Goal: Task Accomplishment & Management: Manage account settings

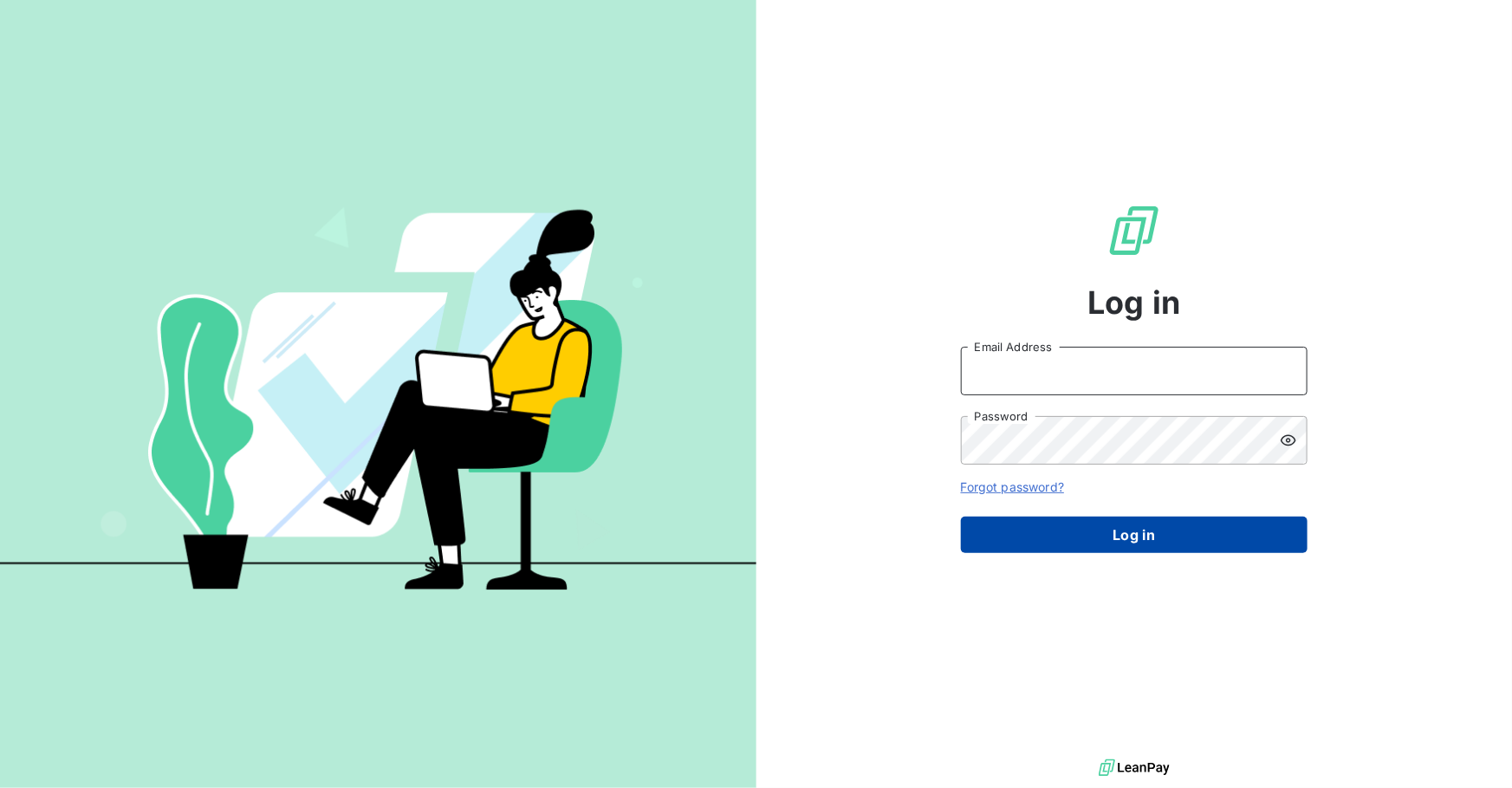
type input "[EMAIL_ADDRESS][DOMAIN_NAME]"
click at [1054, 530] on button "Log in" at bounding box center [1134, 534] width 347 height 36
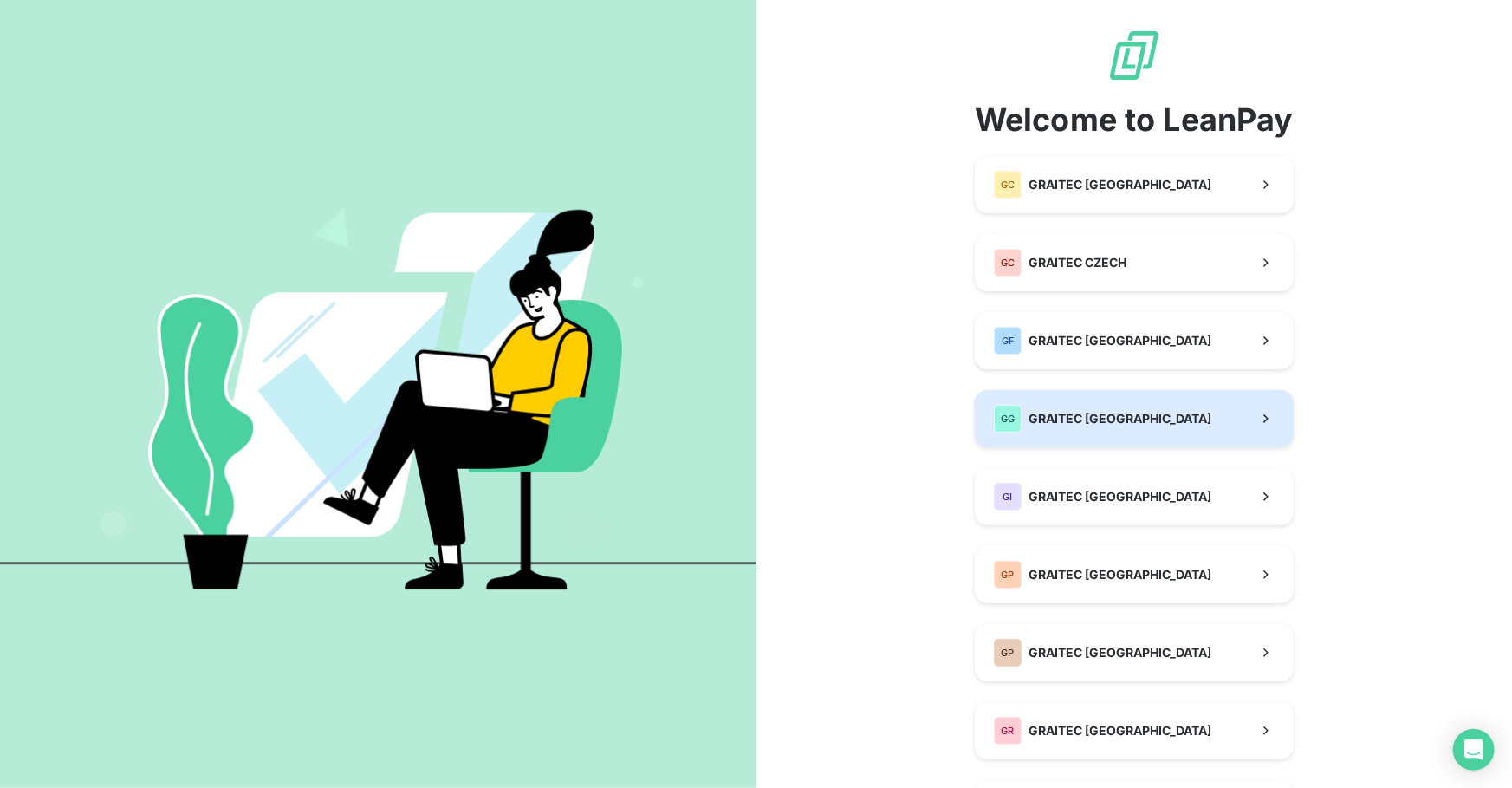
click at [1066, 389] on button "GG GRAITEC [GEOGRAPHIC_DATA]" at bounding box center [1134, 417] width 319 height 57
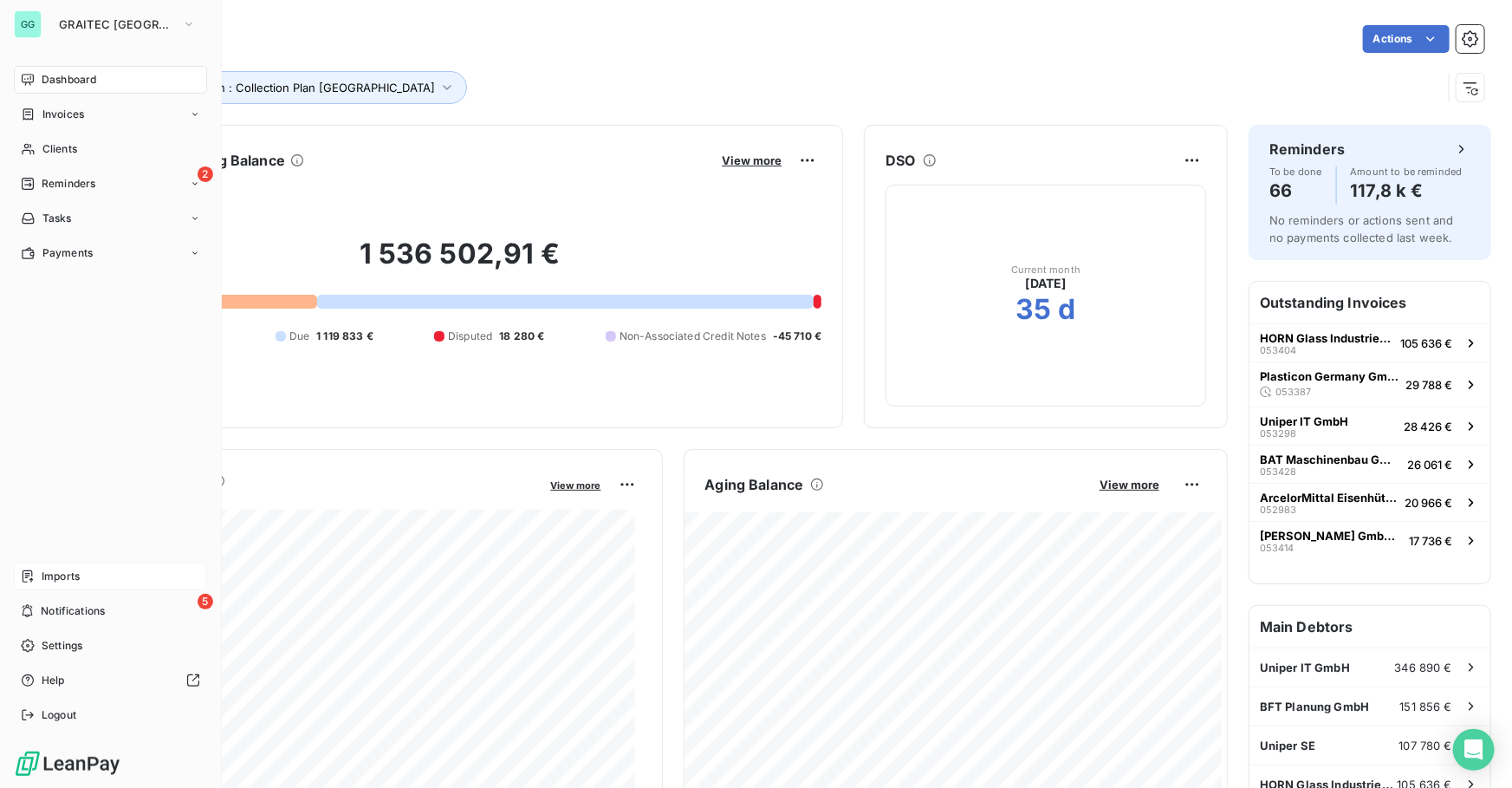
click at [61, 579] on span "Imports" at bounding box center [61, 576] width 38 height 15
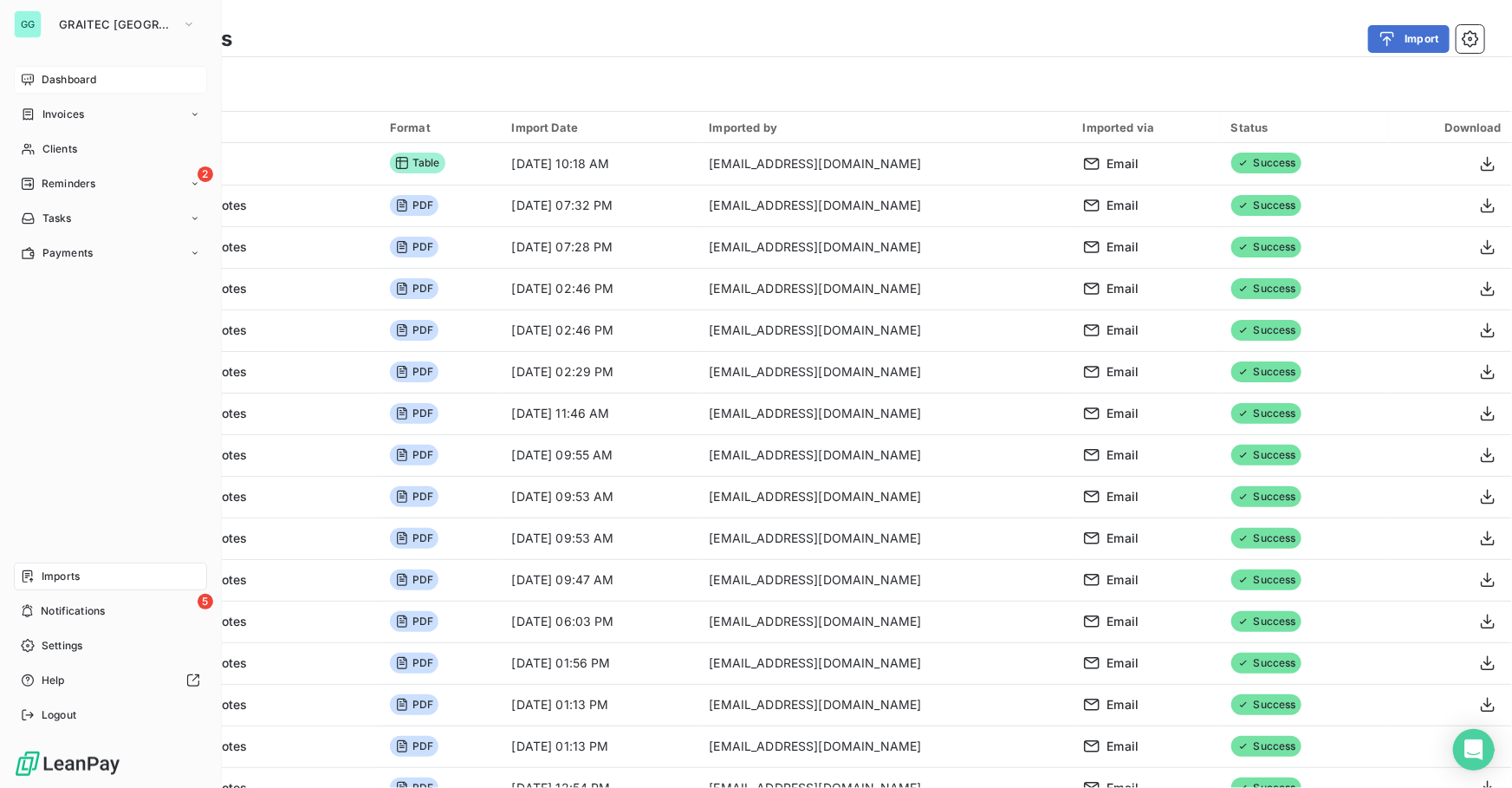
click at [93, 72] on span "Dashboard" at bounding box center [69, 80] width 54 height 15
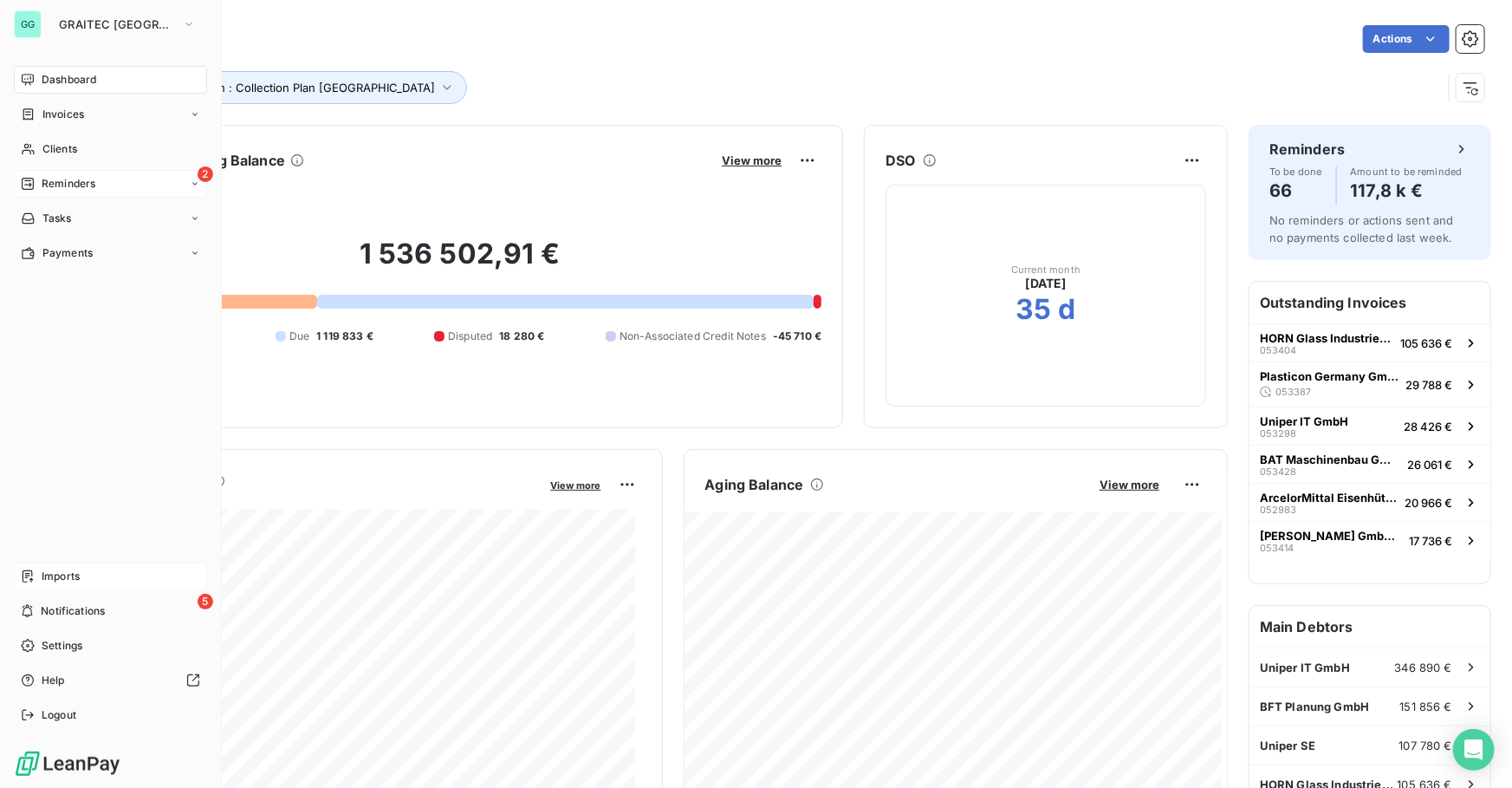
click at [66, 188] on span "Reminders" at bounding box center [68, 183] width 53 height 15
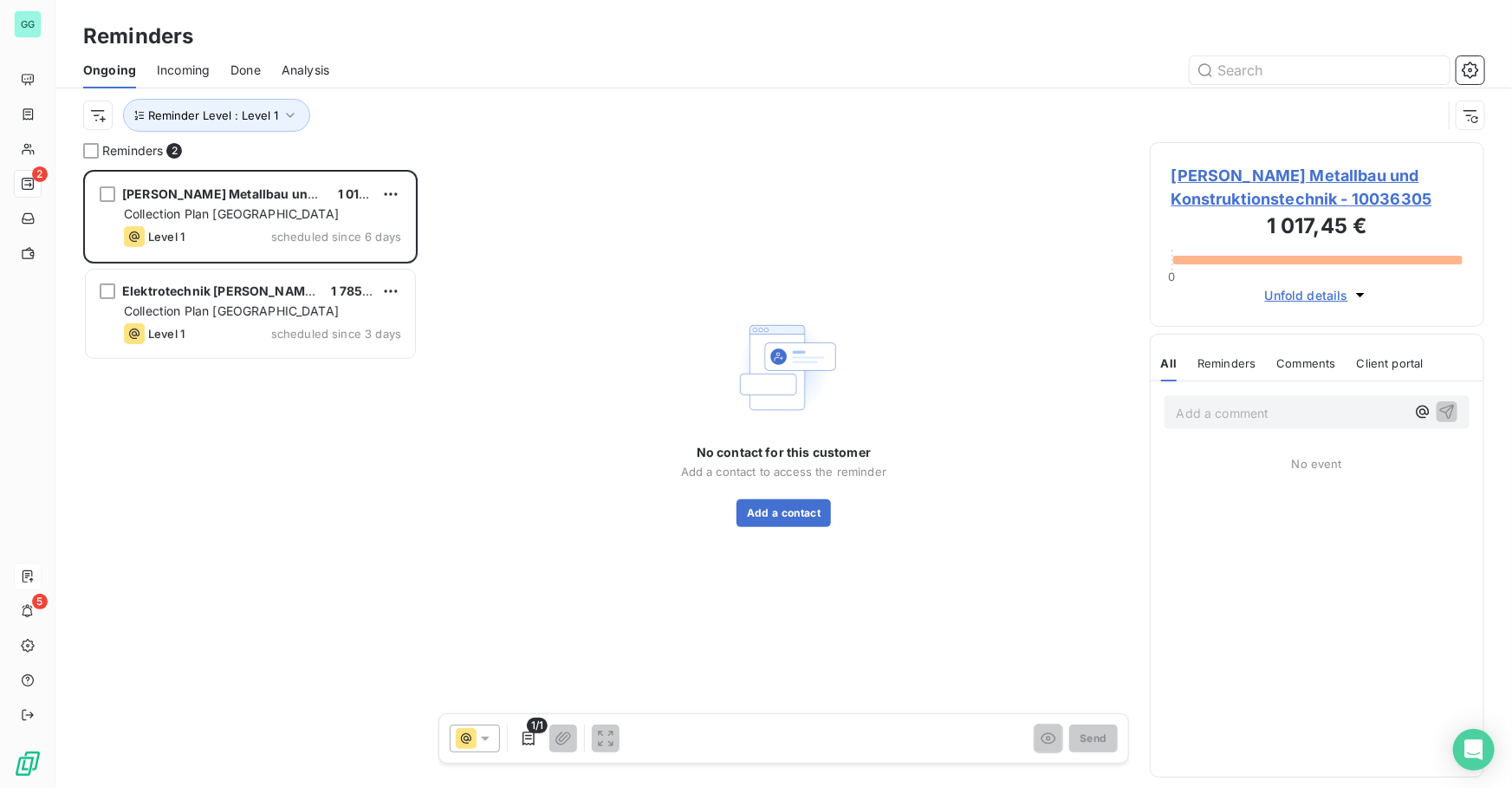
scroll to position [606, 323]
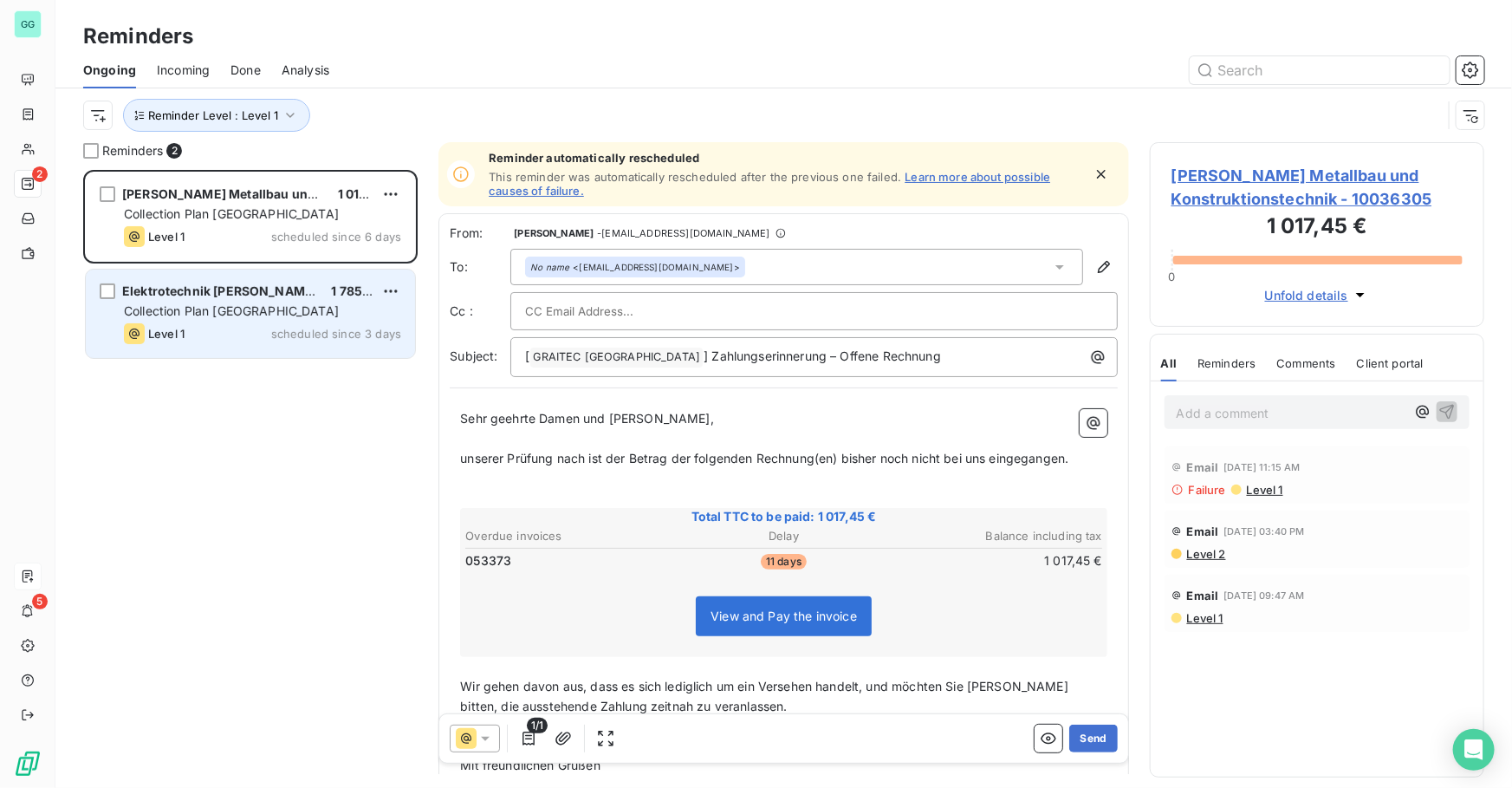
click at [249, 287] on span "Elektrotechnik [PERSON_NAME] GmbH & Co. KG" at bounding box center [267, 291] width 290 height 14
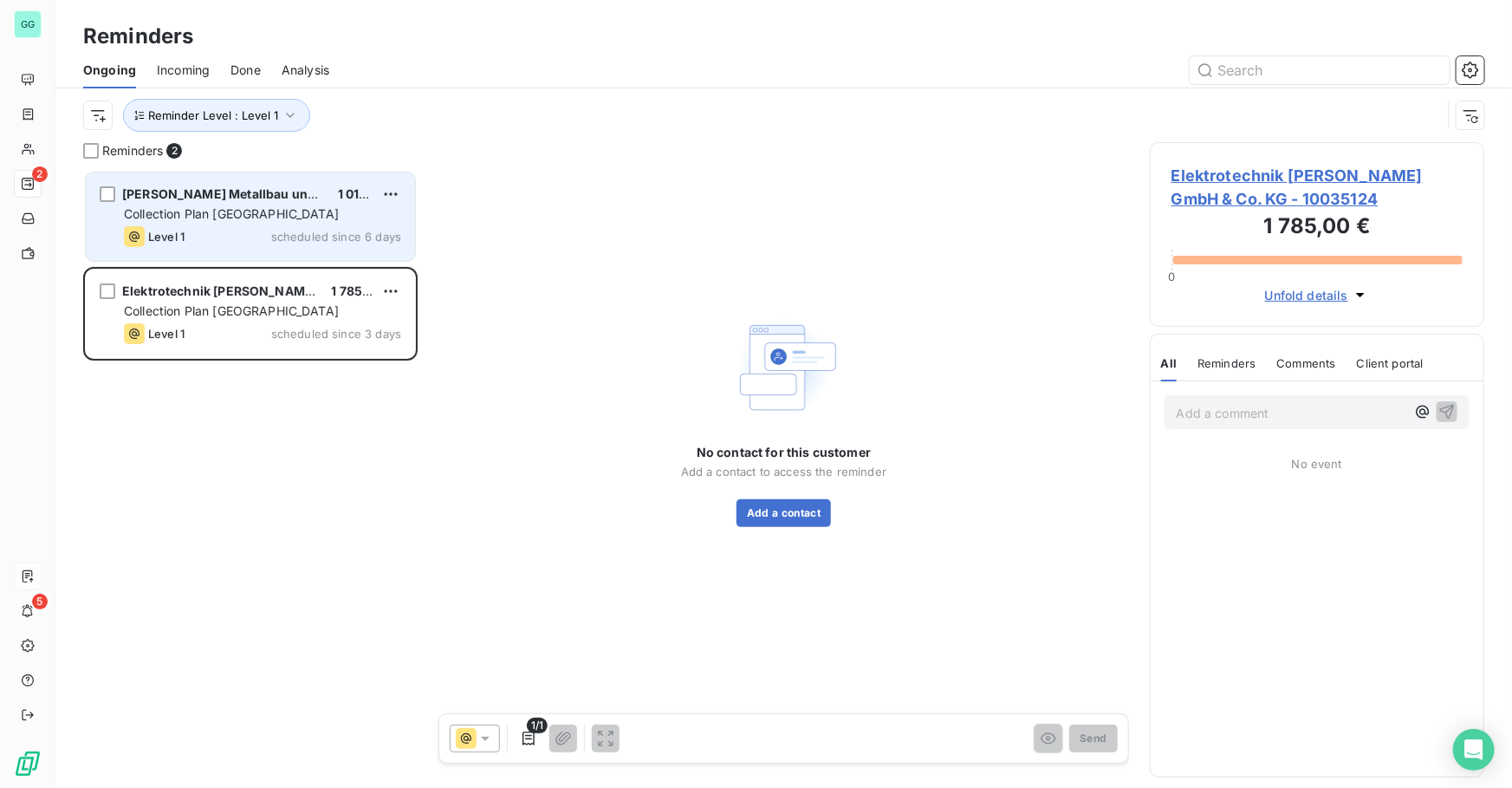
click at [252, 238] on div "Level 1 scheduled since 6 days" at bounding box center [262, 236] width 277 height 21
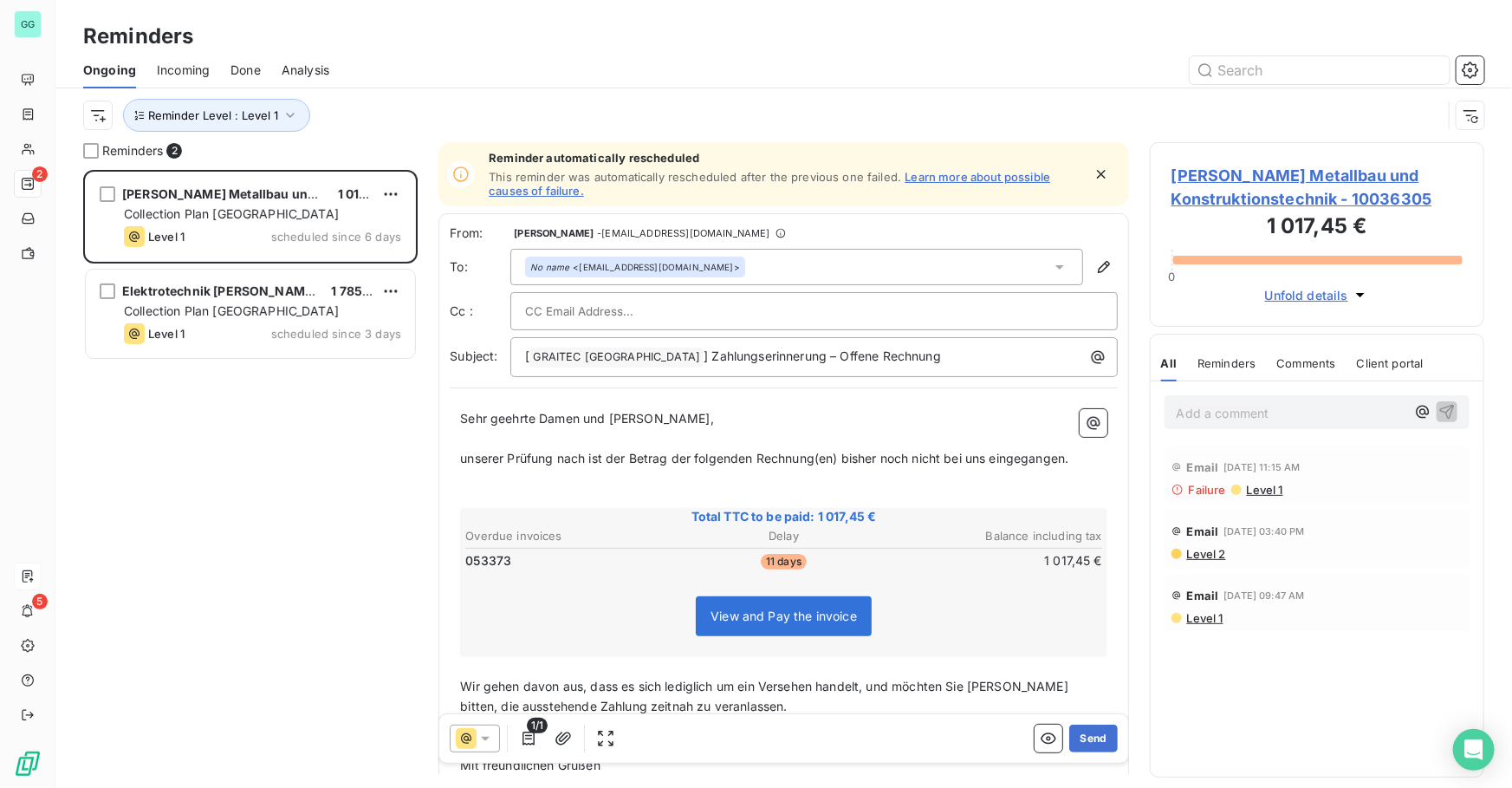
click at [1228, 156] on div "[PERSON_NAME] Metallbau und Konstruktionstechnik - 10036305 1 017,45 € 0 Unfold…" at bounding box center [1317, 234] width 334 height 184
click at [1226, 167] on span "[PERSON_NAME] Metallbau und Konstruktionstechnik - 10036305" at bounding box center [1317, 187] width 291 height 47
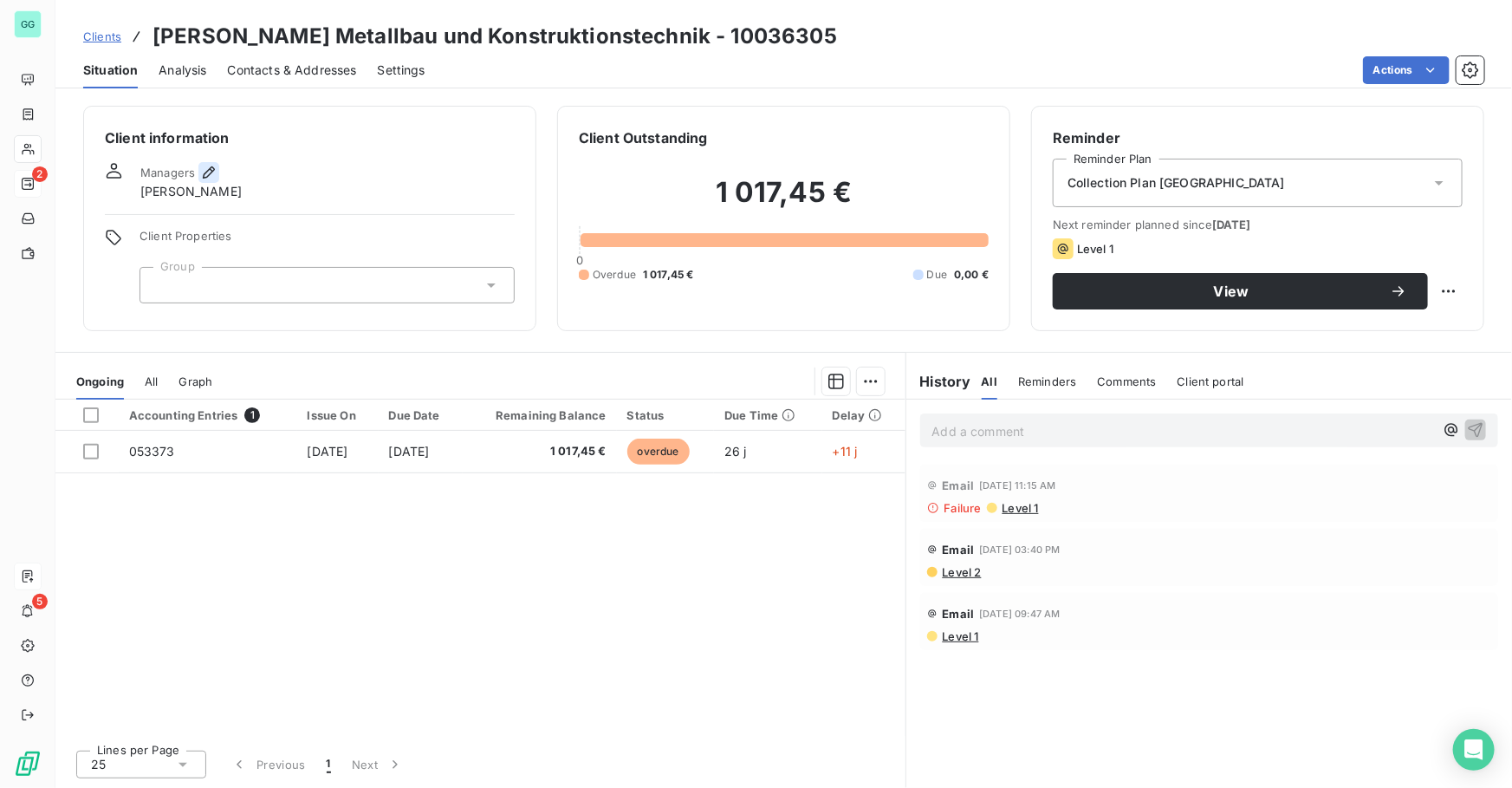
click at [207, 173] on icon "button" at bounding box center [208, 172] width 17 height 17
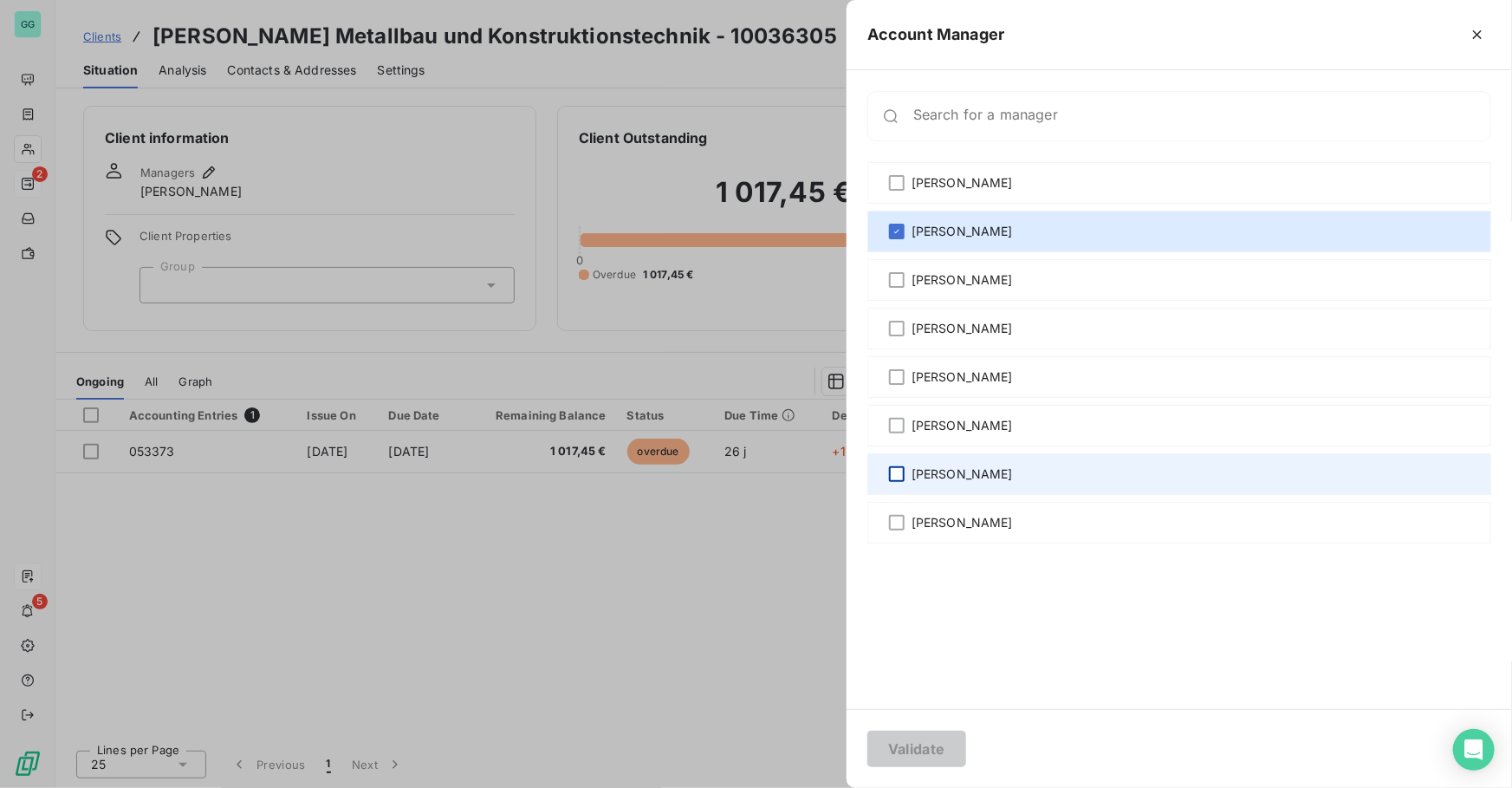
click at [896, 474] on div at bounding box center [897, 474] width 15 height 15
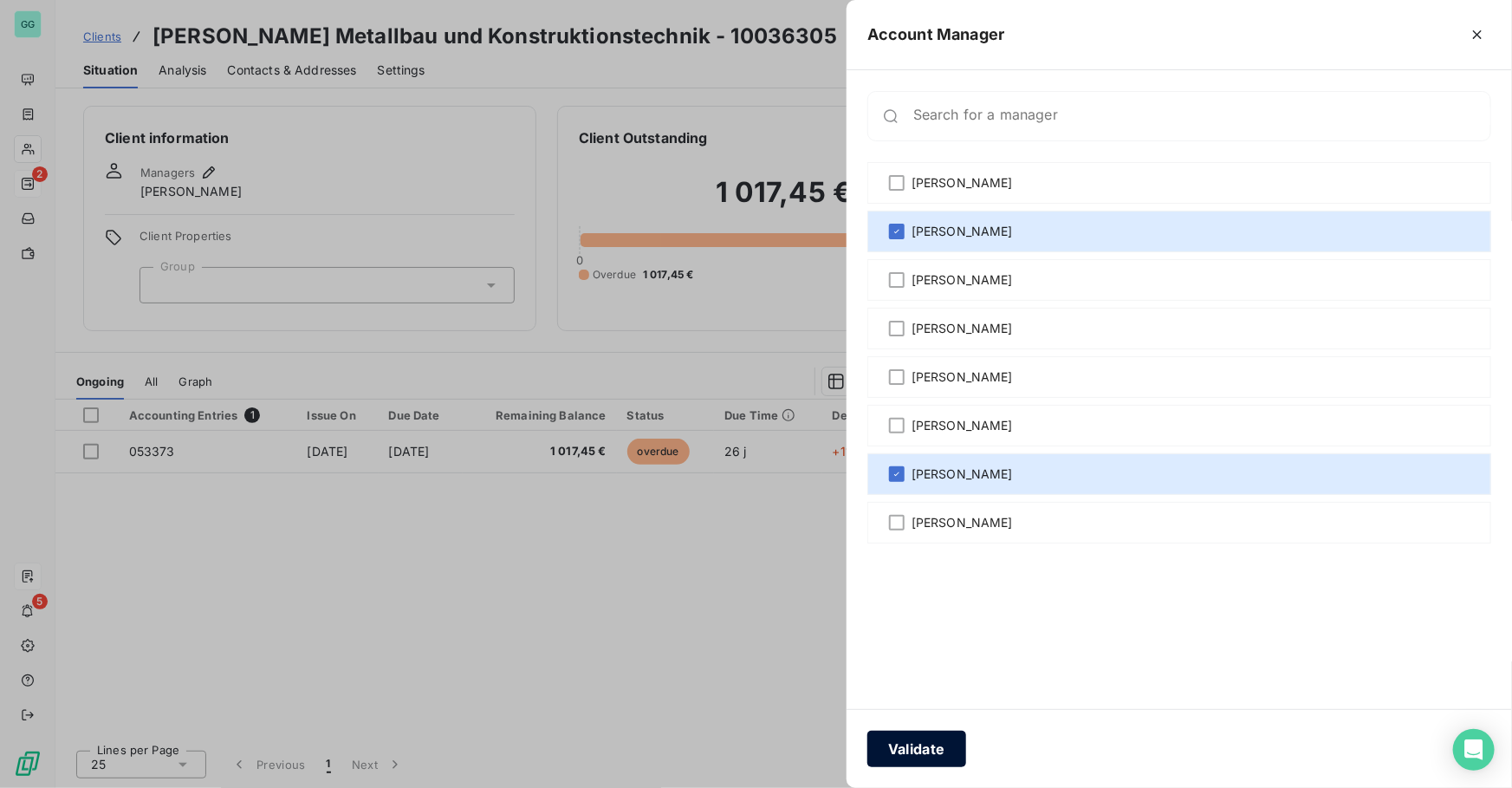
click at [910, 755] on button "Validate" at bounding box center [916, 748] width 99 height 36
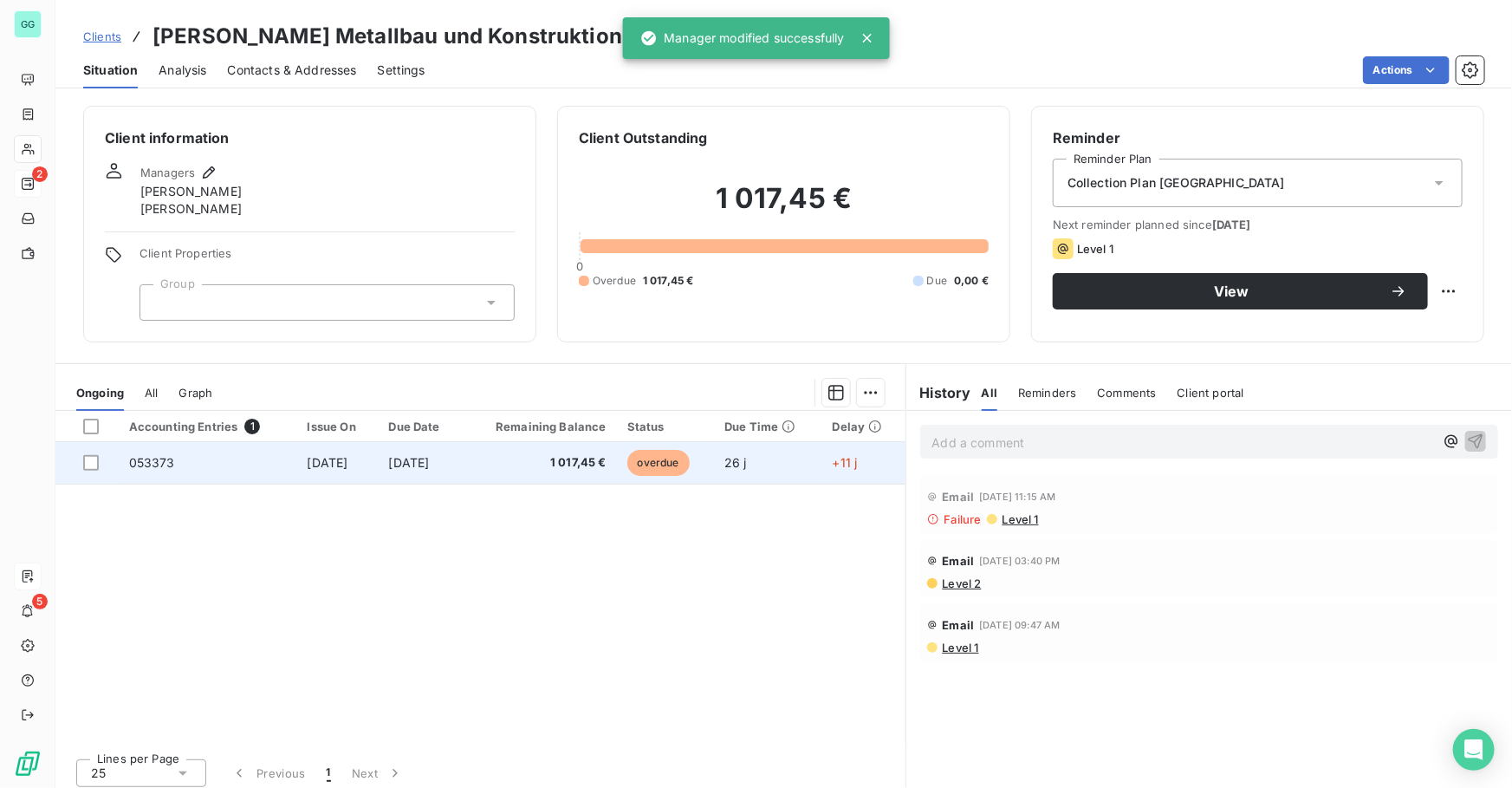
click at [307, 463] on span "[DATE]" at bounding box center [327, 462] width 41 height 14
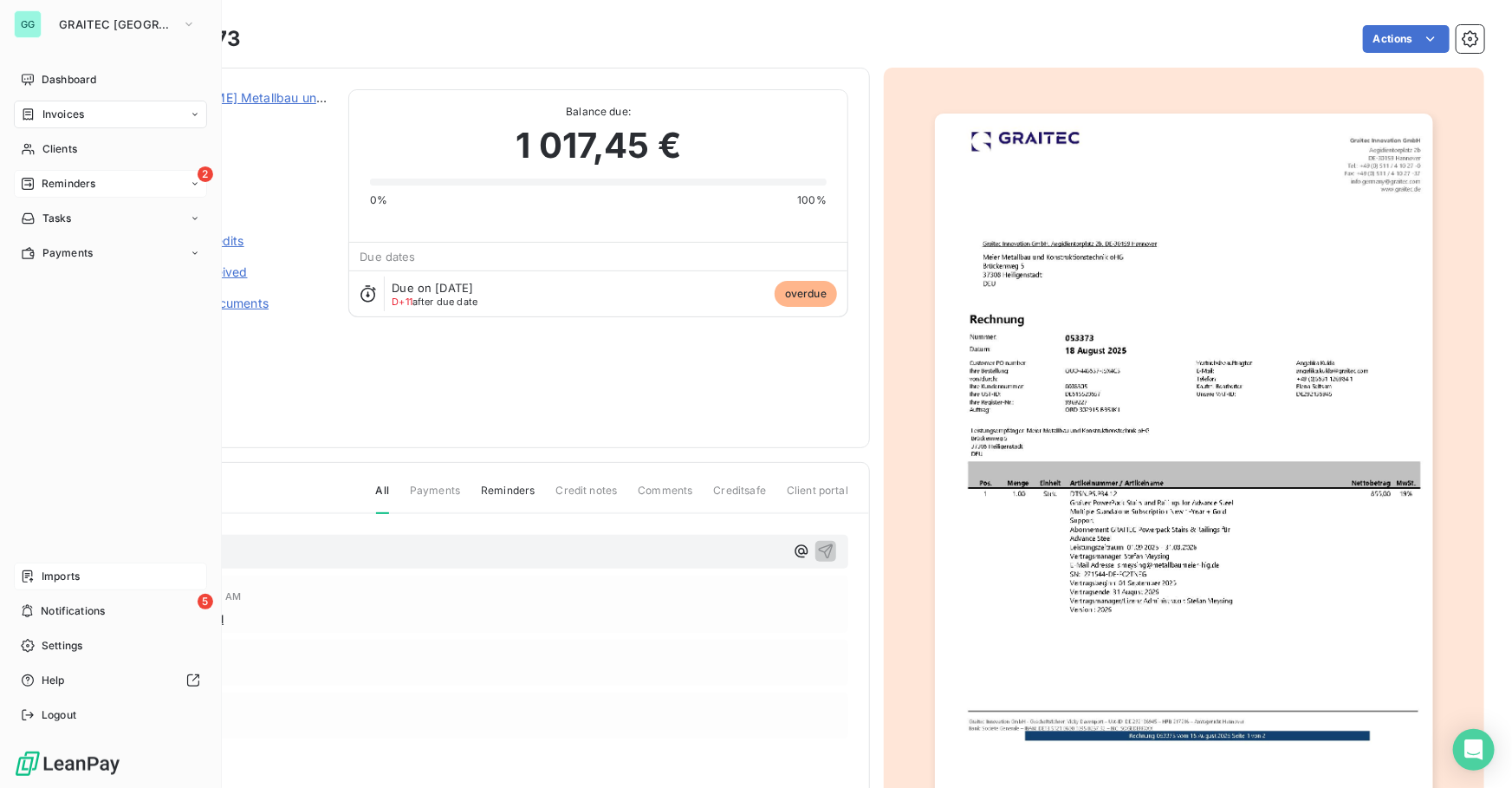
click at [70, 174] on div "2 Reminders" at bounding box center [110, 183] width 193 height 28
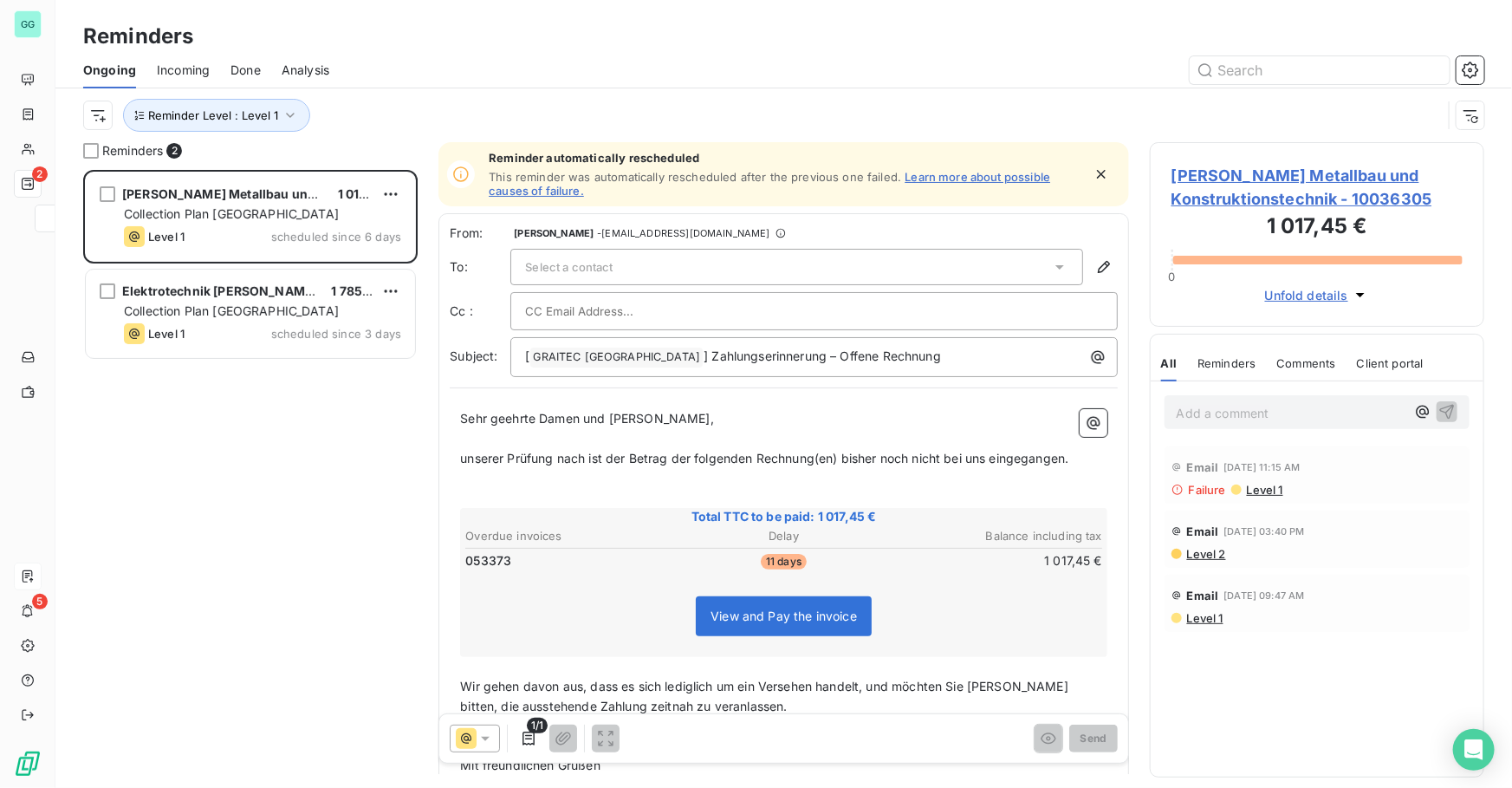
scroll to position [606, 323]
click at [1223, 173] on span "[PERSON_NAME] Metallbau und Konstruktionstechnik - 10036305" at bounding box center [1317, 187] width 291 height 47
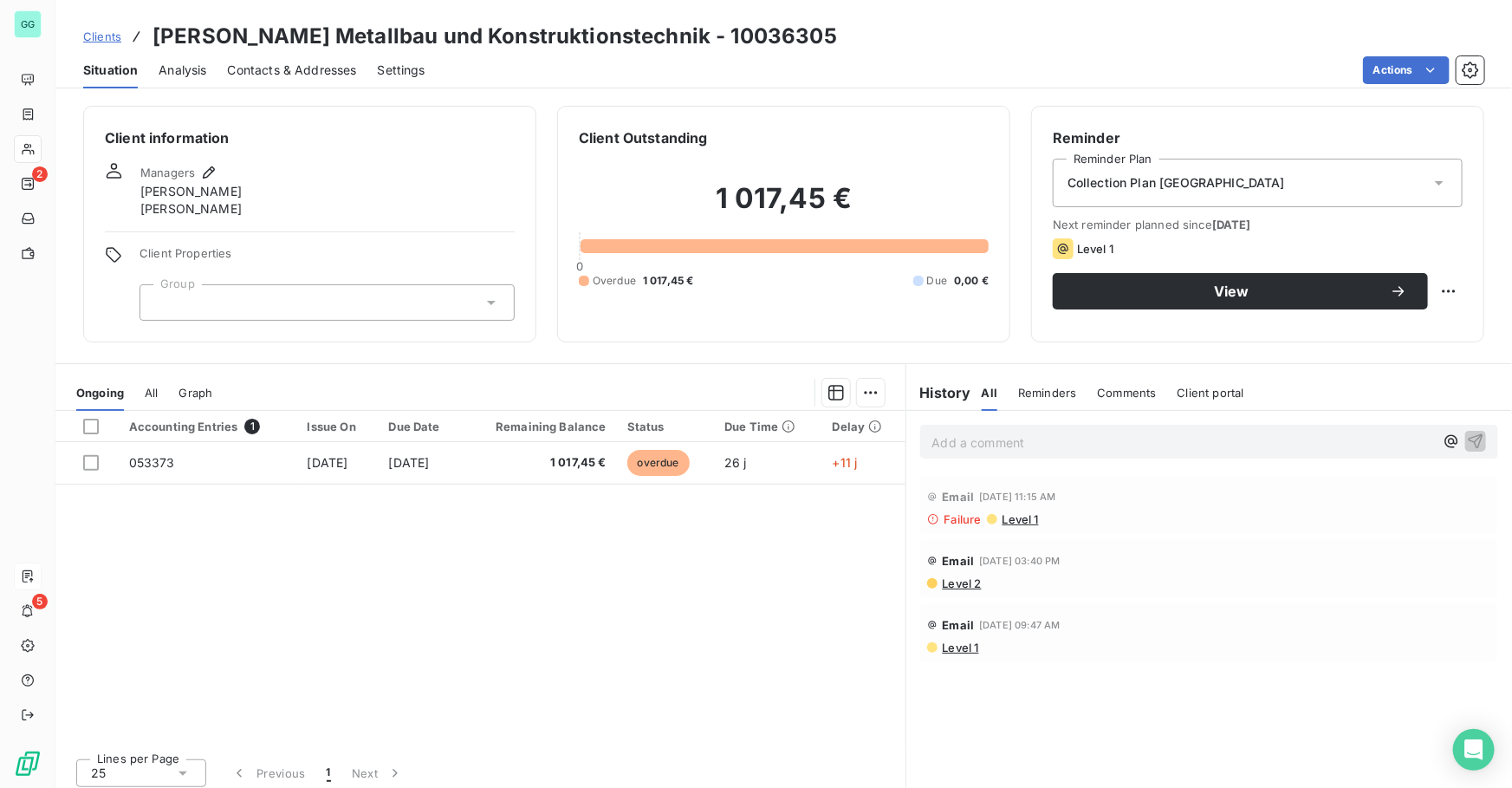
click at [312, 72] on span "Contacts & Addresses" at bounding box center [292, 70] width 129 height 17
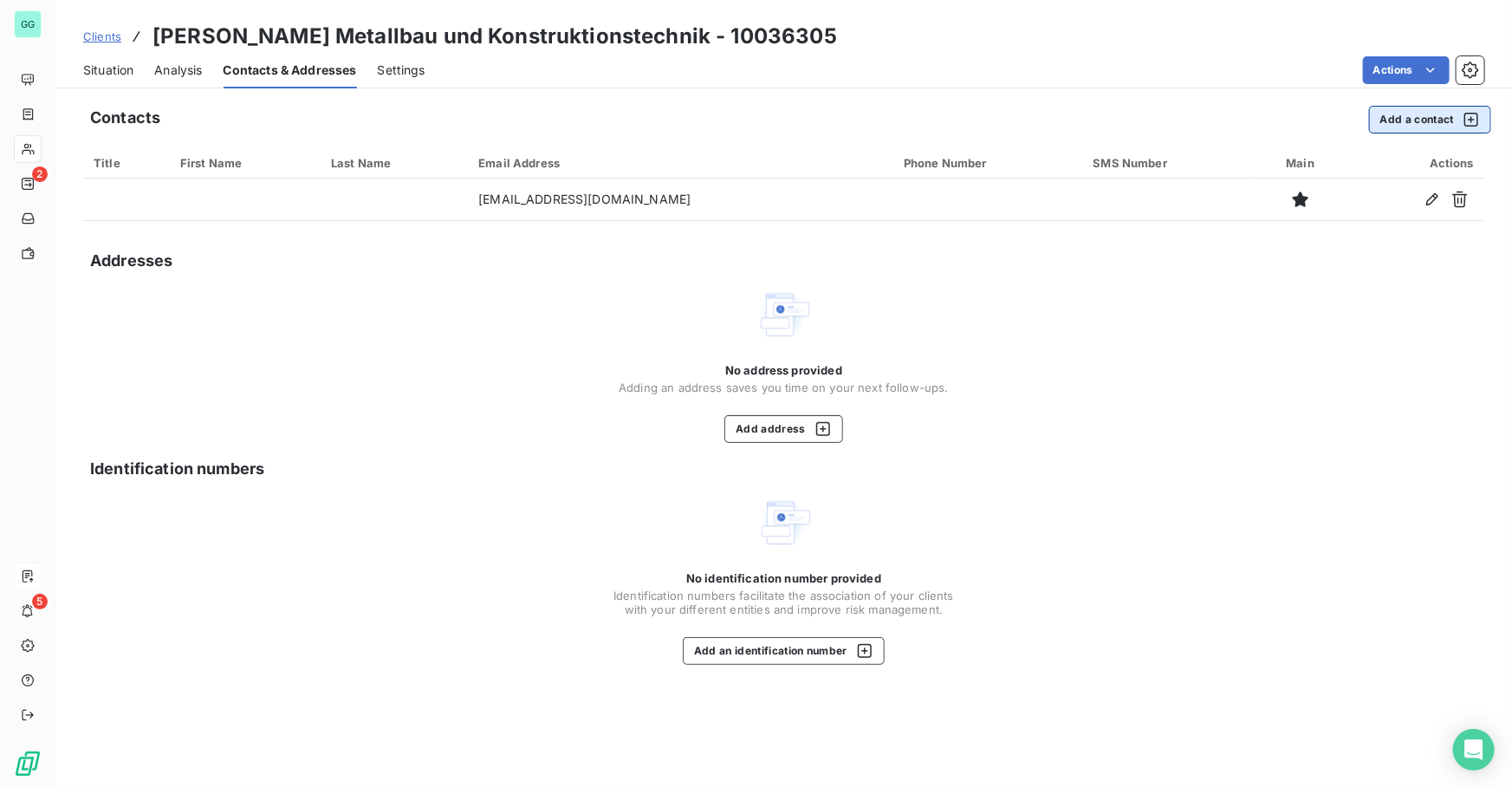
click at [1394, 114] on button "Add a contact" at bounding box center [1430, 119] width 122 height 28
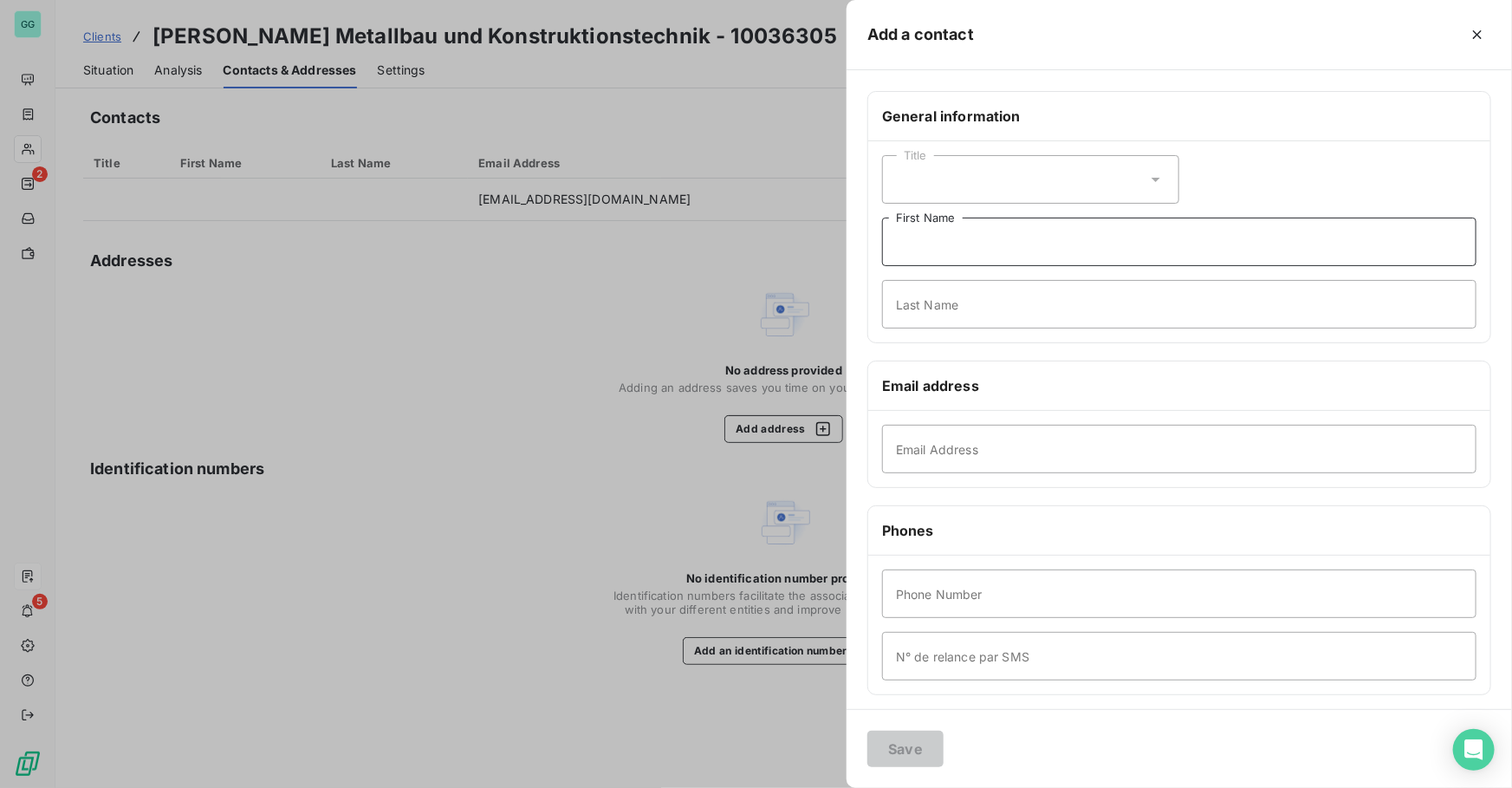
click at [928, 244] on input "First Name" at bounding box center [1179, 242] width 595 height 49
paste input "[PERSON_NAME]"
drag, startPoint x: 995, startPoint y: 241, endPoint x: 944, endPoint y: 245, distance: 51.2
click at [944, 245] on input "[PERSON_NAME]" at bounding box center [1179, 242] width 595 height 49
type input "[PERSON_NAME]"
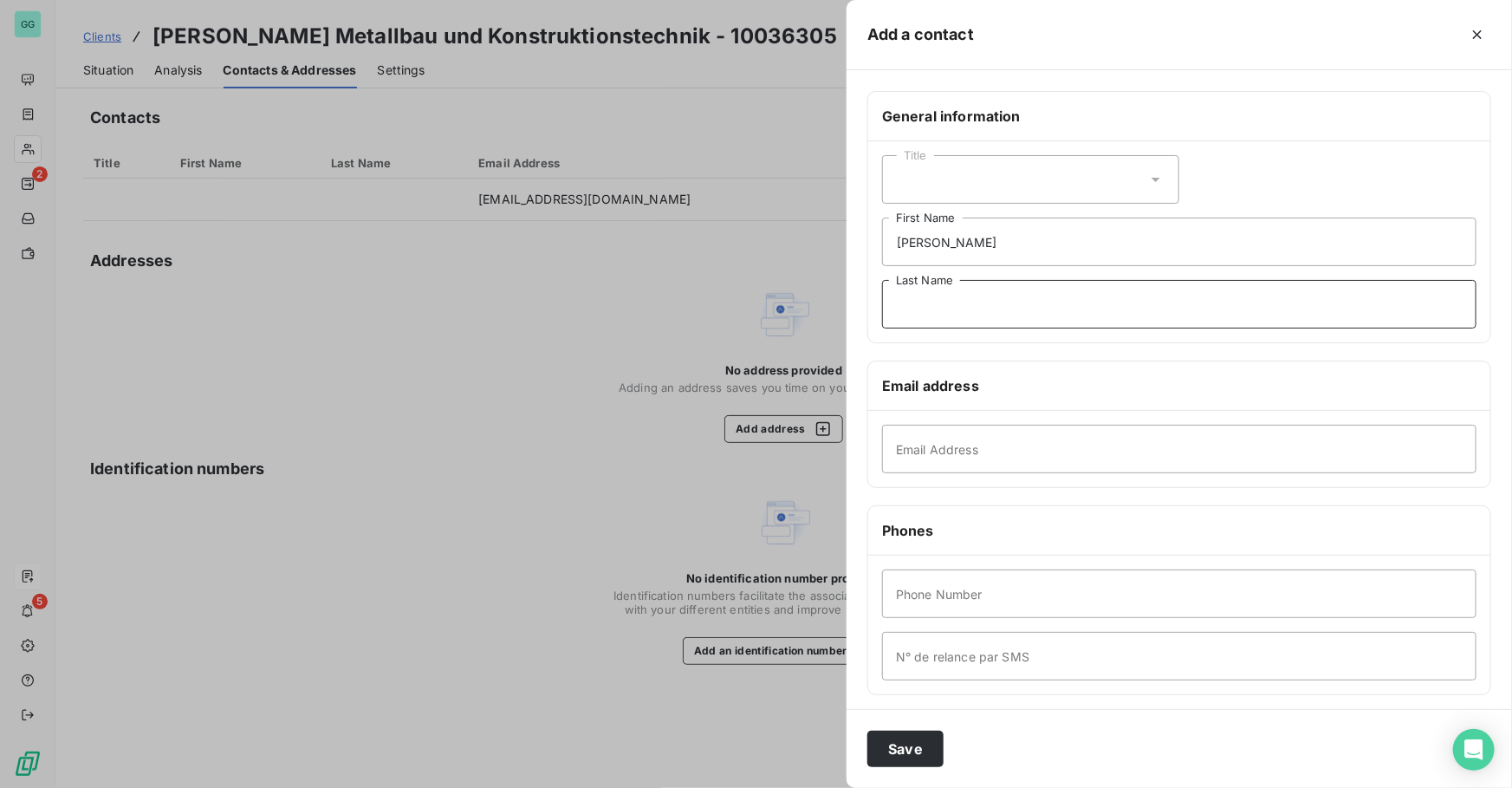
click at [935, 312] on input "Last Name" at bounding box center [1179, 305] width 595 height 49
paste input "[PERSON_NAME]"
click at [899, 307] on input "[PERSON_NAME]" at bounding box center [1179, 305] width 595 height 49
type input "[PERSON_NAME]"
click at [956, 459] on input "Email Address" at bounding box center [1179, 449] width 595 height 49
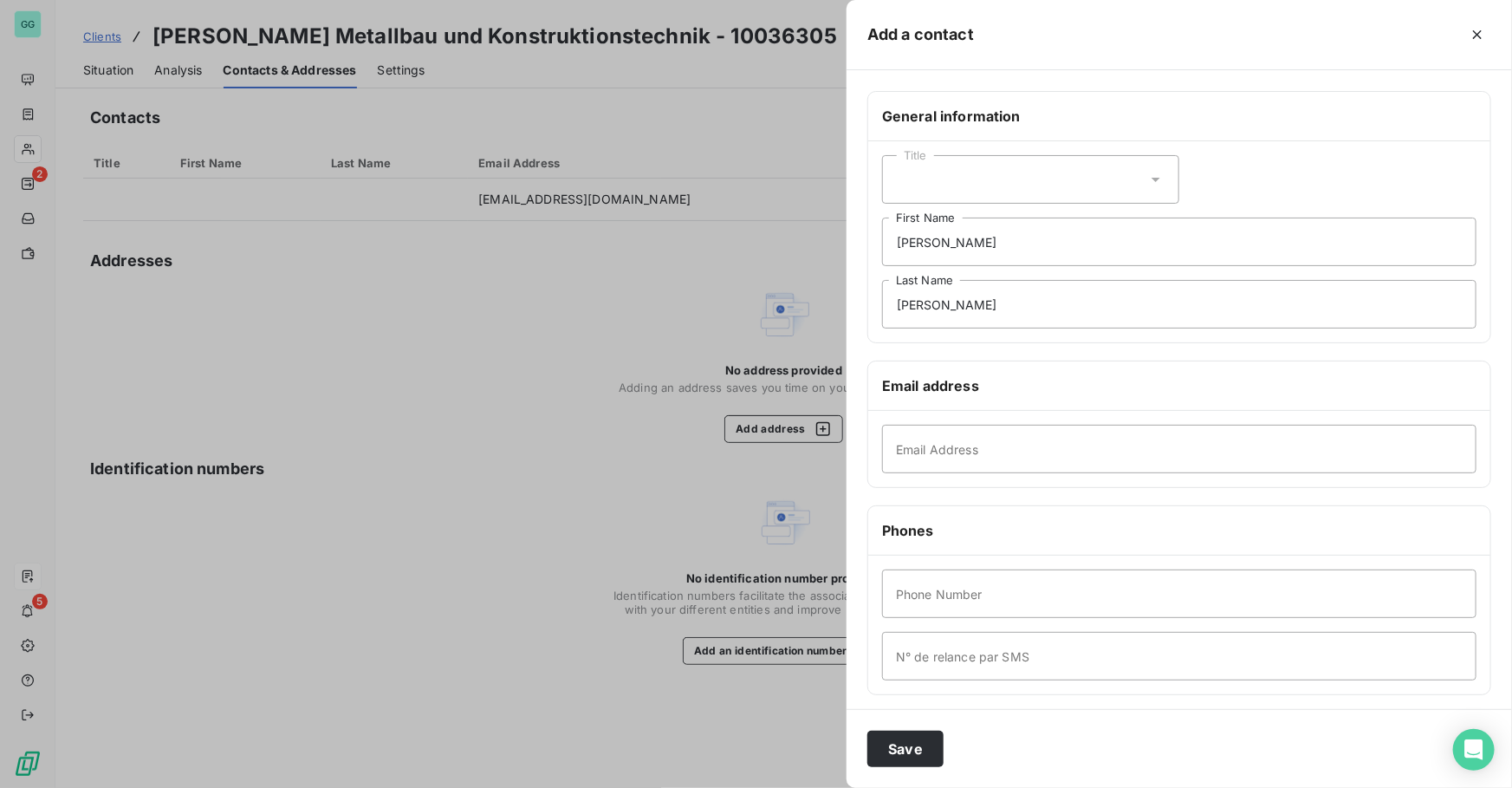
click at [650, 262] on div at bounding box center [756, 394] width 1512 height 788
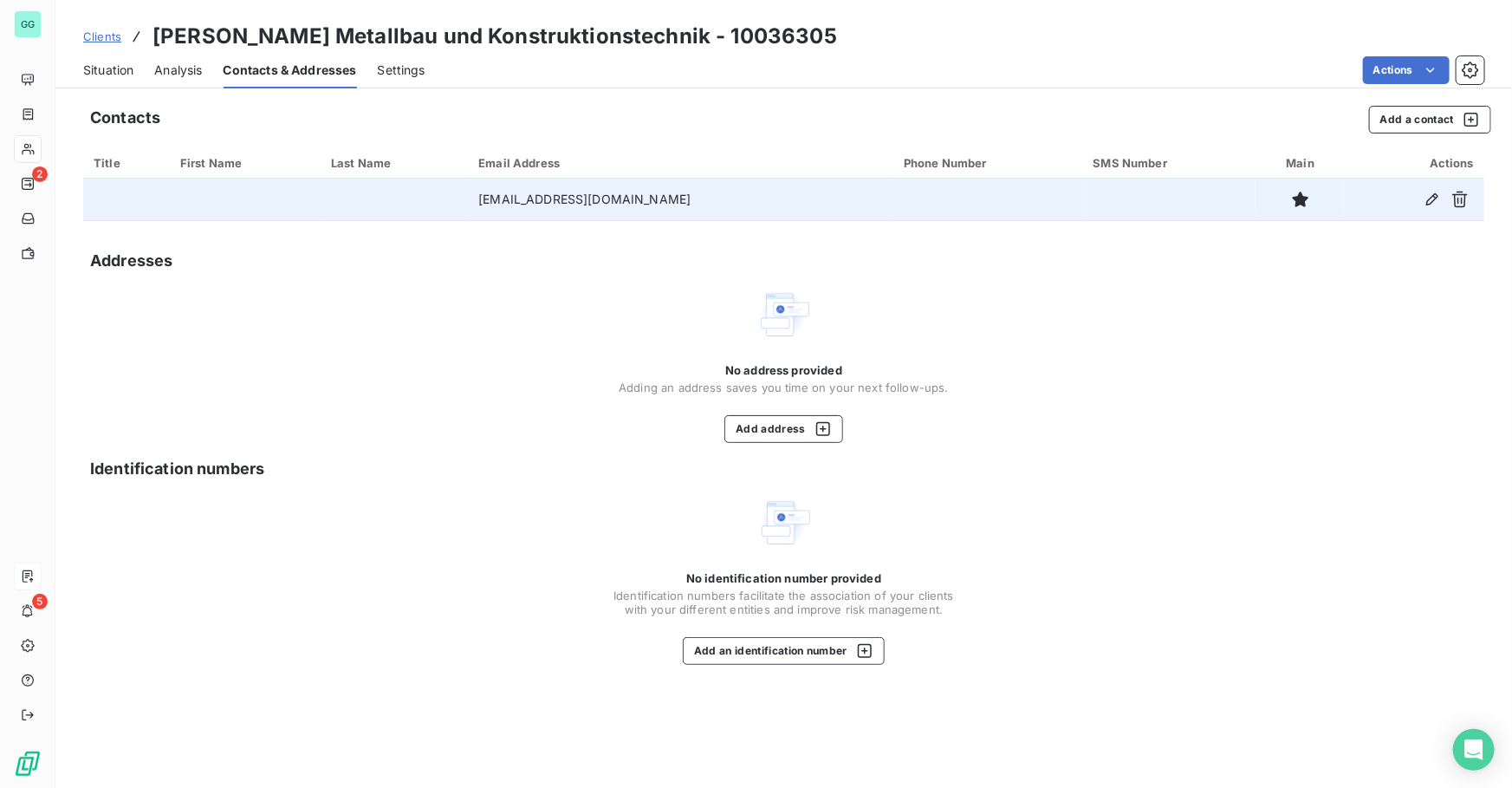
click at [523, 199] on td "[EMAIL_ADDRESS][DOMAIN_NAME]" at bounding box center [681, 200] width 426 height 42
click at [1430, 193] on icon "button" at bounding box center [1432, 199] width 17 height 17
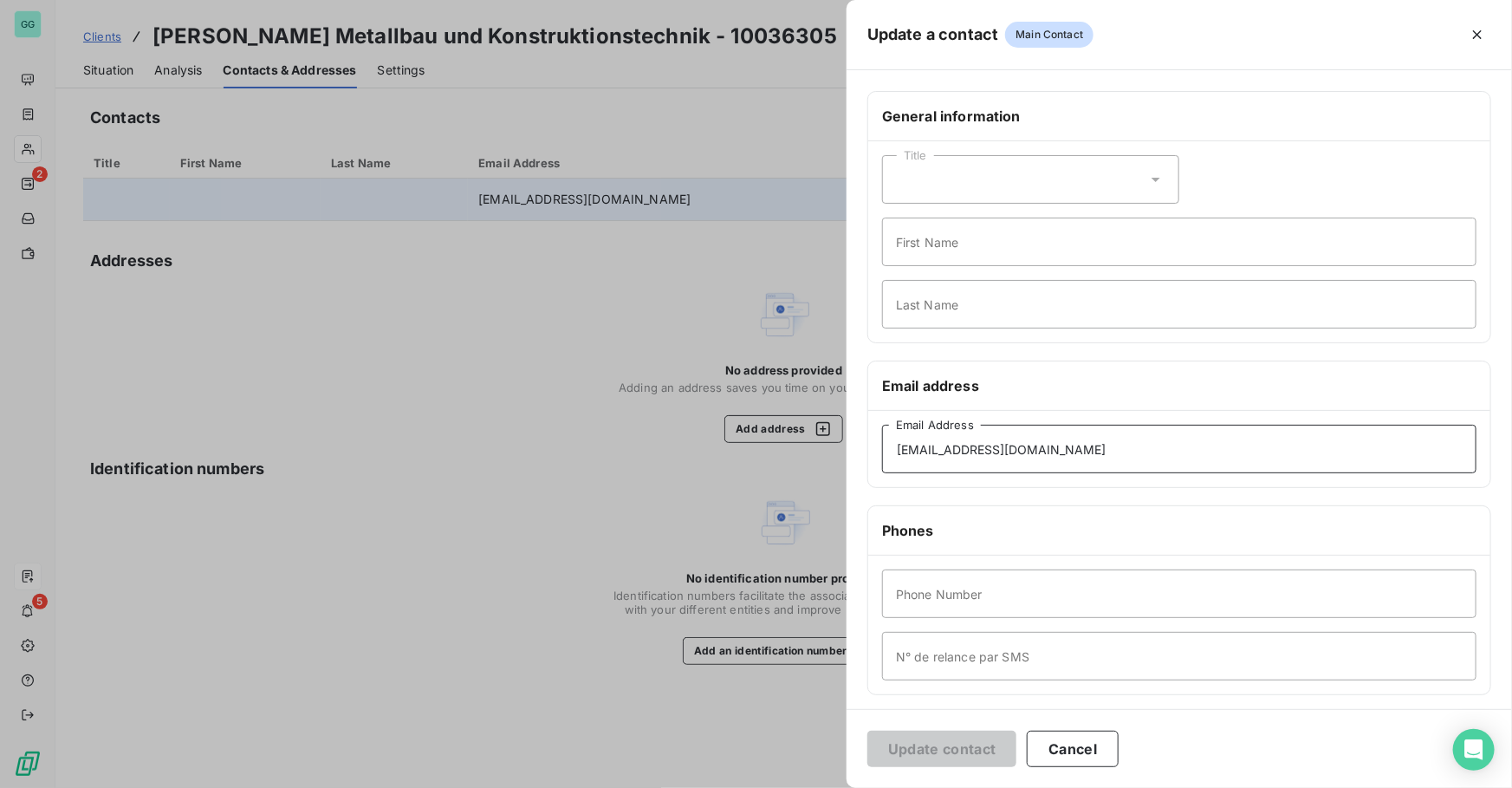
drag, startPoint x: 936, startPoint y: 460, endPoint x: 784, endPoint y: 457, distance: 152.0
click at [784, 787] on div "Update a contact Main Contact General information Title First Name Last Name Em…" at bounding box center [756, 788] width 1512 height 0
paste input "[PERSON_NAME].[PERSON_NAME]"
type input "[PERSON_NAME][EMAIL_ADDRESS][PERSON_NAME][DOMAIN_NAME]"
click at [961, 748] on button "Update contact" at bounding box center [942, 748] width 149 height 36
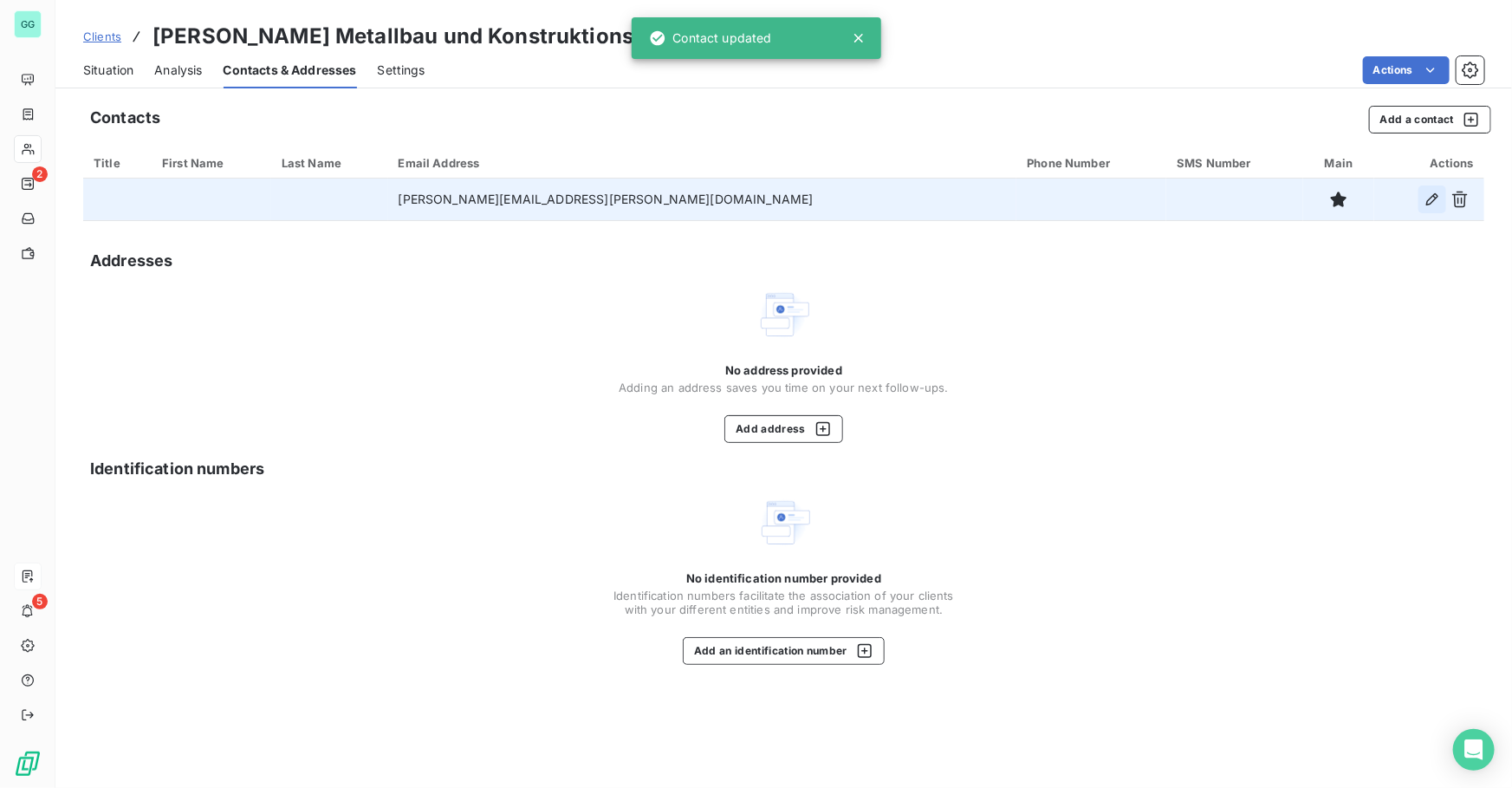
click at [1442, 199] on button "button" at bounding box center [1432, 199] width 28 height 28
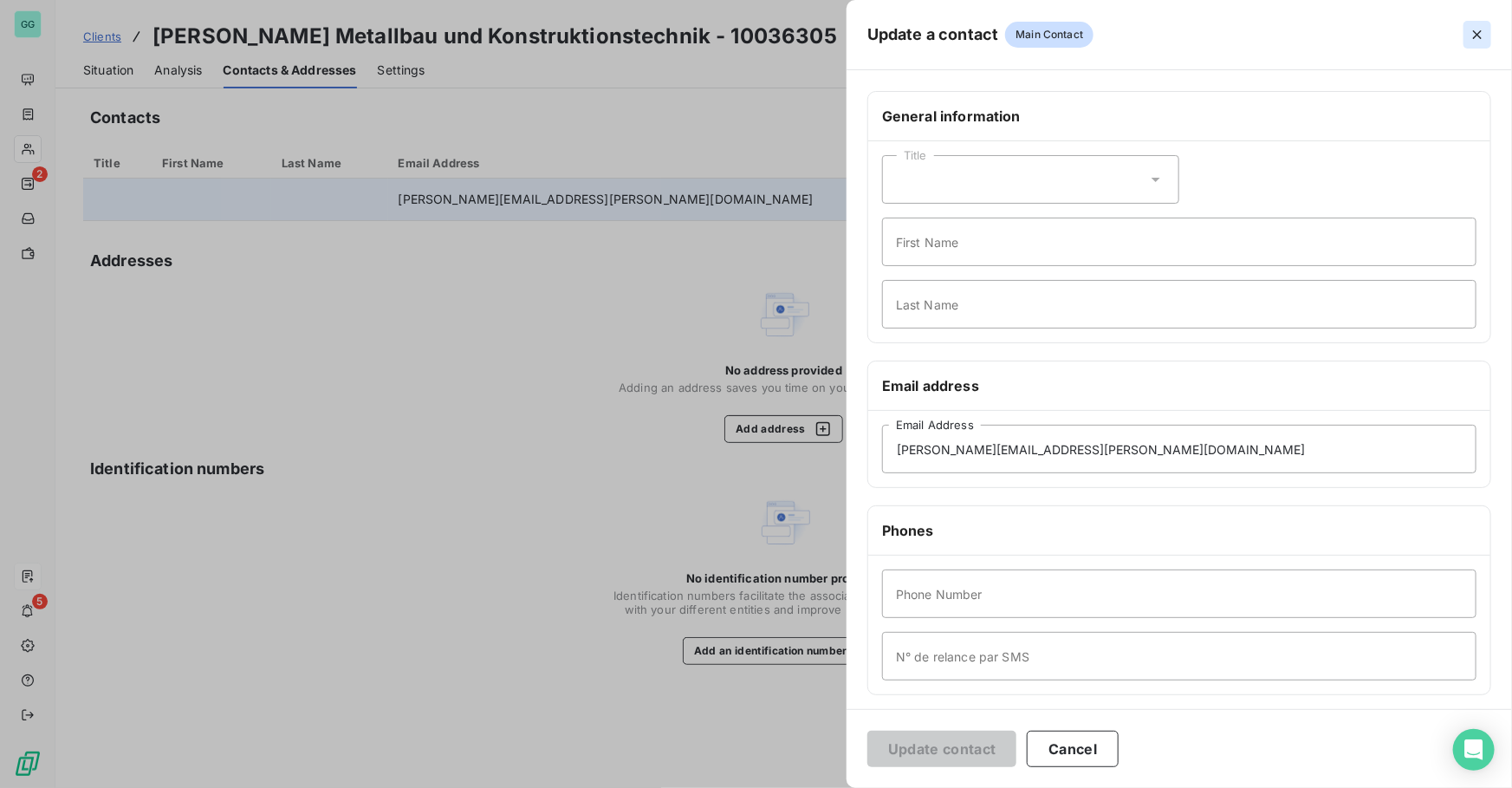
click at [1484, 32] on icon "button" at bounding box center [1477, 34] width 17 height 17
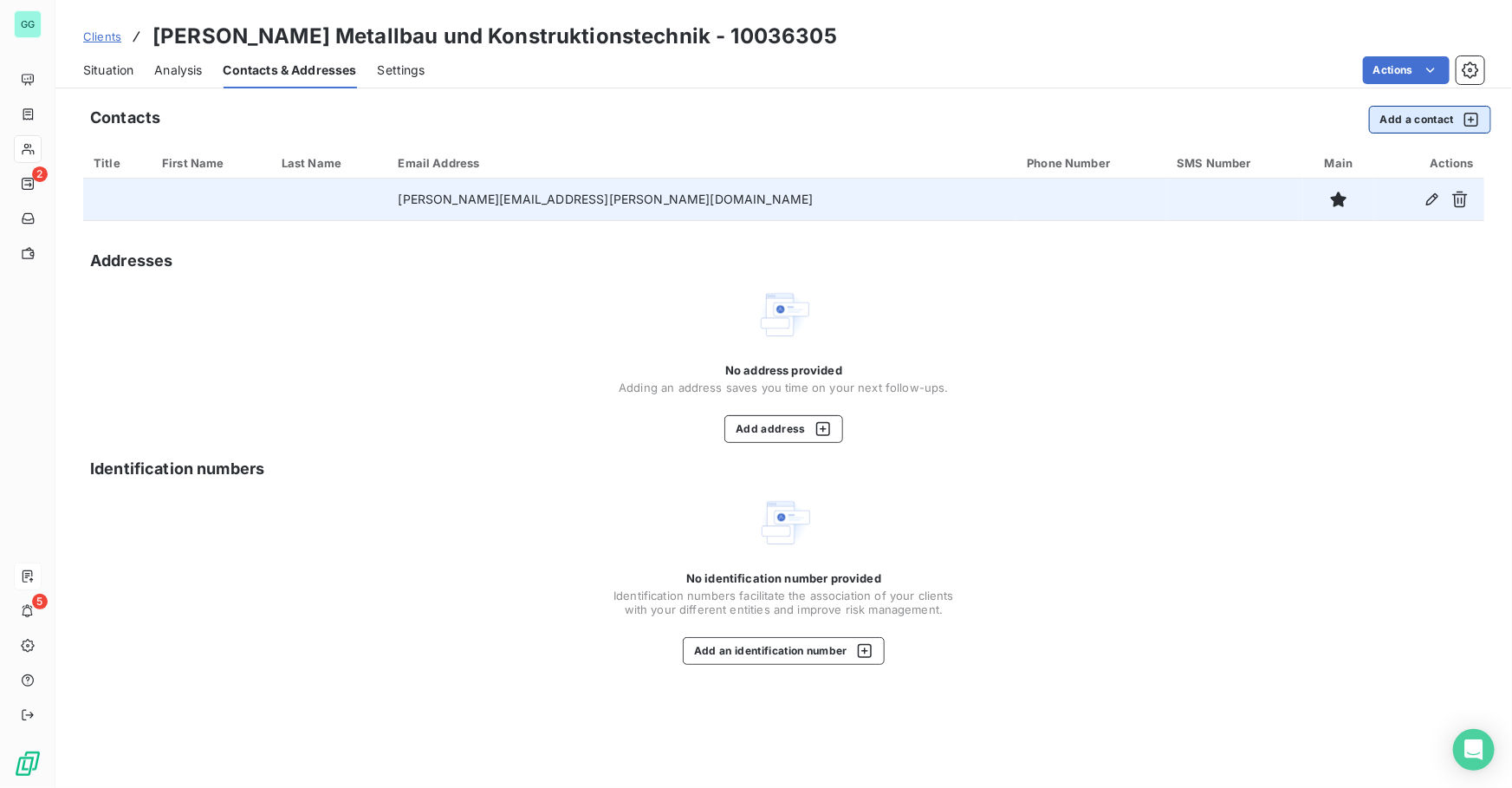
click at [1398, 113] on button "Add a contact" at bounding box center [1430, 119] width 122 height 28
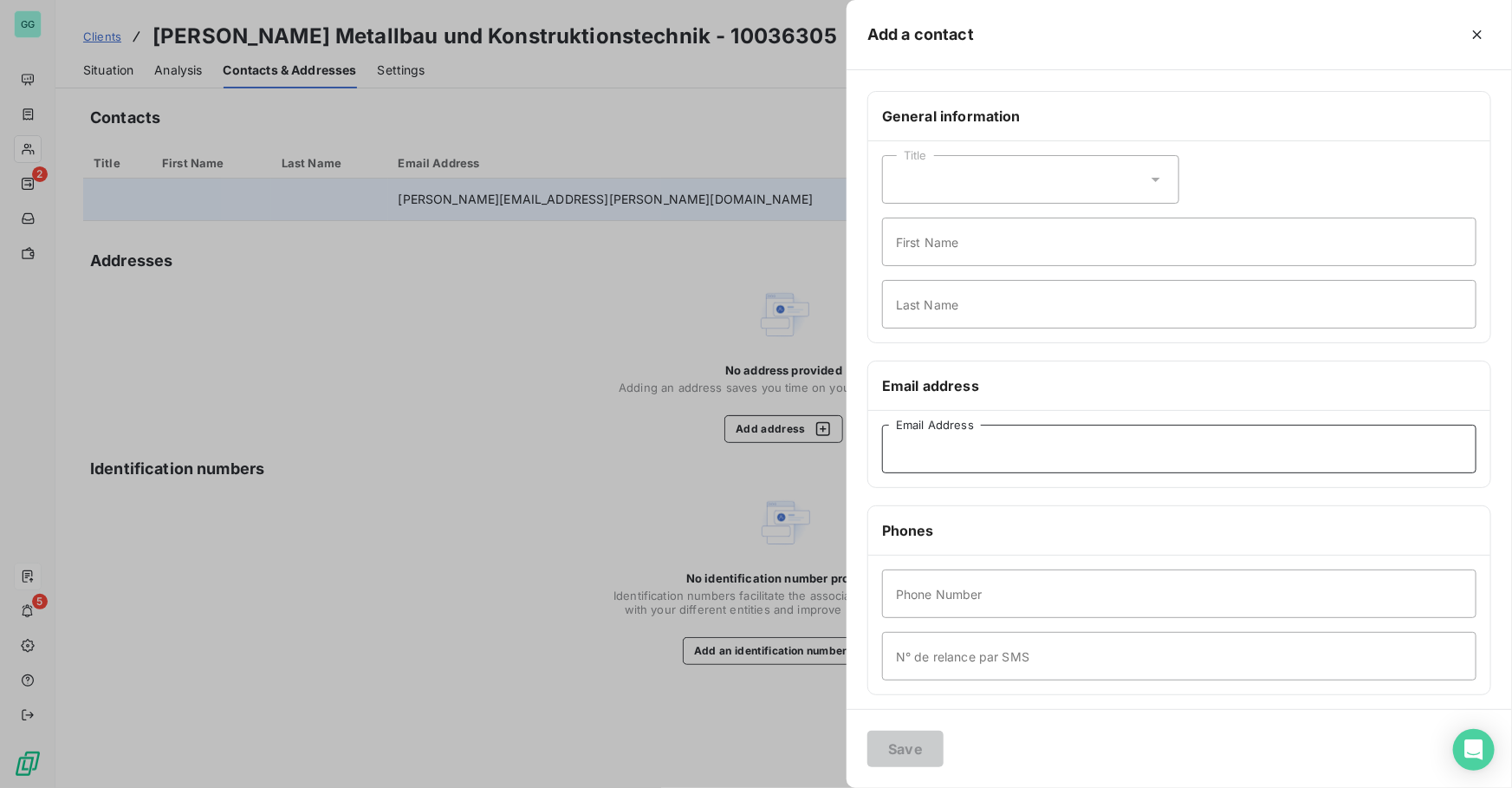
click at [925, 435] on input "Email Address" at bounding box center [1179, 449] width 595 height 49
paste input "[PERSON_NAME][EMAIL_ADDRESS][DOMAIN_NAME]"
type input "[PERSON_NAME][EMAIL_ADDRESS][DOMAIN_NAME]"
click at [947, 291] on input "Last Name" at bounding box center [1179, 305] width 595 height 49
click at [1083, 239] on input "First Name" at bounding box center [1179, 242] width 595 height 49
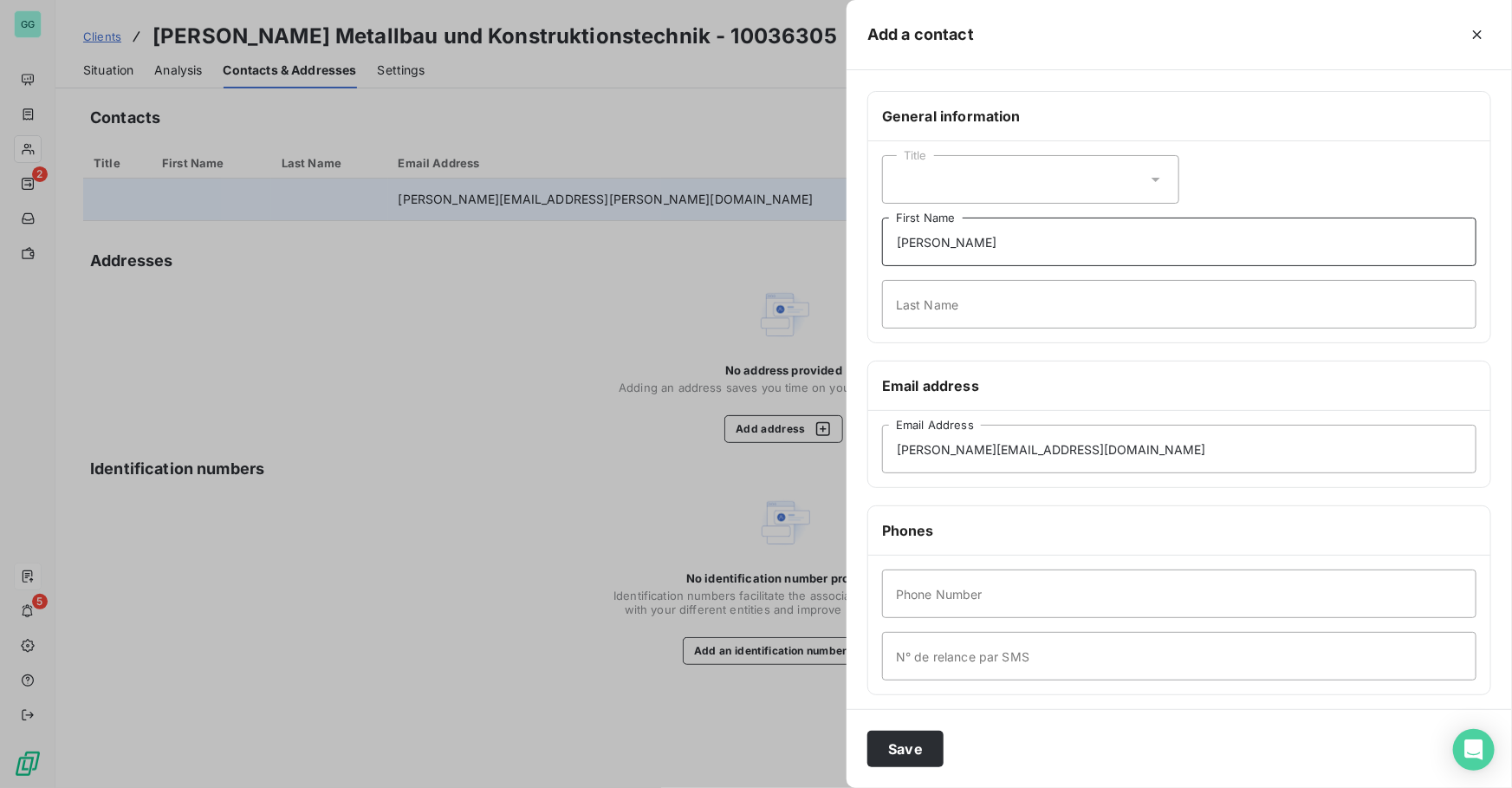
type input "[PERSON_NAME]"
type input "Meysing"
click at [907, 738] on button "Save" at bounding box center [906, 748] width 76 height 36
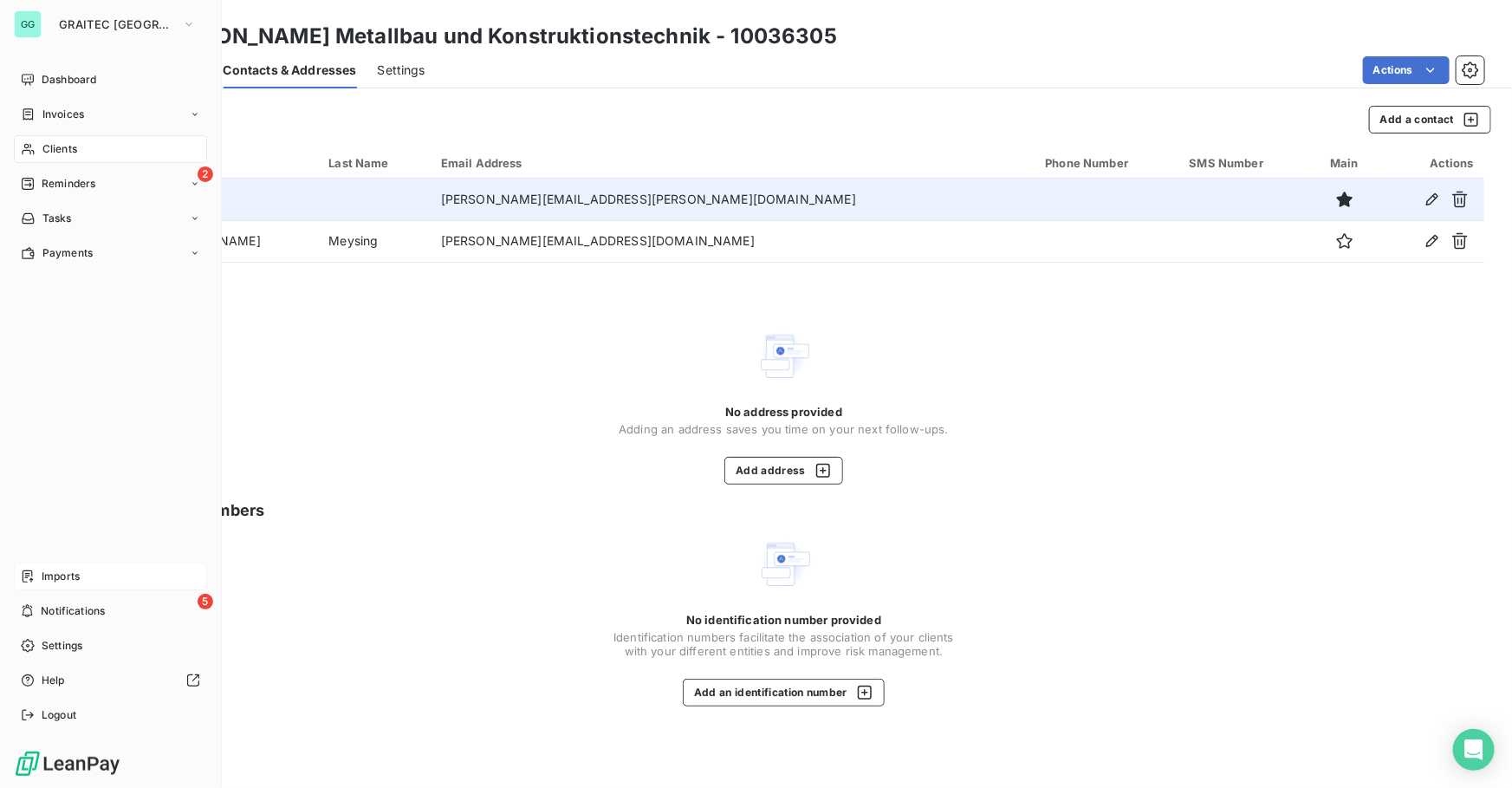
click at [47, 183] on span "Reminders" at bounding box center [68, 183] width 53 height 15
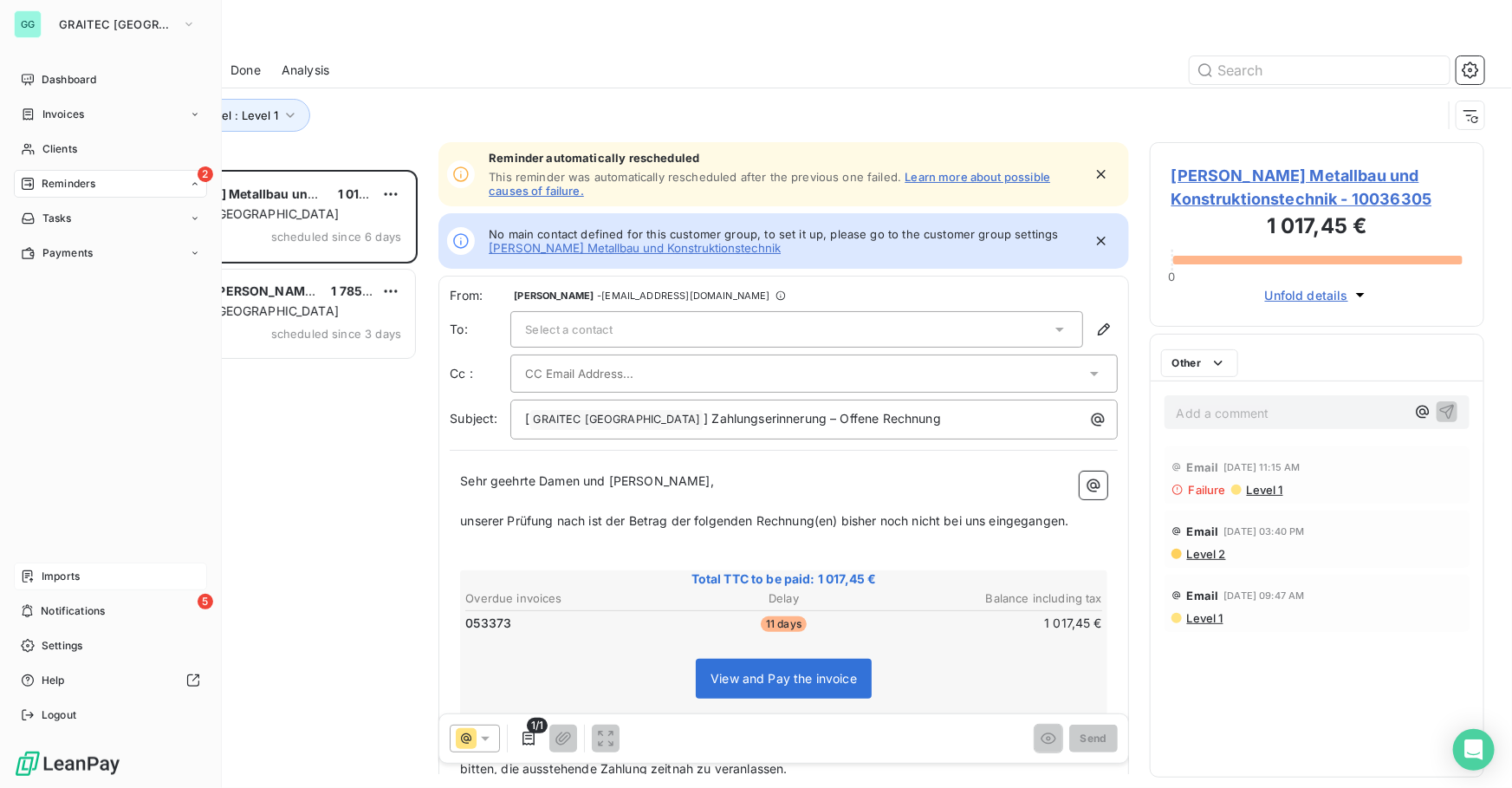
scroll to position [606, 323]
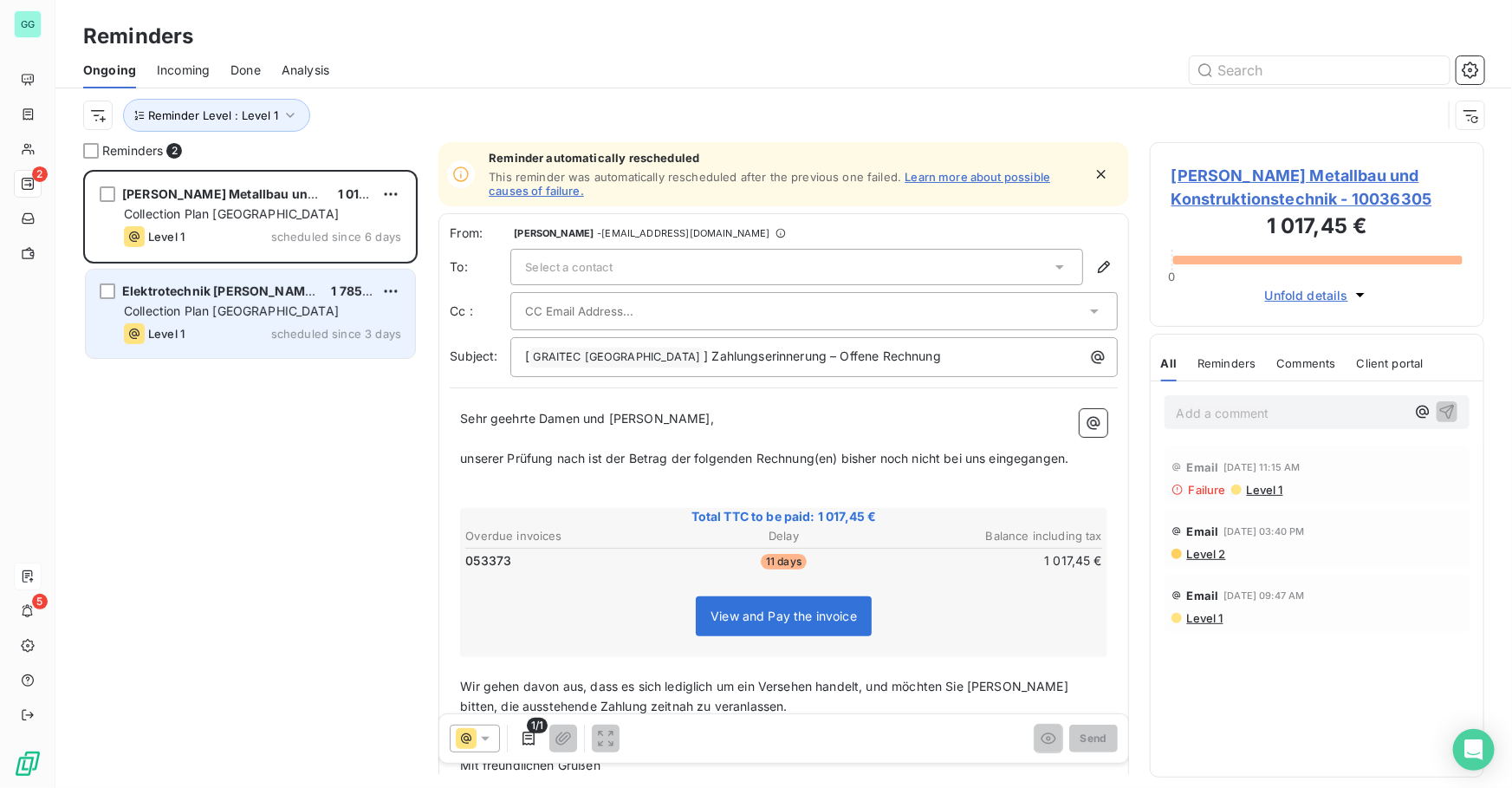
click at [164, 298] on div "Elektrotechnik [PERSON_NAME] GmbH & Co. KG" at bounding box center [220, 291] width 195 height 17
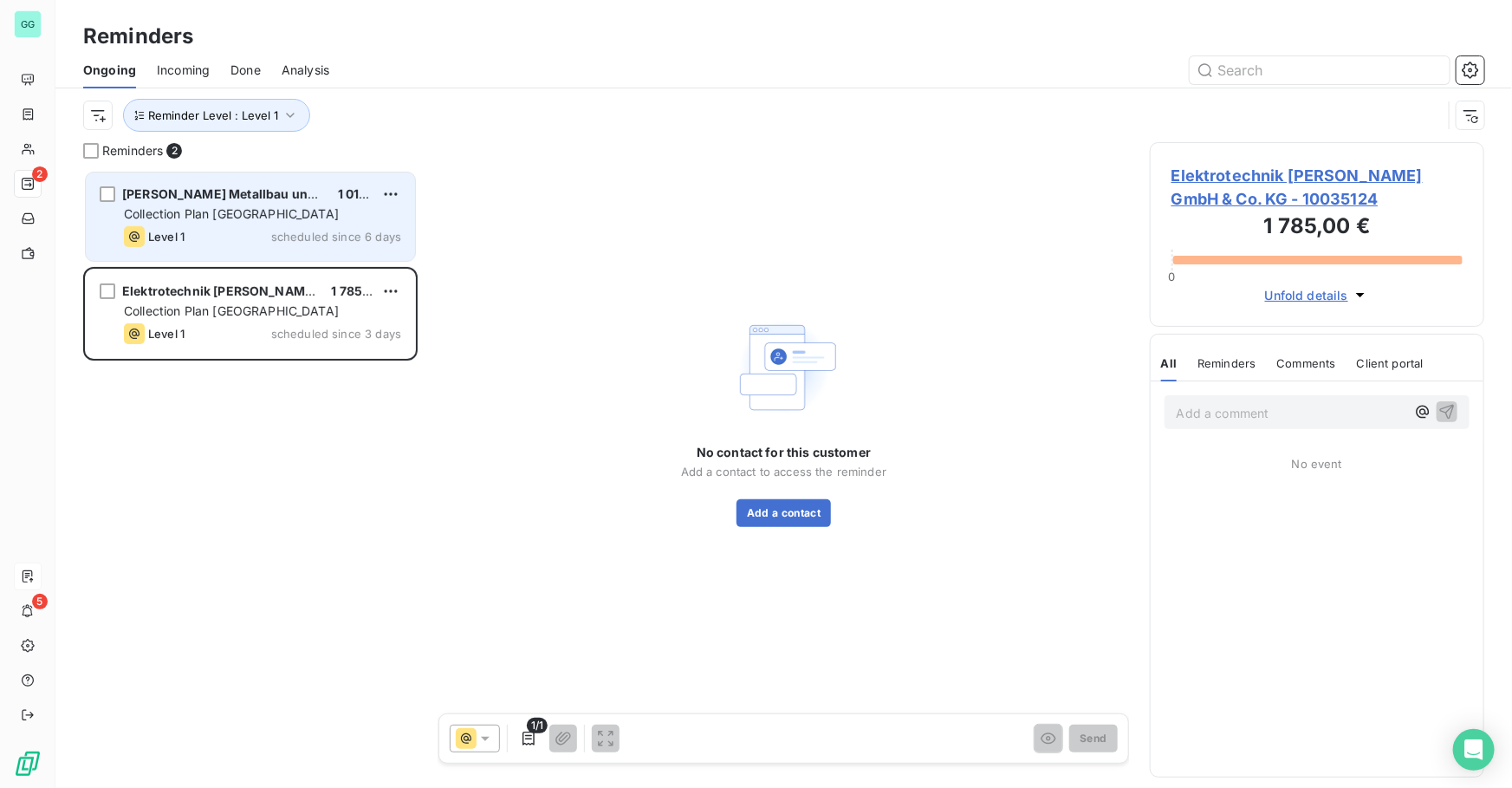
click at [221, 222] on div "[PERSON_NAME] Metallbau und Konstruktionstechnik 1 017,45 € Collection Plan [GE…" at bounding box center [250, 217] width 329 height 89
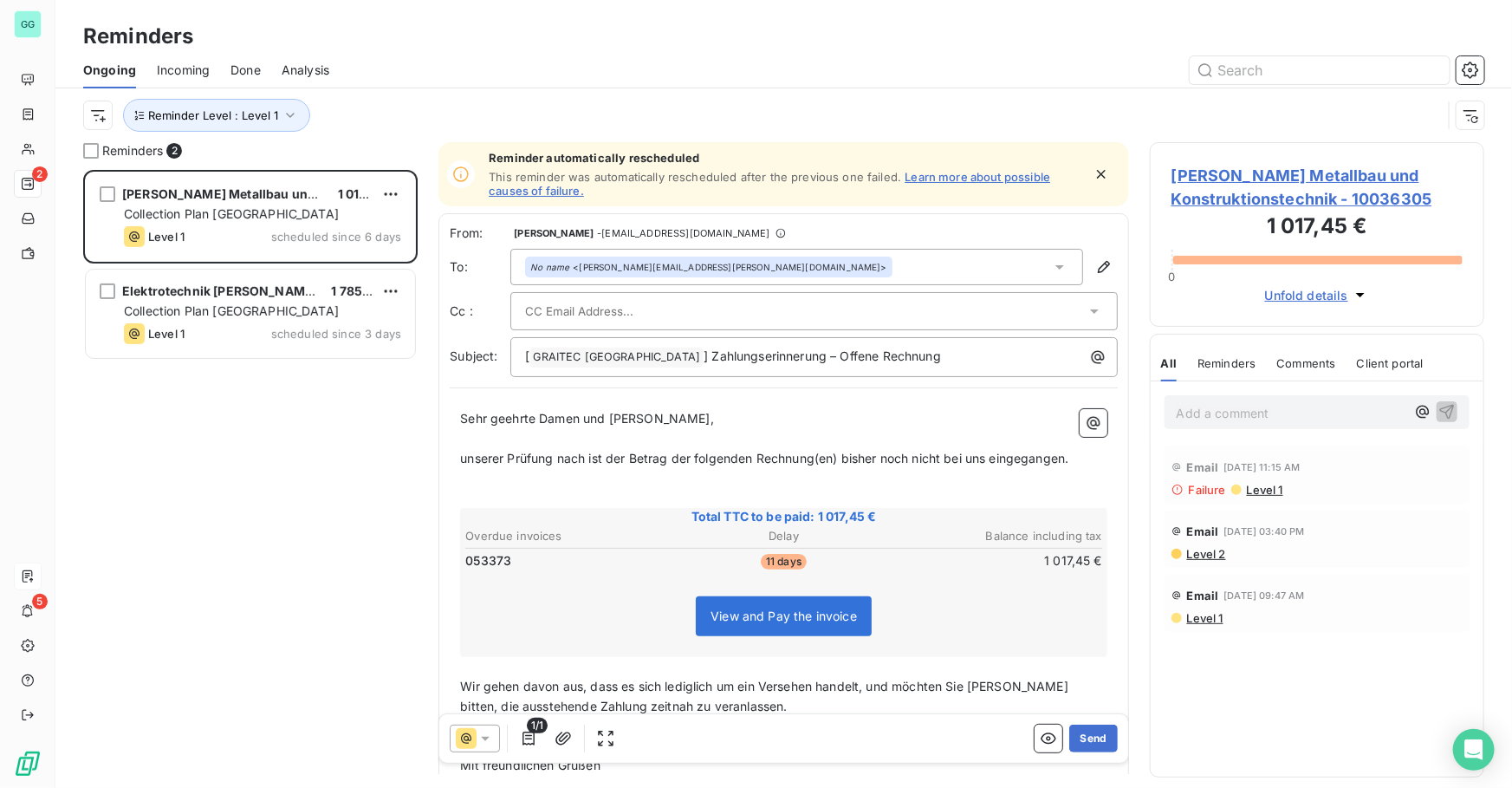
click at [662, 301] on input "text" at bounding box center [618, 311] width 186 height 26
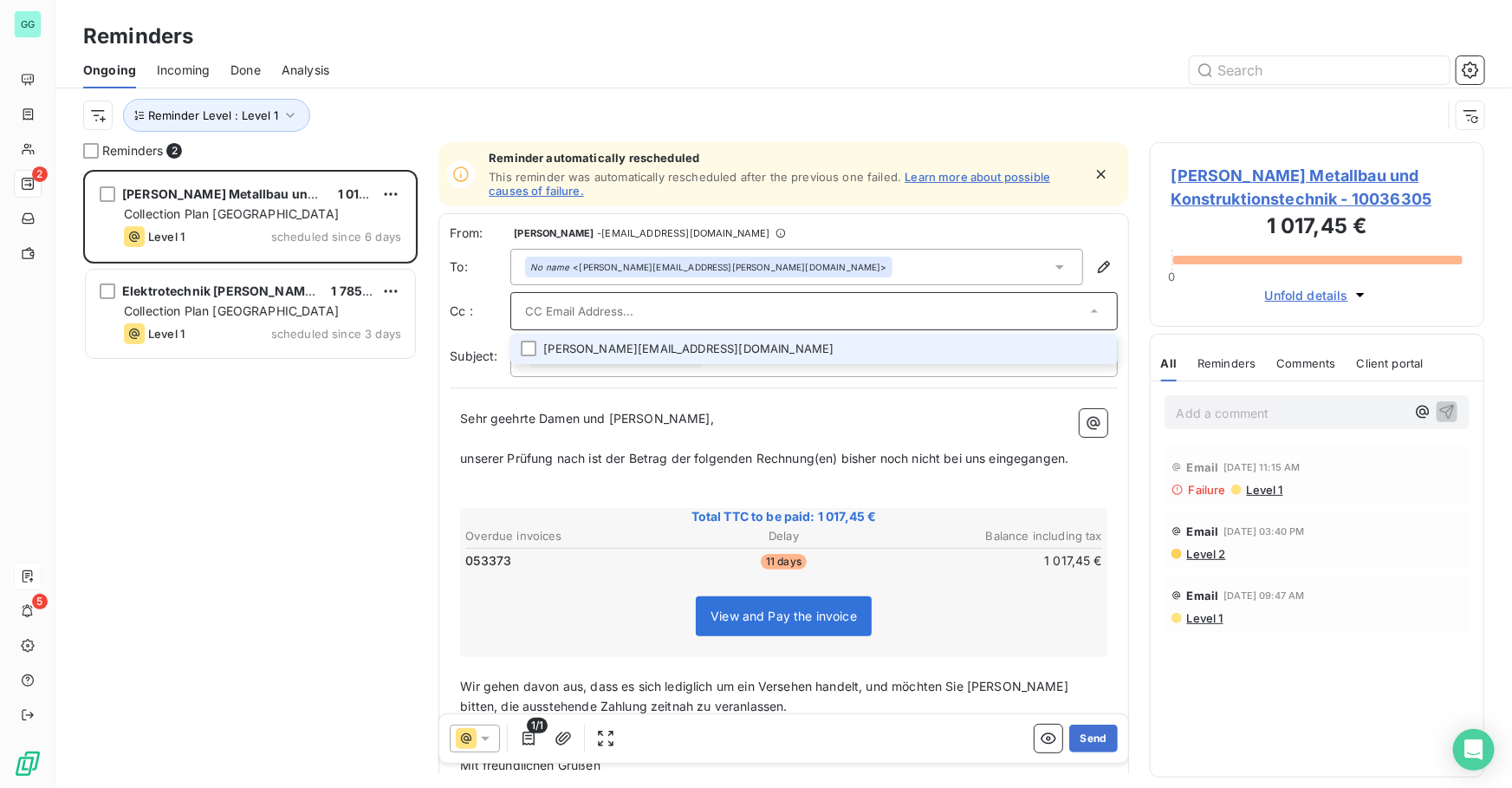
click at [540, 352] on li "[PERSON_NAME][EMAIL_ADDRESS][DOMAIN_NAME]" at bounding box center [814, 349] width 607 height 31
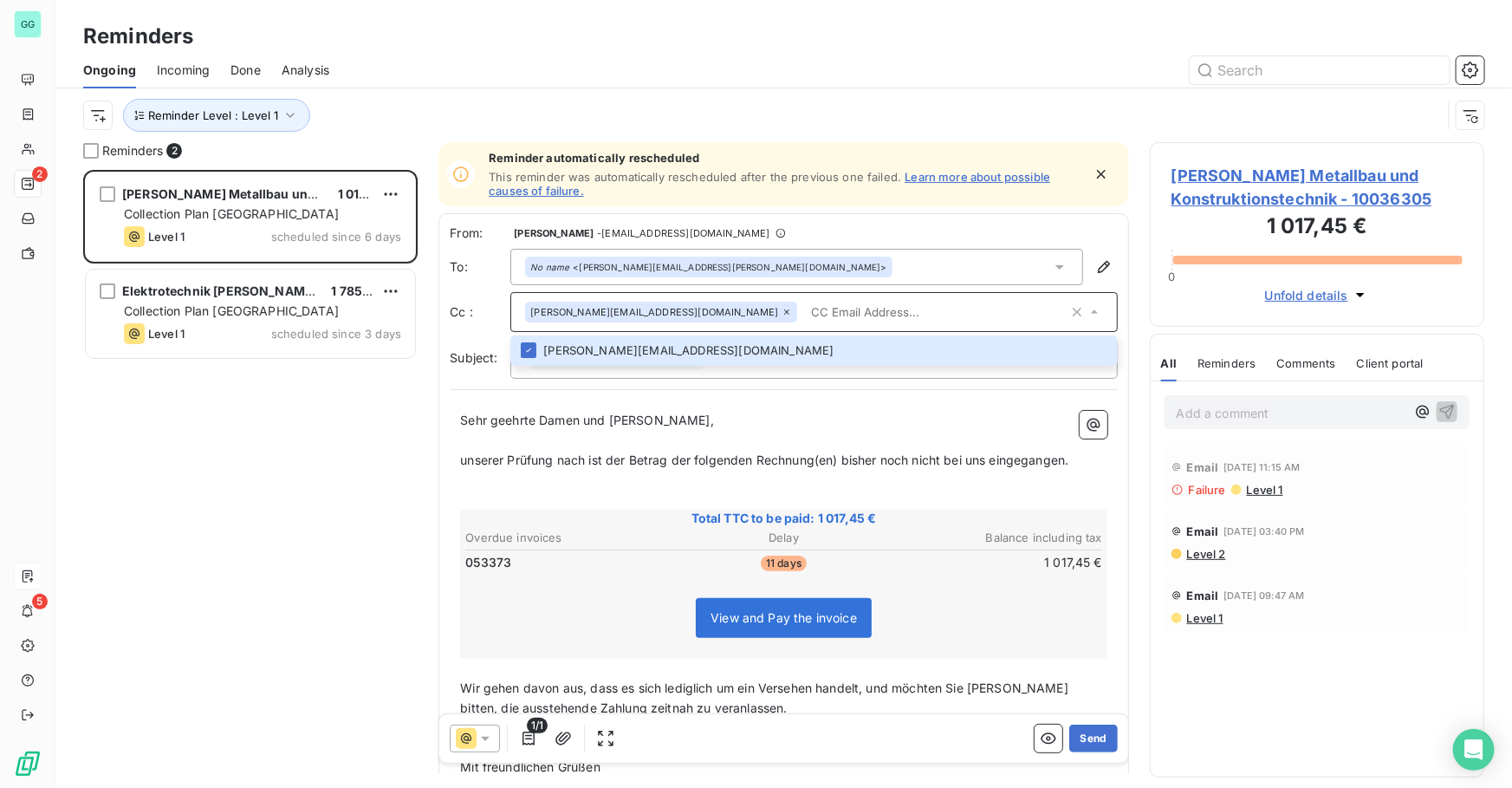
click at [269, 449] on div "[PERSON_NAME] Metallbau und Konstruktionstechnik 1 017,45 € Collection Plan [GE…" at bounding box center [250, 479] width 334 height 618
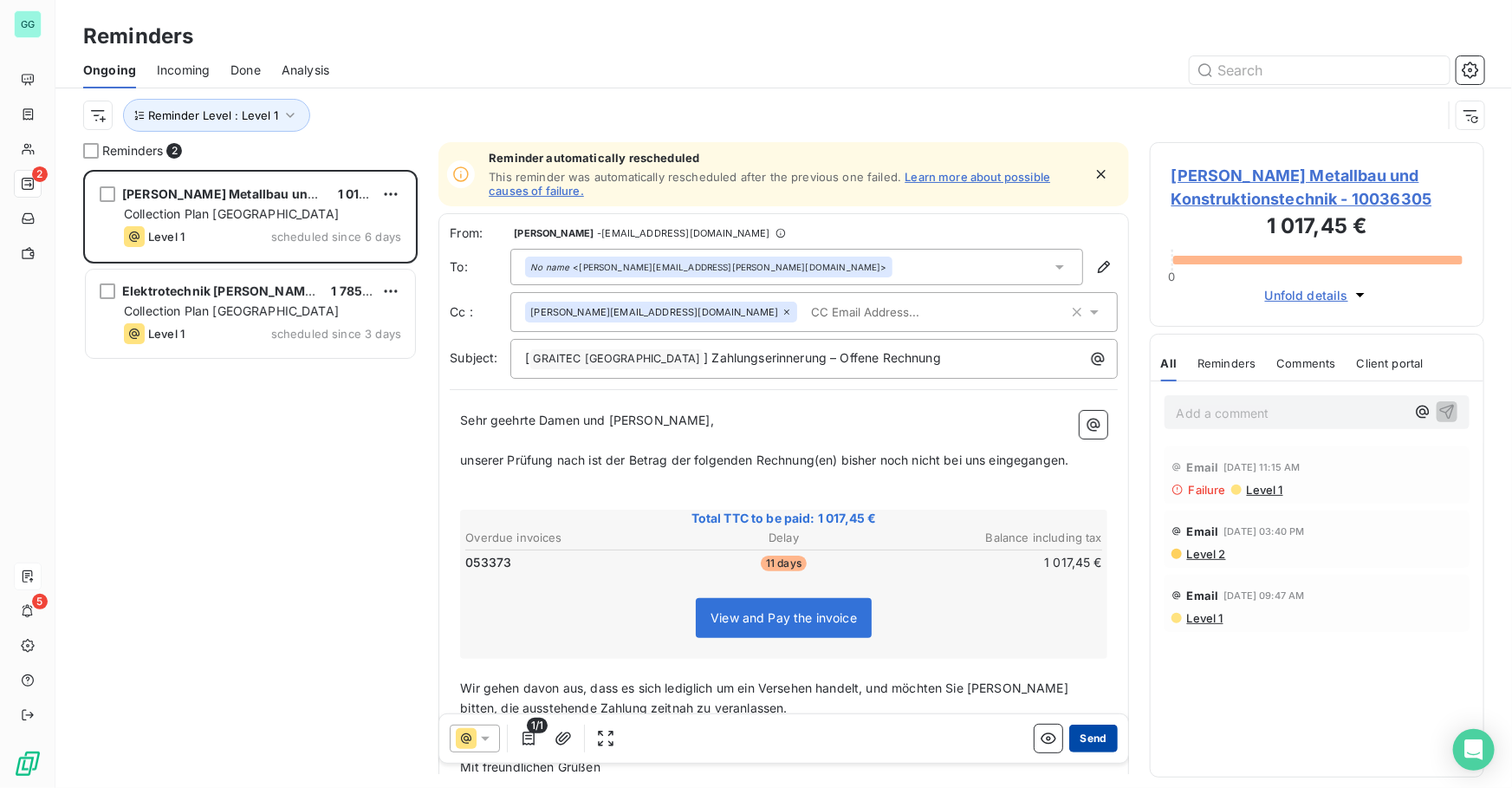
click at [1083, 740] on button "Send" at bounding box center [1093, 738] width 48 height 28
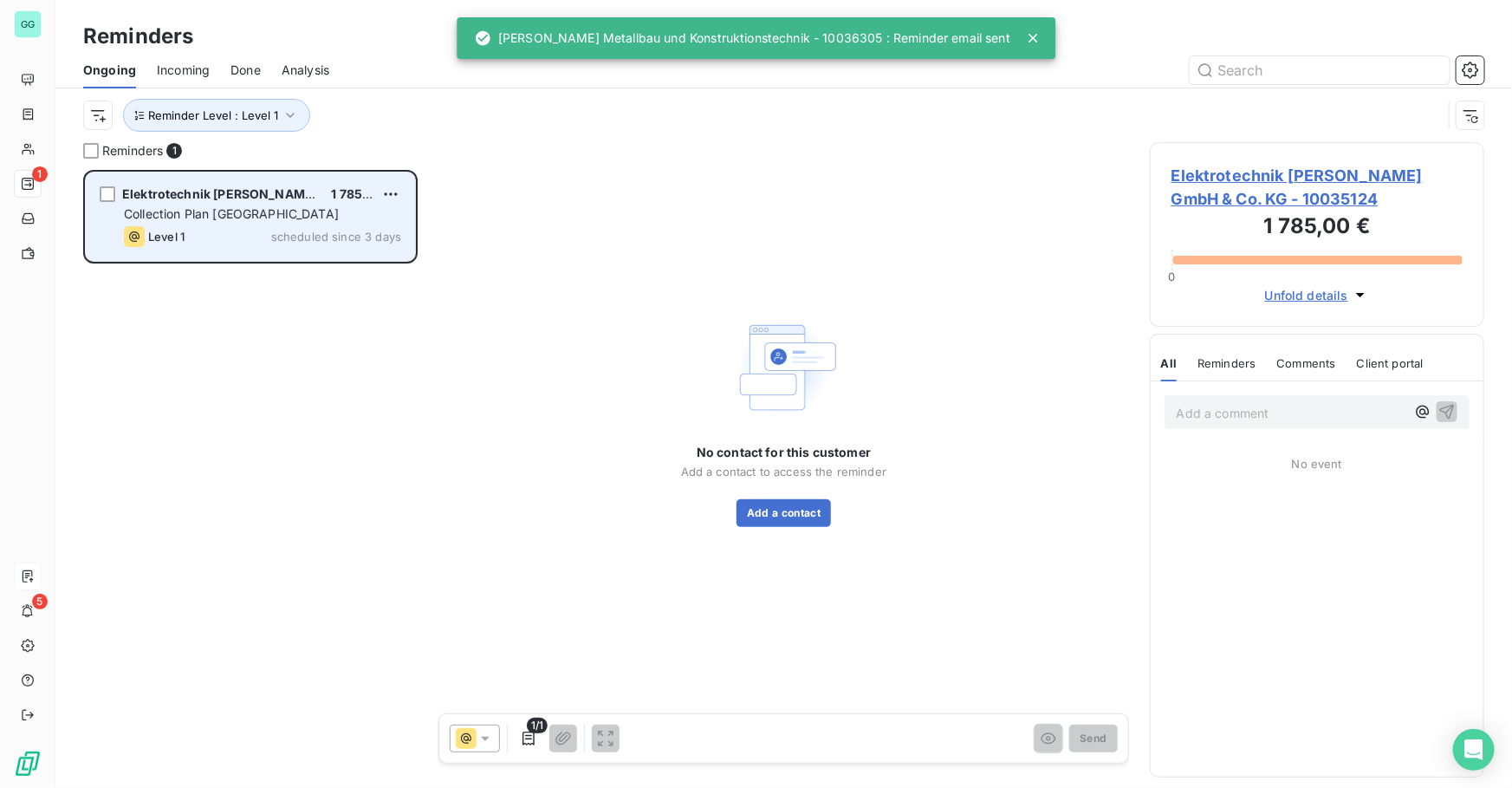
click at [245, 228] on div "Level 1 scheduled since 3 days" at bounding box center [262, 236] width 277 height 21
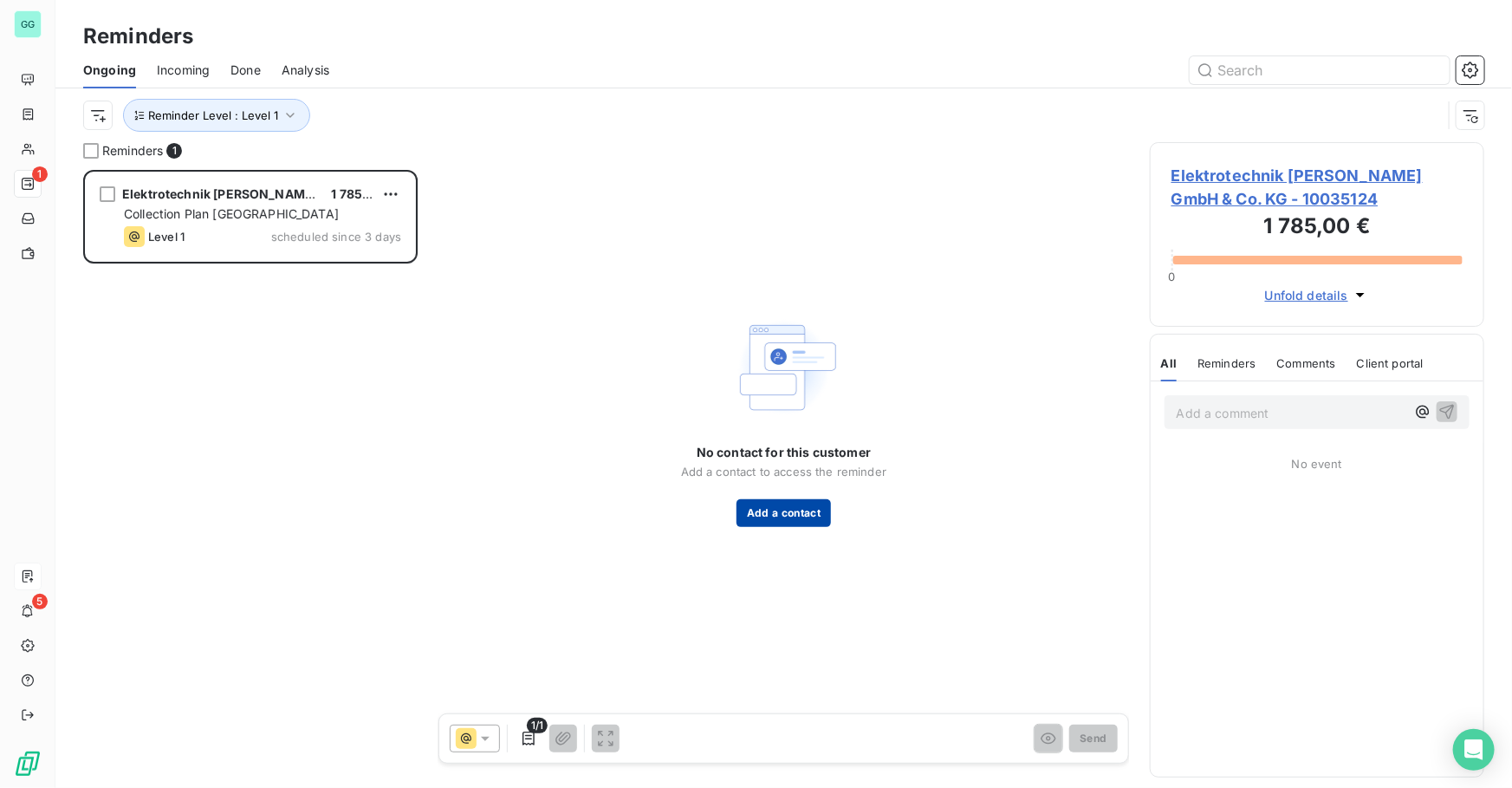
click at [762, 518] on button "Add a contact" at bounding box center [784, 512] width 95 height 28
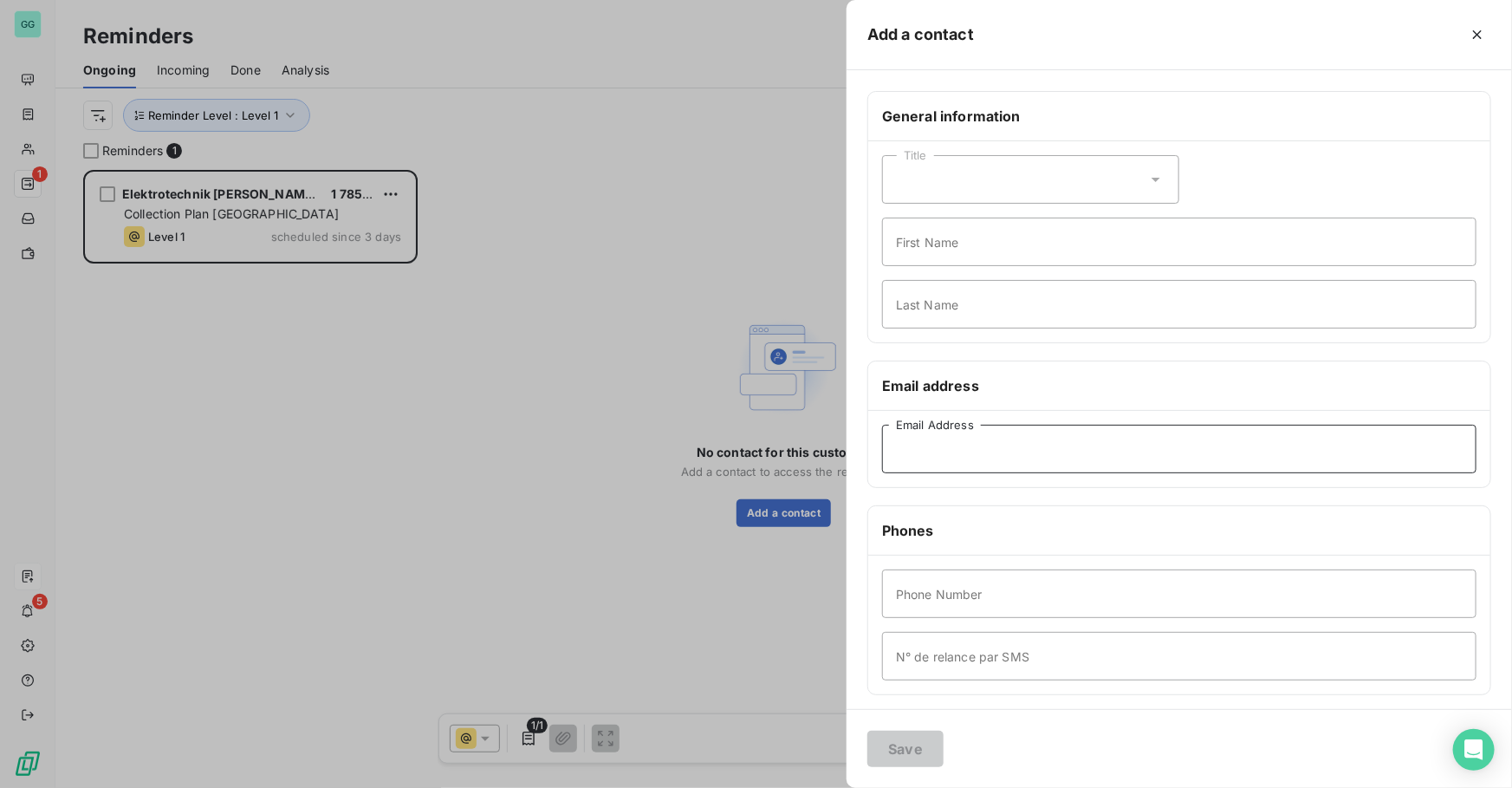
click at [947, 436] on input "Email Address" at bounding box center [1179, 449] width 595 height 49
paste input "[PERSON_NAME][EMAIL_ADDRESS][DOMAIN_NAME][PERSON_NAME]"
type input "[PERSON_NAME][EMAIL_ADDRESS][DOMAIN_NAME][PERSON_NAME]"
click at [927, 249] on input "First Name" at bounding box center [1179, 242] width 595 height 49
paste input "[PERSON_NAME]"
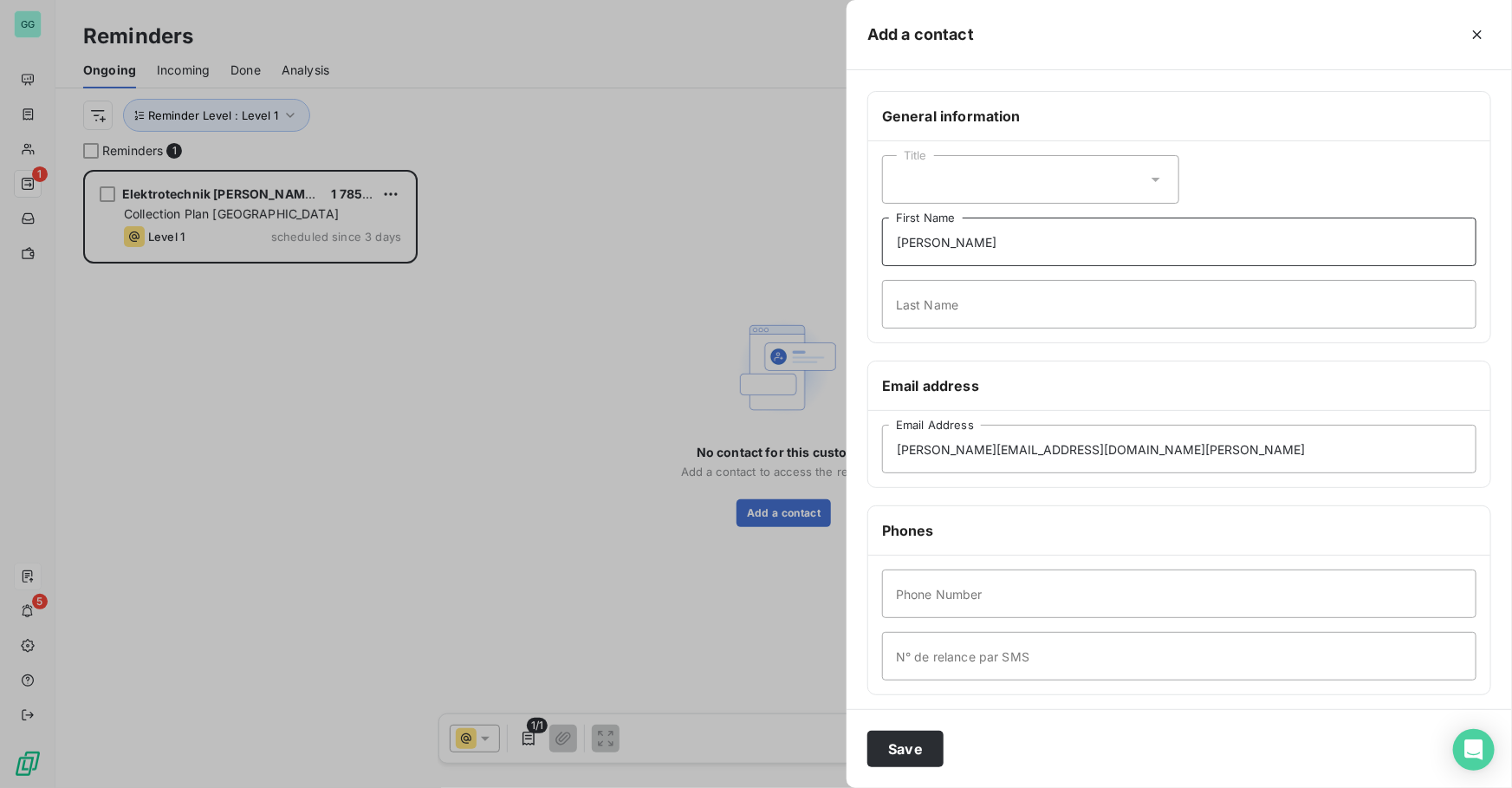
drag, startPoint x: 999, startPoint y: 248, endPoint x: 944, endPoint y: 251, distance: 55.1
click at [944, 251] on input "[PERSON_NAME]" at bounding box center [1179, 242] width 595 height 49
type input "[PERSON_NAME]"
click at [946, 294] on input "Last Name" at bounding box center [1179, 305] width 595 height 49
paste input "[PERSON_NAME]"
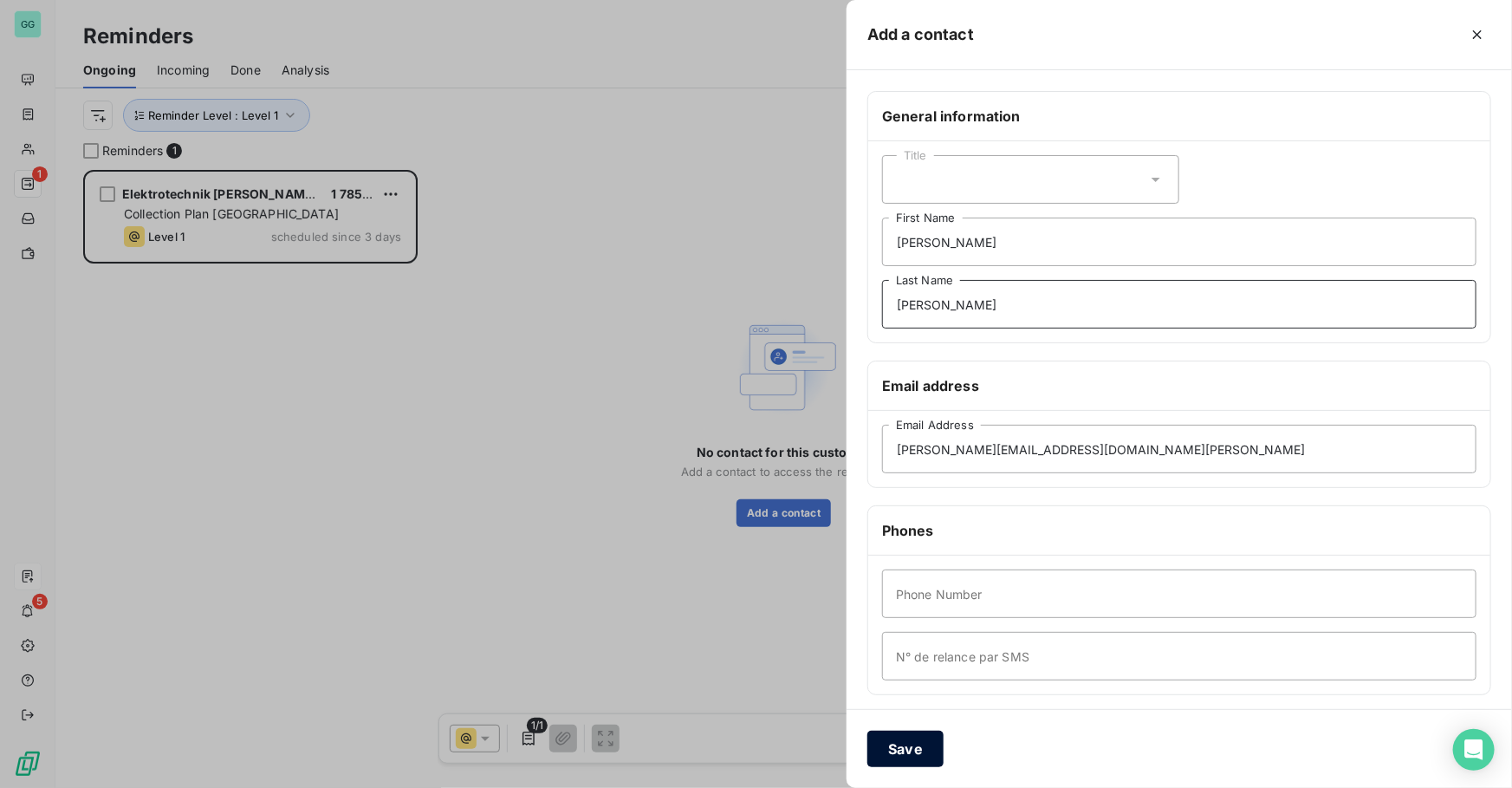
type input "[PERSON_NAME]"
click at [899, 755] on button "Save" at bounding box center [906, 748] width 76 height 36
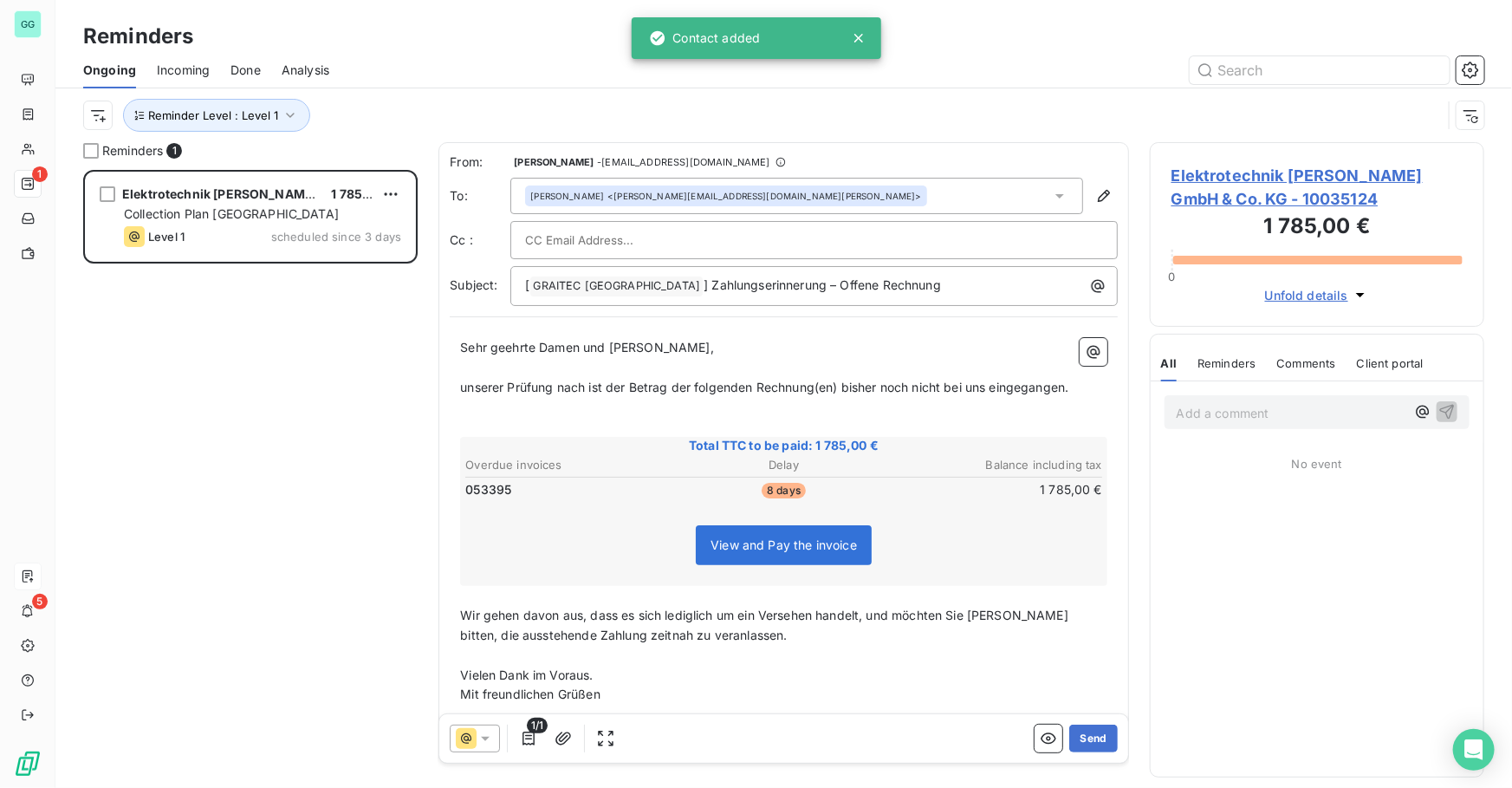
click at [1292, 179] on span "Elektrotechnik [PERSON_NAME] GmbH & Co. KG - 10035124" at bounding box center [1317, 187] width 291 height 47
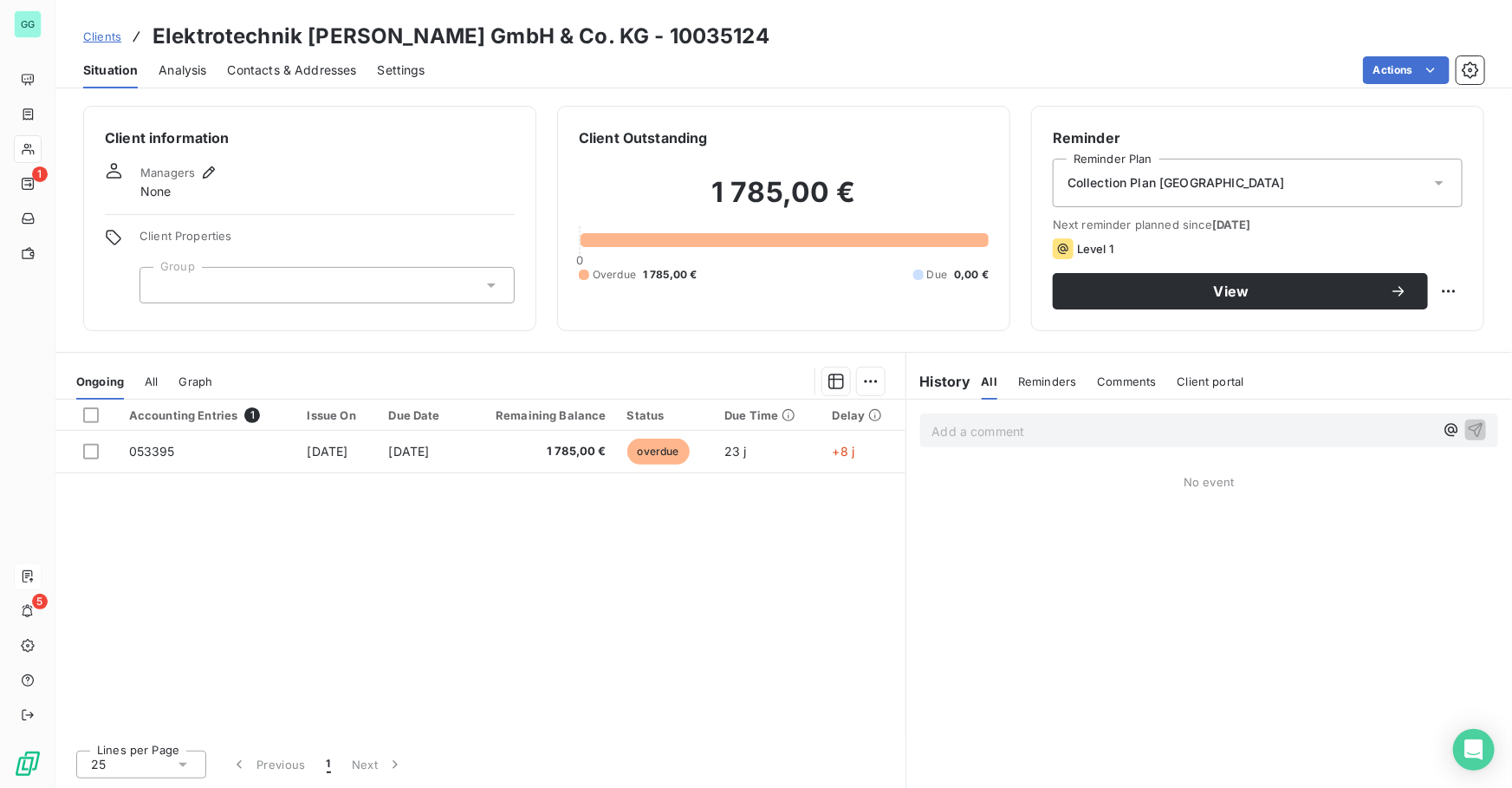
drag, startPoint x: 304, startPoint y: 73, endPoint x: 326, endPoint y: 78, distance: 22.6
click at [304, 73] on span "Contacts & Addresses" at bounding box center [292, 70] width 129 height 17
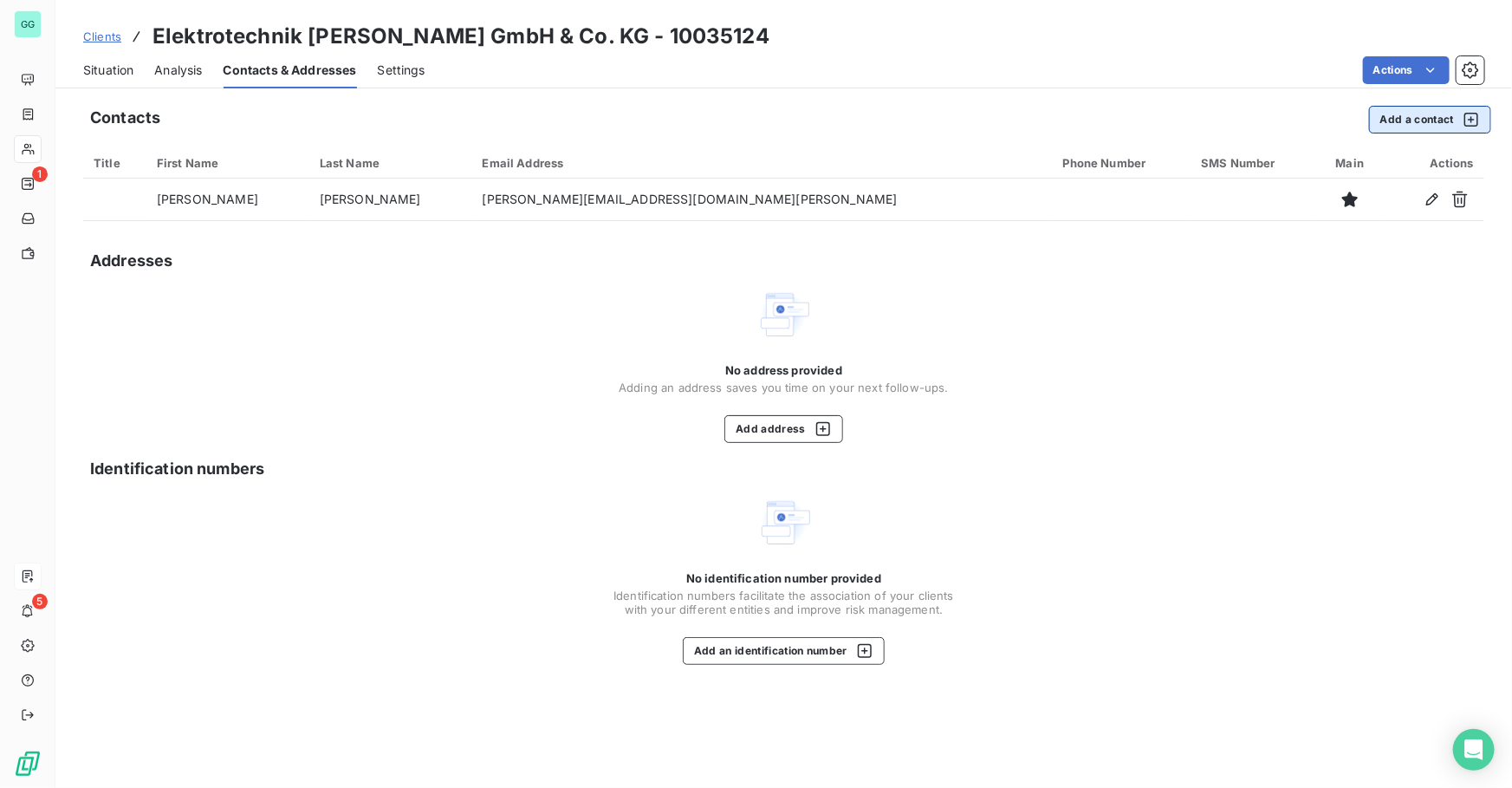
click at [1416, 122] on button "Add a contact" at bounding box center [1430, 119] width 122 height 28
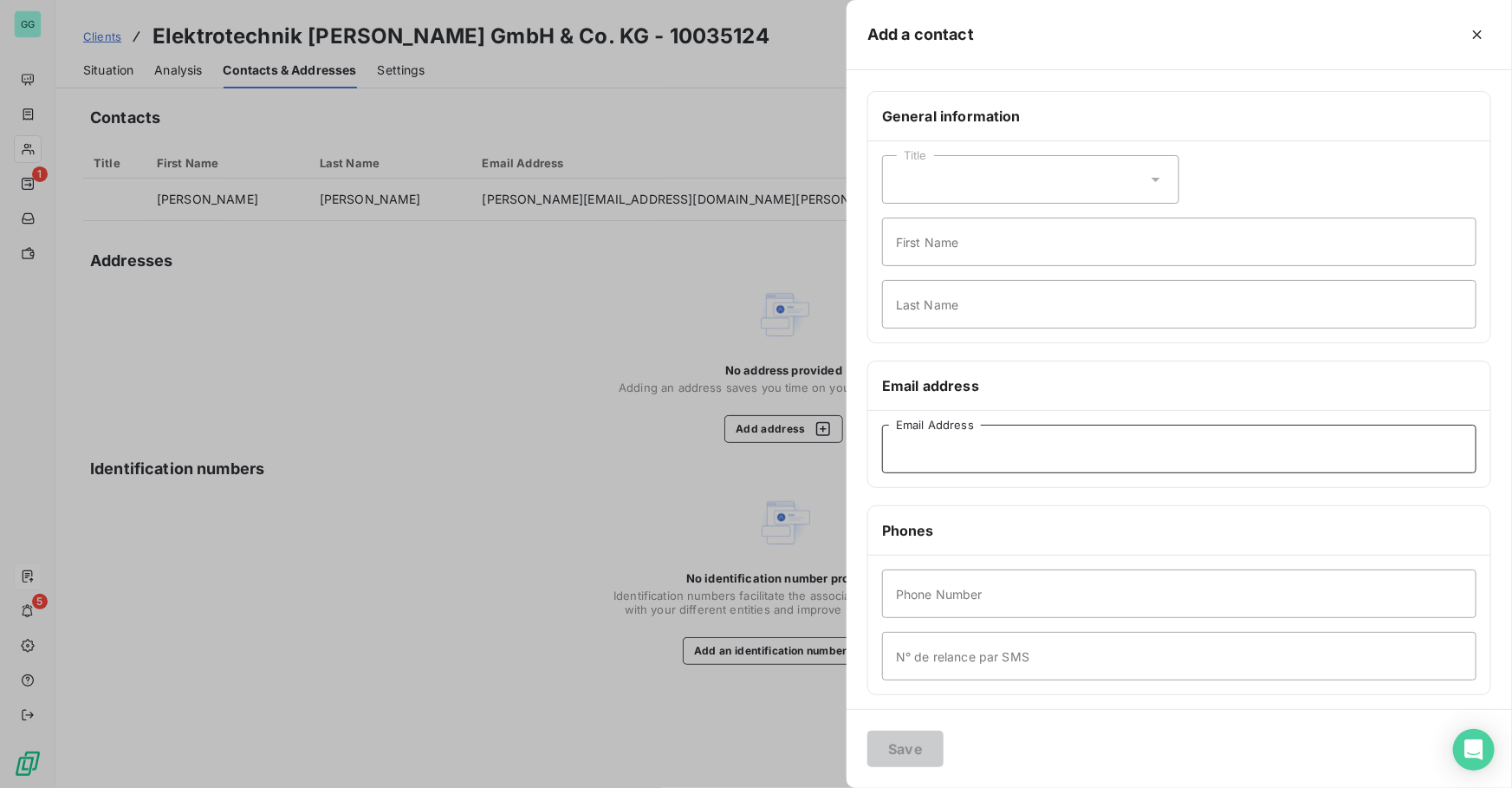
drag, startPoint x: 964, startPoint y: 447, endPoint x: 998, endPoint y: 451, distance: 34.2
click at [964, 447] on input "Email Address" at bounding box center [1179, 449] width 595 height 49
paste input "[PERSON_NAME]"
type input "[PERSON_NAME]"
drag, startPoint x: 895, startPoint y: 455, endPoint x: 816, endPoint y: 456, distance: 79.0
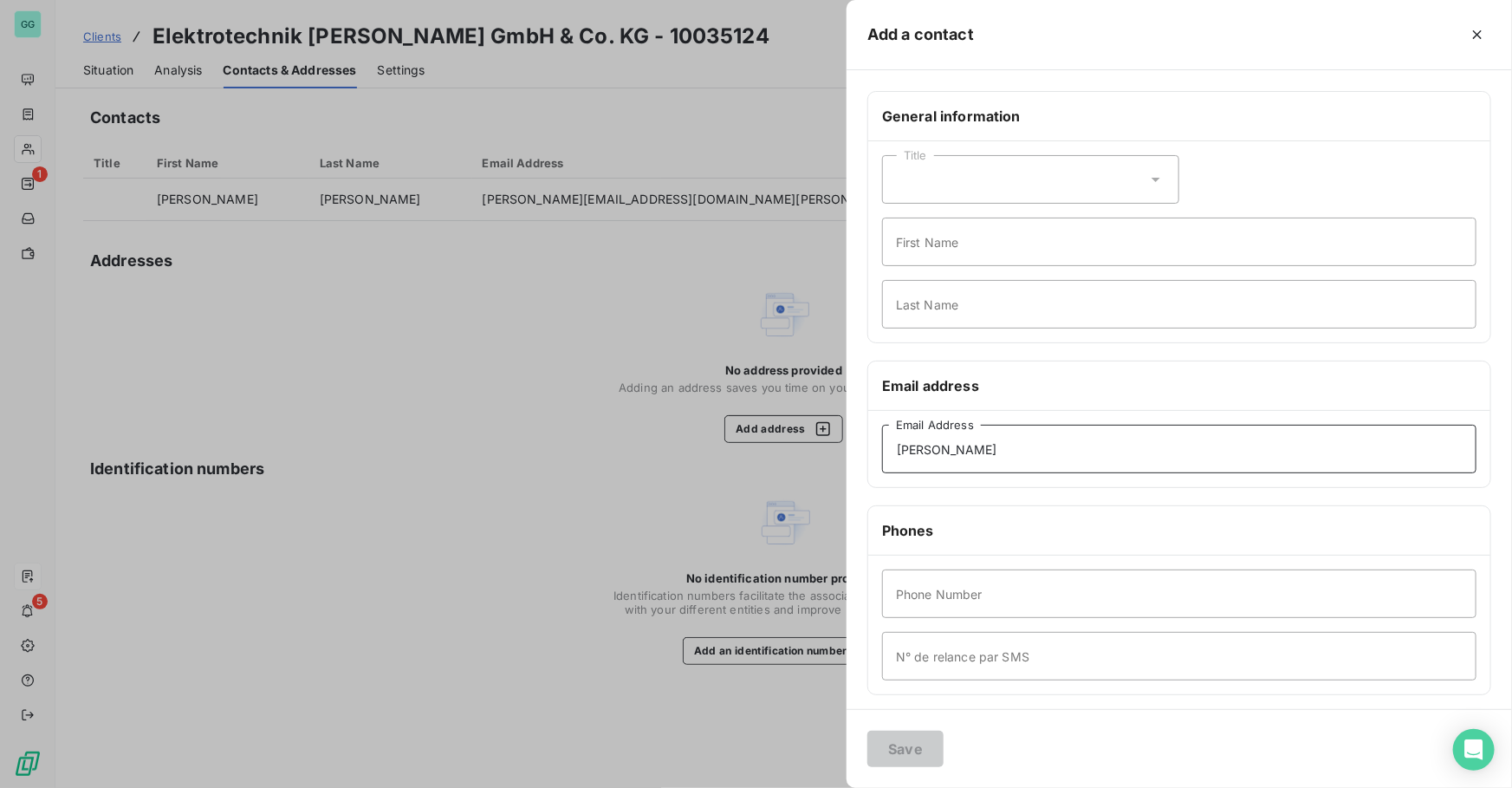
click at [816, 787] on div "Add a contact General information Title First Name Last Name Email address [PER…" at bounding box center [756, 788] width 1512 height 0
paste input "[PERSON_NAME]"
click at [957, 244] on input "First Name" at bounding box center [1179, 242] width 595 height 49
drag, startPoint x: 986, startPoint y: 242, endPoint x: 938, endPoint y: 246, distance: 48.2
click at [938, 246] on input "[PERSON_NAME]" at bounding box center [1179, 242] width 595 height 49
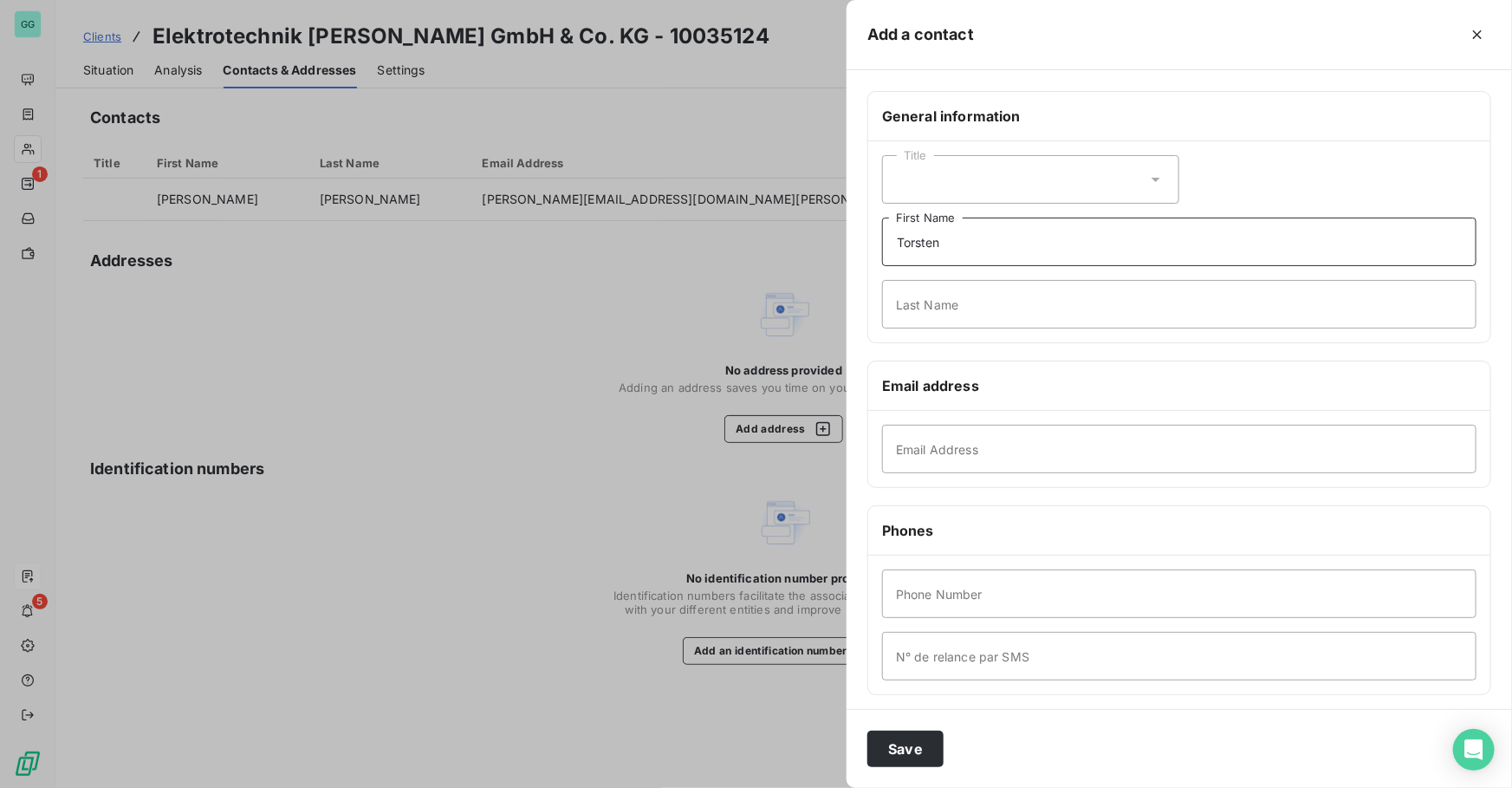
type input "Torsten"
click at [907, 284] on input "Last Name" at bounding box center [1179, 305] width 595 height 49
paste input "[PERSON_NAME]"
click at [897, 298] on input "[PERSON_NAME]" at bounding box center [1179, 305] width 595 height 49
type input "[PERSON_NAME]"
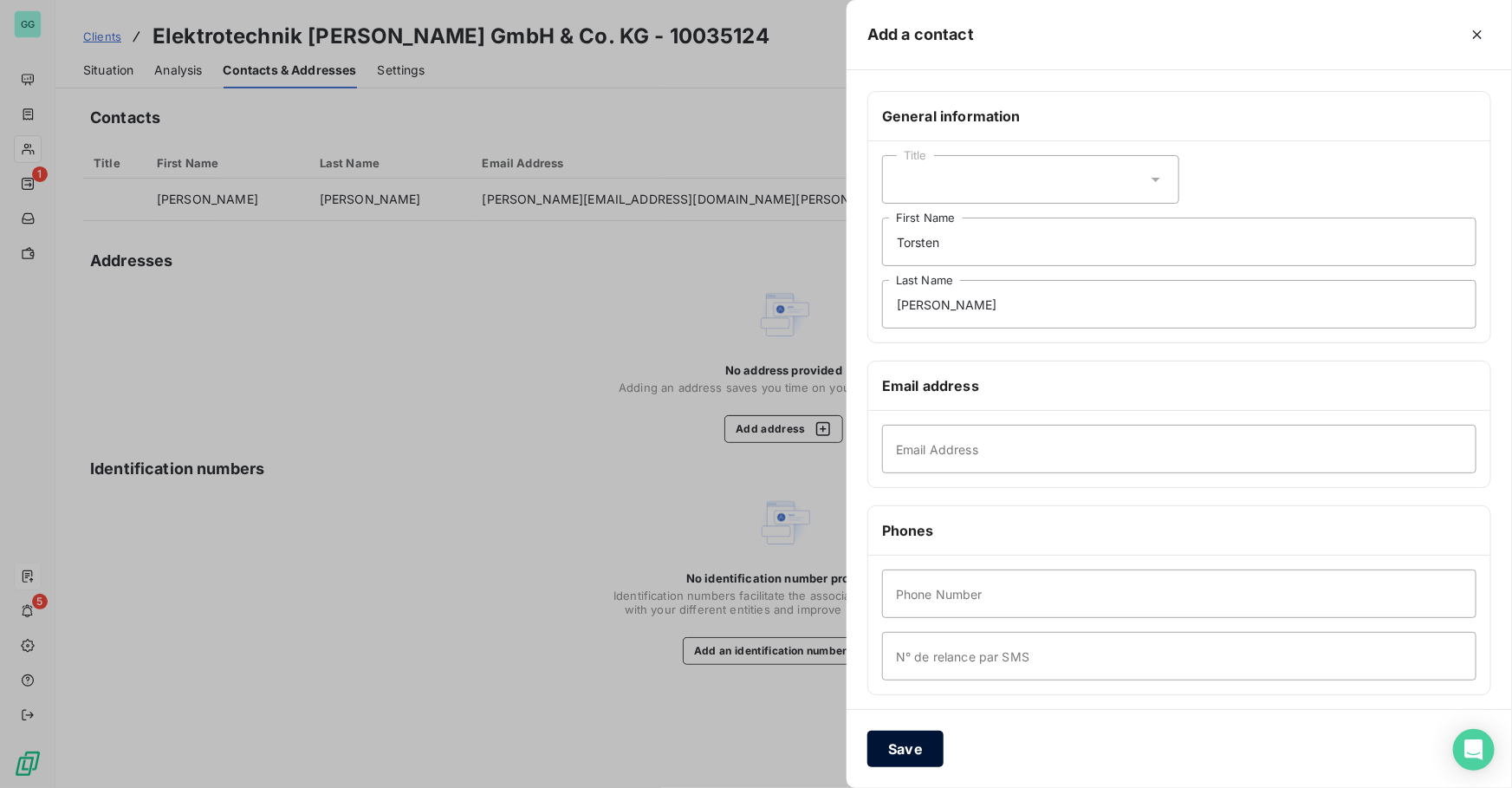
click at [911, 742] on button "Save" at bounding box center [906, 748] width 76 height 36
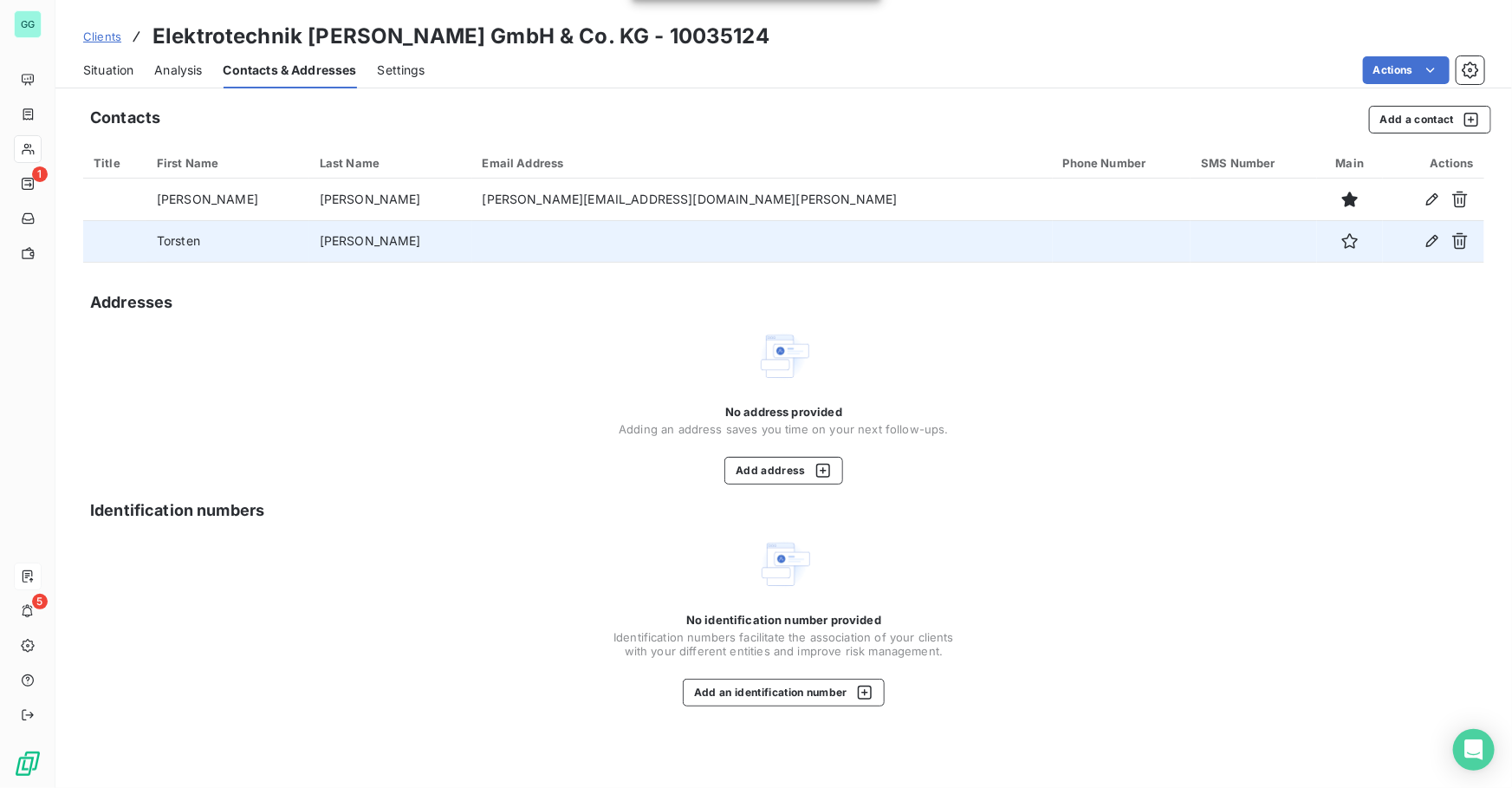
click at [309, 239] on td "Torsten" at bounding box center [228, 241] width 163 height 42
click at [1428, 235] on icon "button" at bounding box center [1432, 240] width 17 height 17
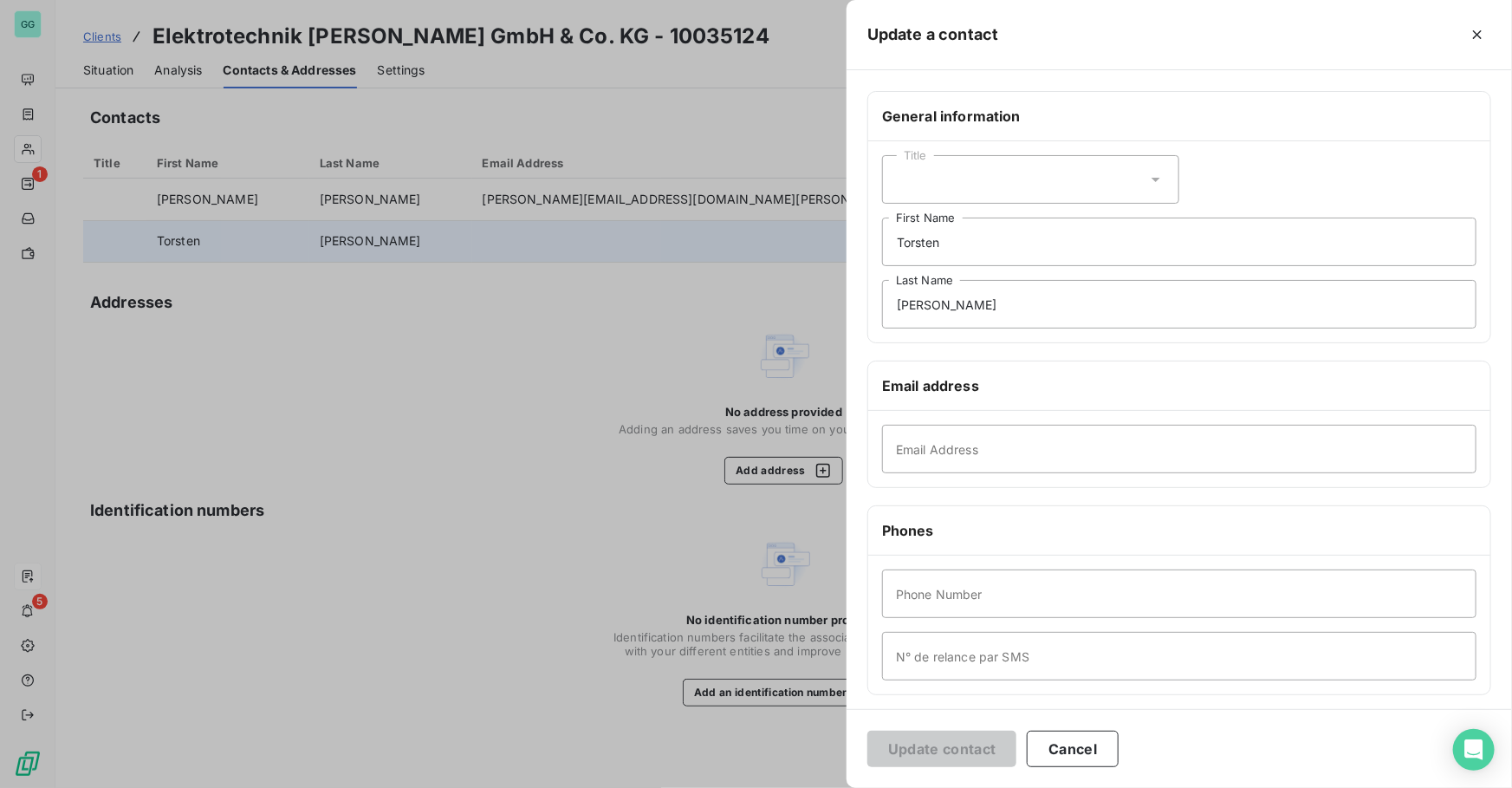
drag, startPoint x: 957, startPoint y: 474, endPoint x: 950, endPoint y: 455, distance: 20.2
click at [957, 474] on div "Email Address" at bounding box center [1179, 448] width 622 height 76
click at [949, 454] on input "Email Address" at bounding box center [1179, 449] width 595 height 49
paste input "[PERSON_NAME][EMAIL_ADDRESS][DOMAIN_NAME][PERSON_NAME]"
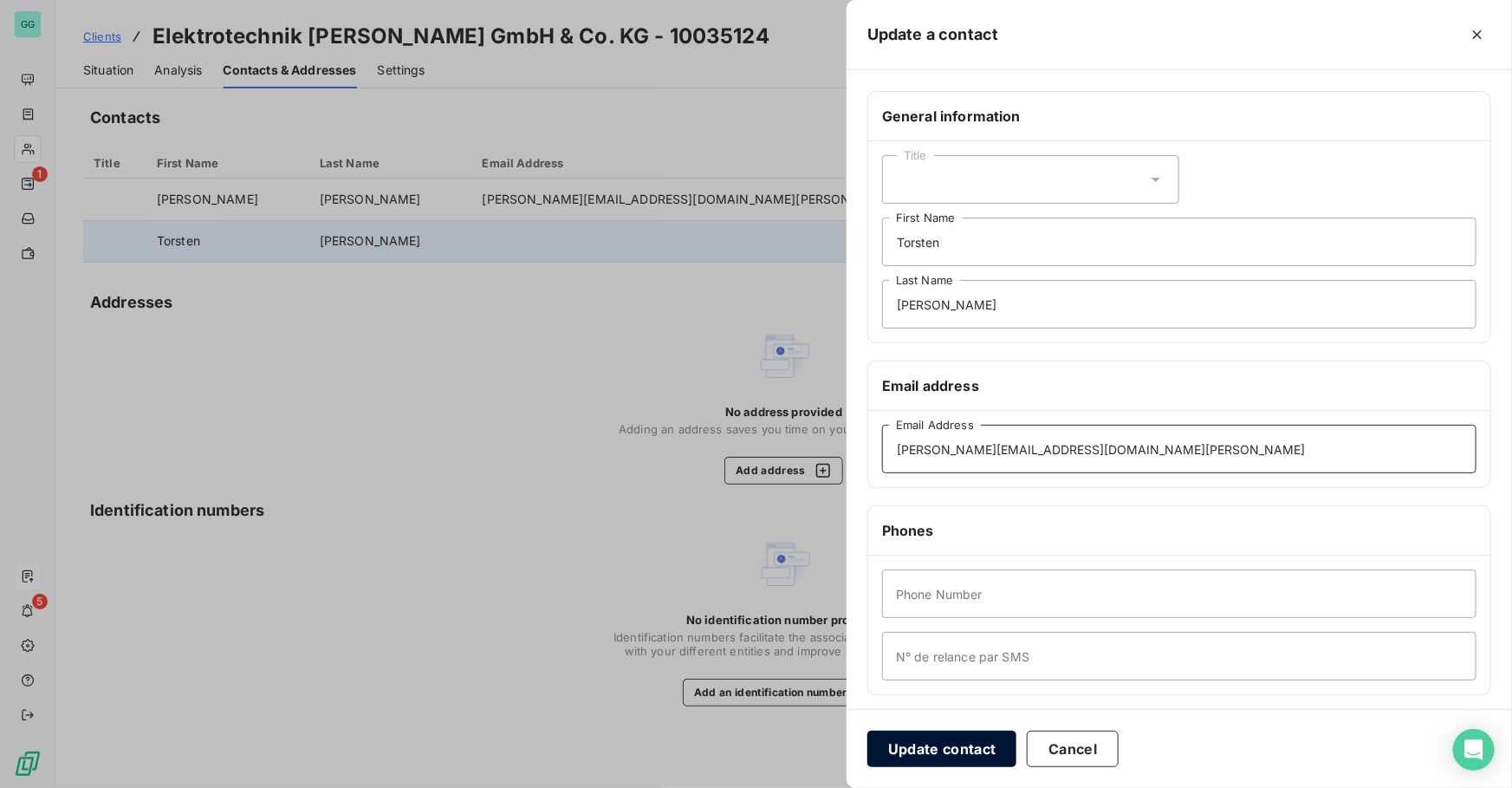
type input "[PERSON_NAME][EMAIL_ADDRESS][DOMAIN_NAME][PERSON_NAME]"
click at [921, 746] on button "Update contact" at bounding box center [942, 748] width 149 height 36
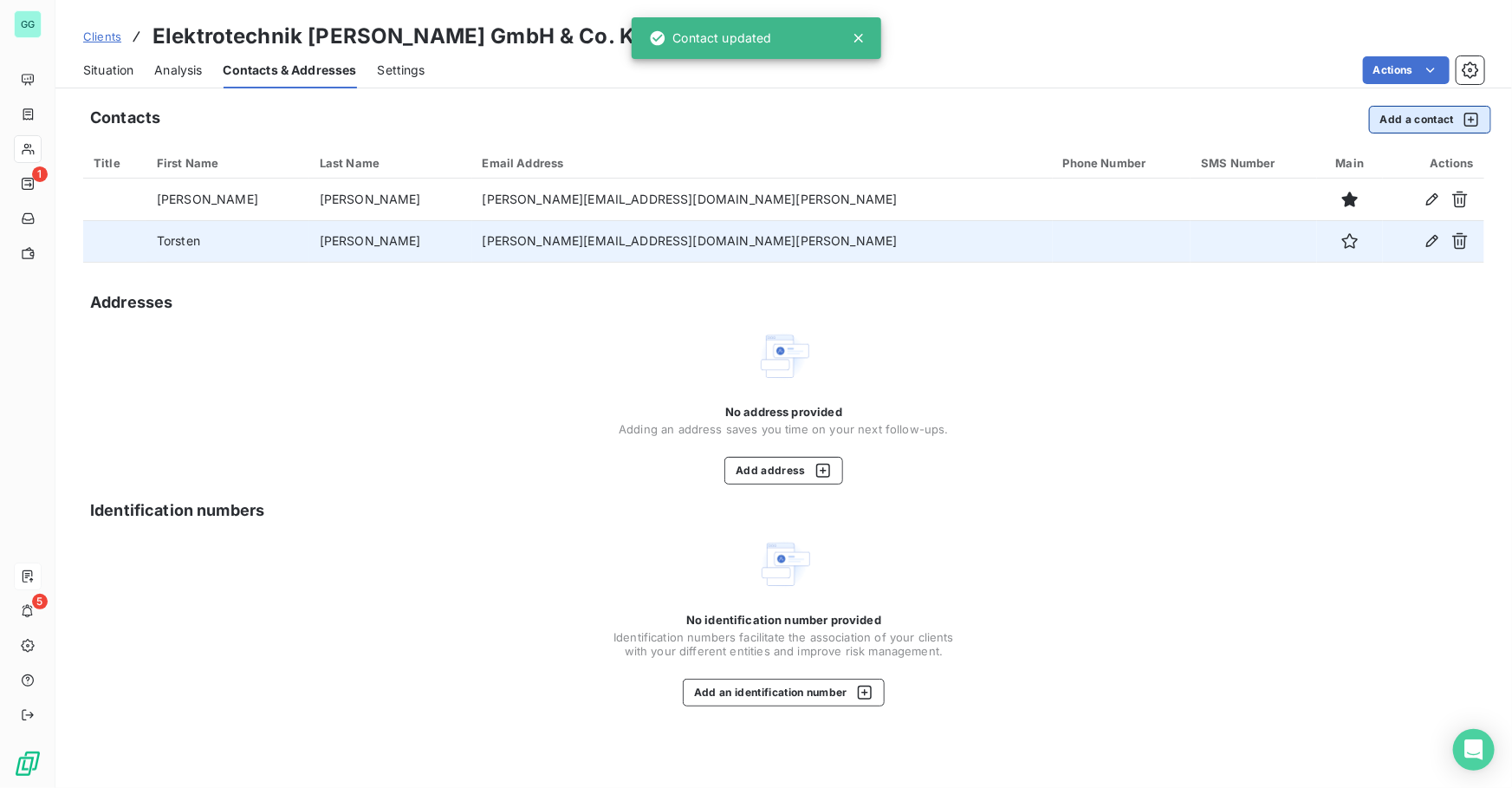
click at [1421, 117] on button "Add a contact" at bounding box center [1430, 119] width 122 height 28
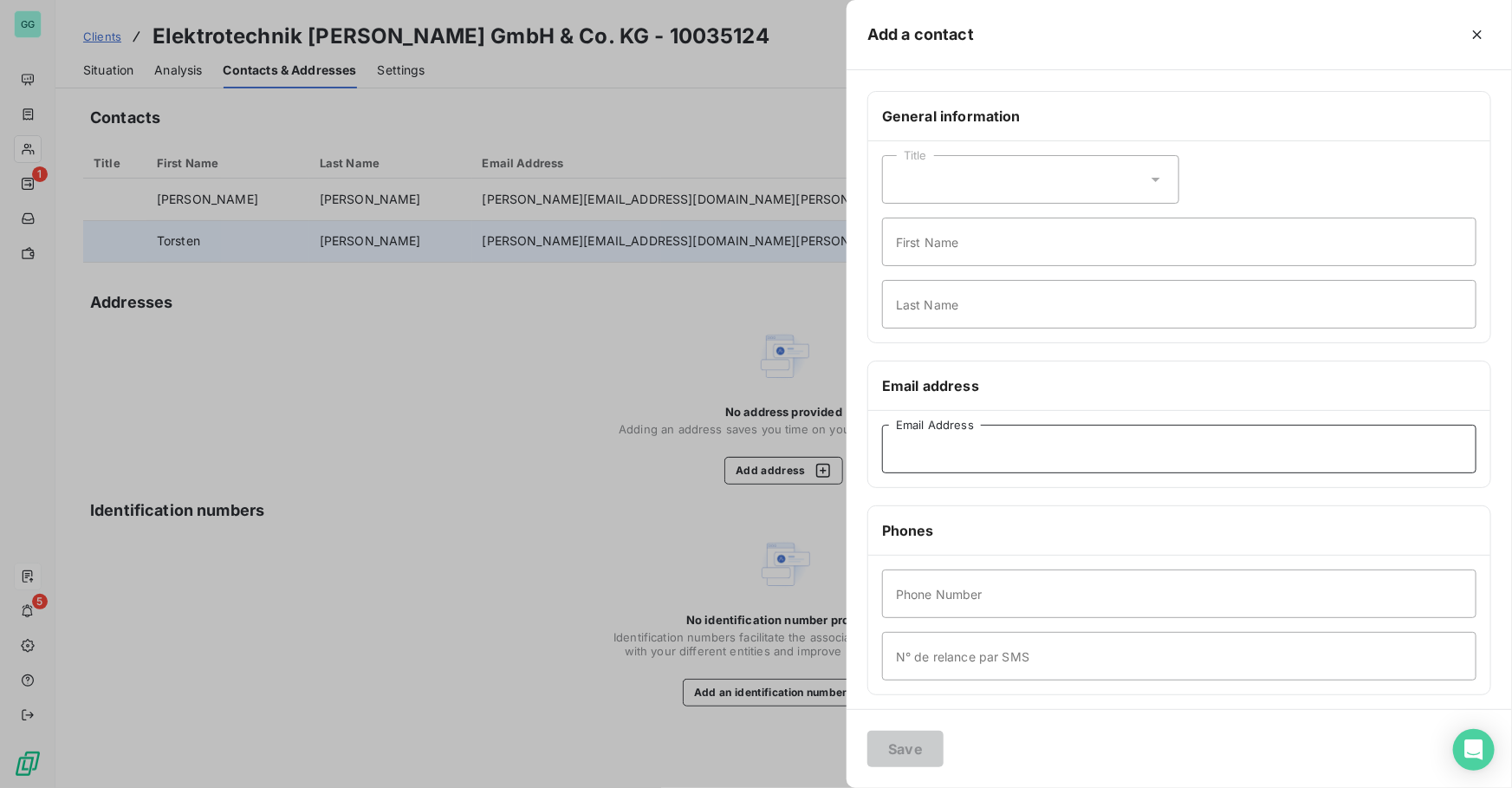
click at [1019, 462] on input "Email Address" at bounding box center [1179, 449] width 595 height 49
paste input "[EMAIL_ADDRESS][DOMAIN_NAME][PERSON_NAME]"
type input "[EMAIL_ADDRESS][DOMAIN_NAME][PERSON_NAME]"
click at [905, 756] on button "Save" at bounding box center [906, 748] width 76 height 36
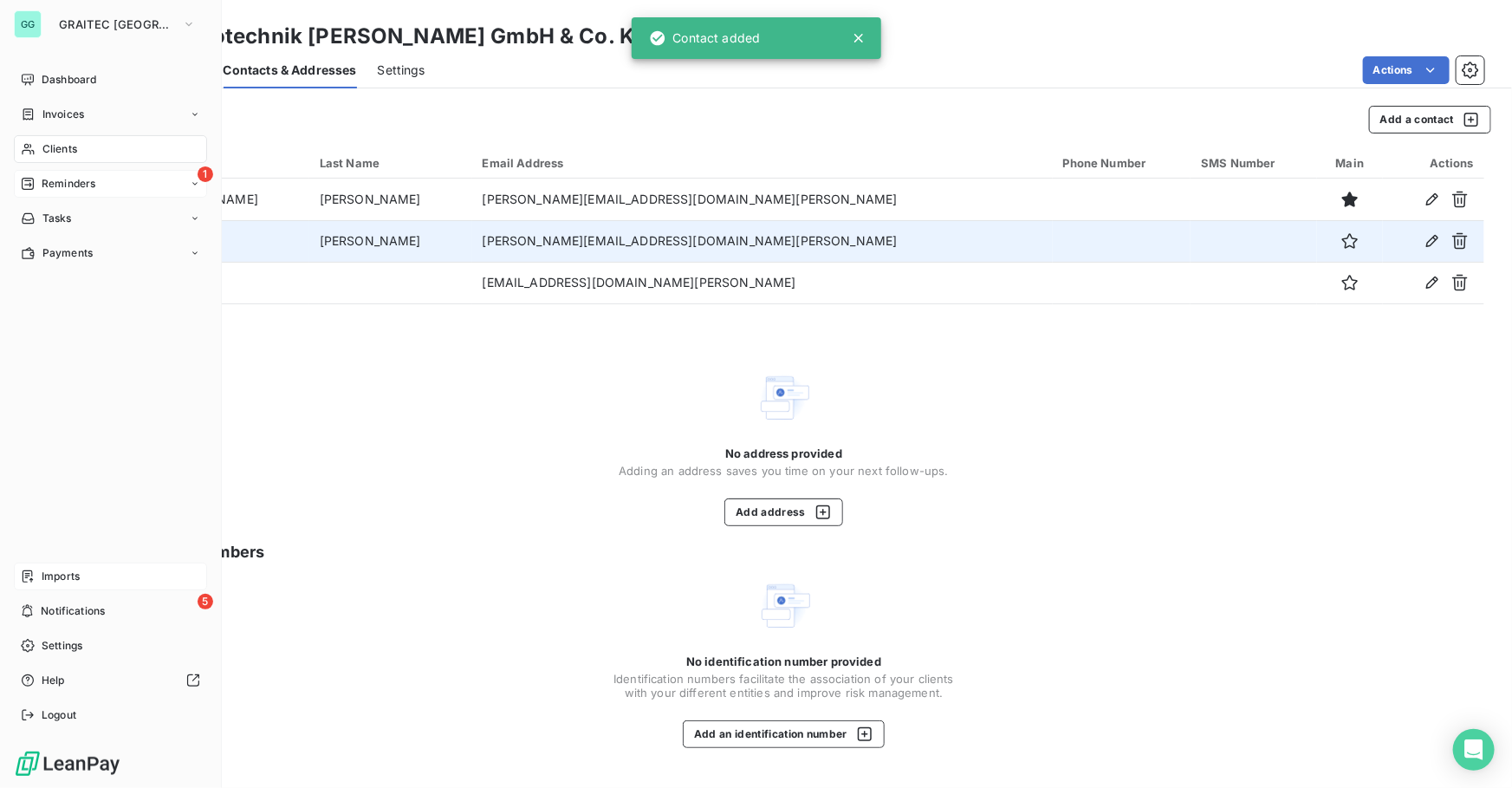
click at [76, 183] on span "Reminders" at bounding box center [68, 183] width 53 height 15
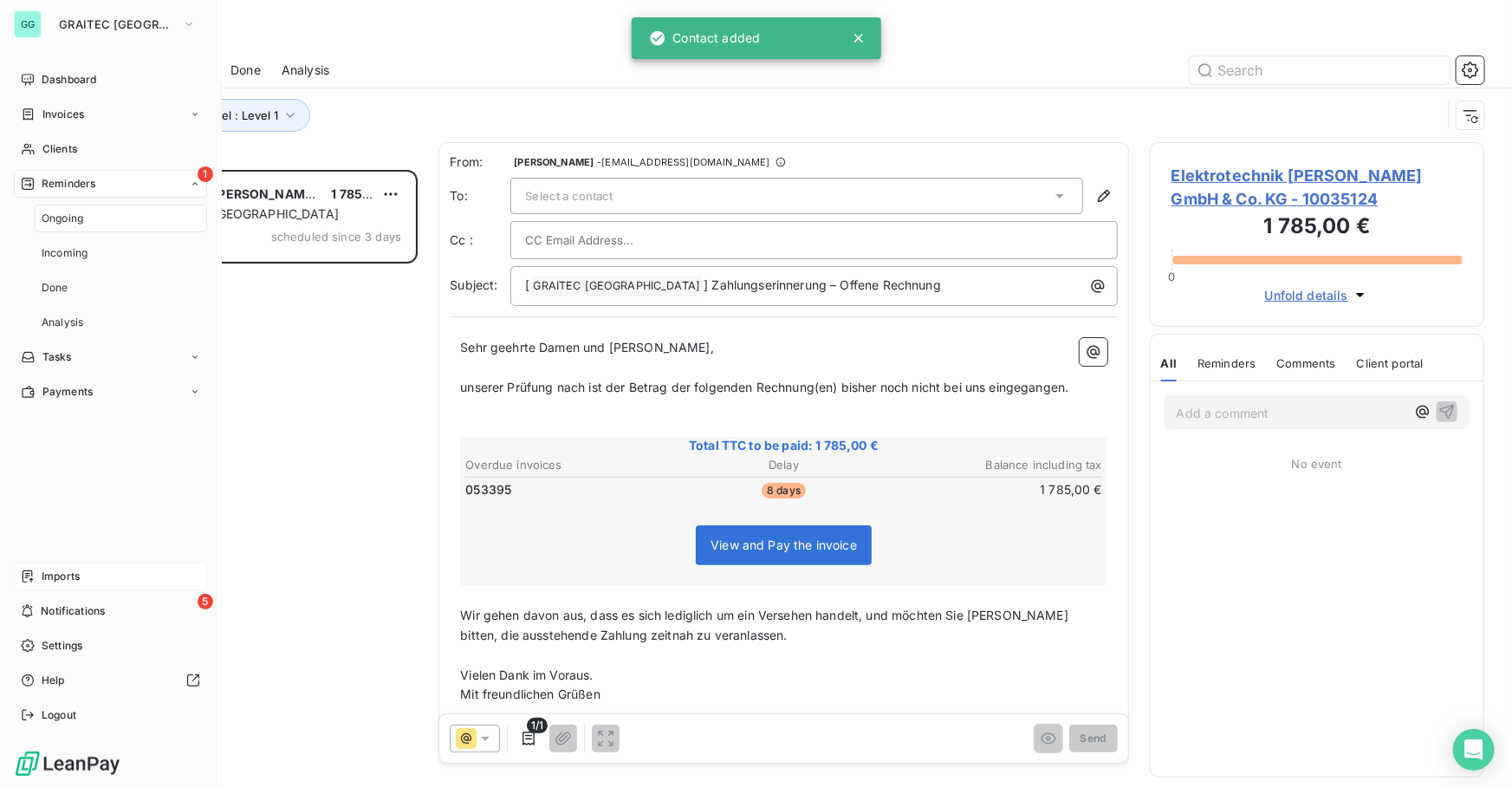
scroll to position [606, 323]
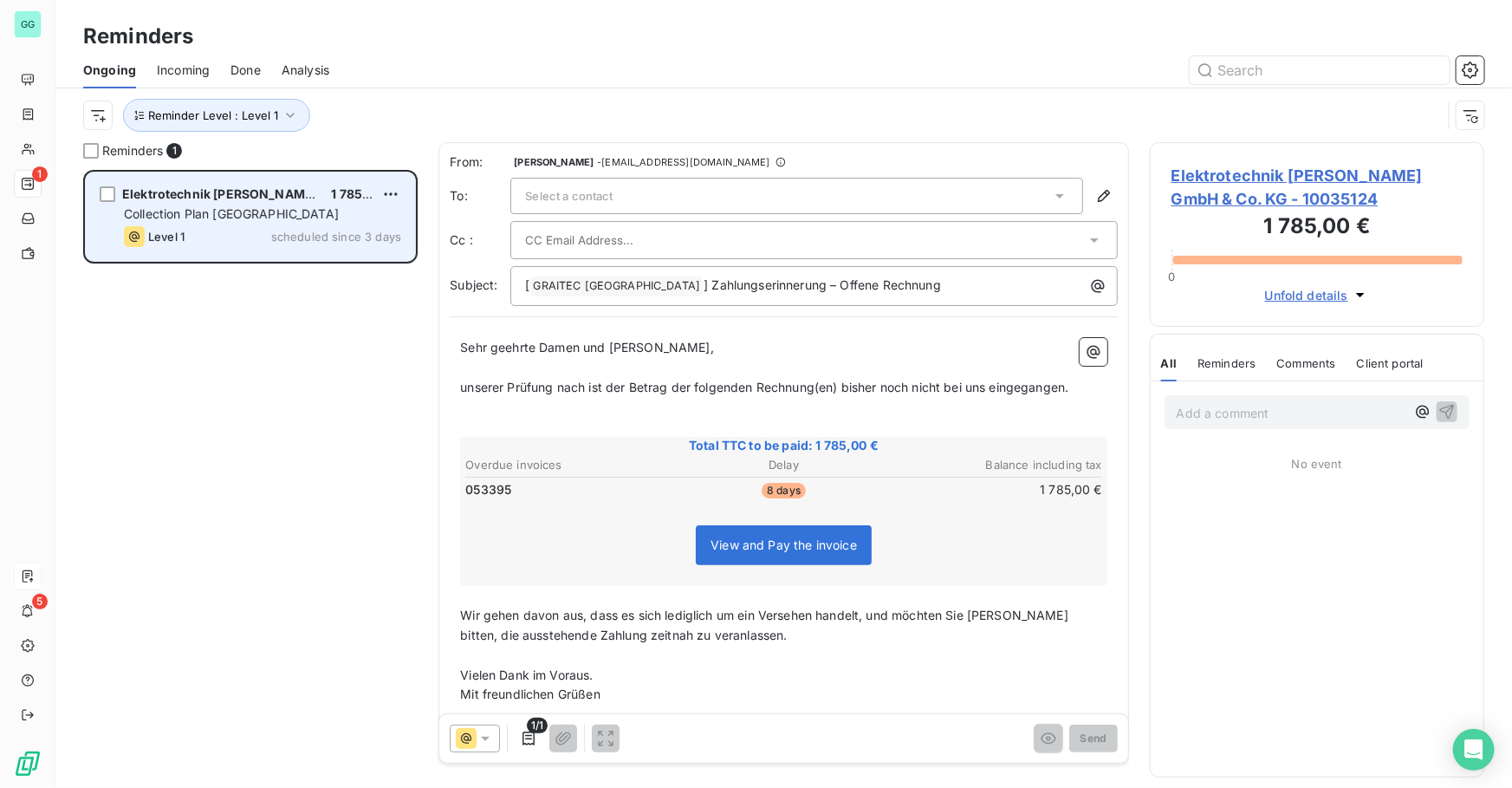
click at [299, 200] on span "Elektrotechnik [PERSON_NAME] GmbH & Co. KG" at bounding box center [267, 193] width 290 height 14
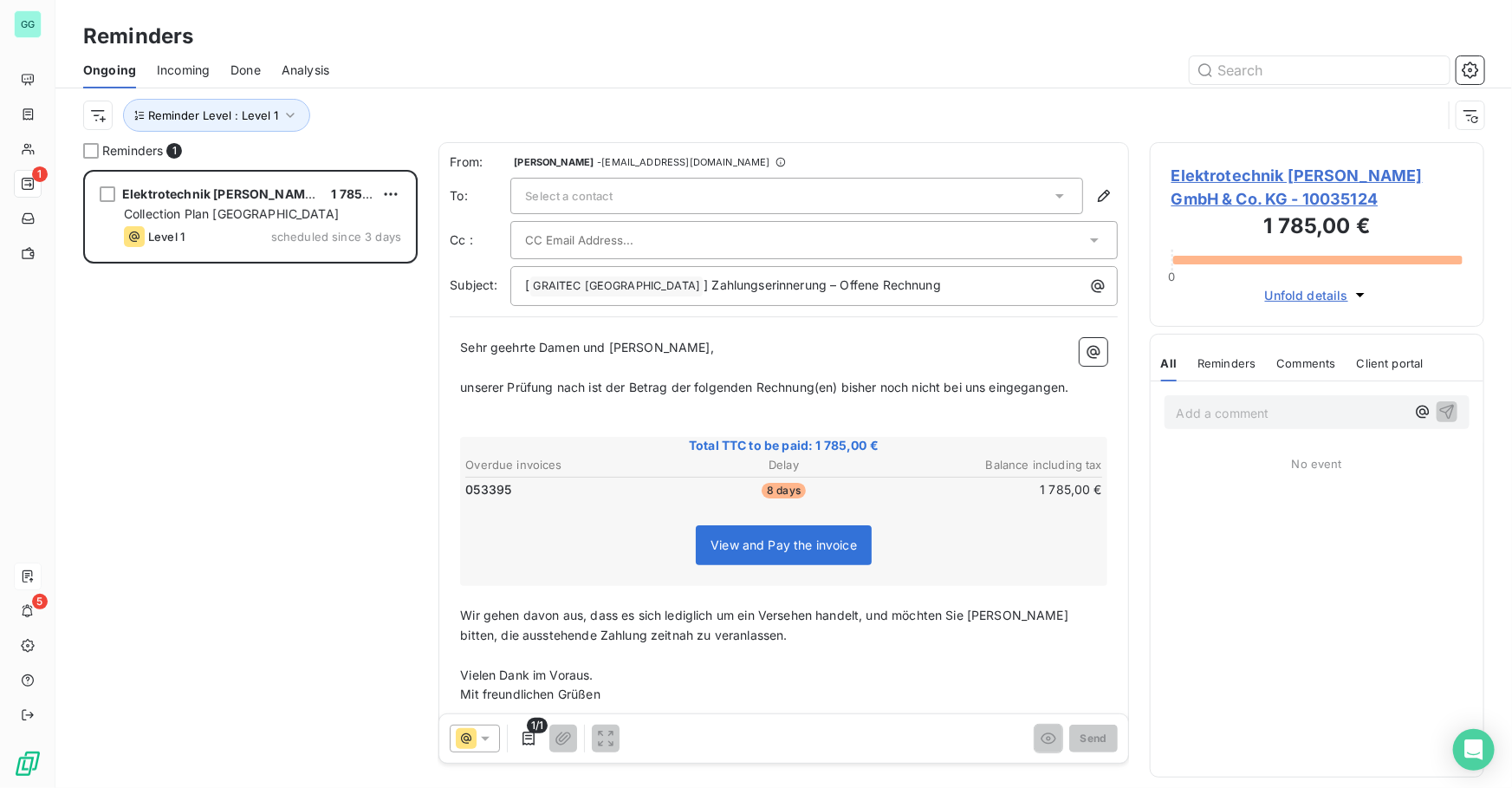
click at [590, 178] on div "Select a contact" at bounding box center [797, 196] width 573 height 36
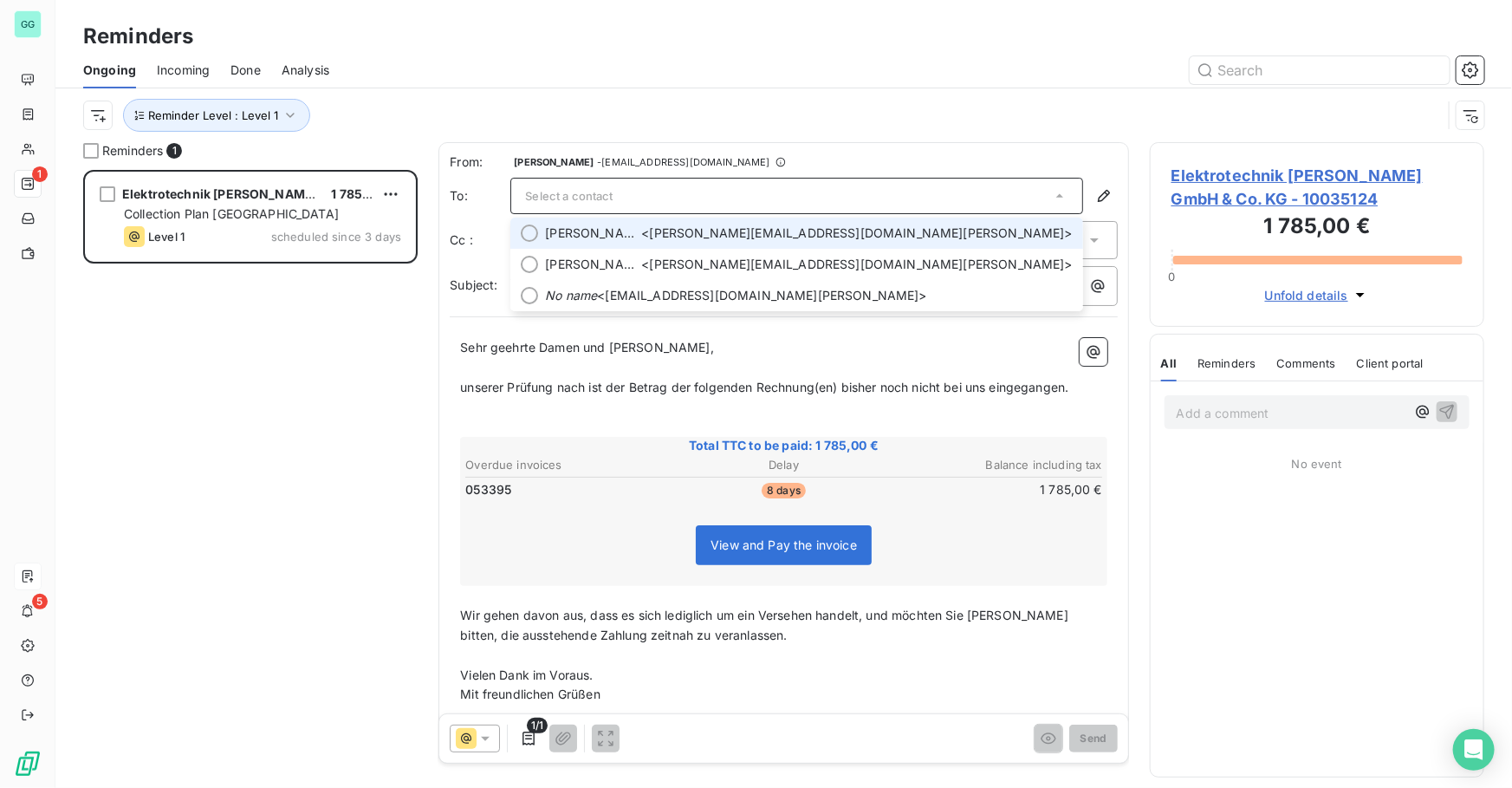
click at [521, 233] on div at bounding box center [529, 232] width 17 height 17
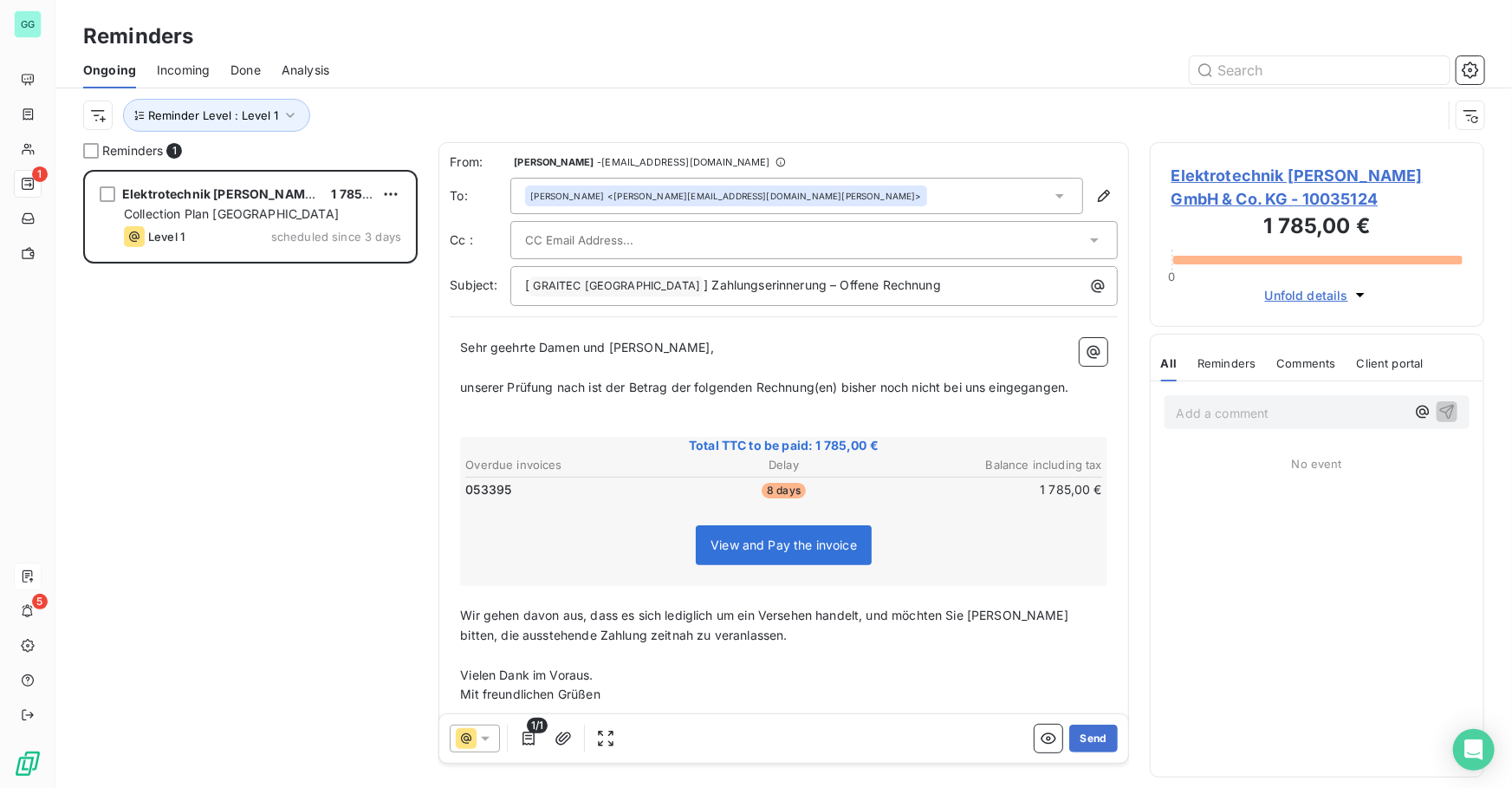
click at [831, 191] on div "[PERSON_NAME] <[PERSON_NAME][EMAIL_ADDRESS][DOMAIN_NAME][PERSON_NAME]>" at bounding box center [797, 196] width 573 height 36
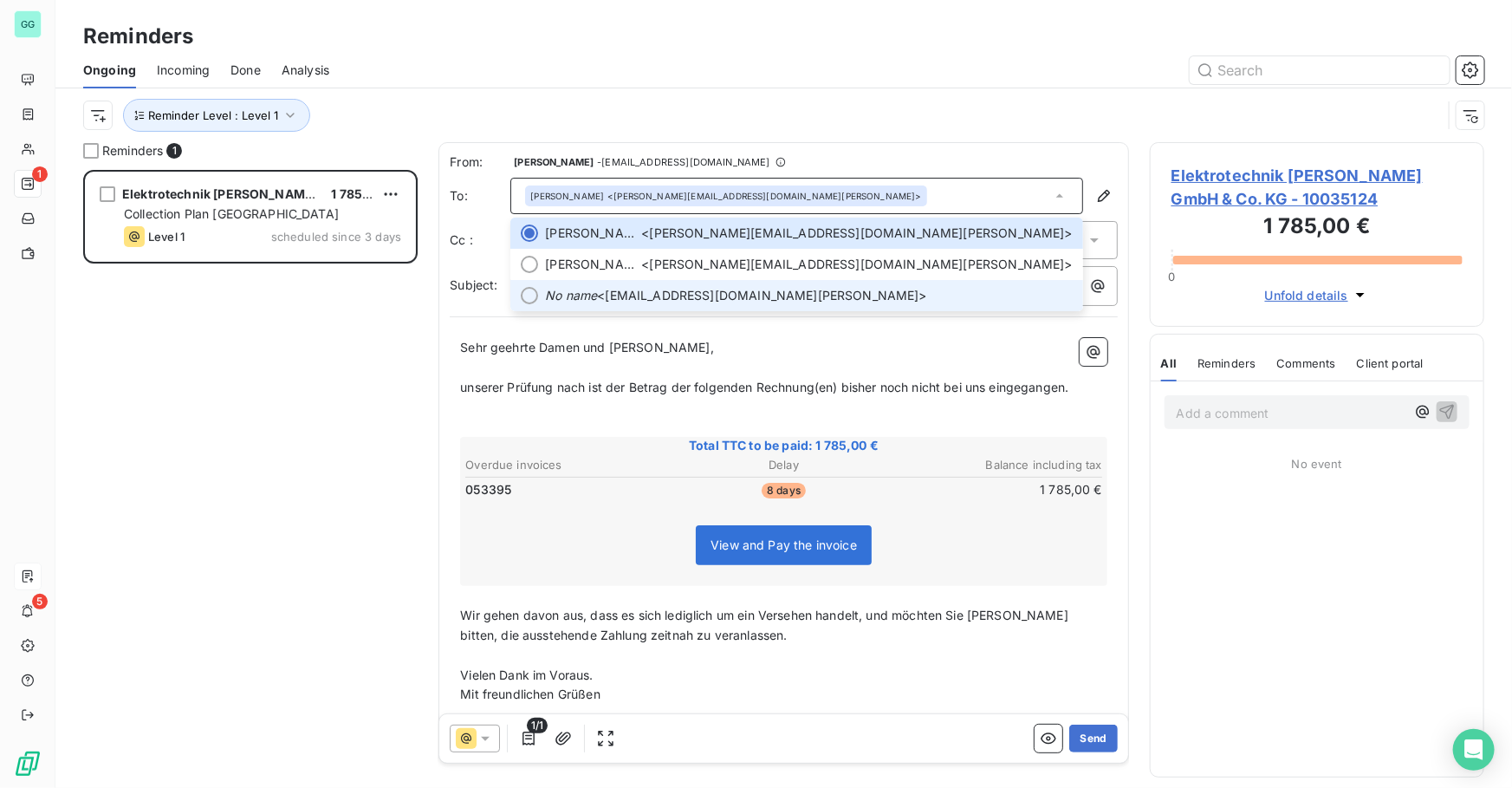
click at [536, 299] on li "No name <[EMAIL_ADDRESS][DOMAIN_NAME][PERSON_NAME]>" at bounding box center [797, 296] width 573 height 32
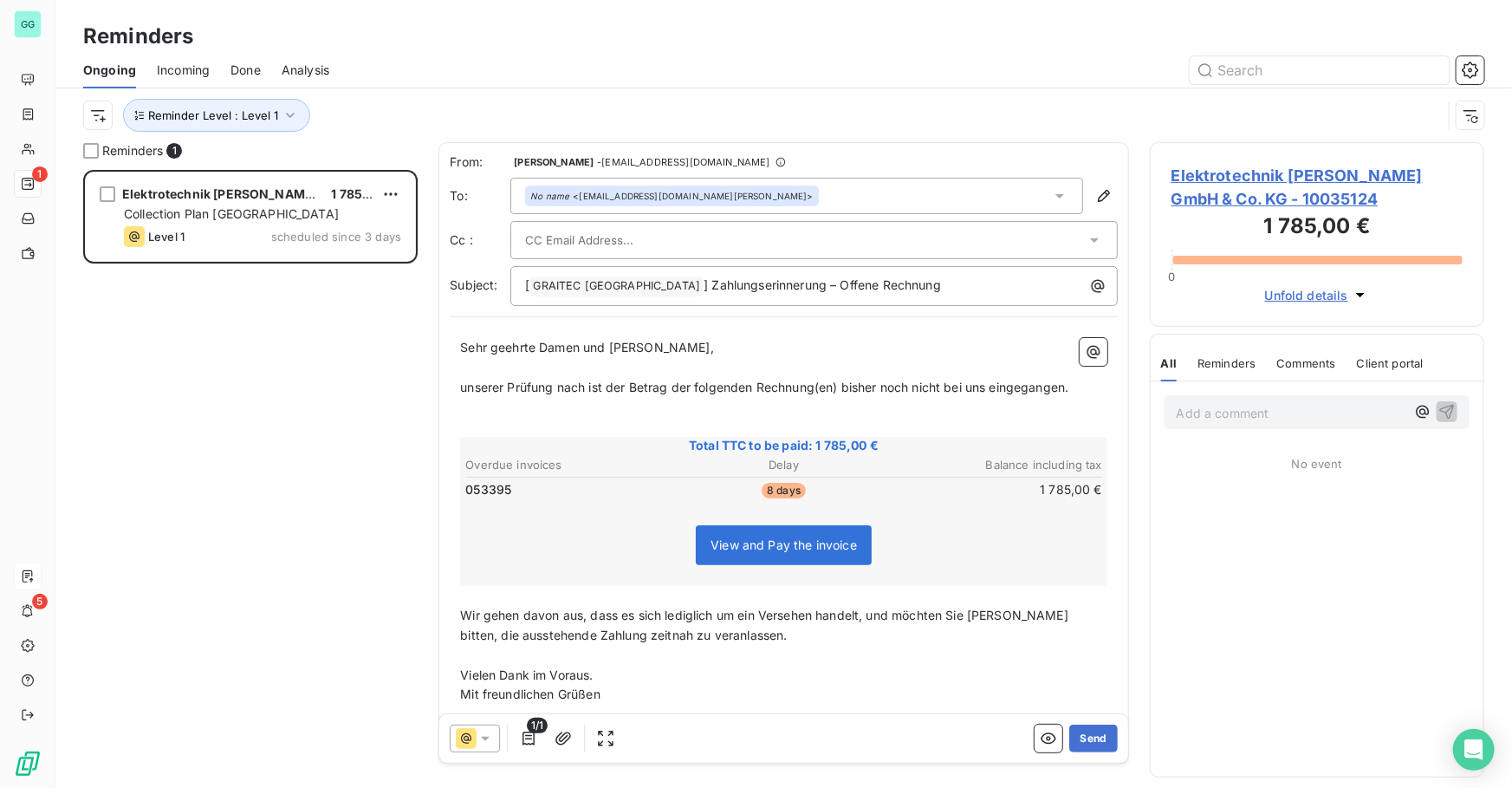
click at [784, 203] on div "No name <[EMAIL_ADDRESS][DOMAIN_NAME][PERSON_NAME]>" at bounding box center [797, 196] width 573 height 36
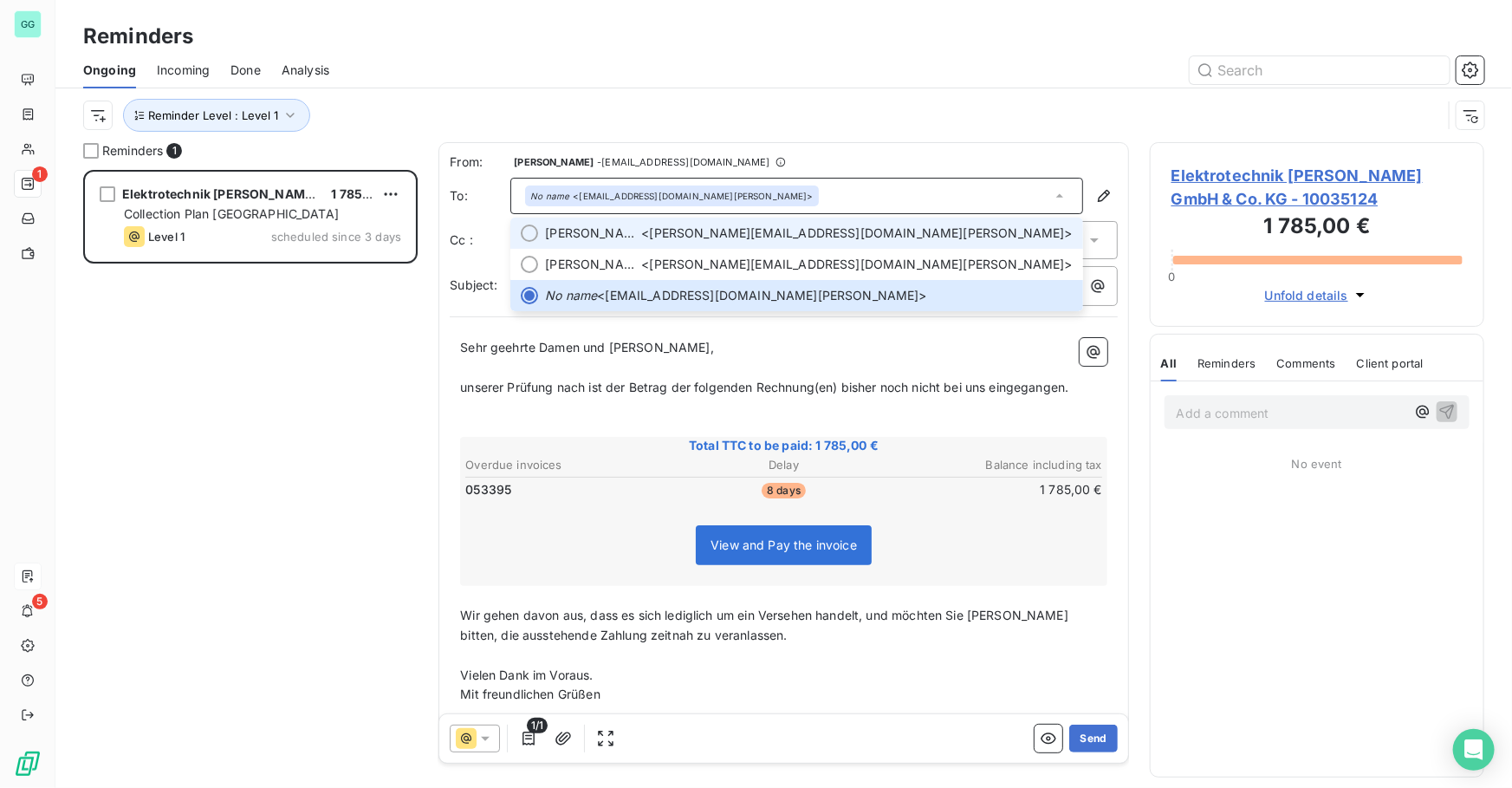
click at [536, 230] on div at bounding box center [529, 232] width 17 height 17
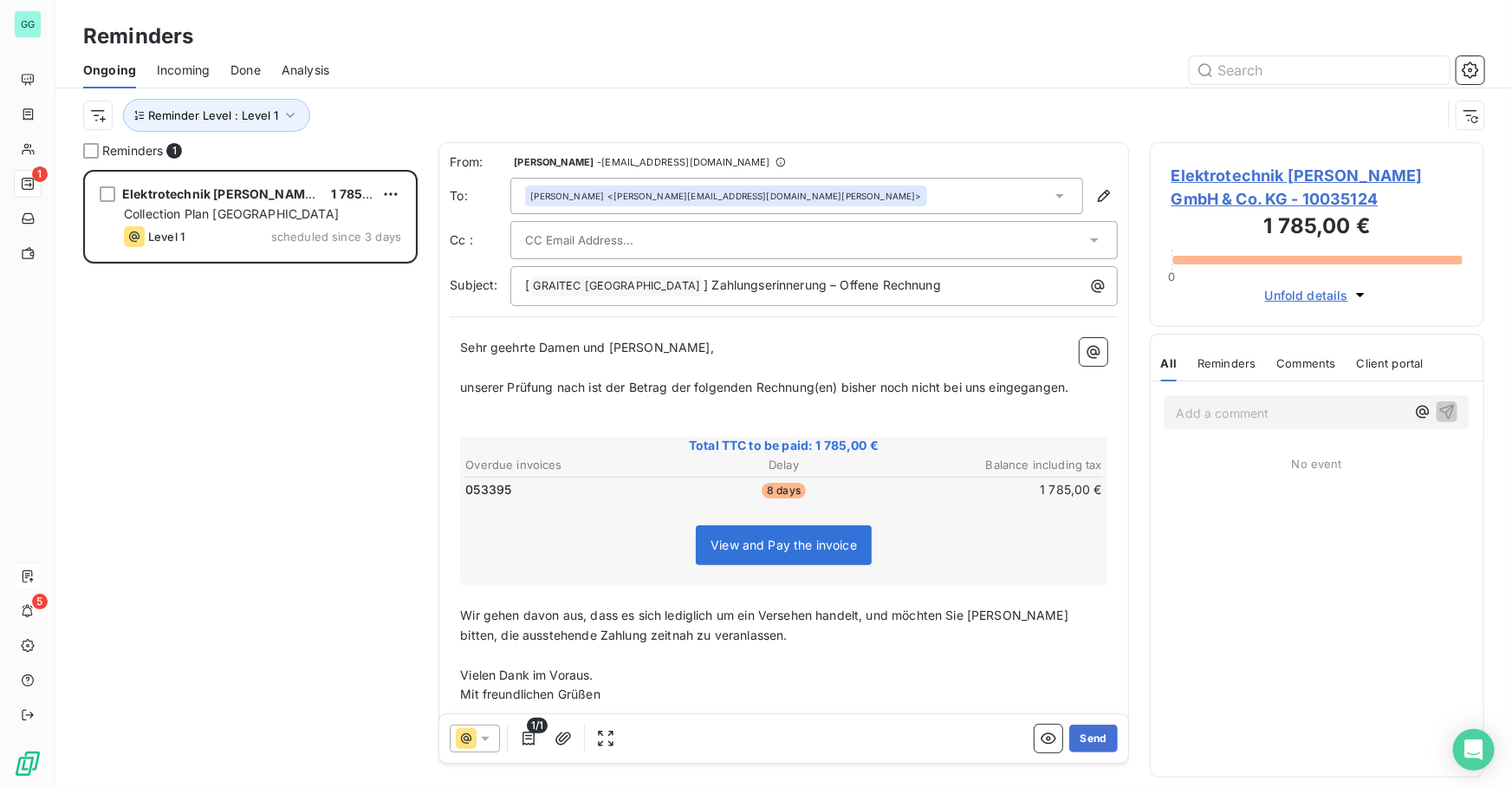
click at [536, 240] on input "text" at bounding box center [618, 239] width 186 height 26
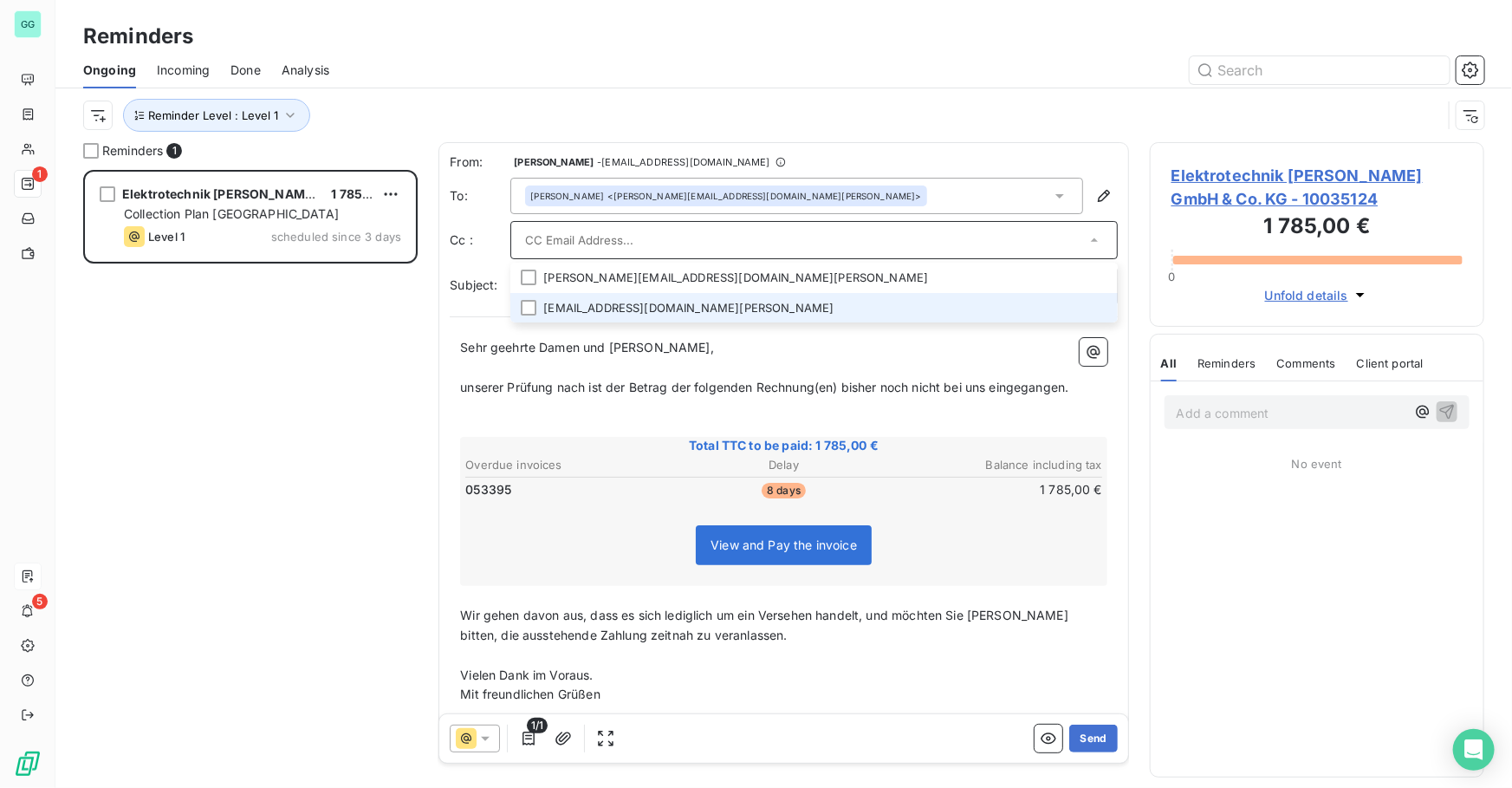
drag, startPoint x: 531, startPoint y: 308, endPoint x: 497, endPoint y: 319, distance: 35.7
click at [531, 308] on div at bounding box center [528, 307] width 15 height 15
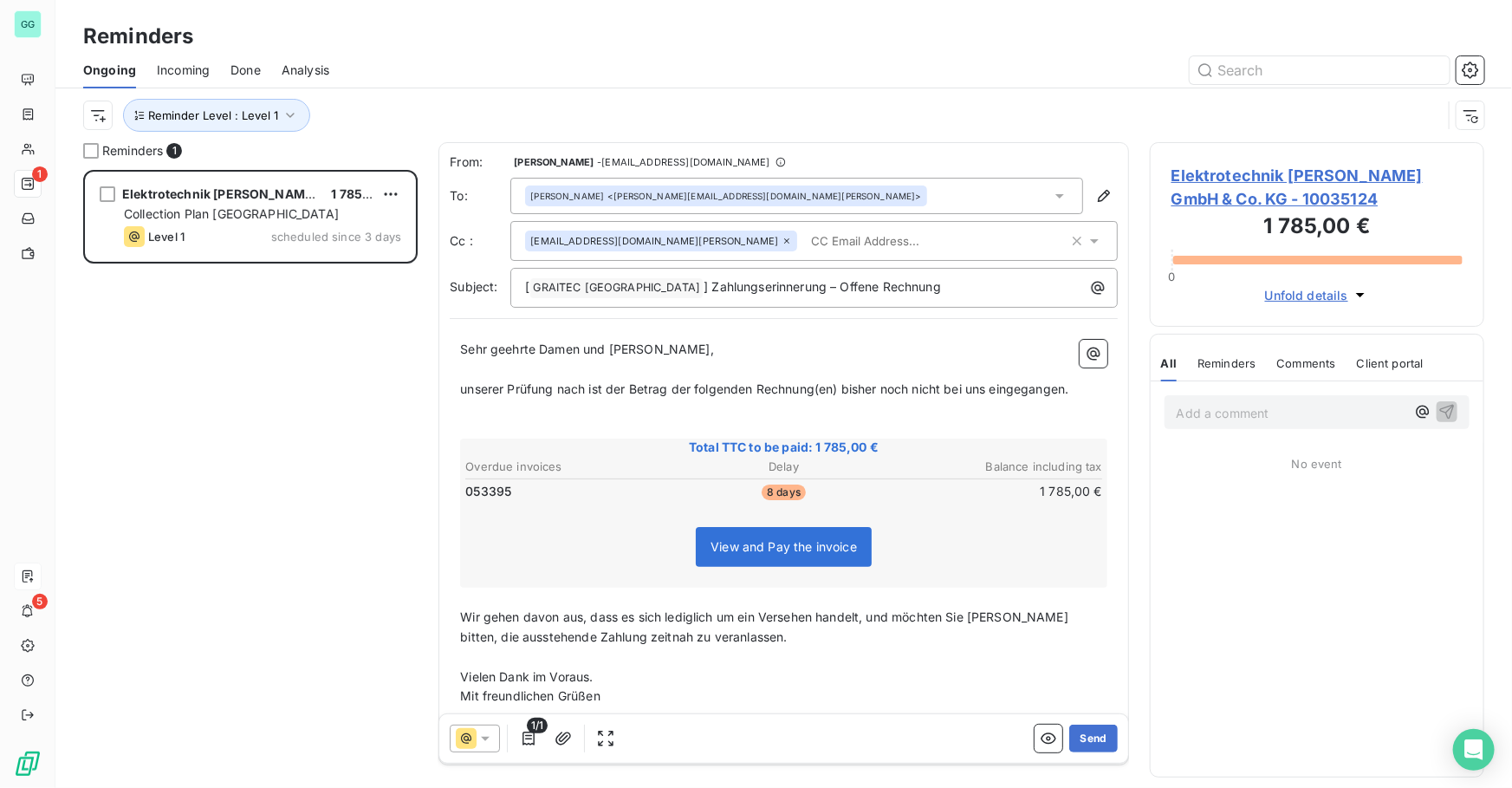
click at [365, 348] on div "Elektrotechnik [PERSON_NAME] GmbH & Co. KG 1 785,00 € Collection Plan Germany L…" at bounding box center [250, 479] width 334 height 618
click at [1094, 745] on button "Send" at bounding box center [1093, 738] width 48 height 28
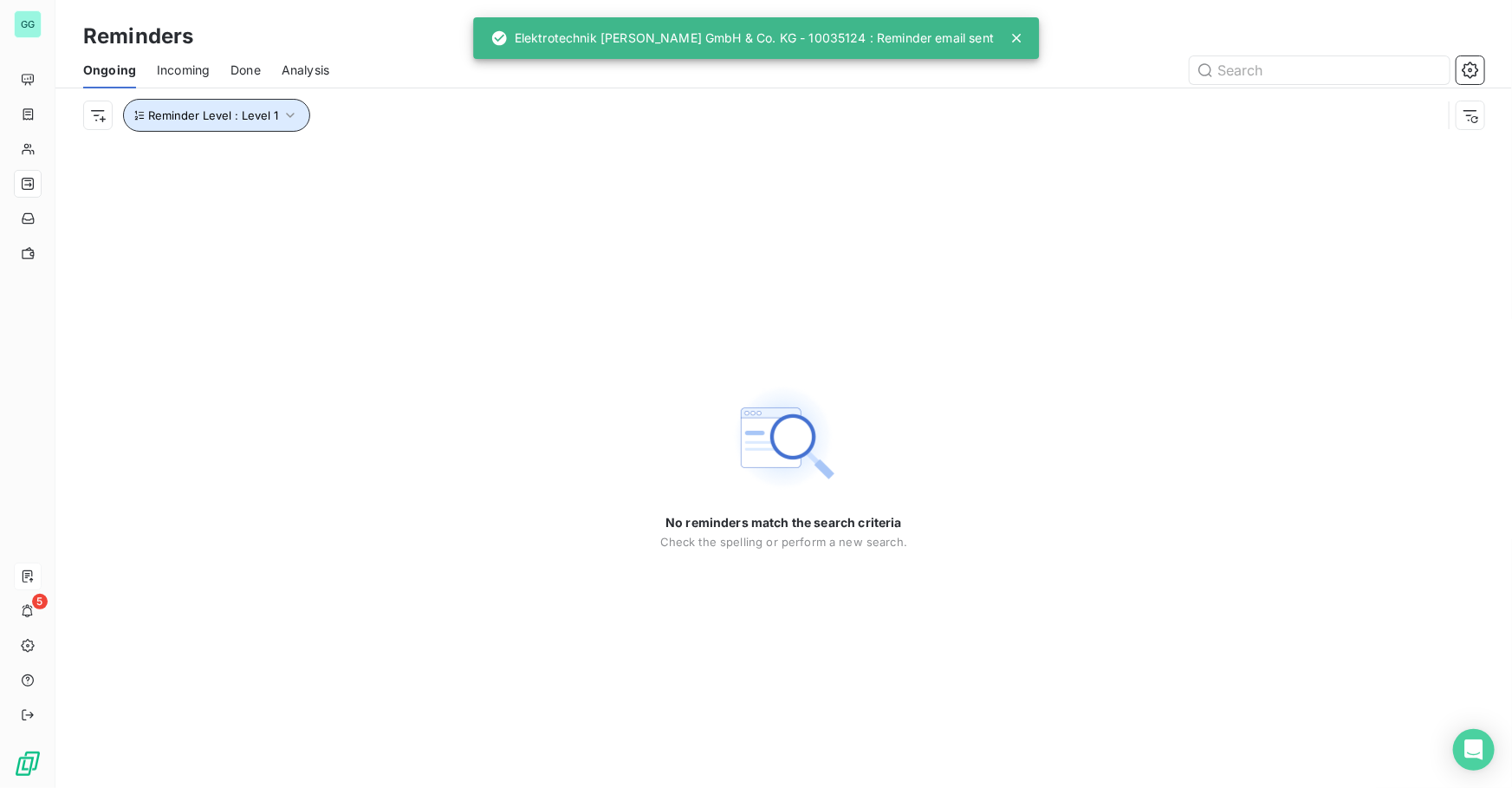
click at [284, 115] on icon "button" at bounding box center [290, 115] width 17 height 17
click at [455, 161] on div "Level 1" at bounding box center [484, 160] width 249 height 36
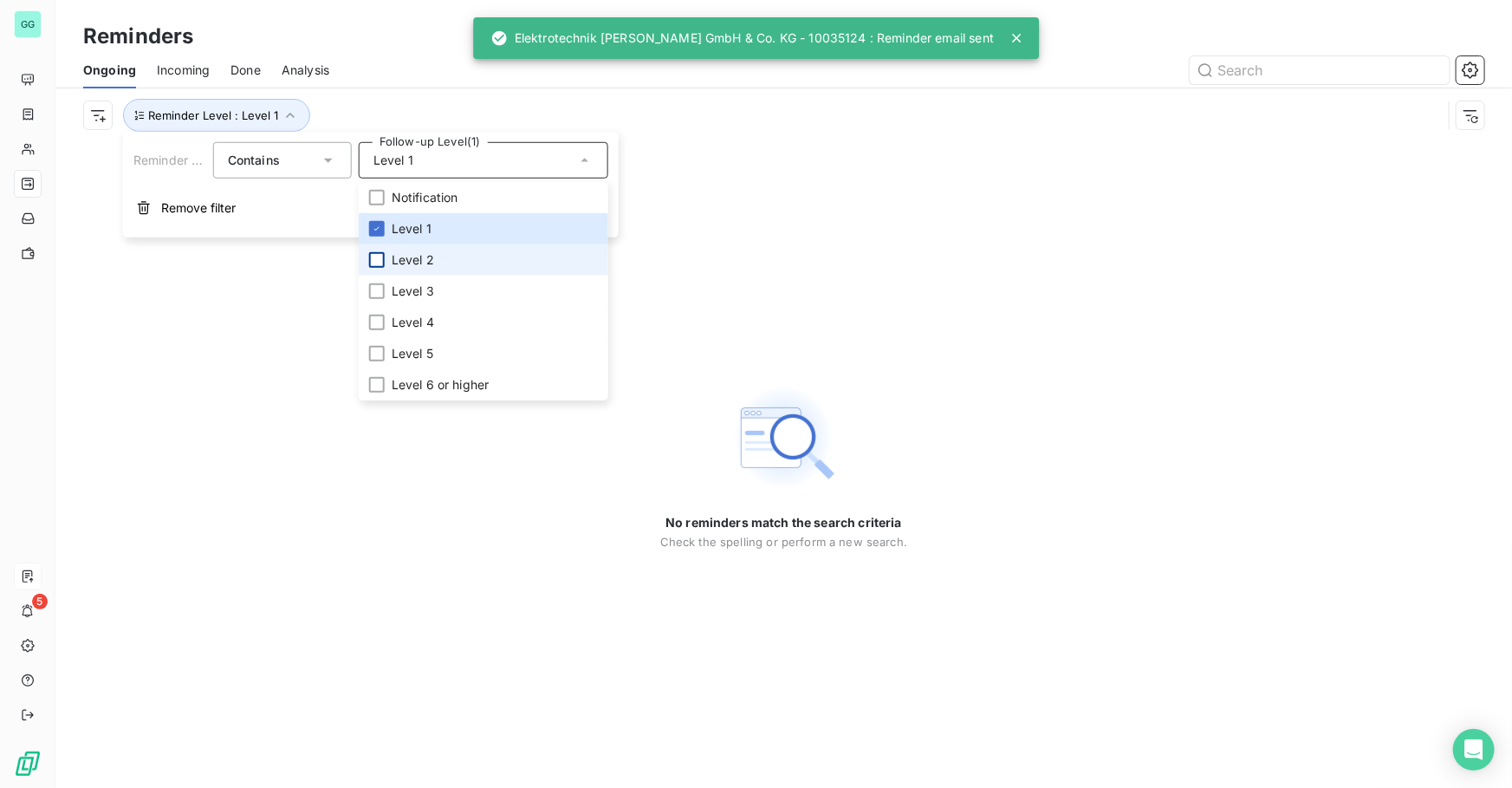
click at [369, 258] on div at bounding box center [376, 259] width 15 height 15
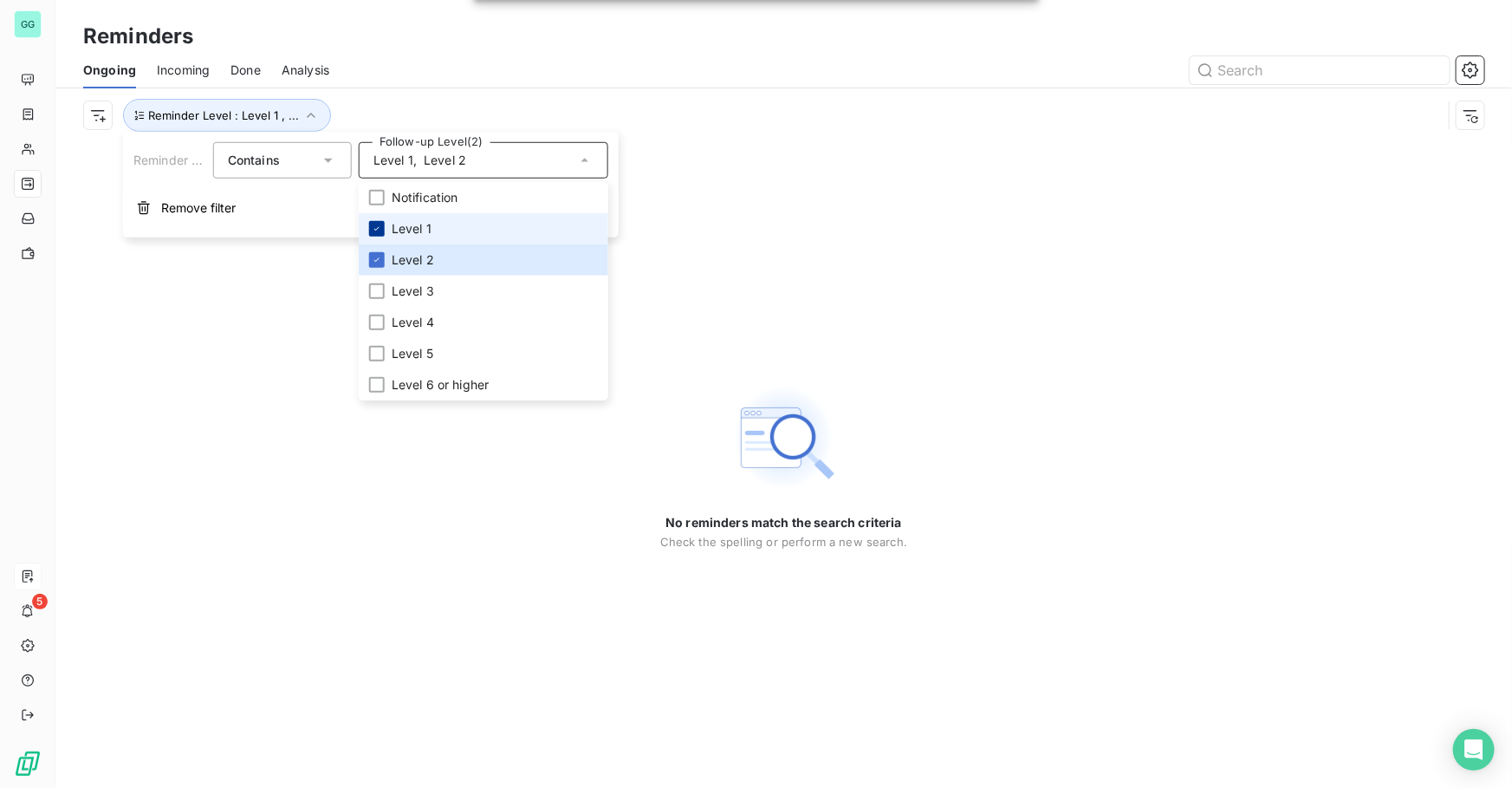
click at [380, 232] on icon at bounding box center [377, 229] width 11 height 11
click at [209, 380] on div "No reminders match the search criteria Check the spelling or perform a new sear…" at bounding box center [784, 464] width 1457 height 645
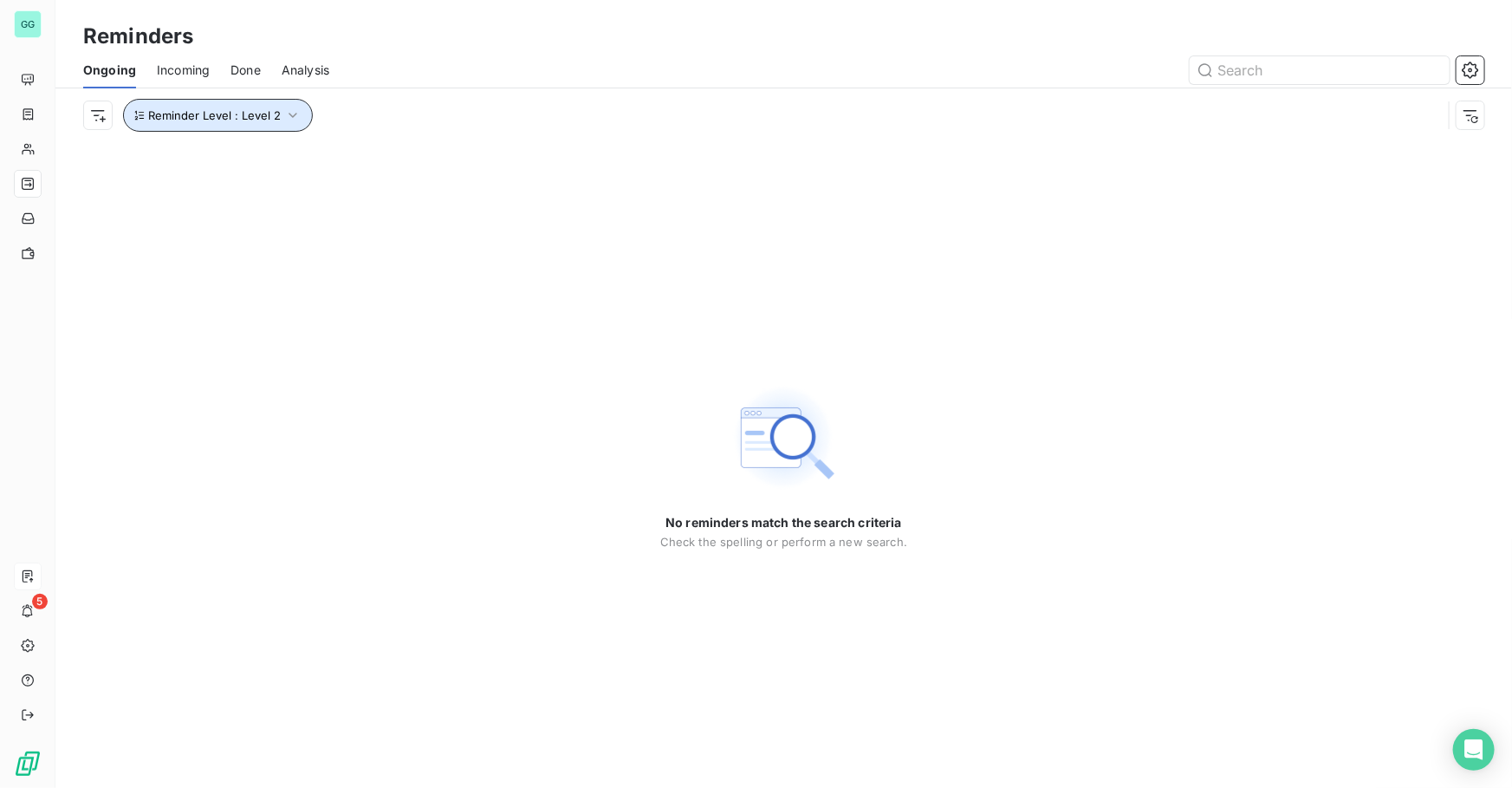
click at [285, 107] on icon "button" at bounding box center [292, 115] width 17 height 17
click at [416, 159] on div "Level 2" at bounding box center [484, 160] width 249 height 36
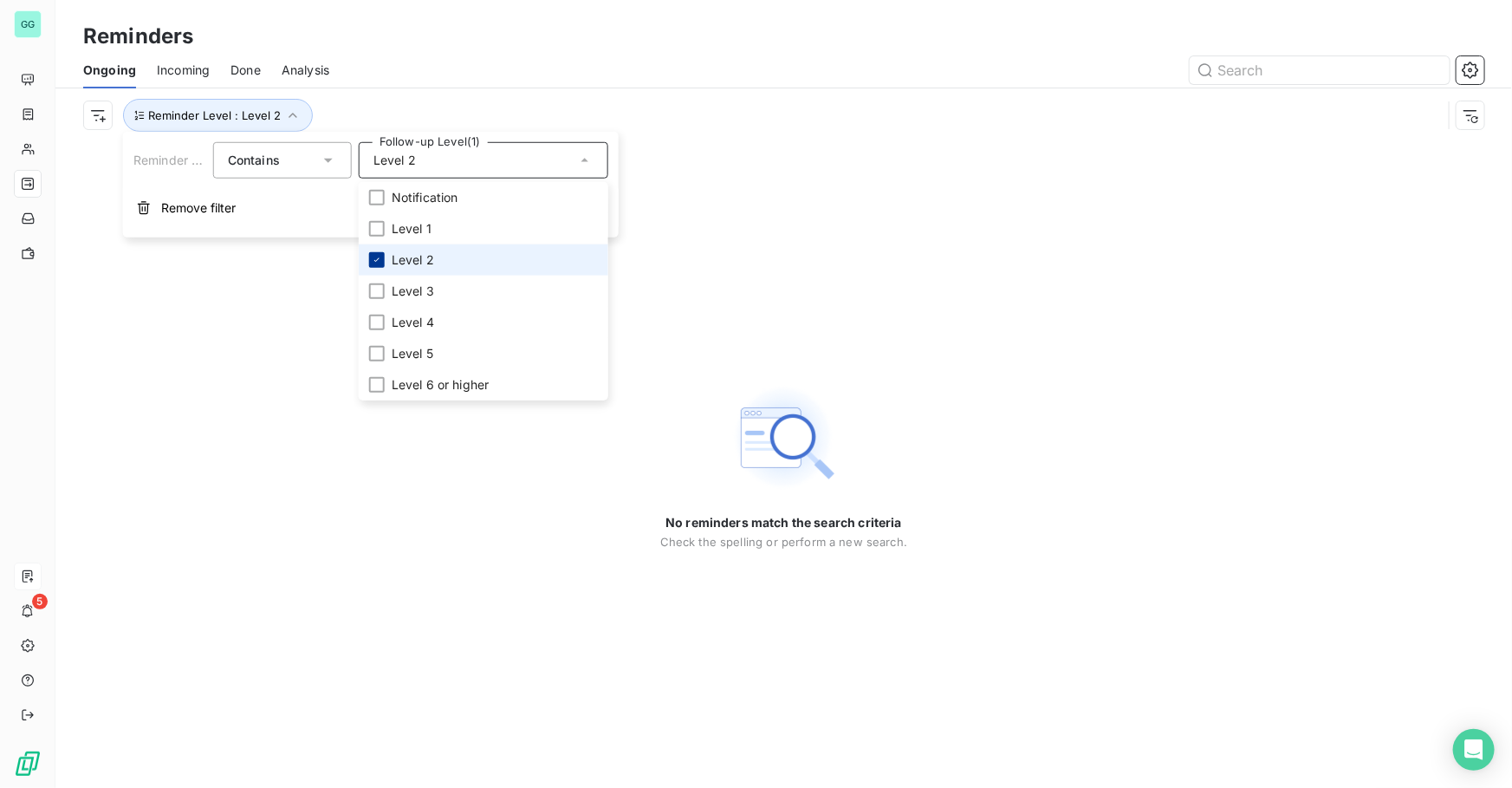
click at [373, 264] on icon at bounding box center [377, 260] width 11 height 11
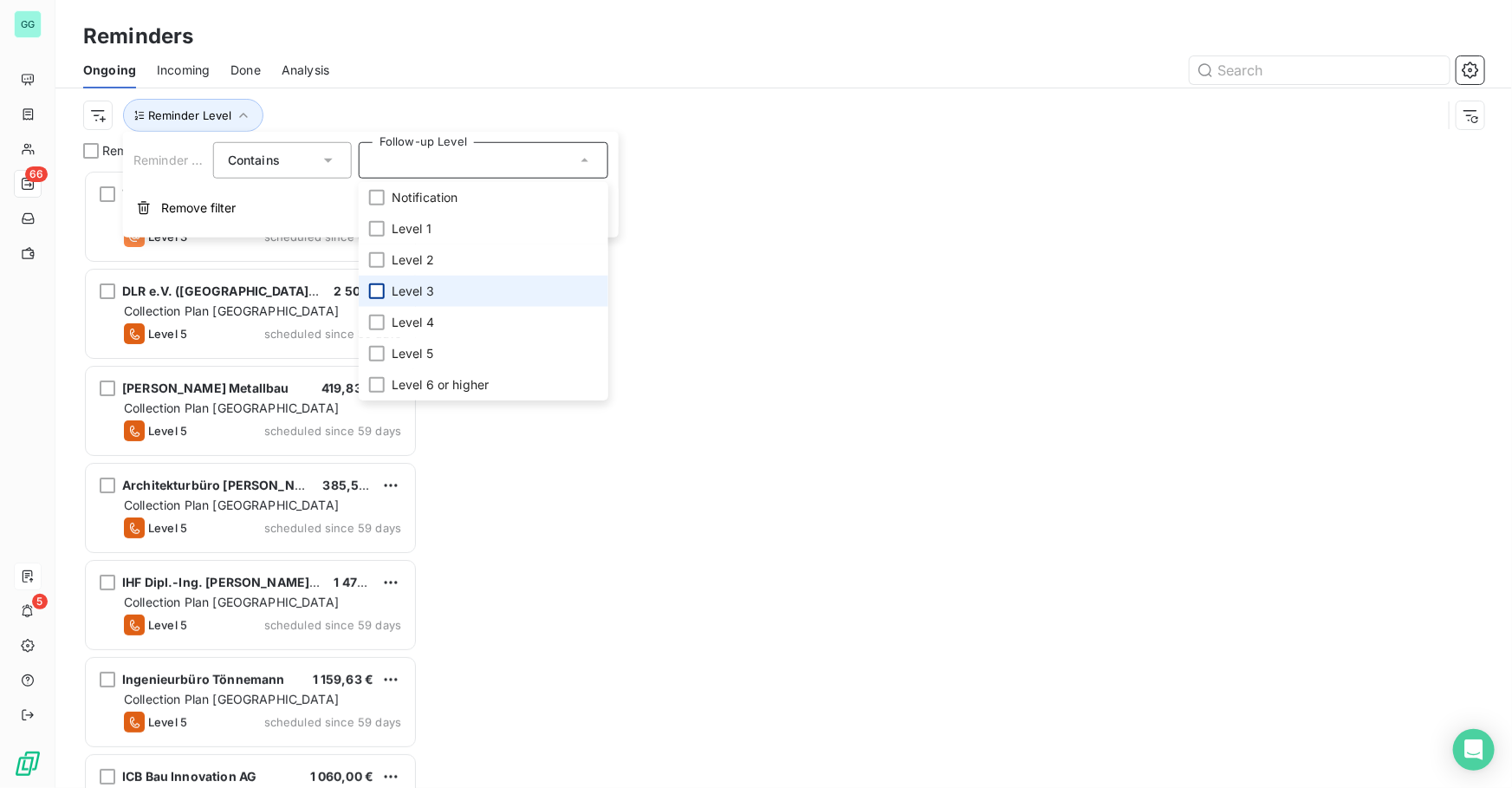
scroll to position [606, 323]
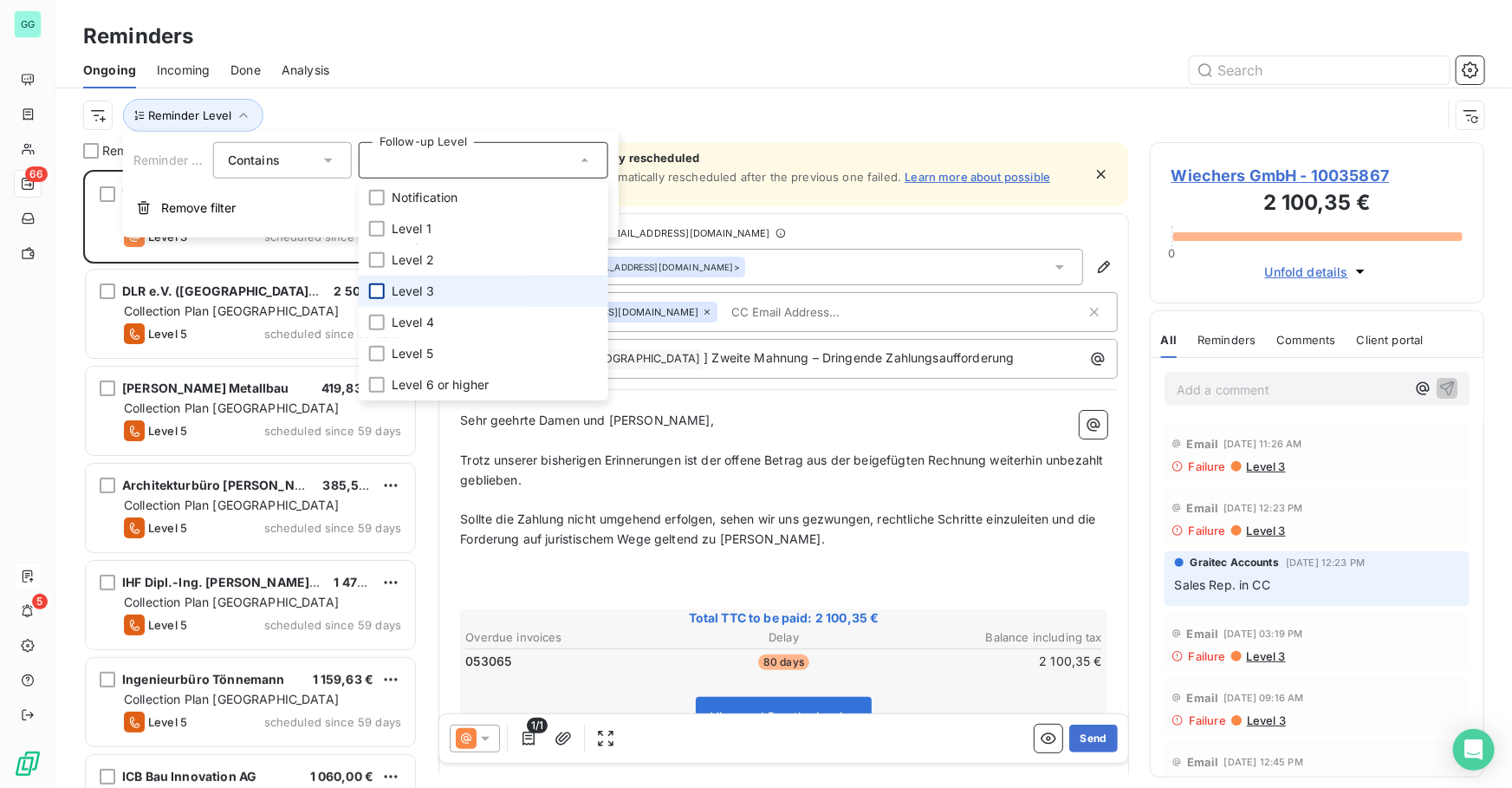
click at [371, 291] on div at bounding box center [376, 291] width 15 height 15
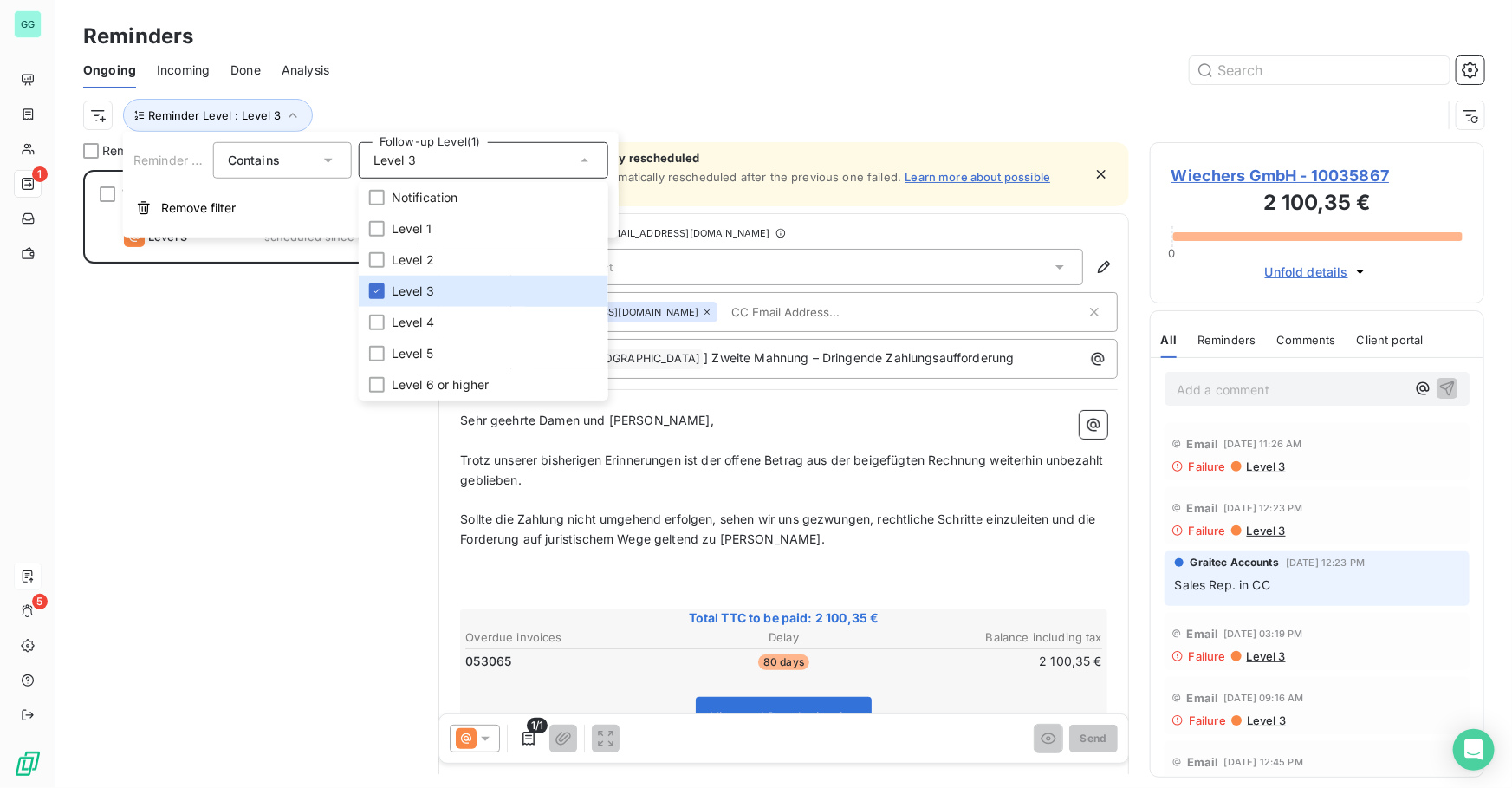
click at [426, 32] on div "Reminders" at bounding box center [784, 36] width 1457 height 32
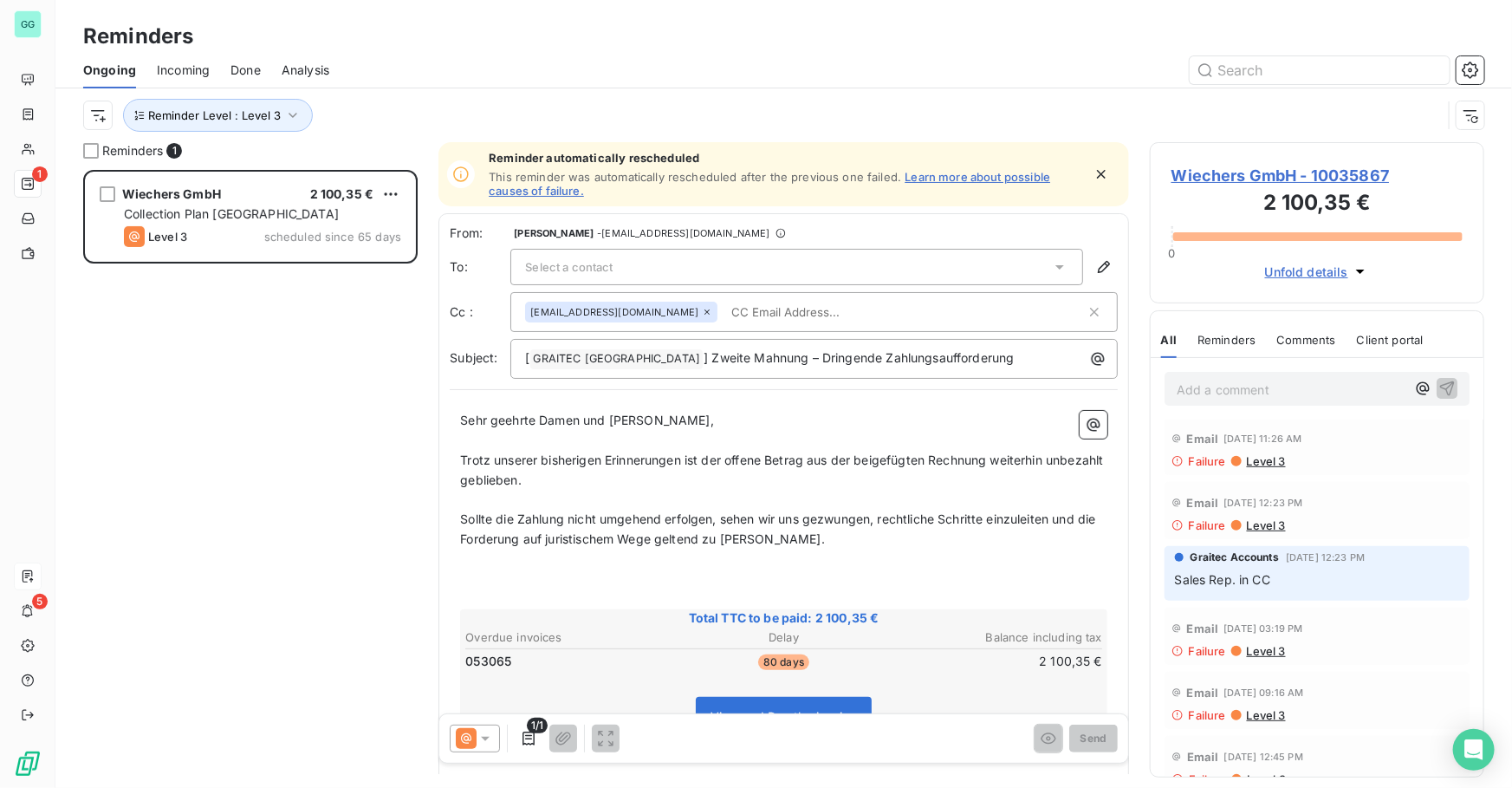
scroll to position [0, 0]
click at [570, 265] on span "Select a contact" at bounding box center [568, 267] width 88 height 14
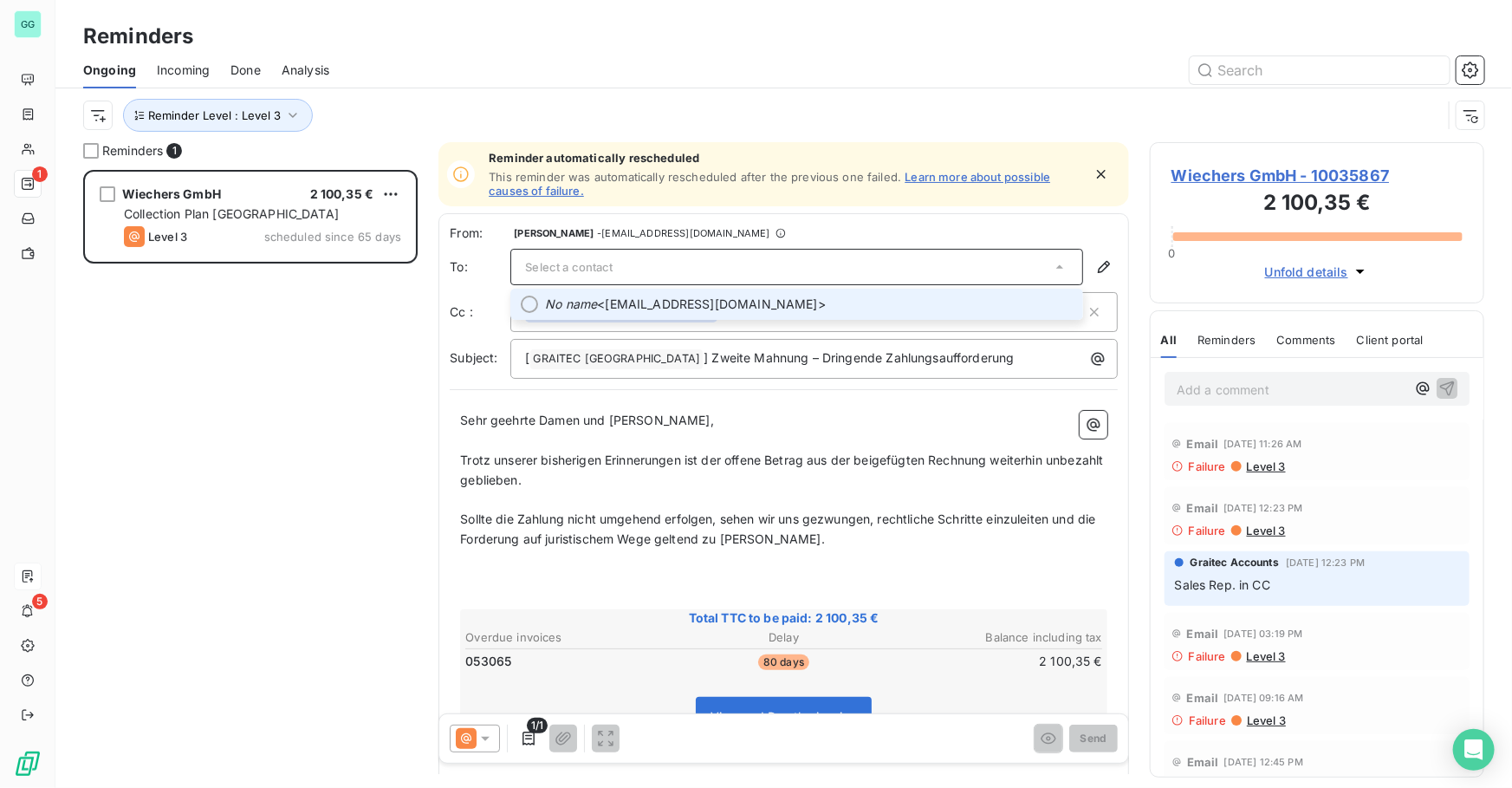
click at [1262, 180] on span "Wiechers GmbH - 10035867" at bounding box center [1317, 175] width 291 height 23
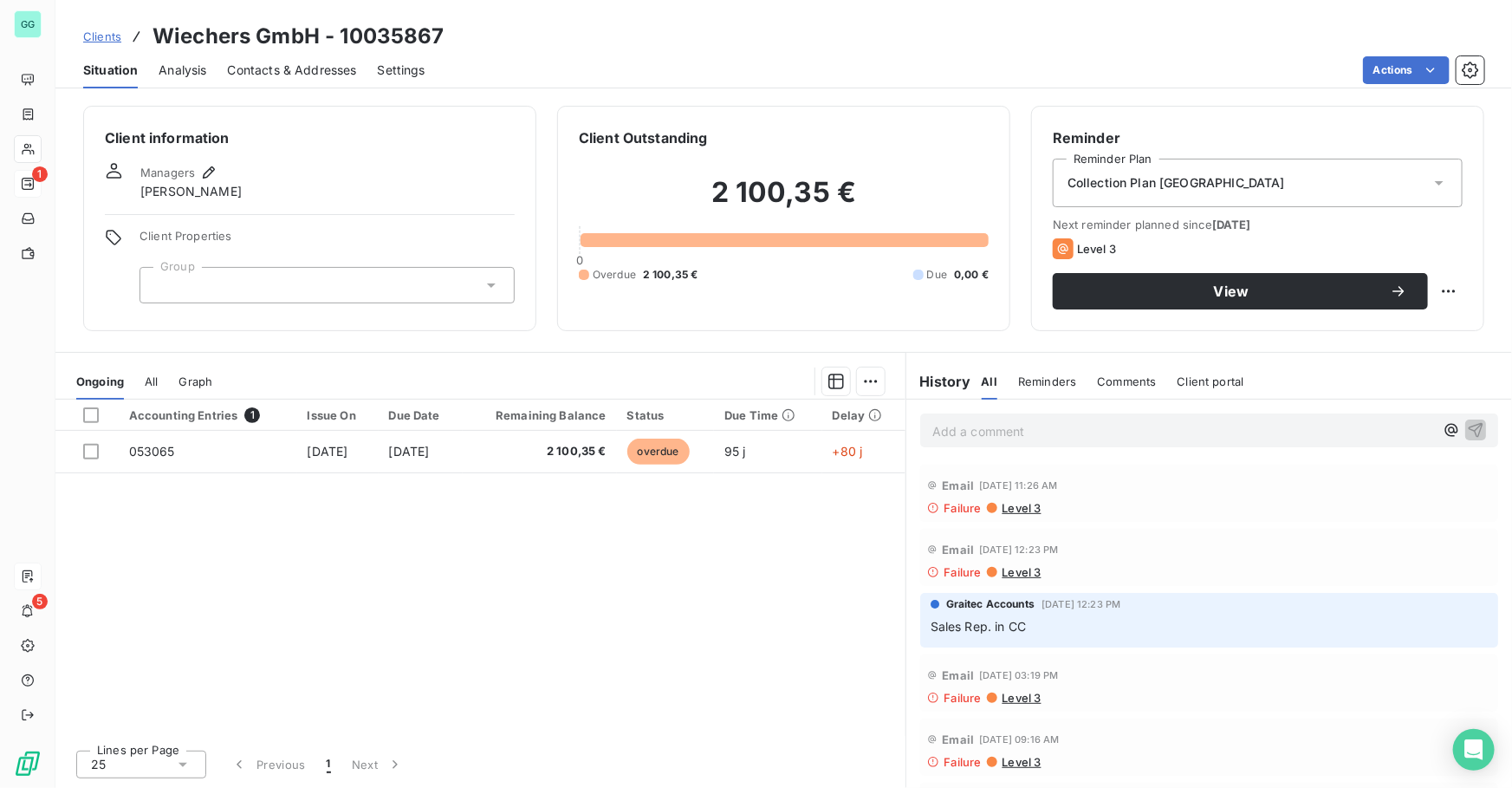
click at [291, 70] on span "Contacts & Addresses" at bounding box center [292, 70] width 129 height 17
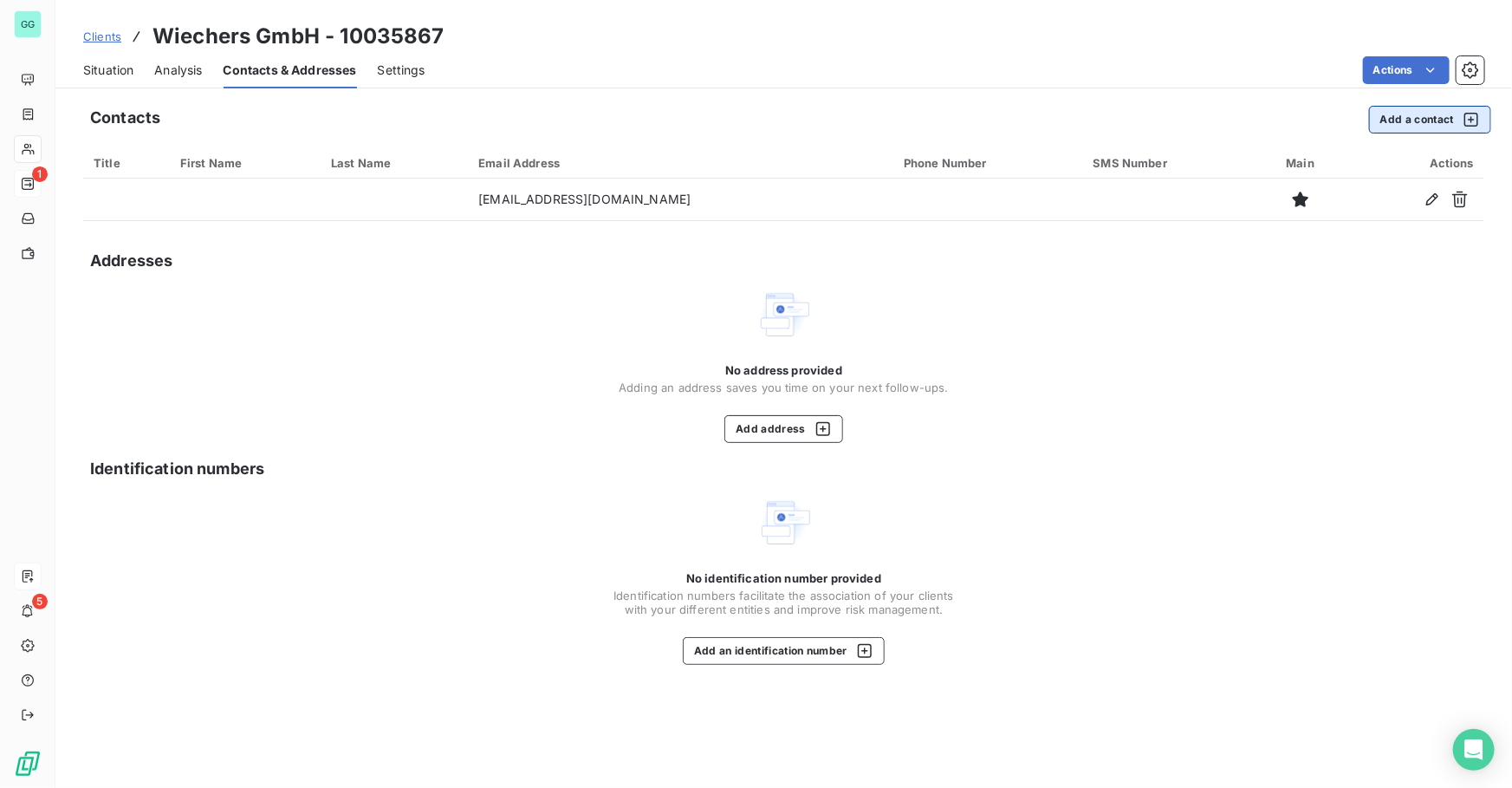
click at [1399, 125] on button "Add a contact" at bounding box center [1430, 119] width 122 height 28
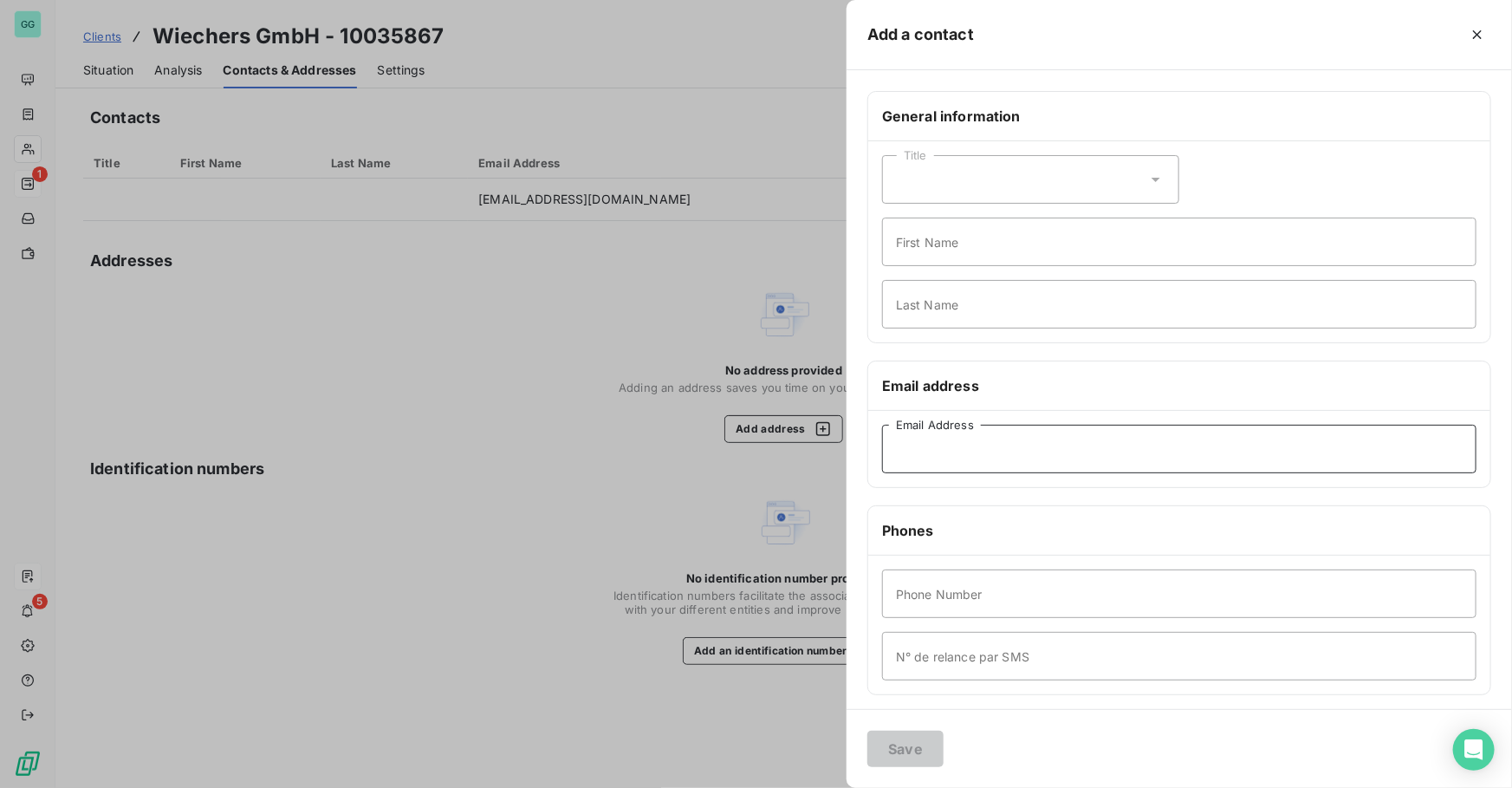
drag, startPoint x: 937, startPoint y: 447, endPoint x: 939, endPoint y: 464, distance: 17.1
click at [936, 447] on input "Email Address" at bounding box center [1179, 449] width 595 height 49
paste input "[PERSON_NAME][EMAIL_ADDRESS][PERSON_NAME][PERSON_NAME][DOMAIN_NAME]"
type input "[PERSON_NAME][EMAIL_ADDRESS][PERSON_NAME][PERSON_NAME][DOMAIN_NAME]"
click at [899, 753] on button "Save" at bounding box center [906, 748] width 76 height 36
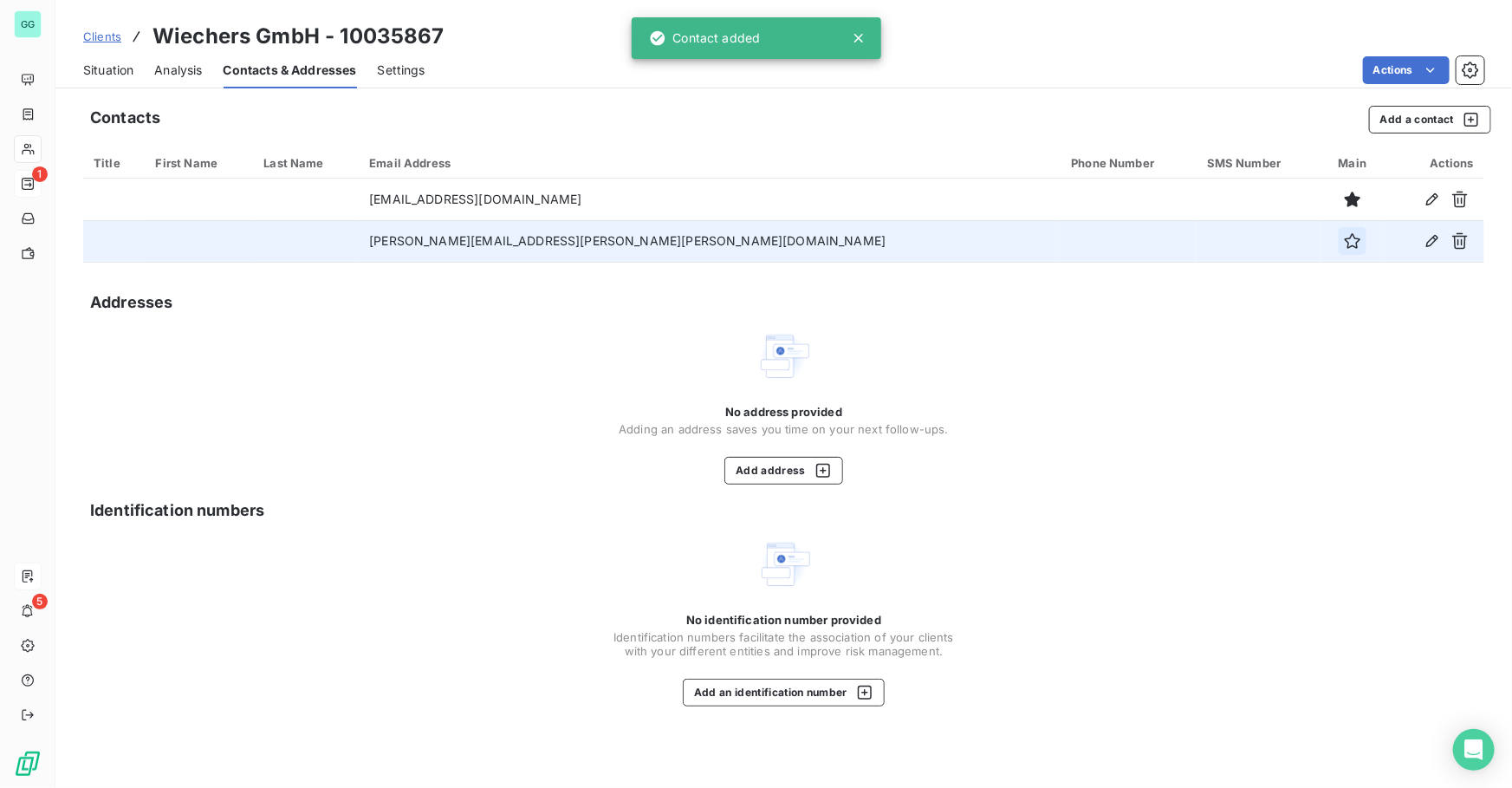
click at [1344, 248] on icon "button" at bounding box center [1352, 240] width 17 height 17
click at [1400, 116] on button "Add a contact" at bounding box center [1430, 119] width 122 height 28
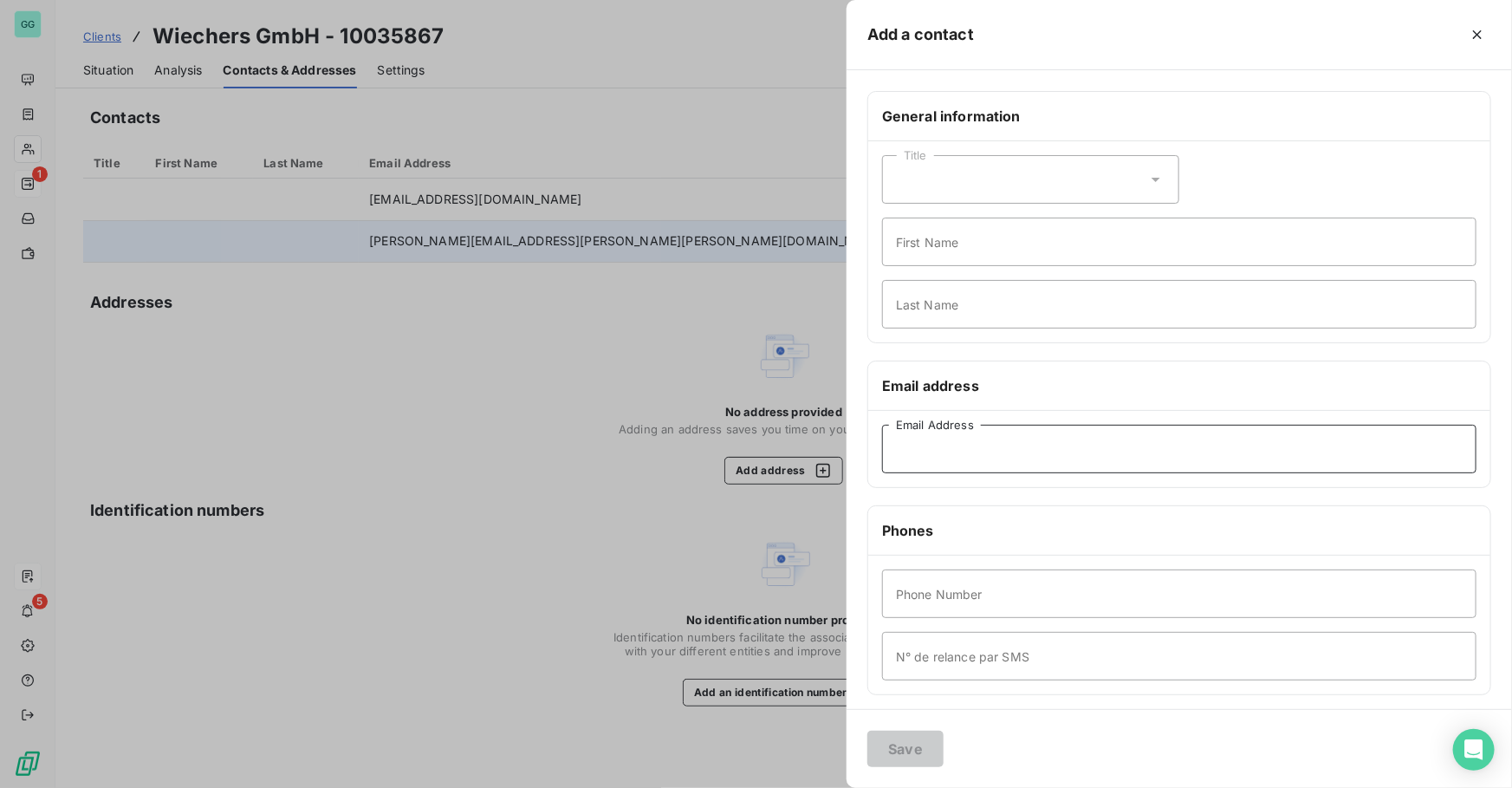
click at [935, 456] on input "Email Address" at bounding box center [1179, 449] width 595 height 49
paste input "[EMAIL_ADDRESS][PERSON_NAME][PERSON_NAME][DOMAIN_NAME]"
type input "[EMAIL_ADDRESS][PERSON_NAME][PERSON_NAME][DOMAIN_NAME]"
click at [896, 746] on button "Save" at bounding box center [906, 748] width 76 height 36
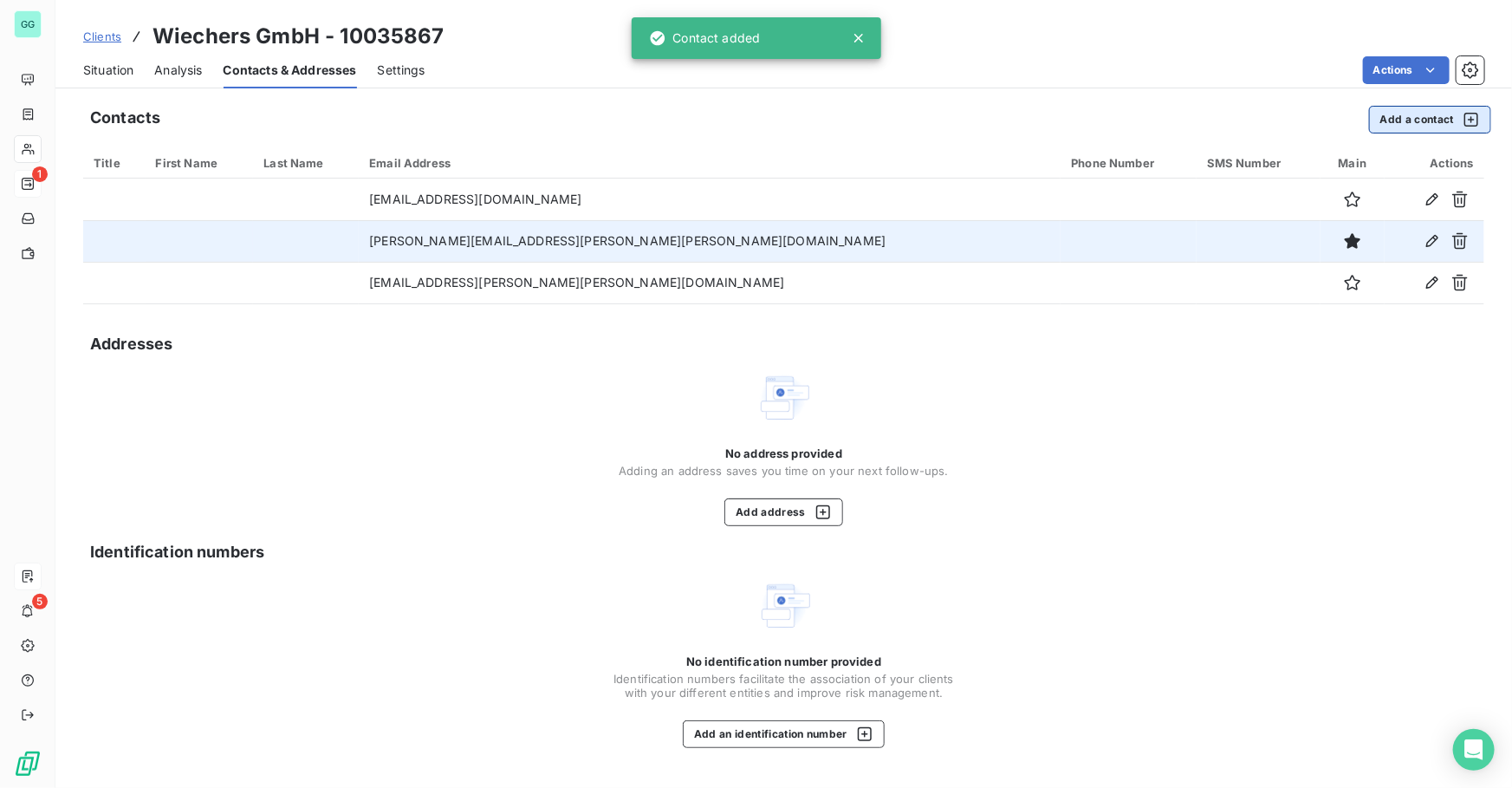
click at [1399, 119] on button "Add a contact" at bounding box center [1430, 119] width 122 height 28
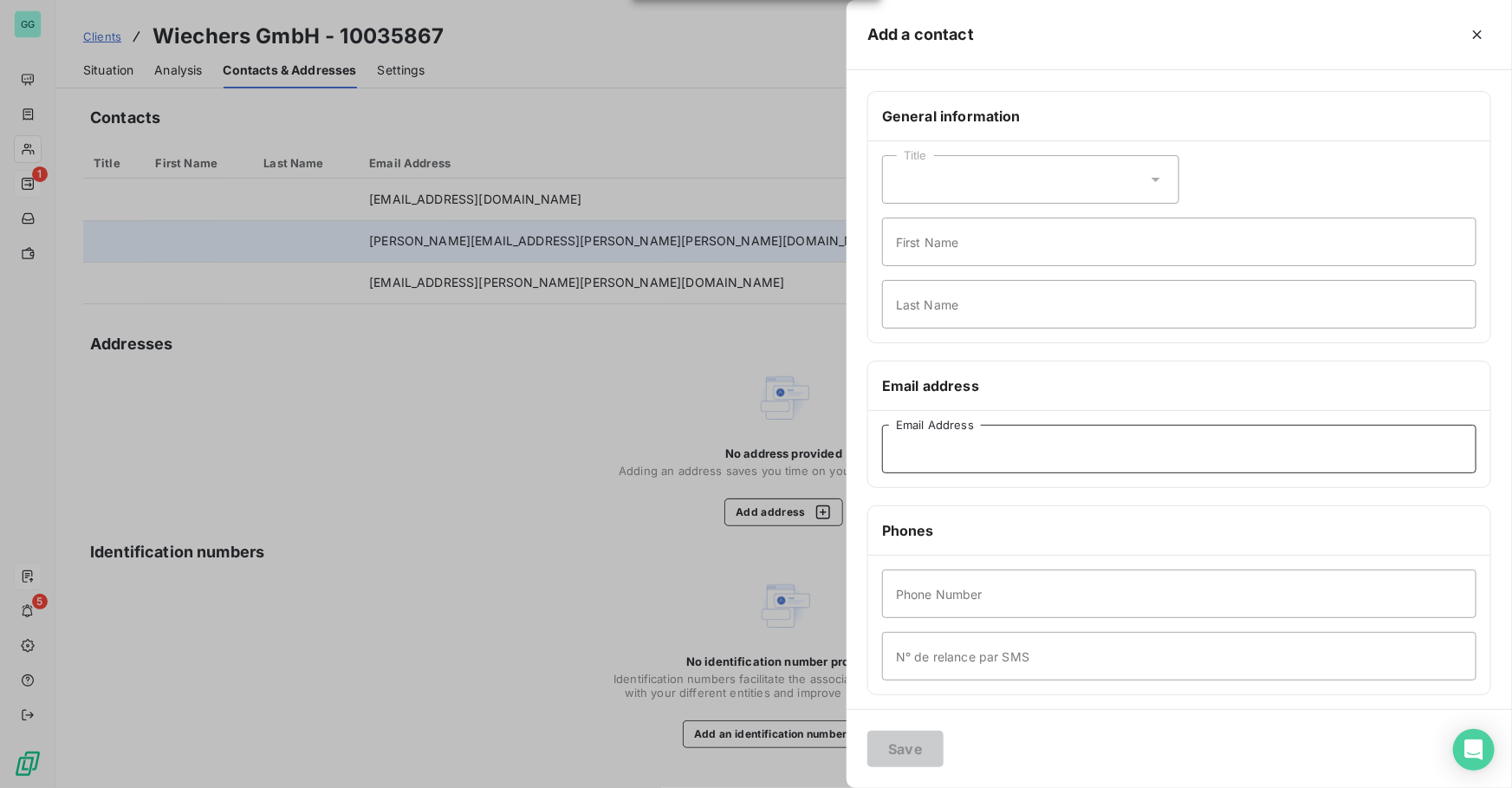
click at [951, 449] on input "Email Address" at bounding box center [1179, 449] width 595 height 49
paste input "[PERSON_NAME][EMAIL_ADDRESS][PERSON_NAME][PERSON_NAME][DOMAIN_NAME]"
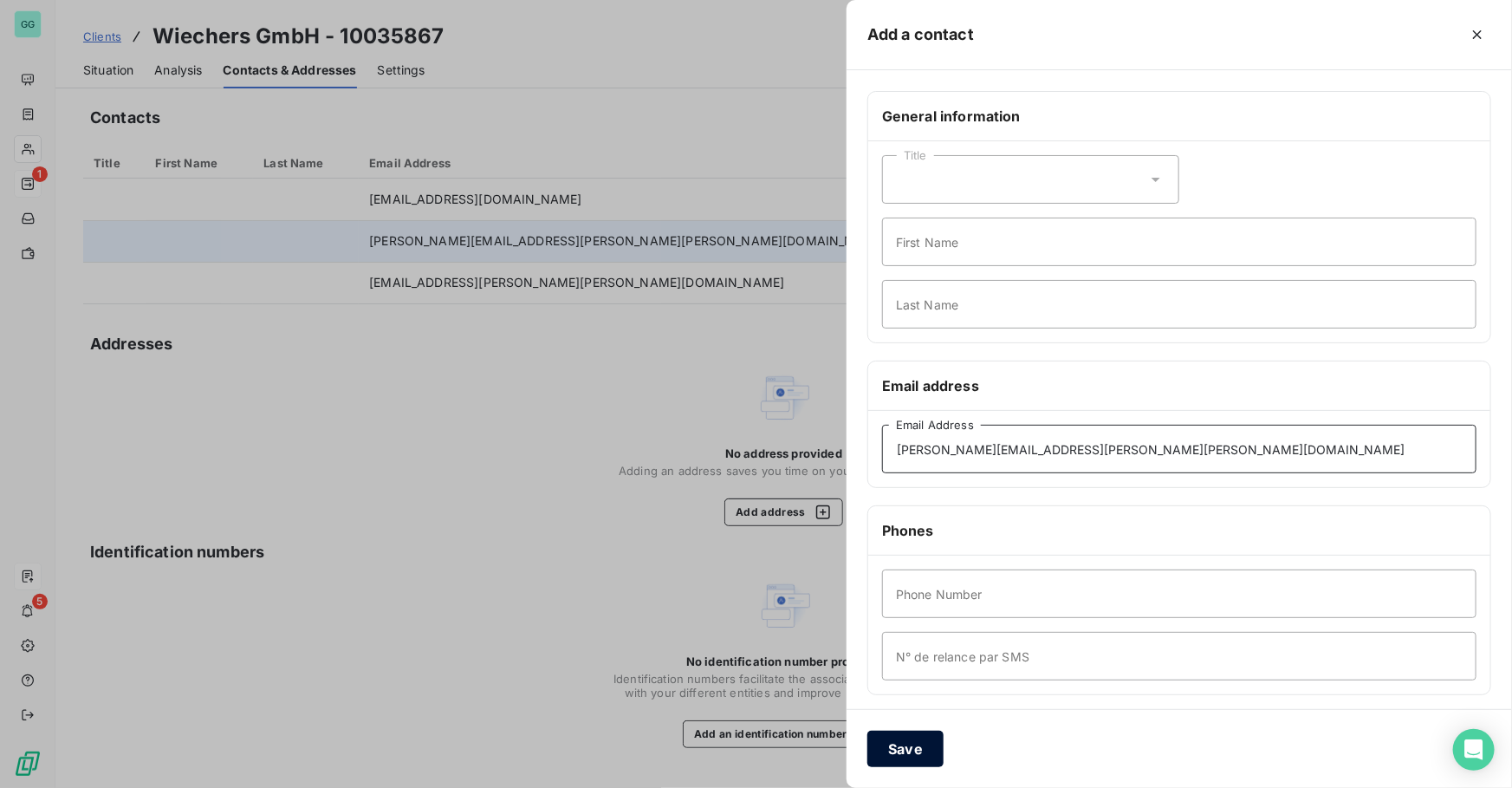
type input "[PERSON_NAME][EMAIL_ADDRESS][PERSON_NAME][PERSON_NAME][DOMAIN_NAME]"
click at [884, 753] on button "Save" at bounding box center [906, 748] width 76 height 36
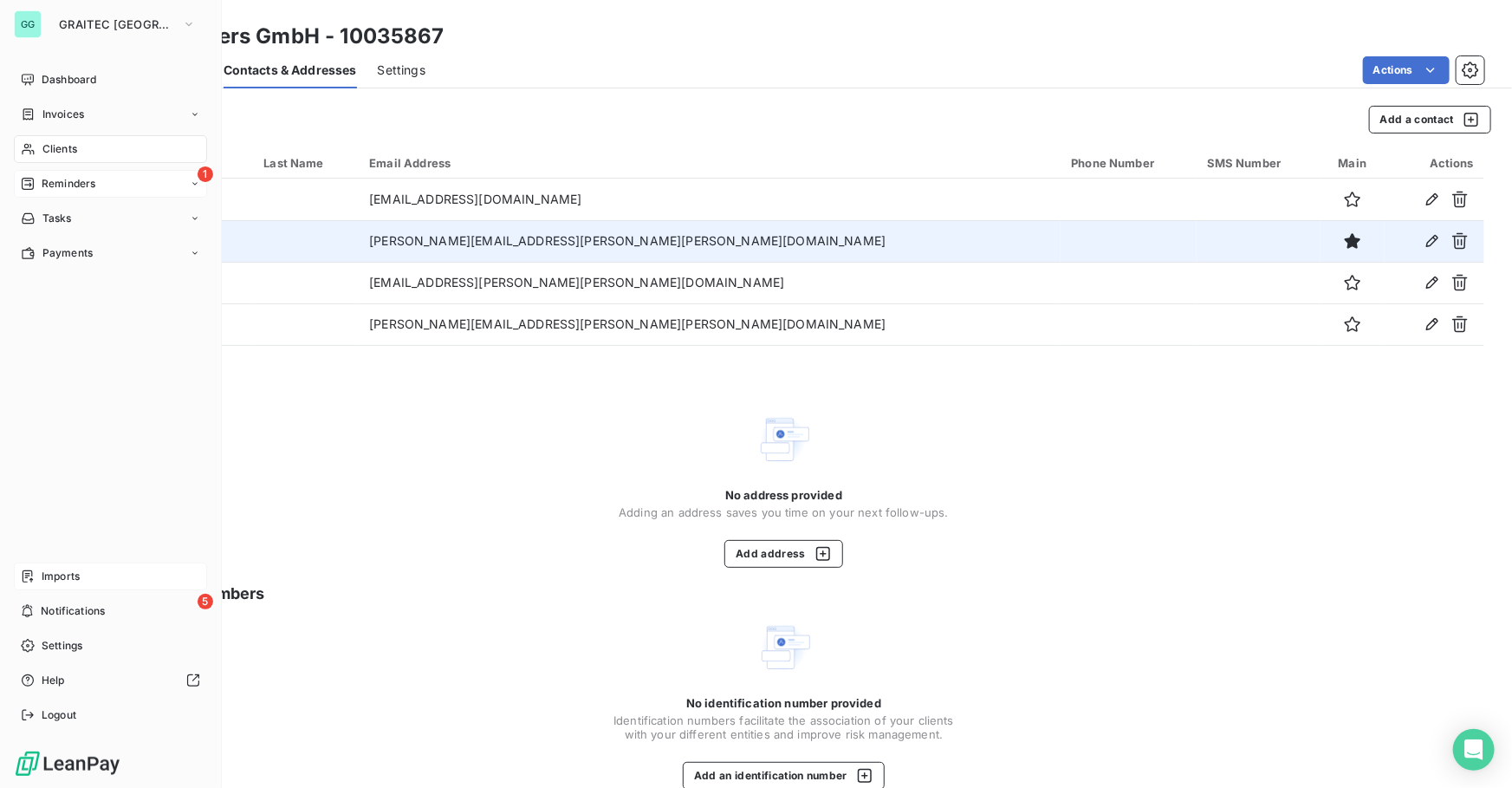
click at [42, 184] on span "Reminders" at bounding box center [68, 183] width 53 height 15
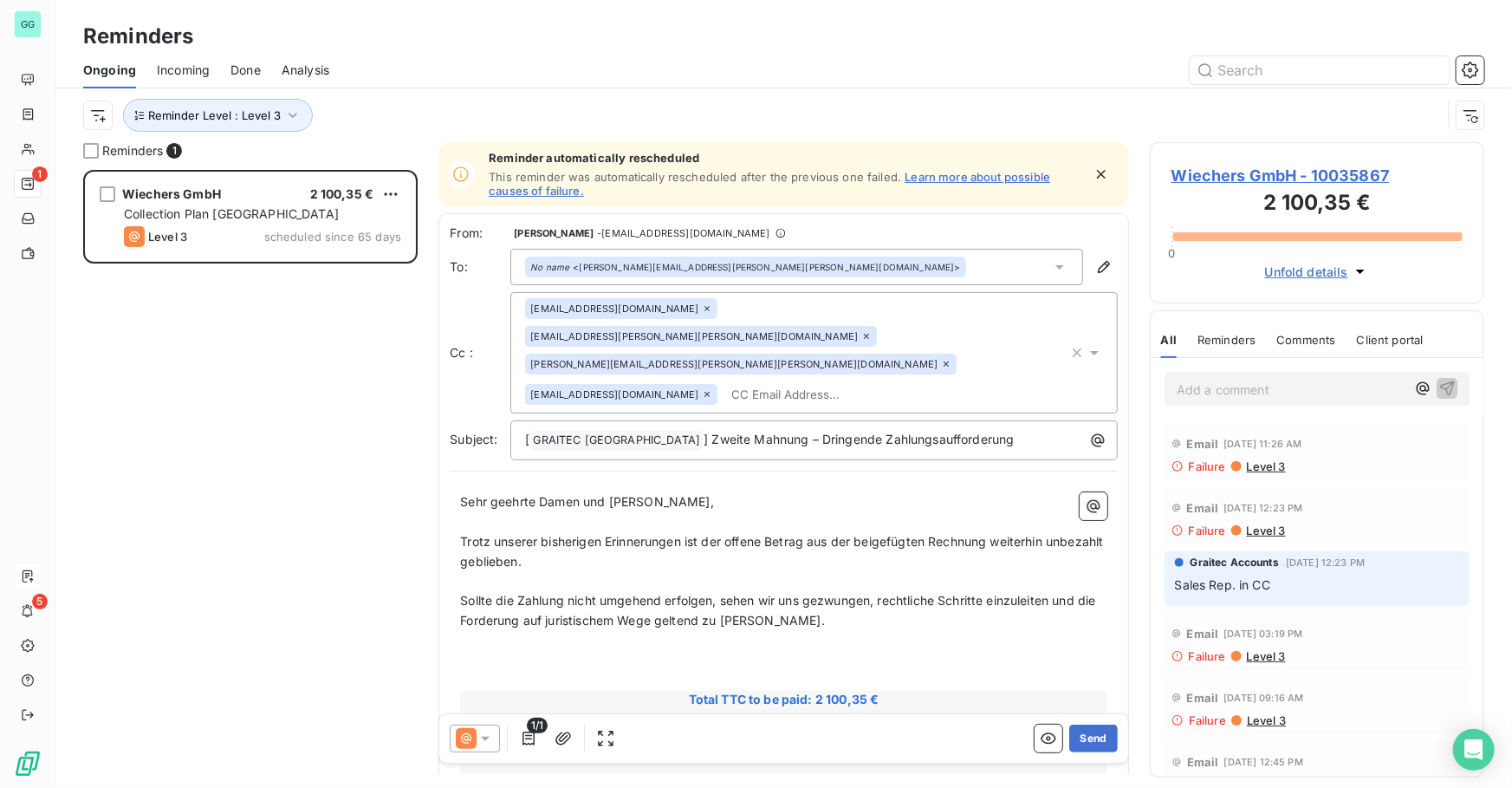
scroll to position [606, 323]
click at [1340, 174] on span "Wiechers GmbH - 10035867" at bounding box center [1317, 175] width 291 height 23
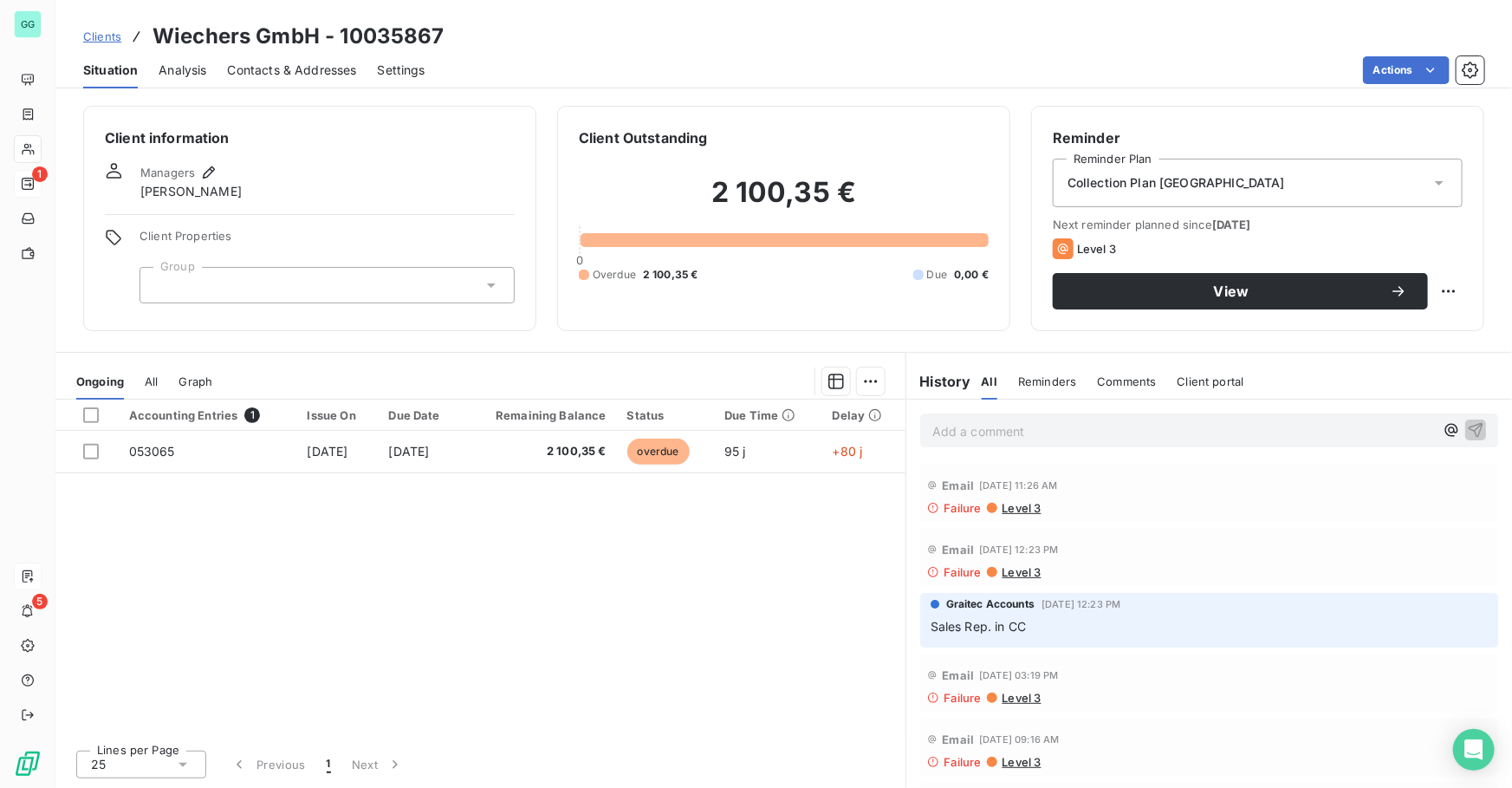
click at [943, 508] on div "Failure Level 3" at bounding box center [1209, 507] width 564 height 14
click at [288, 70] on span "Contacts & Addresses" at bounding box center [292, 70] width 129 height 17
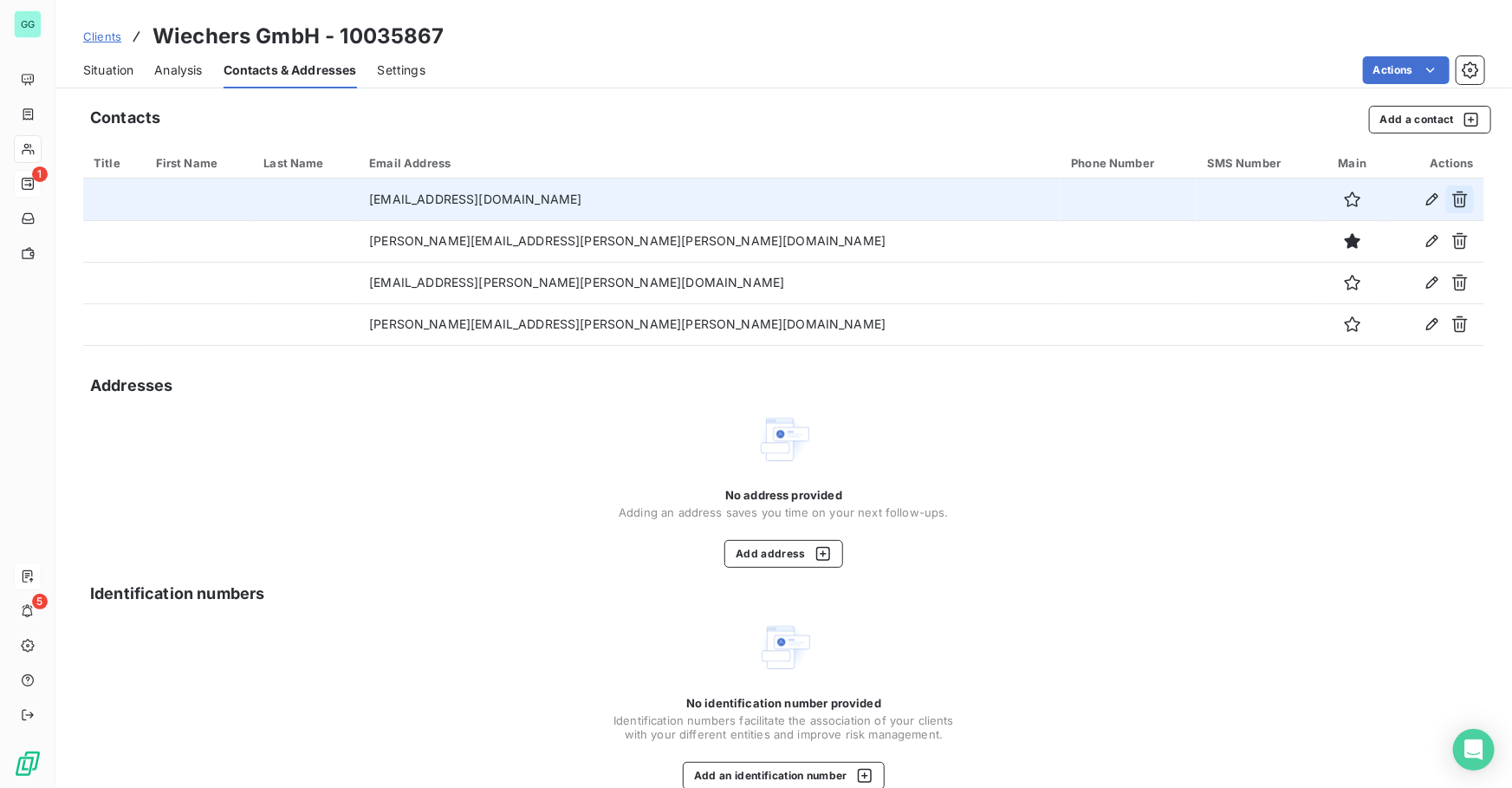
click at [1451, 197] on icon "button" at bounding box center [1460, 199] width 17 height 17
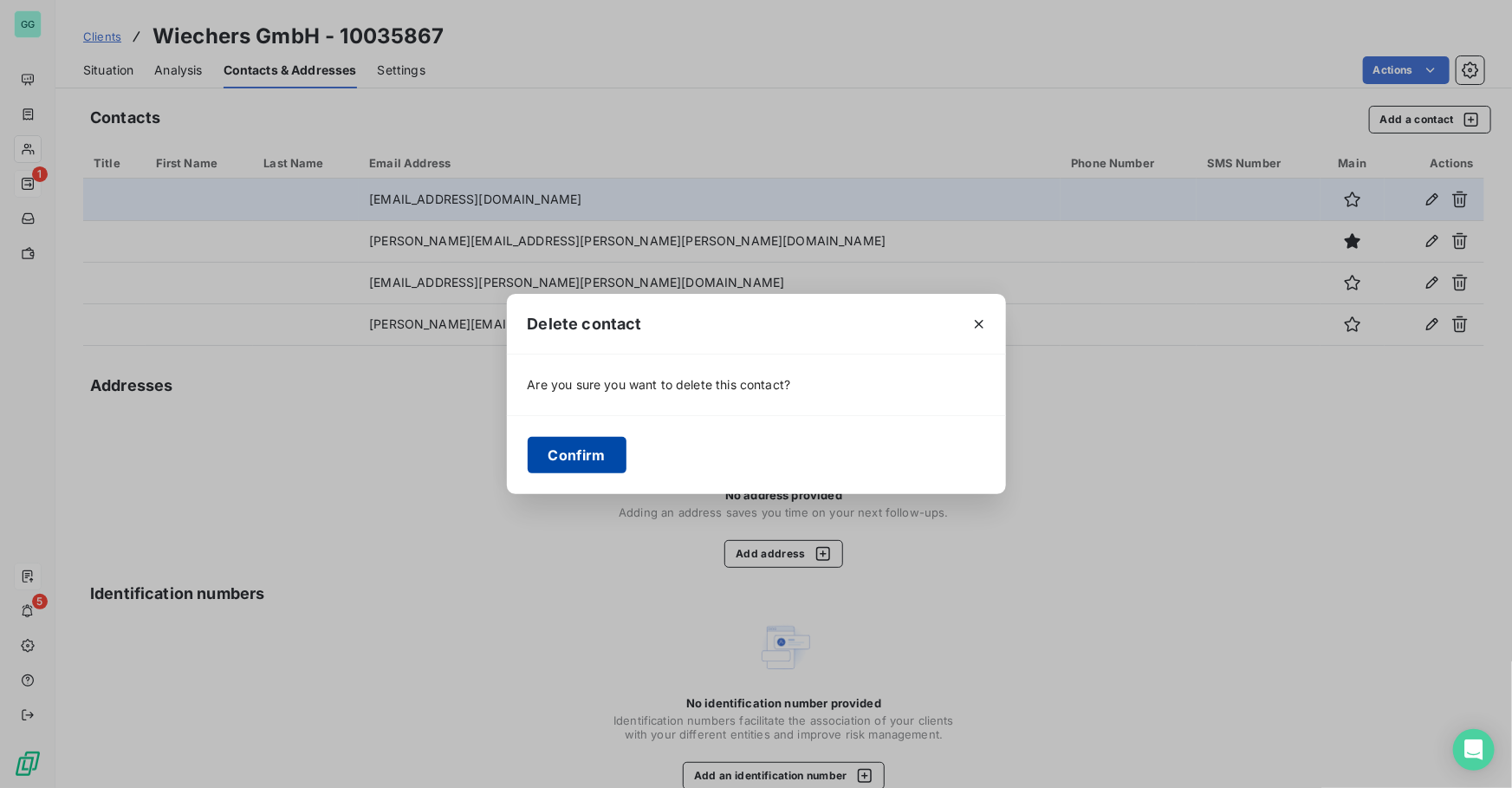
click at [561, 456] on button "Confirm" at bounding box center [577, 455] width 99 height 36
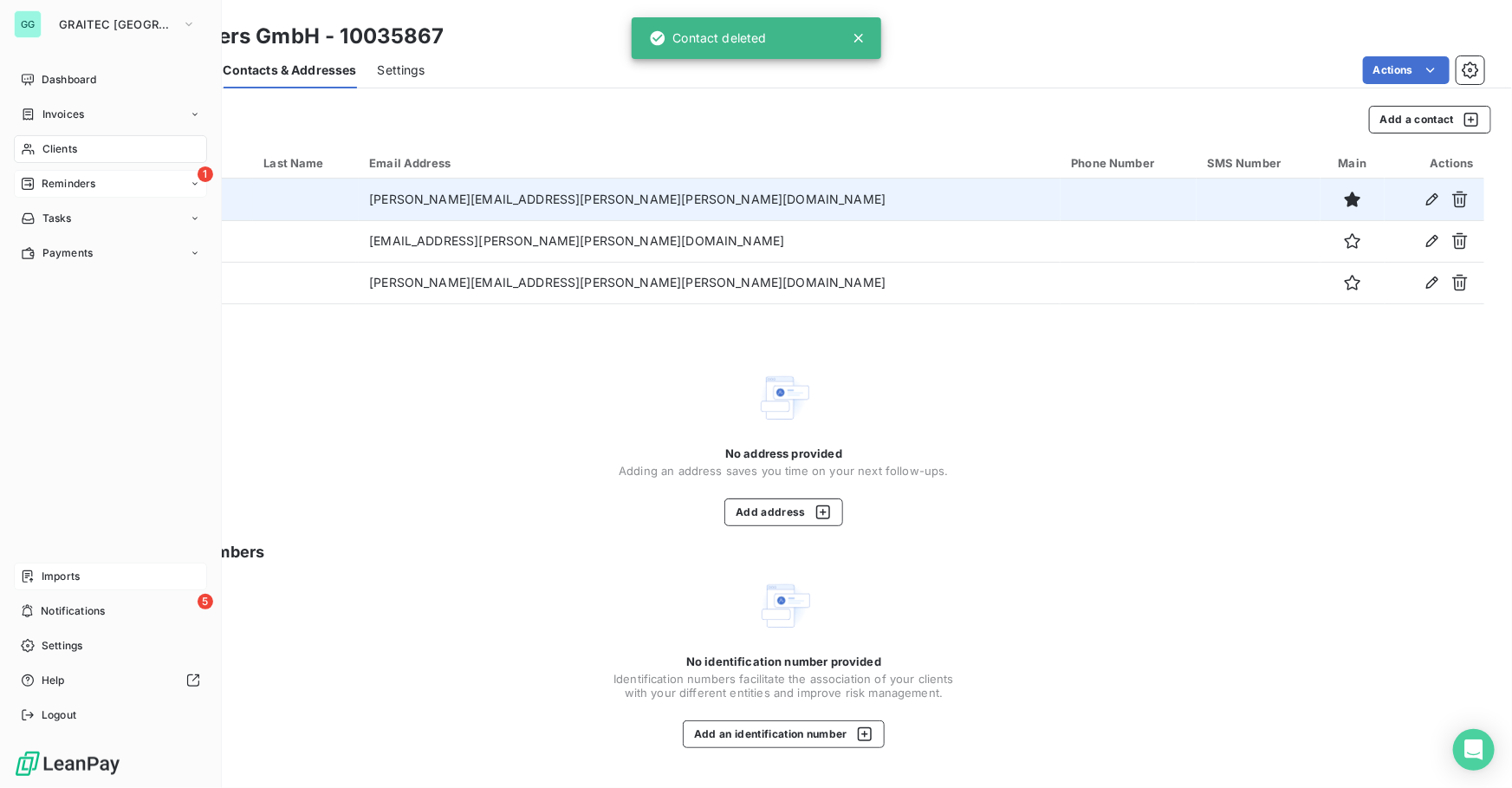
click at [78, 182] on span "Reminders" at bounding box center [68, 183] width 53 height 15
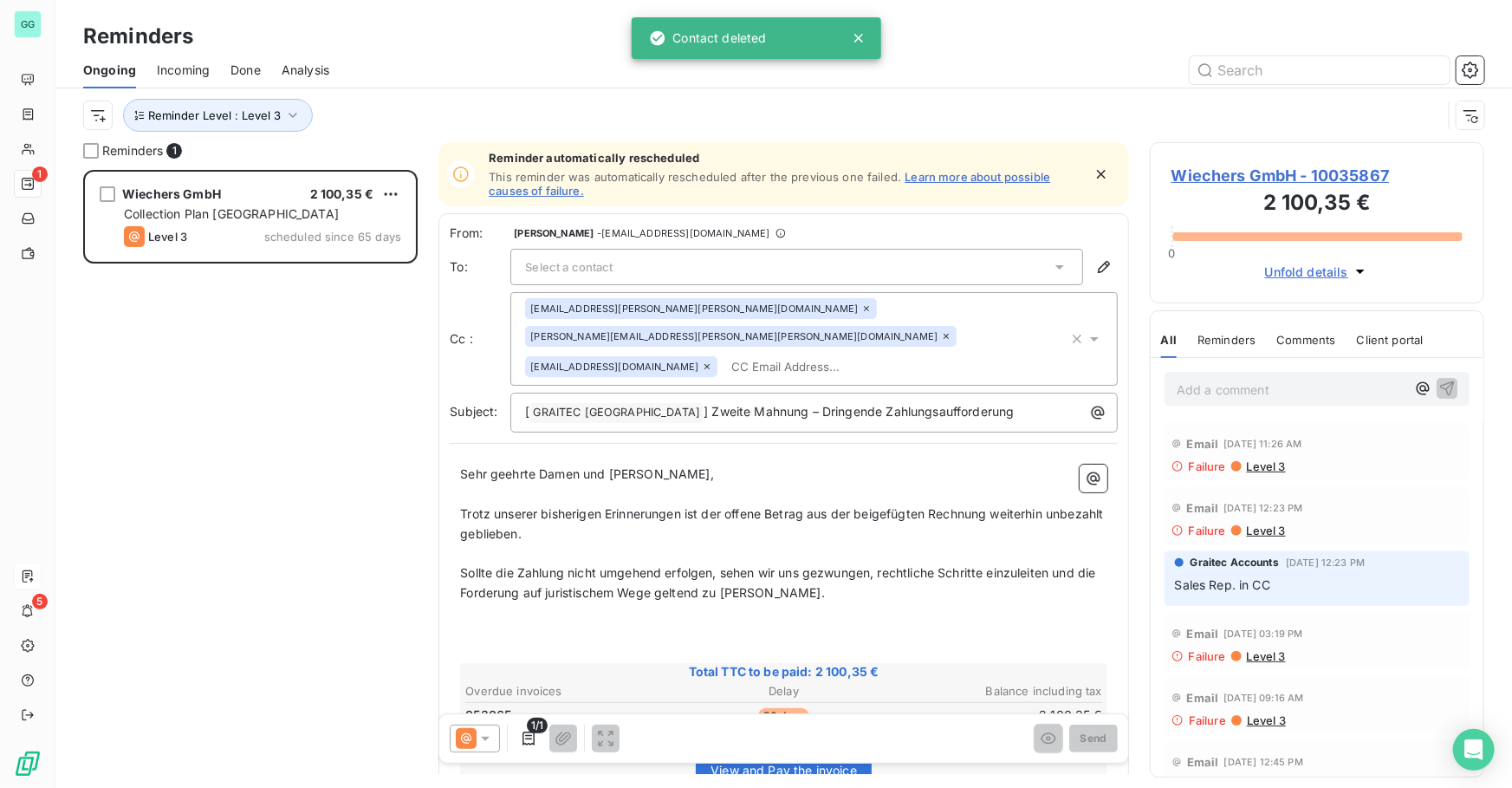
scroll to position [606, 323]
click at [676, 274] on div "Select a contact" at bounding box center [797, 267] width 573 height 36
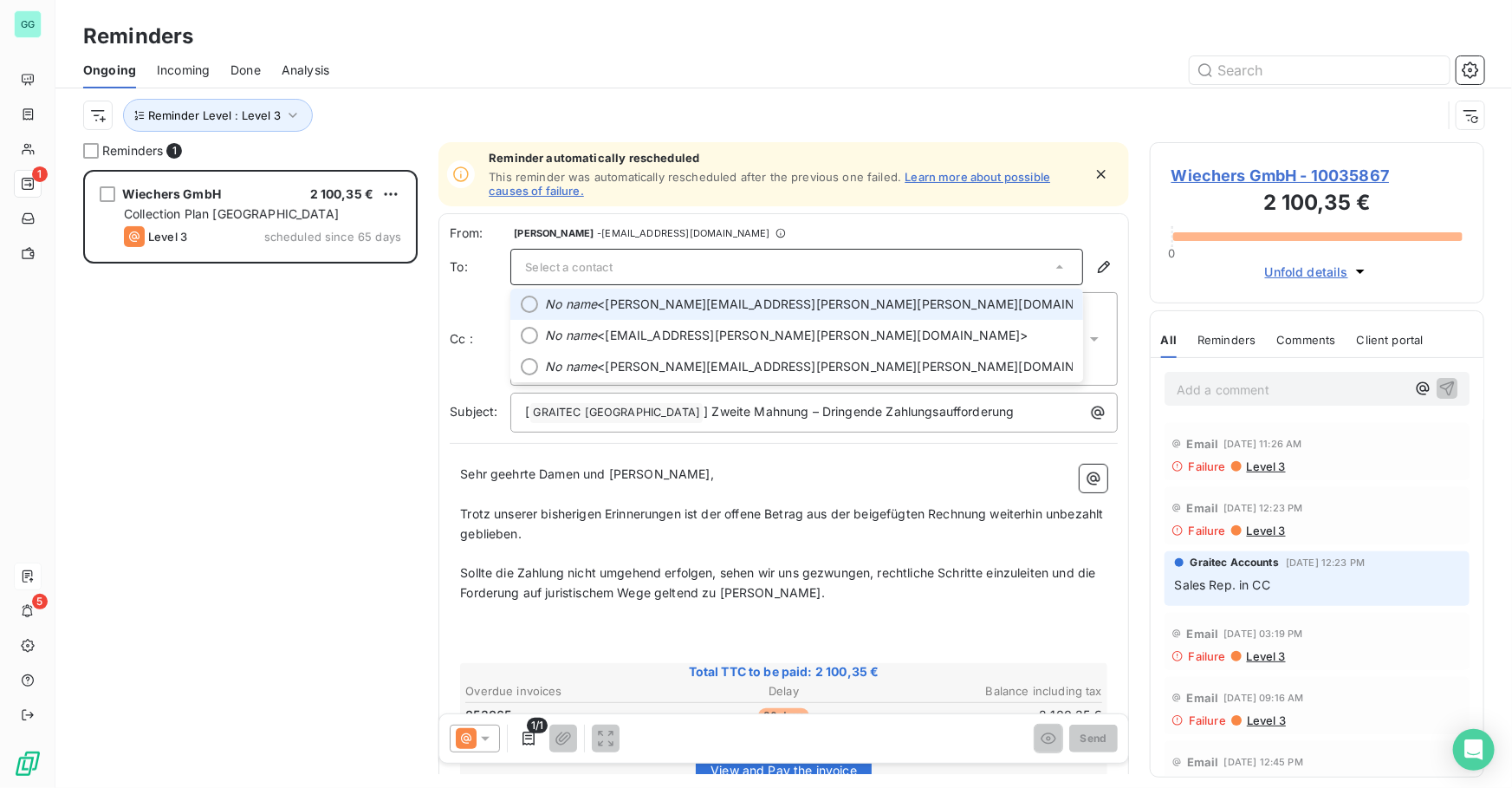
click at [527, 305] on div at bounding box center [529, 304] width 17 height 17
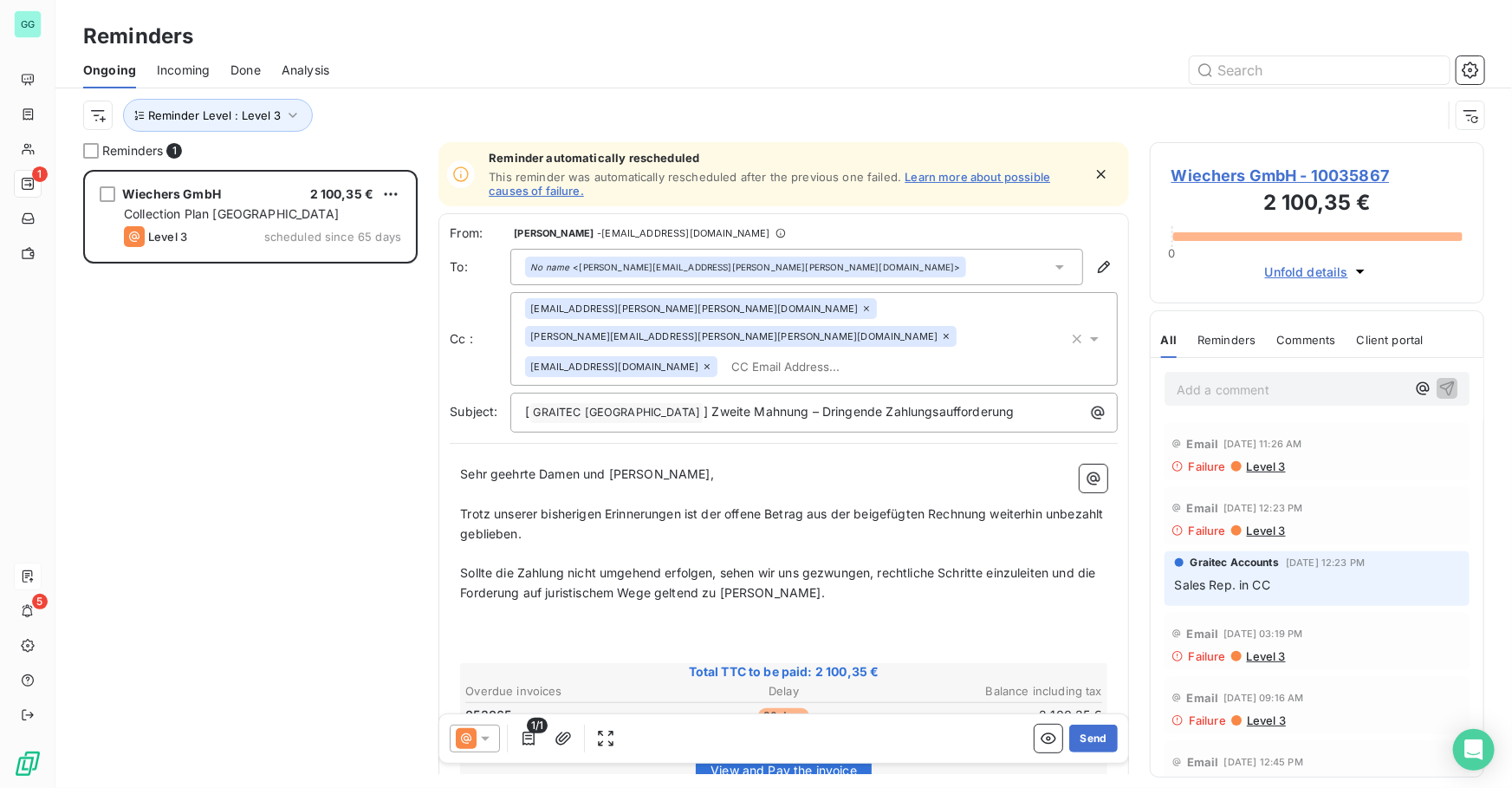
click at [294, 387] on div "Wiechers GmbH 2 100,35 € Collection Plan Germany Level 3 scheduled since 65 days" at bounding box center [250, 479] width 334 height 618
click at [1278, 174] on span "Wiechers GmbH - 10035867" at bounding box center [1317, 175] width 291 height 23
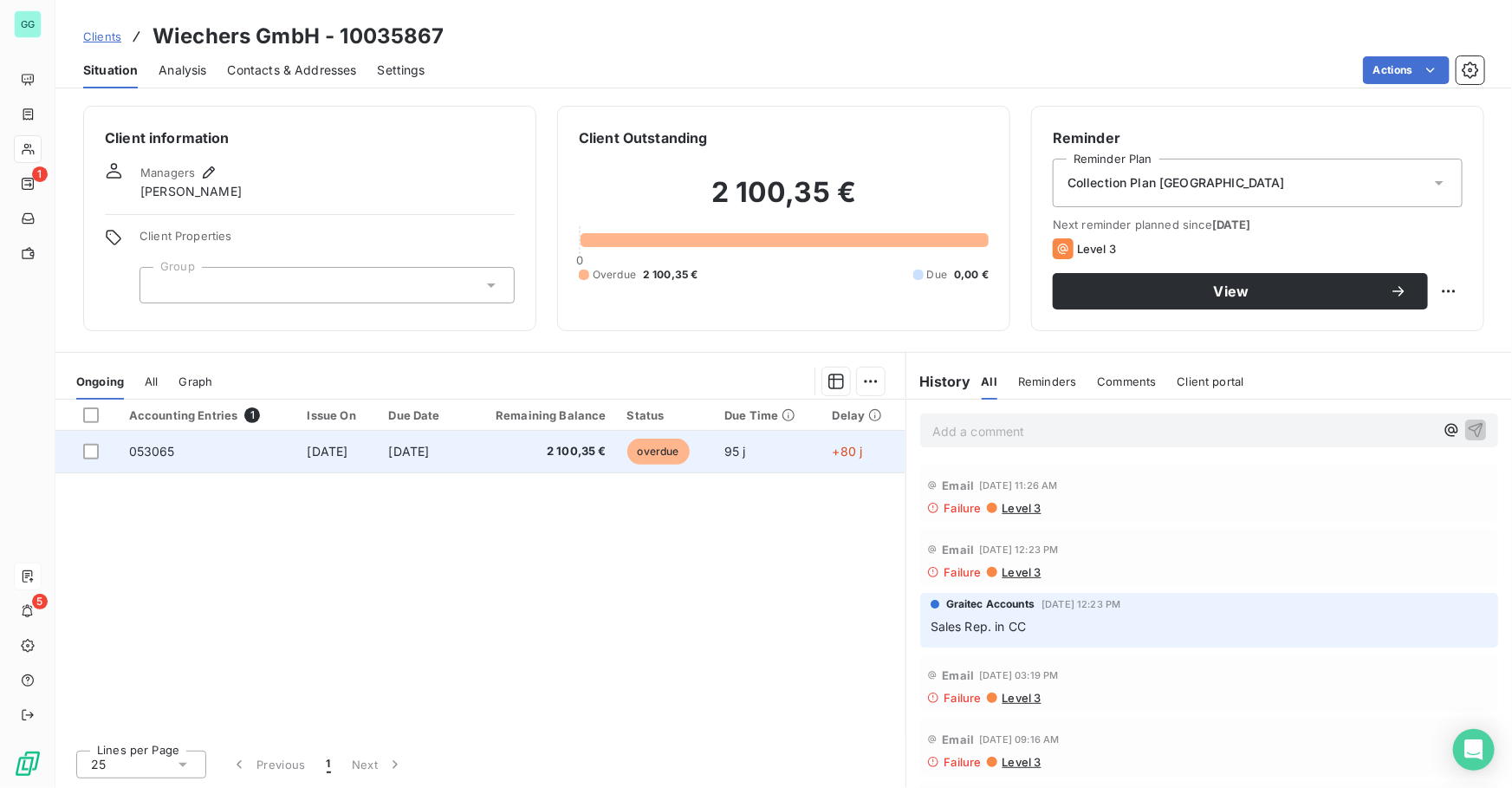
click at [399, 449] on span "[DATE]" at bounding box center [409, 451] width 41 height 14
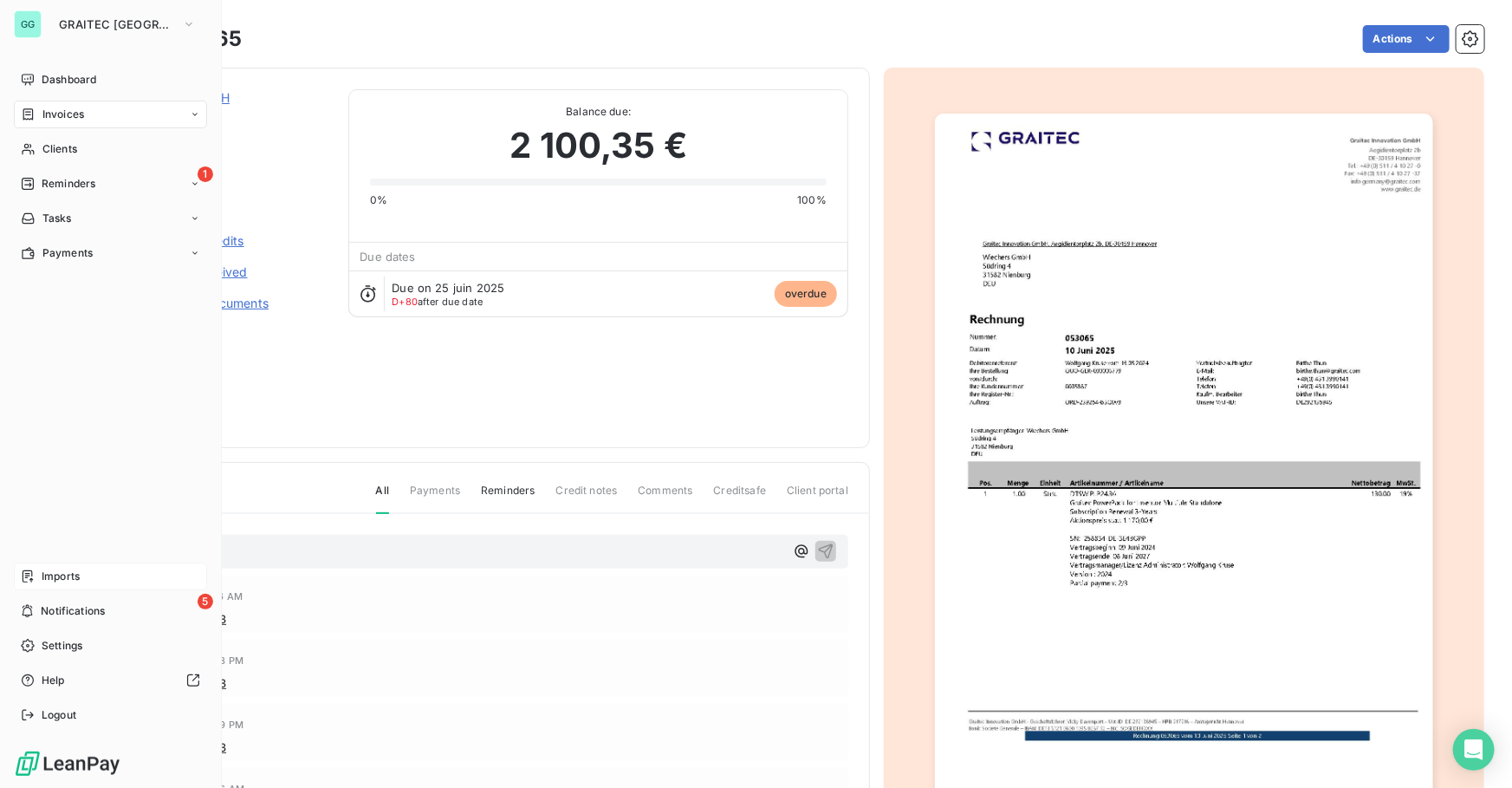
click at [42, 179] on span "Reminders" at bounding box center [68, 183] width 53 height 15
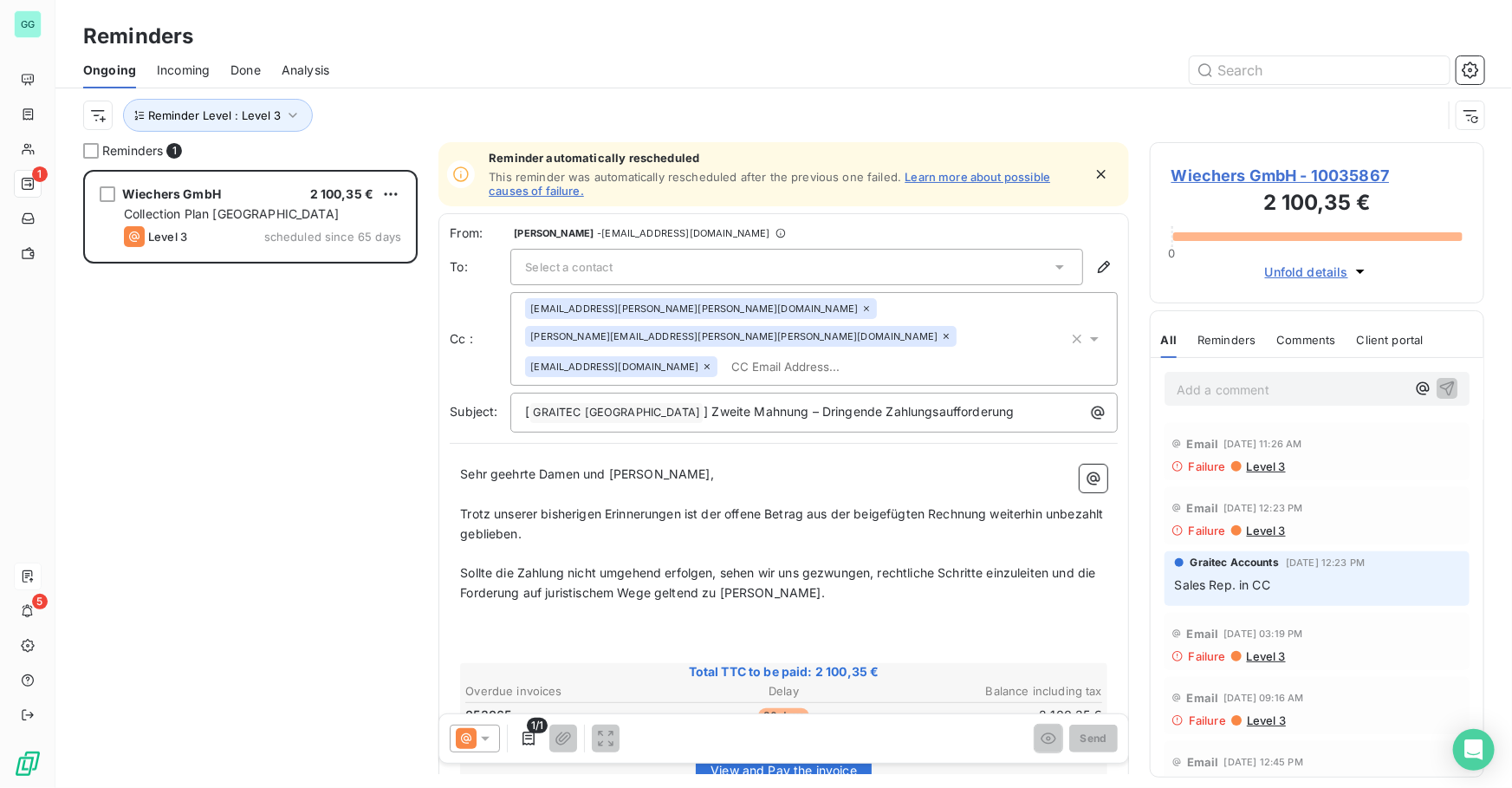
click at [559, 272] on span "Select a contact" at bounding box center [568, 267] width 88 height 14
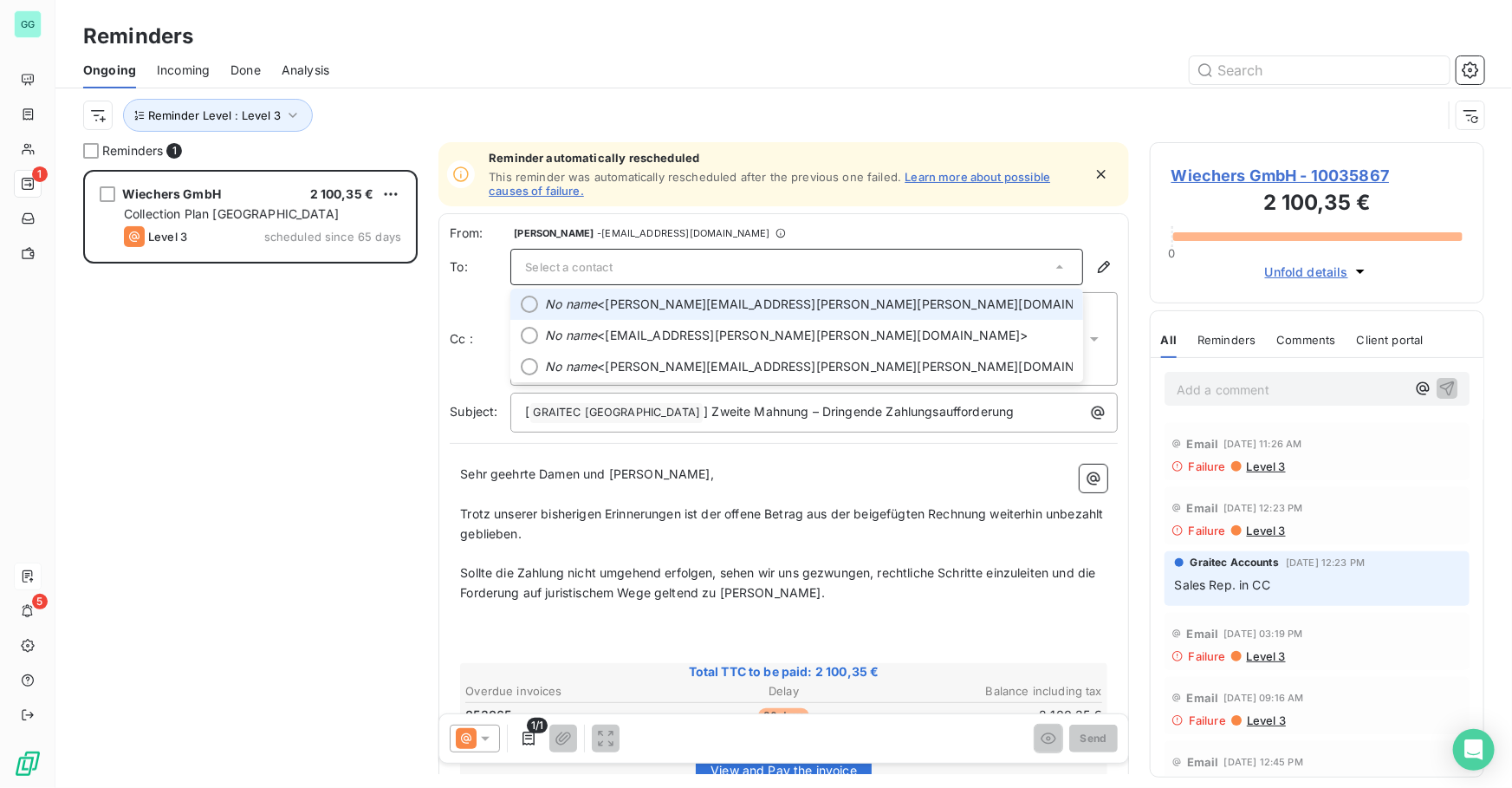
click at [537, 305] on li "No name <[PERSON_NAME][EMAIL_ADDRESS][PERSON_NAME][PERSON_NAME][DOMAIN_NAME]>" at bounding box center [797, 304] width 573 height 32
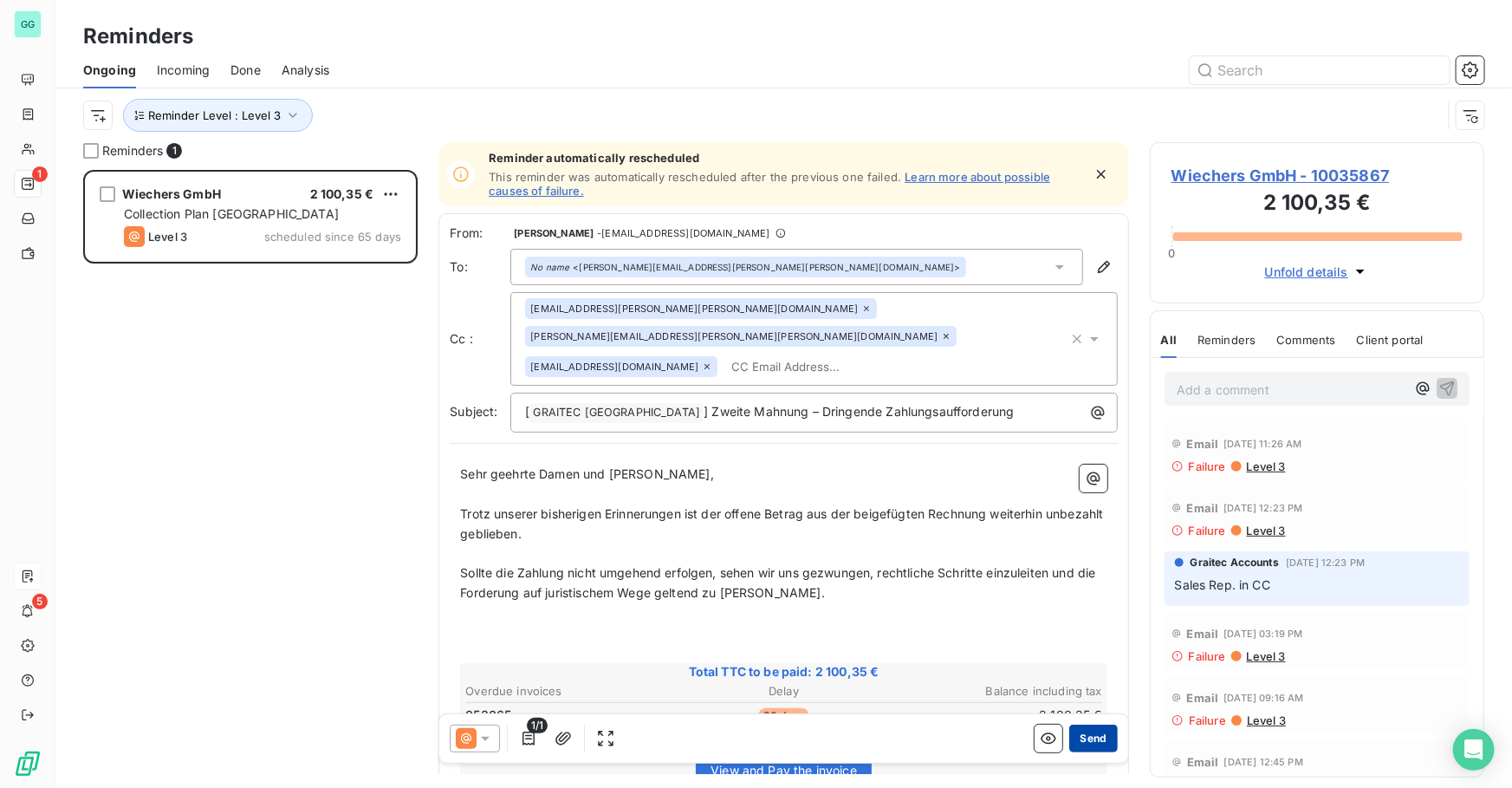
click at [1086, 739] on button "Send" at bounding box center [1093, 738] width 48 height 28
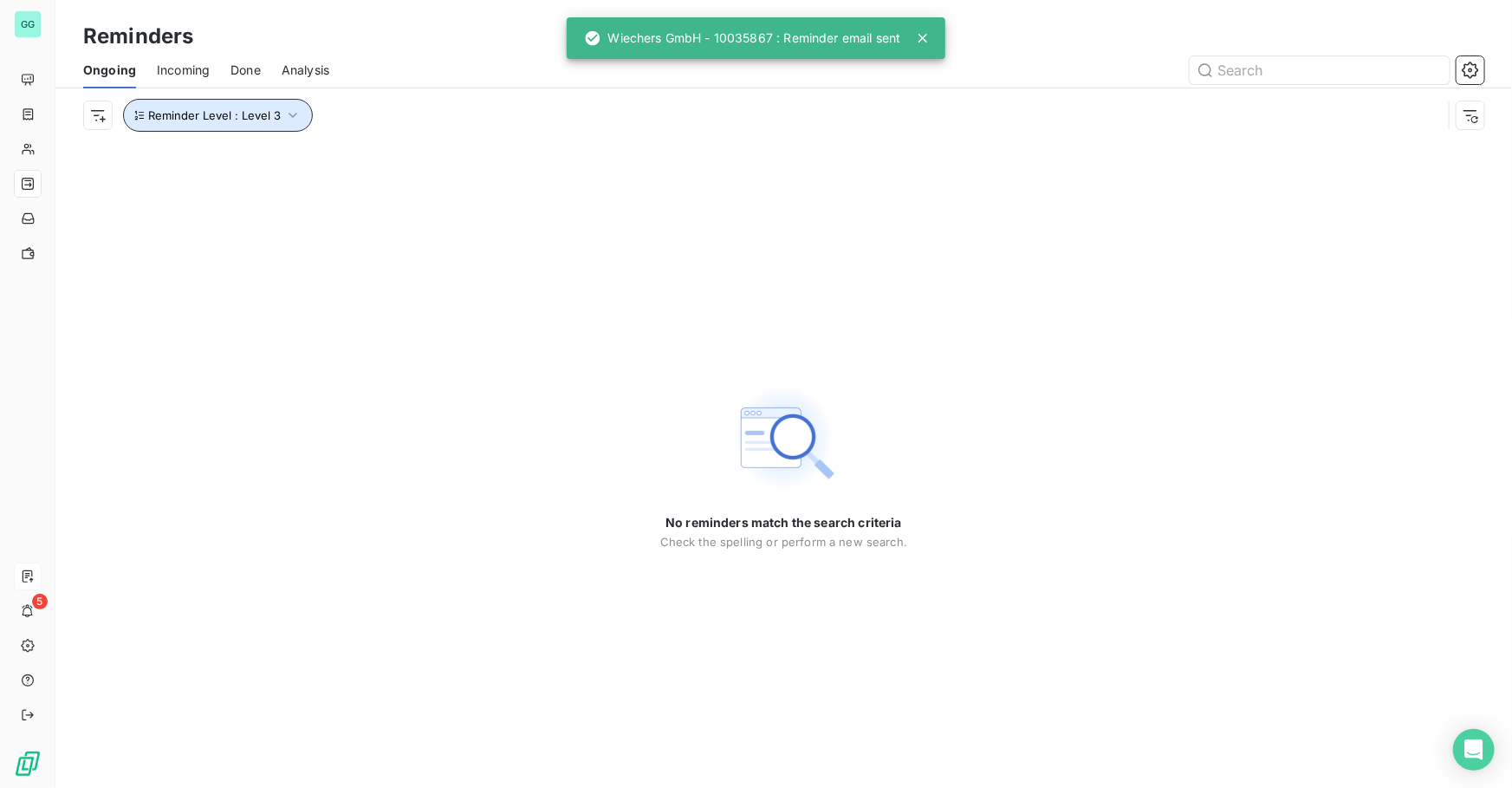
click at [271, 116] on span "Reminder Level : Level 3" at bounding box center [214, 115] width 133 height 14
click at [413, 156] on span "Level 3" at bounding box center [394, 160] width 42 height 17
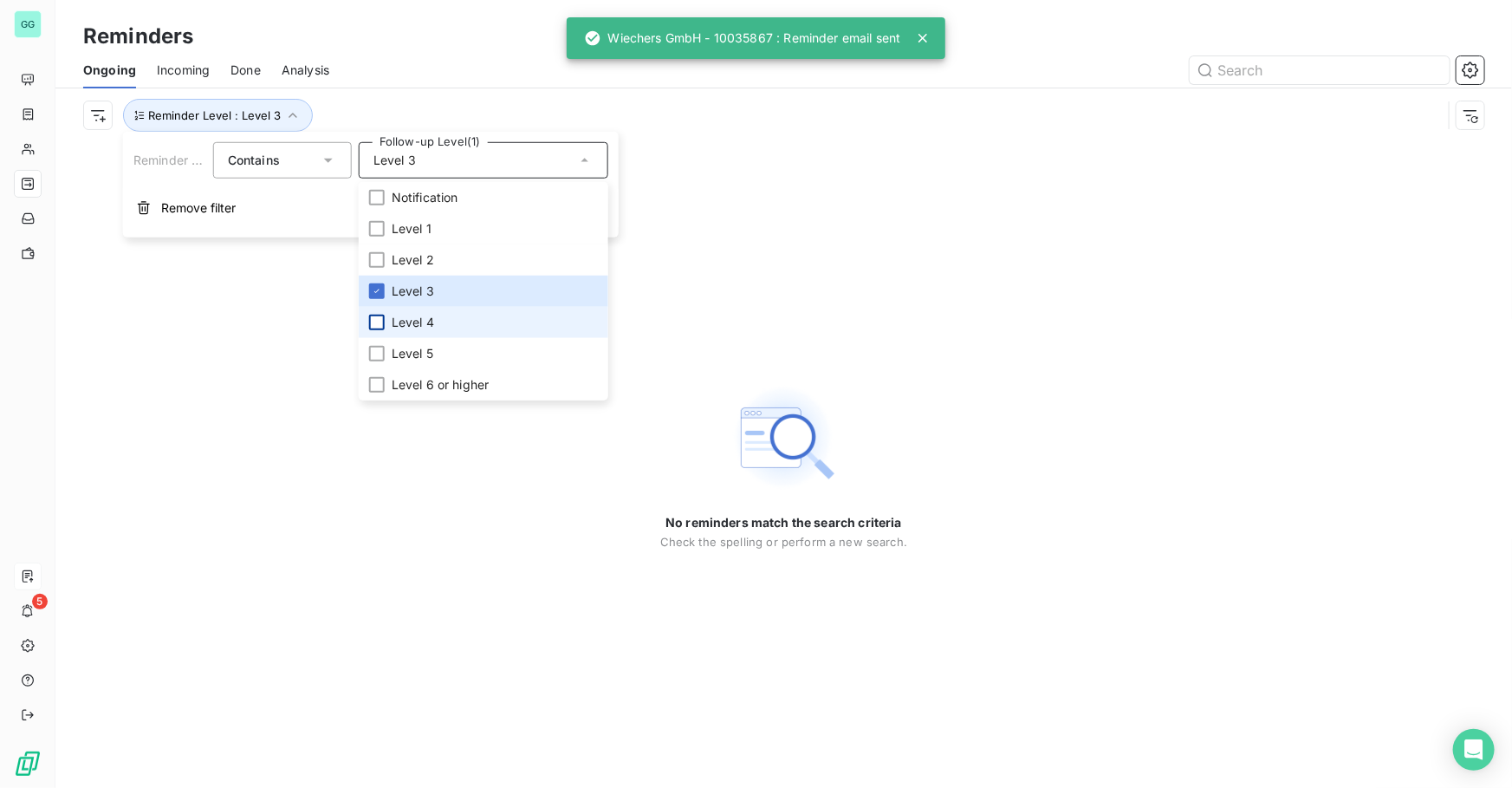
click at [373, 323] on div at bounding box center [376, 322] width 15 height 15
click at [377, 294] on icon at bounding box center [377, 291] width 11 height 11
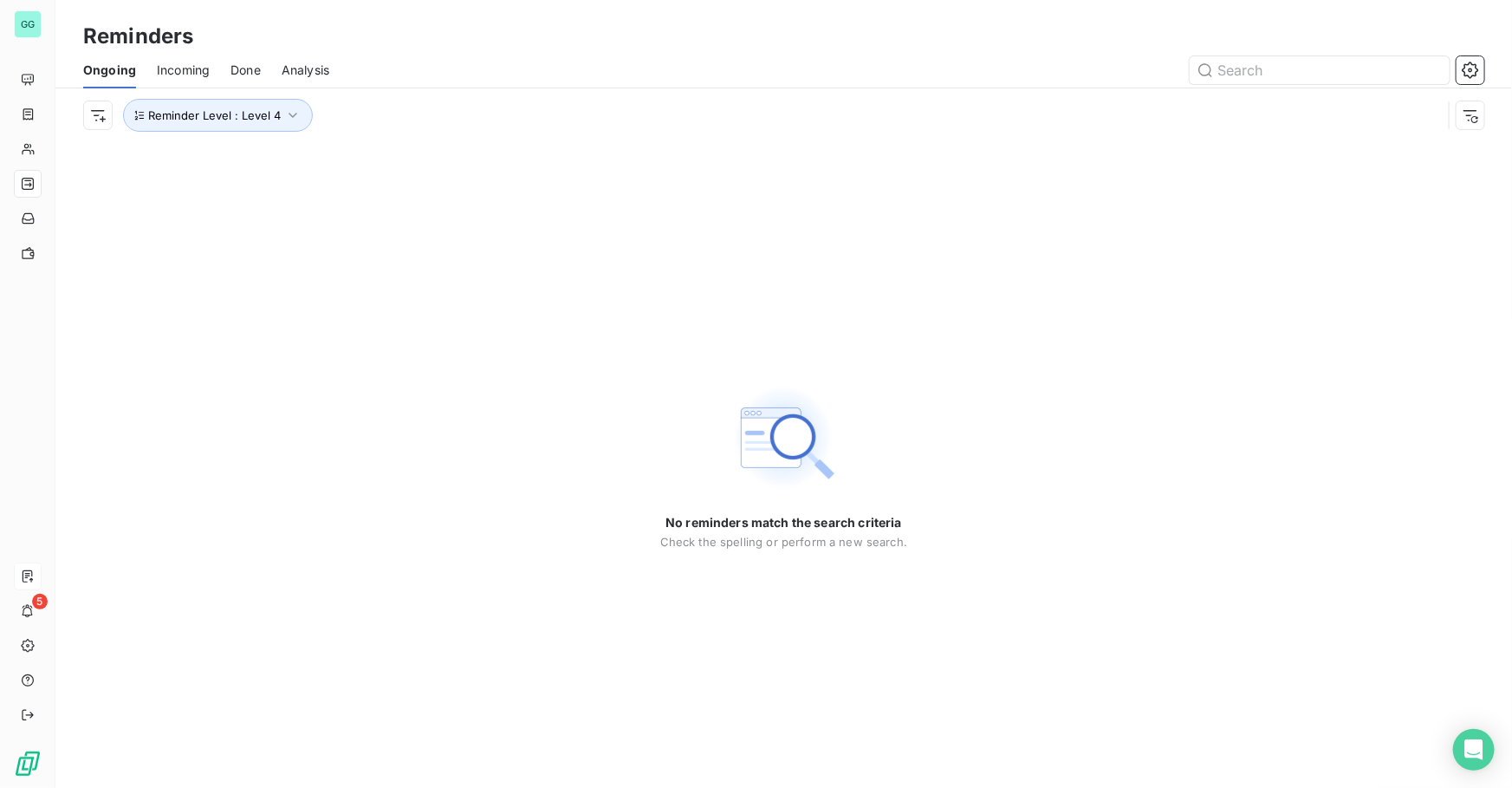
click at [311, 555] on div "No reminders match the search criteria Check the spelling or perform a new sear…" at bounding box center [784, 464] width 1457 height 645
click at [284, 114] on icon "button" at bounding box center [292, 115] width 17 height 17
click at [396, 160] on span "Level 4" at bounding box center [394, 160] width 42 height 17
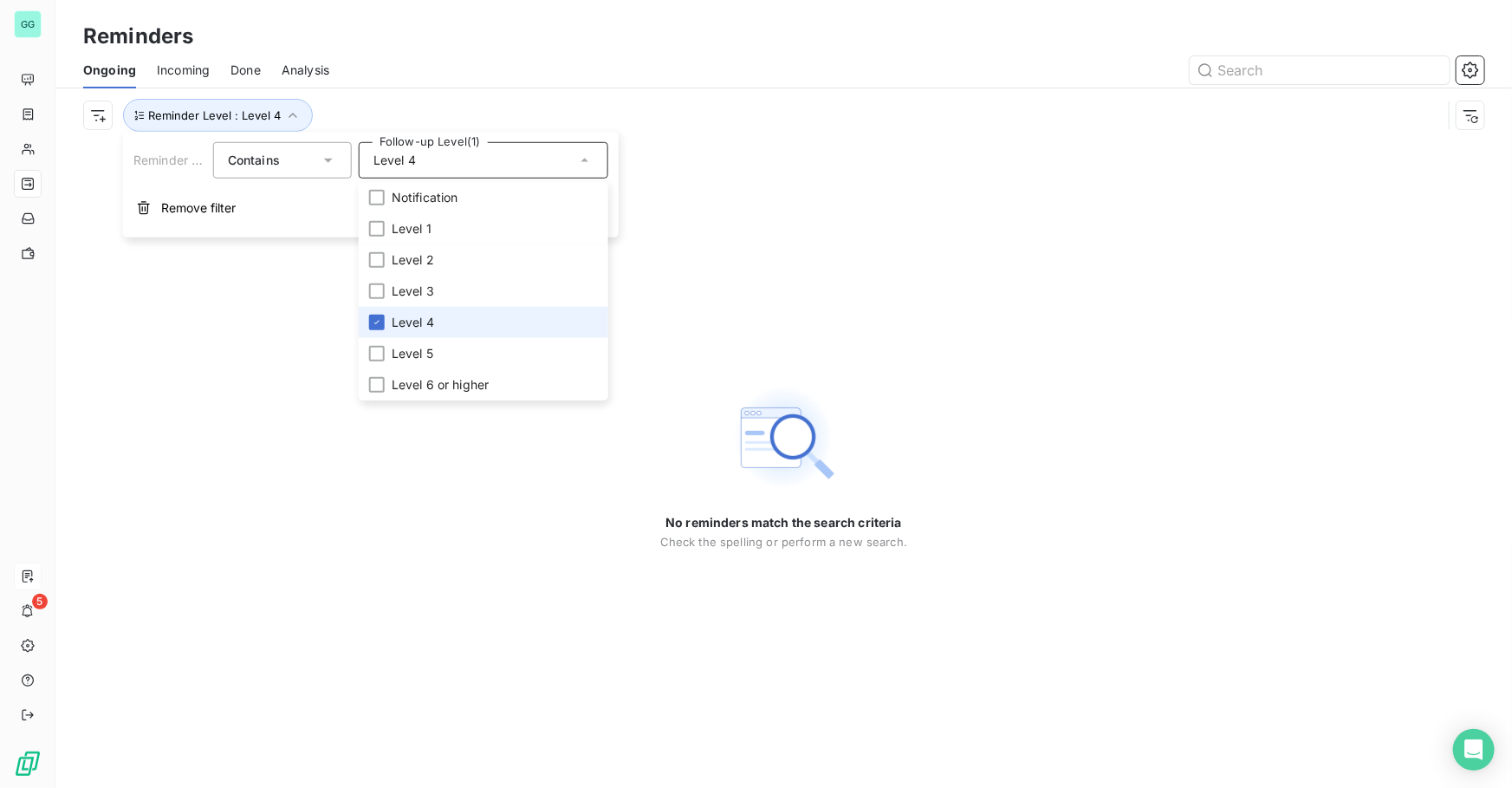
click at [375, 329] on li "Level 4" at bounding box center [484, 322] width 249 height 32
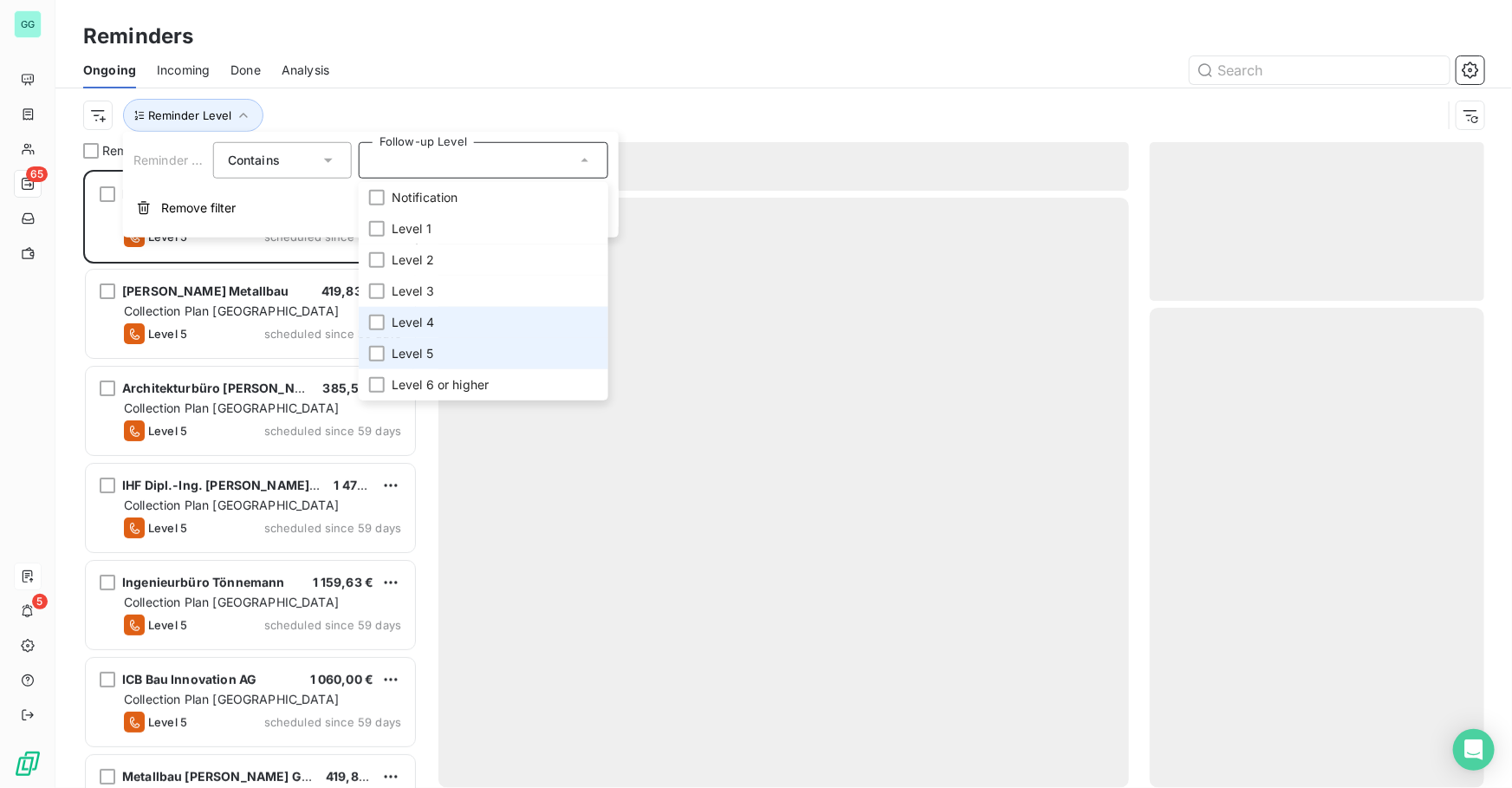
scroll to position [606, 323]
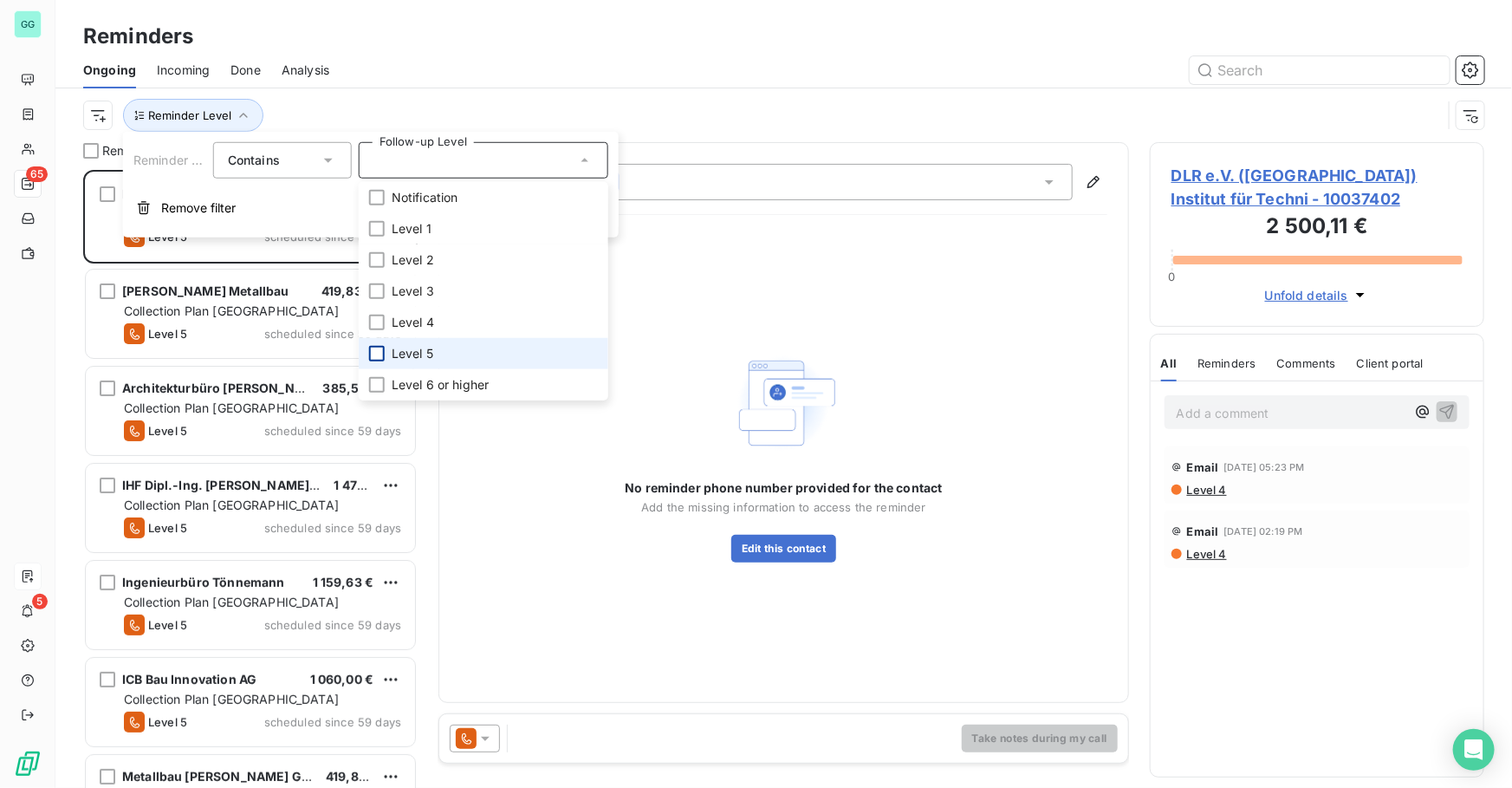
click at [374, 354] on div at bounding box center [376, 353] width 15 height 15
click at [578, 81] on div at bounding box center [916, 70] width 1134 height 28
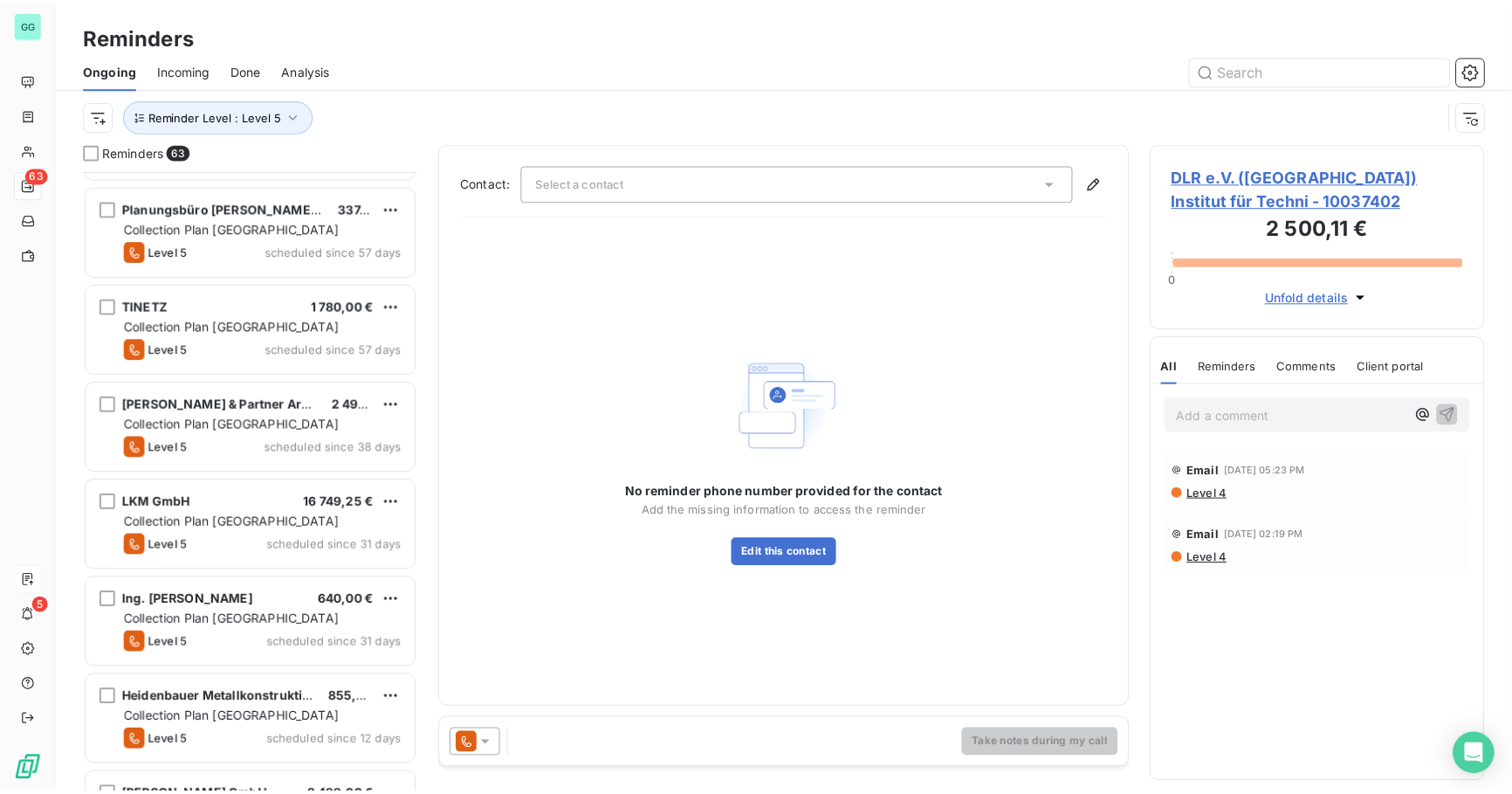
scroll to position [5539, 0]
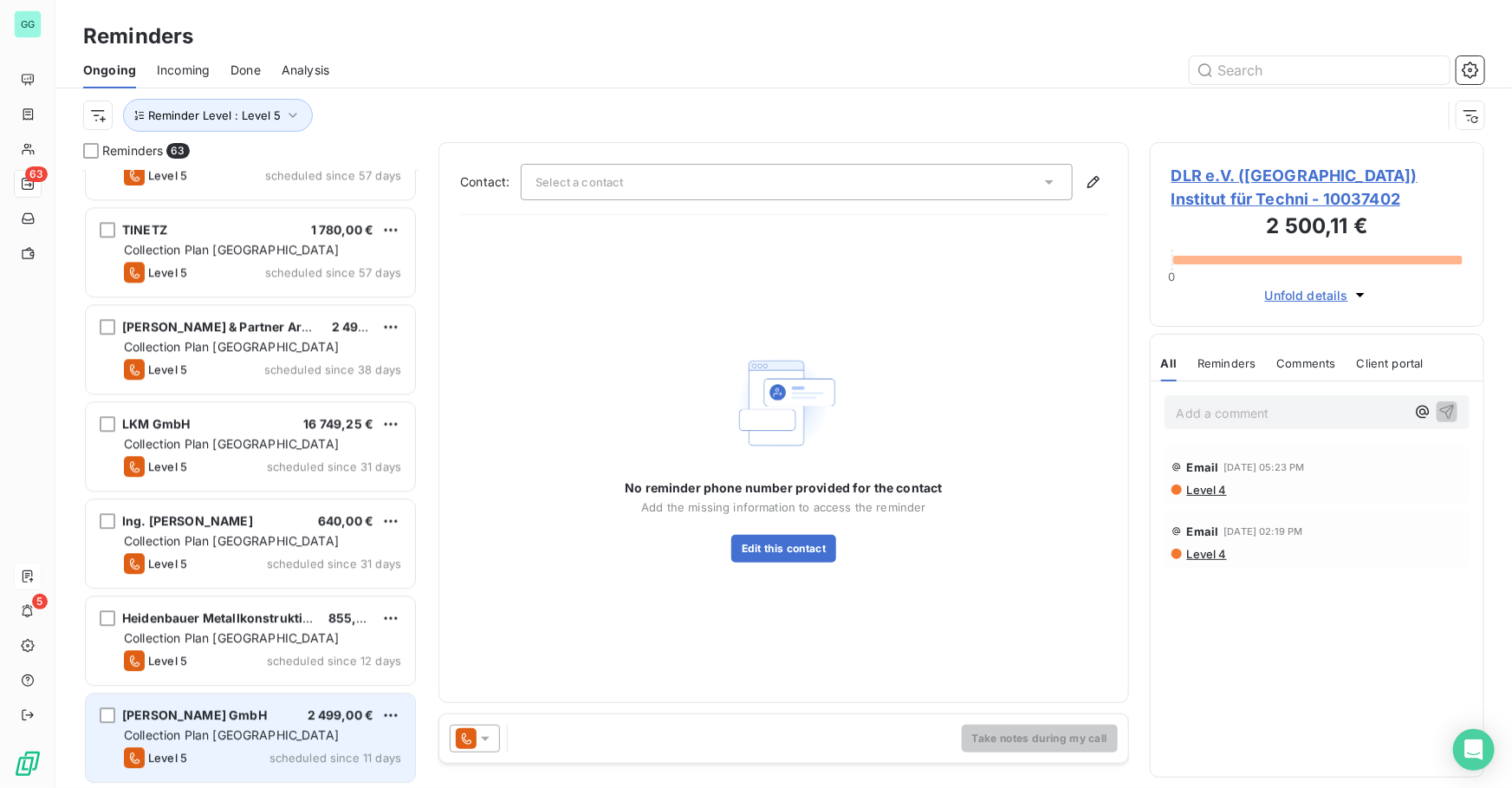
click at [179, 726] on div "Collection Plan [GEOGRAPHIC_DATA]" at bounding box center [262, 734] width 277 height 17
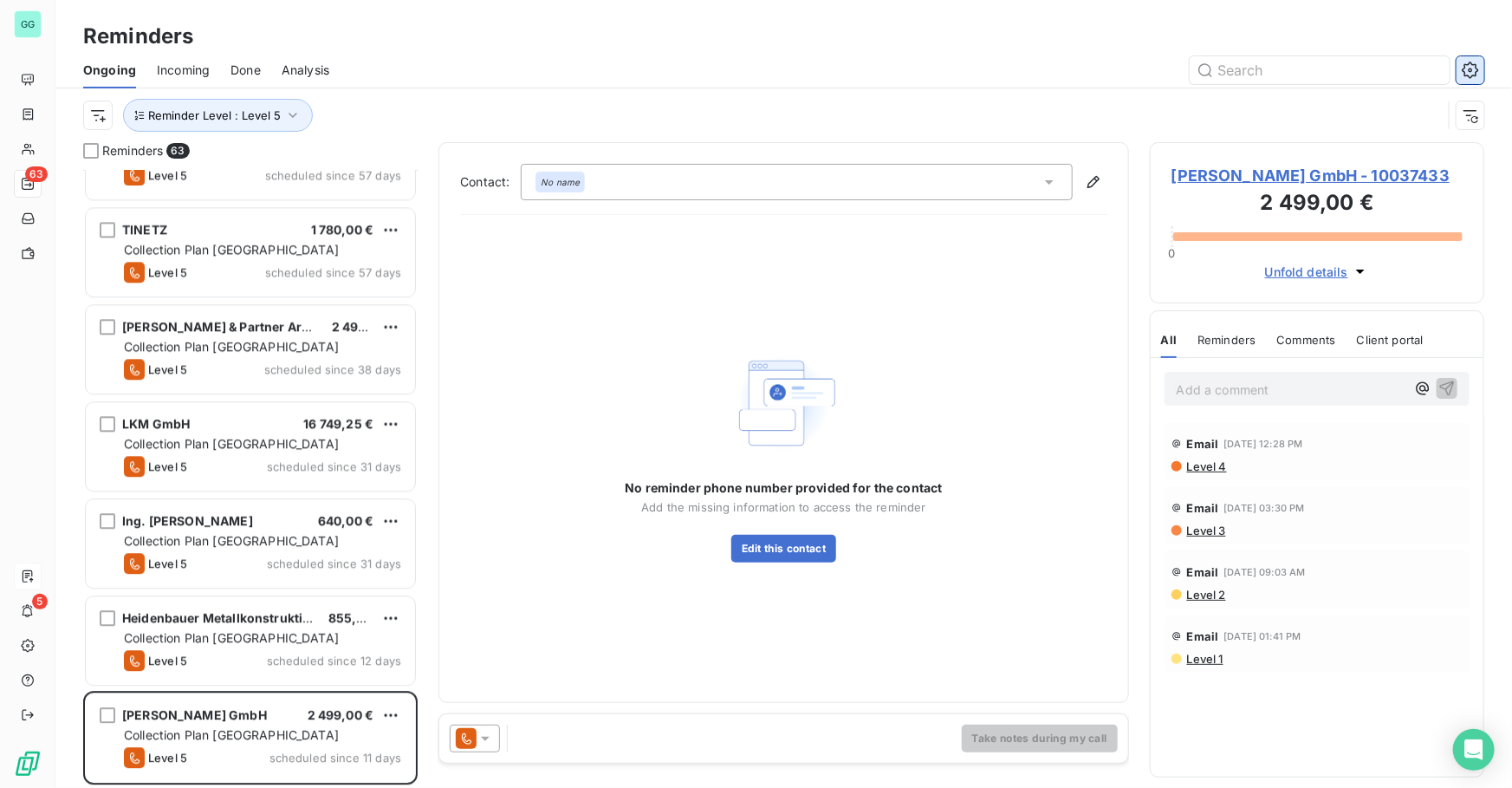
click at [1470, 70] on icon "button" at bounding box center [1470, 70] width 5 height 5
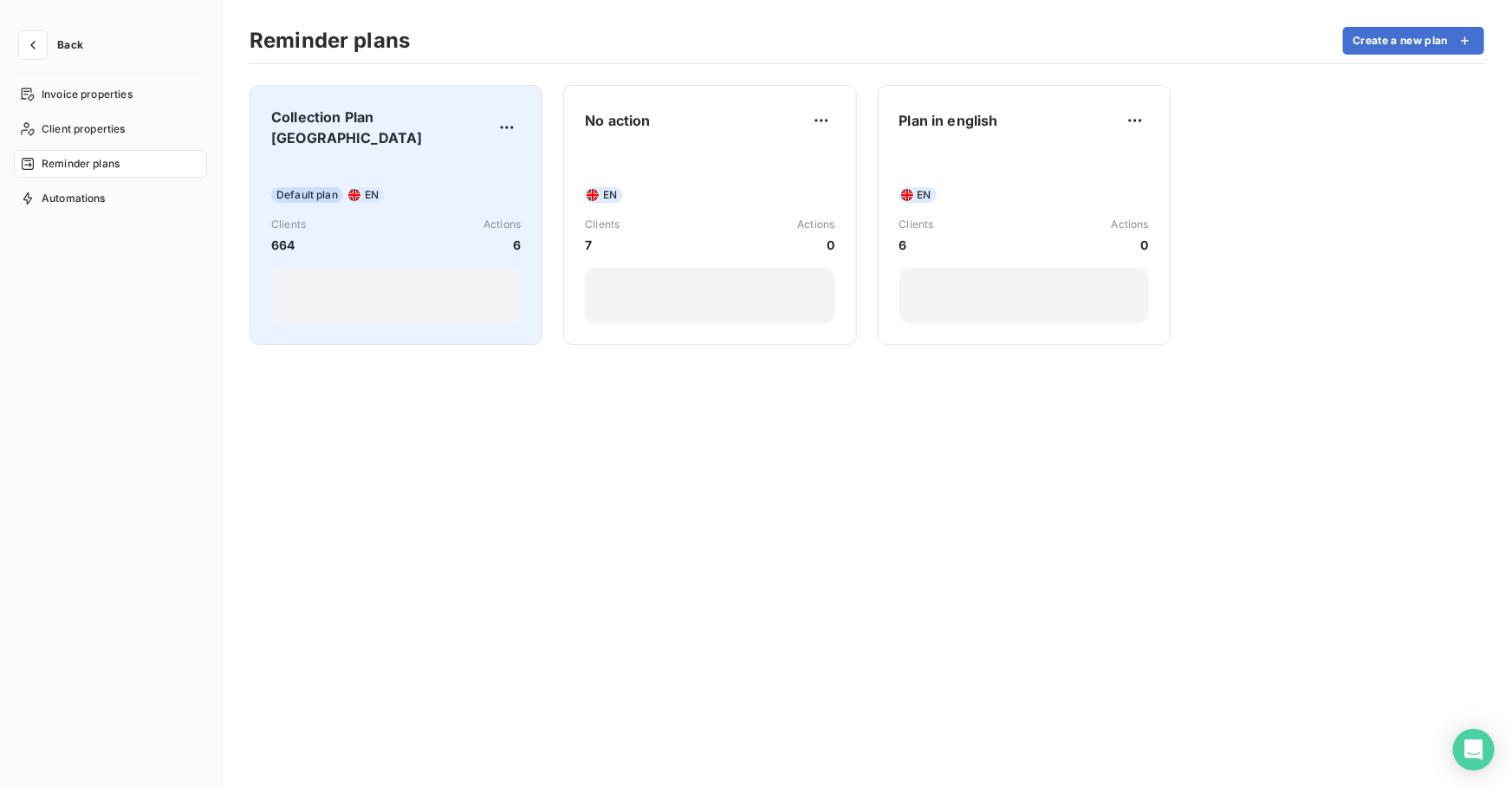
click at [418, 162] on div "Default plan EN Clients 664 Actions 6" at bounding box center [396, 242] width 249 height 161
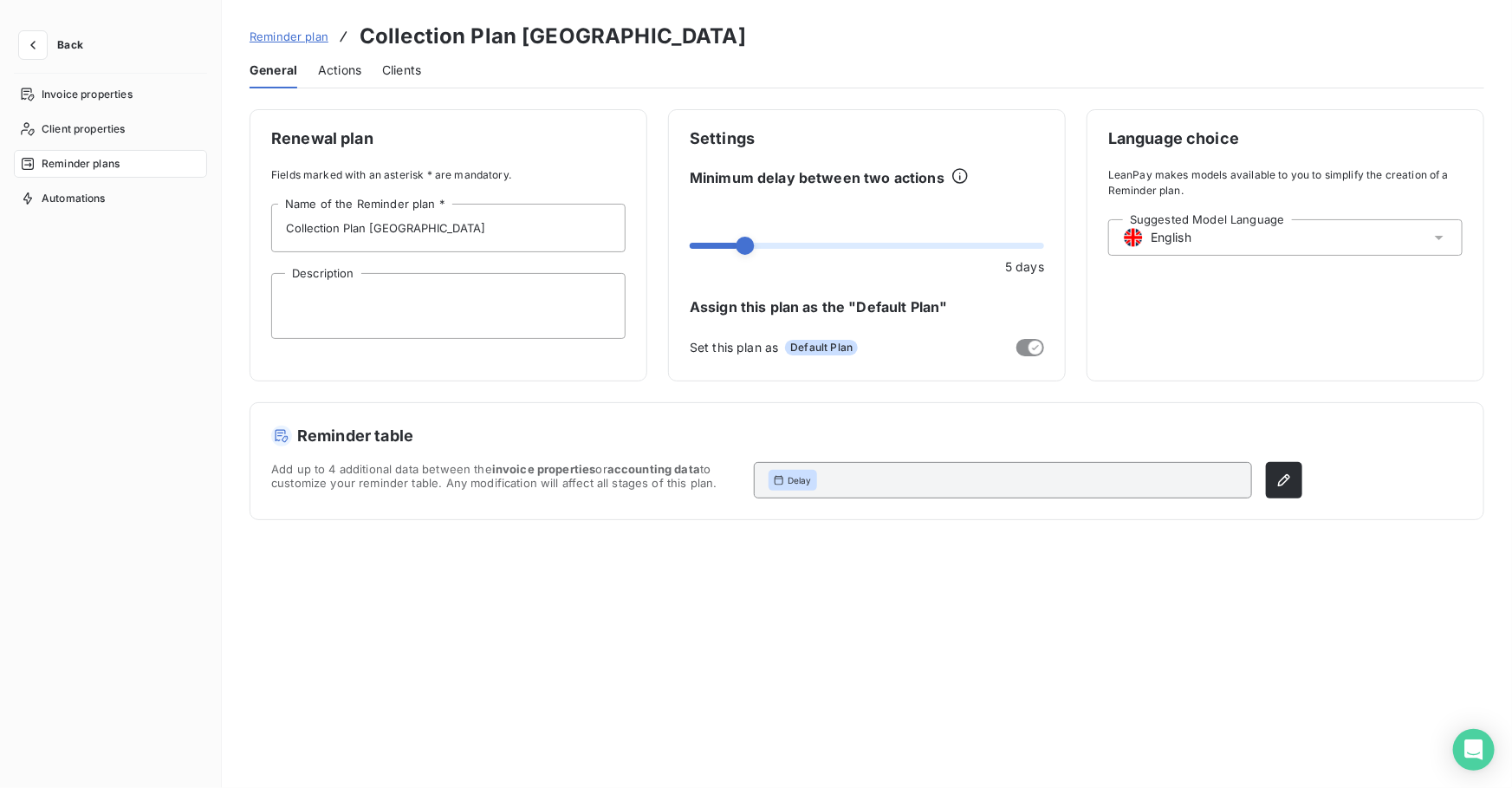
click at [343, 75] on span "Actions" at bounding box center [340, 70] width 43 height 17
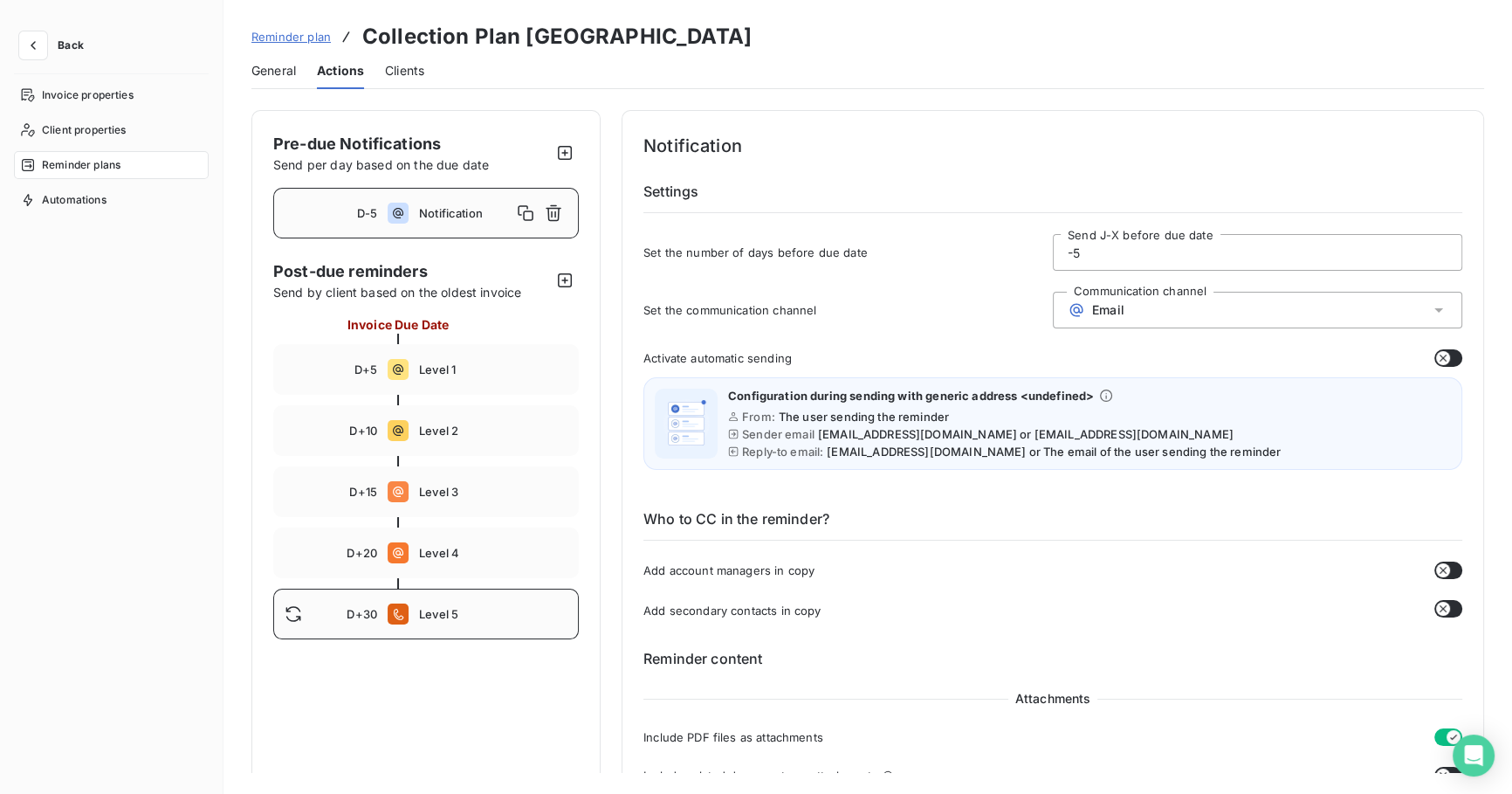
click at [454, 606] on span "Level 5" at bounding box center [492, 613] width 148 height 14
type input "30"
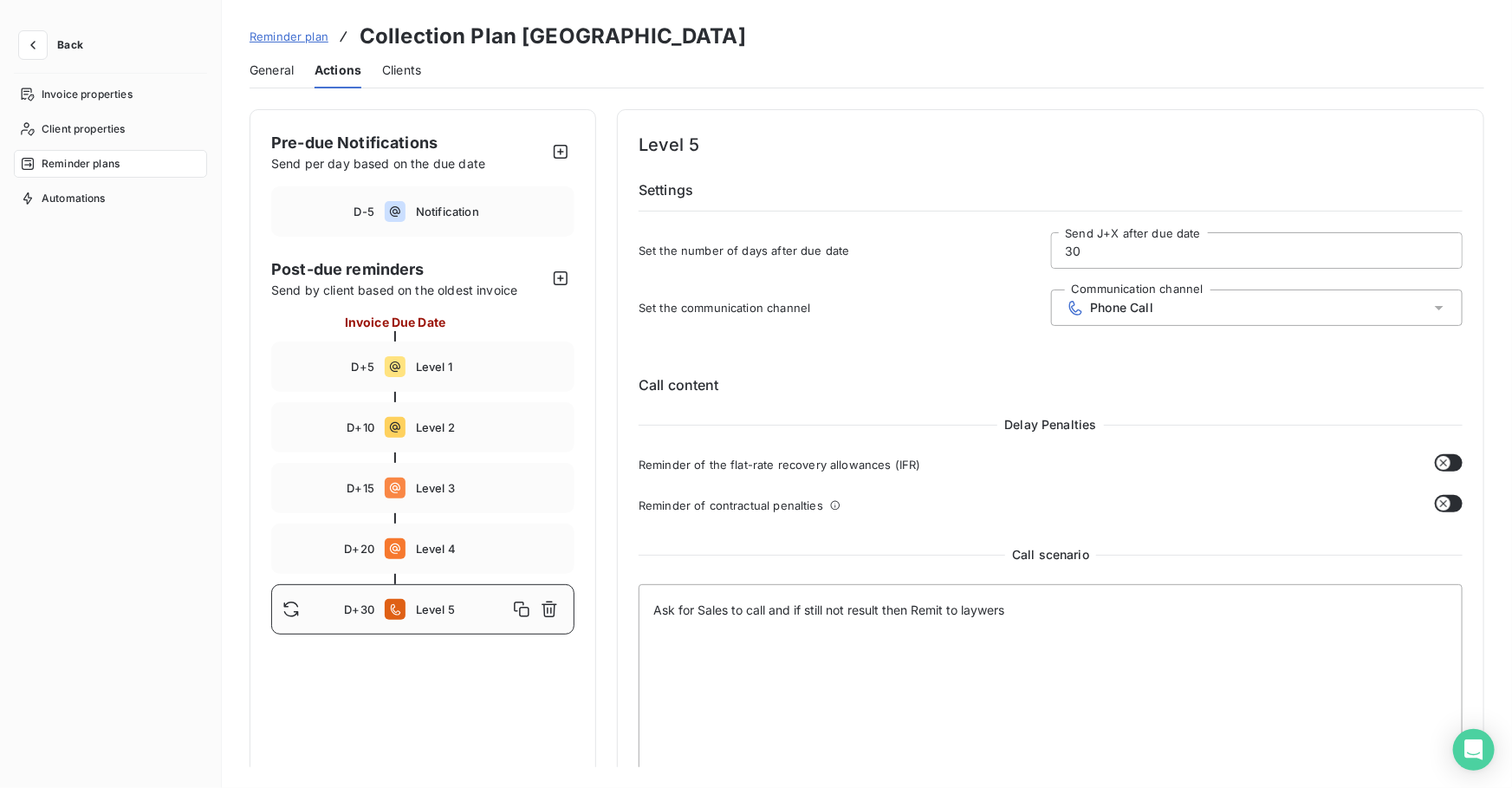
click at [1187, 317] on div "Phone Call" at bounding box center [1257, 307] width 412 height 36
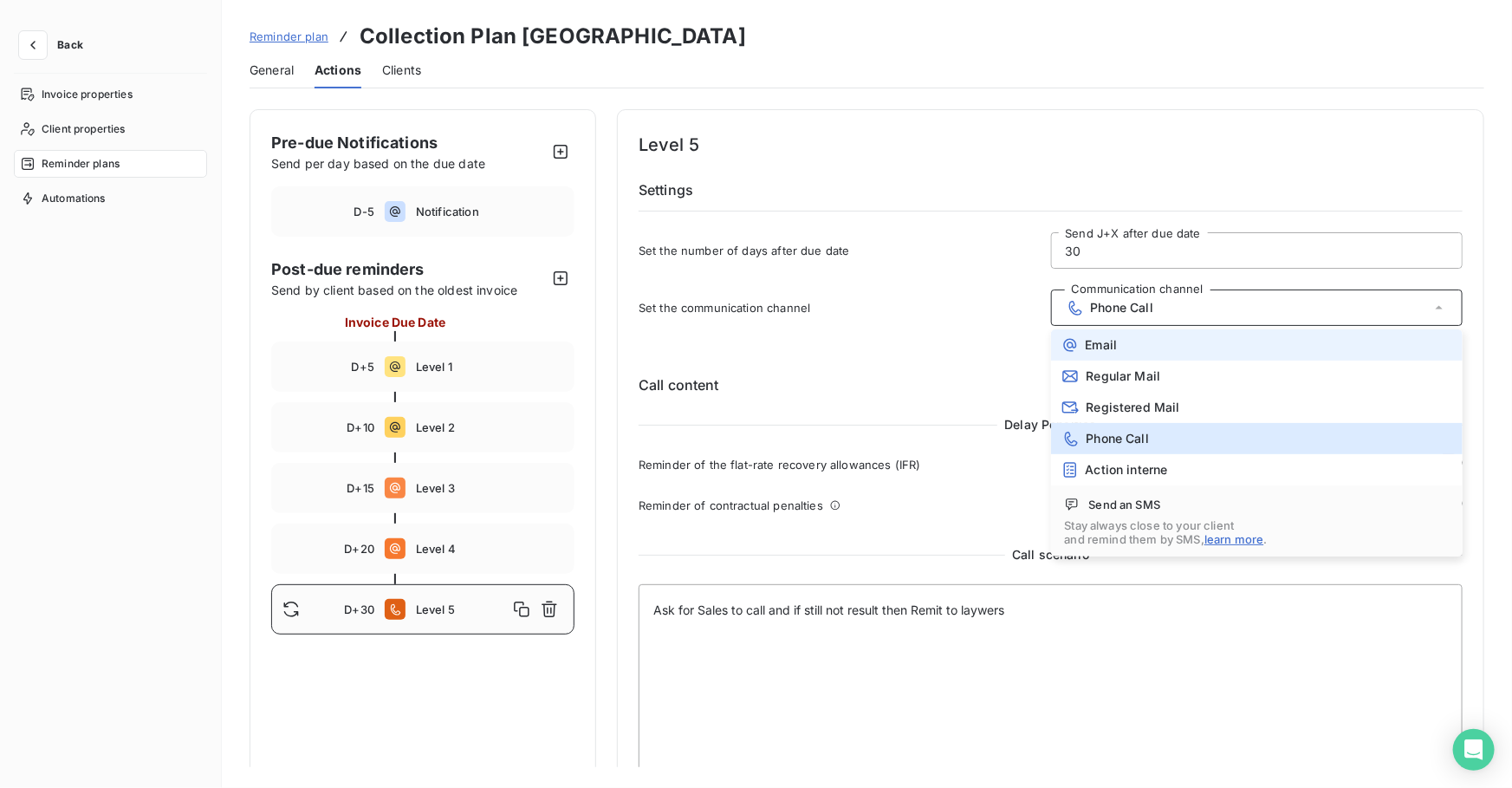
click at [1157, 340] on li "Email" at bounding box center [1257, 344] width 412 height 32
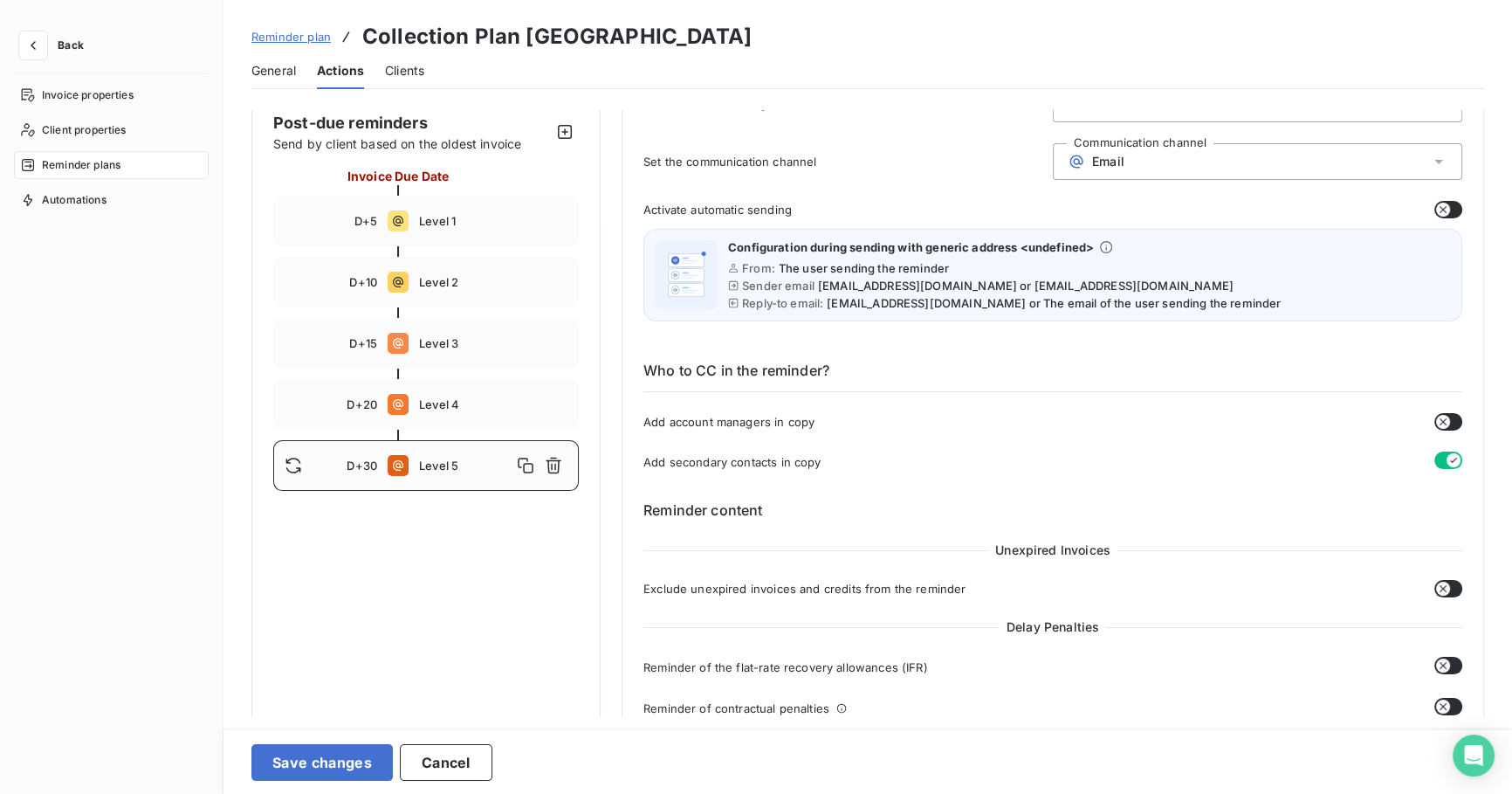
scroll to position [17, 0]
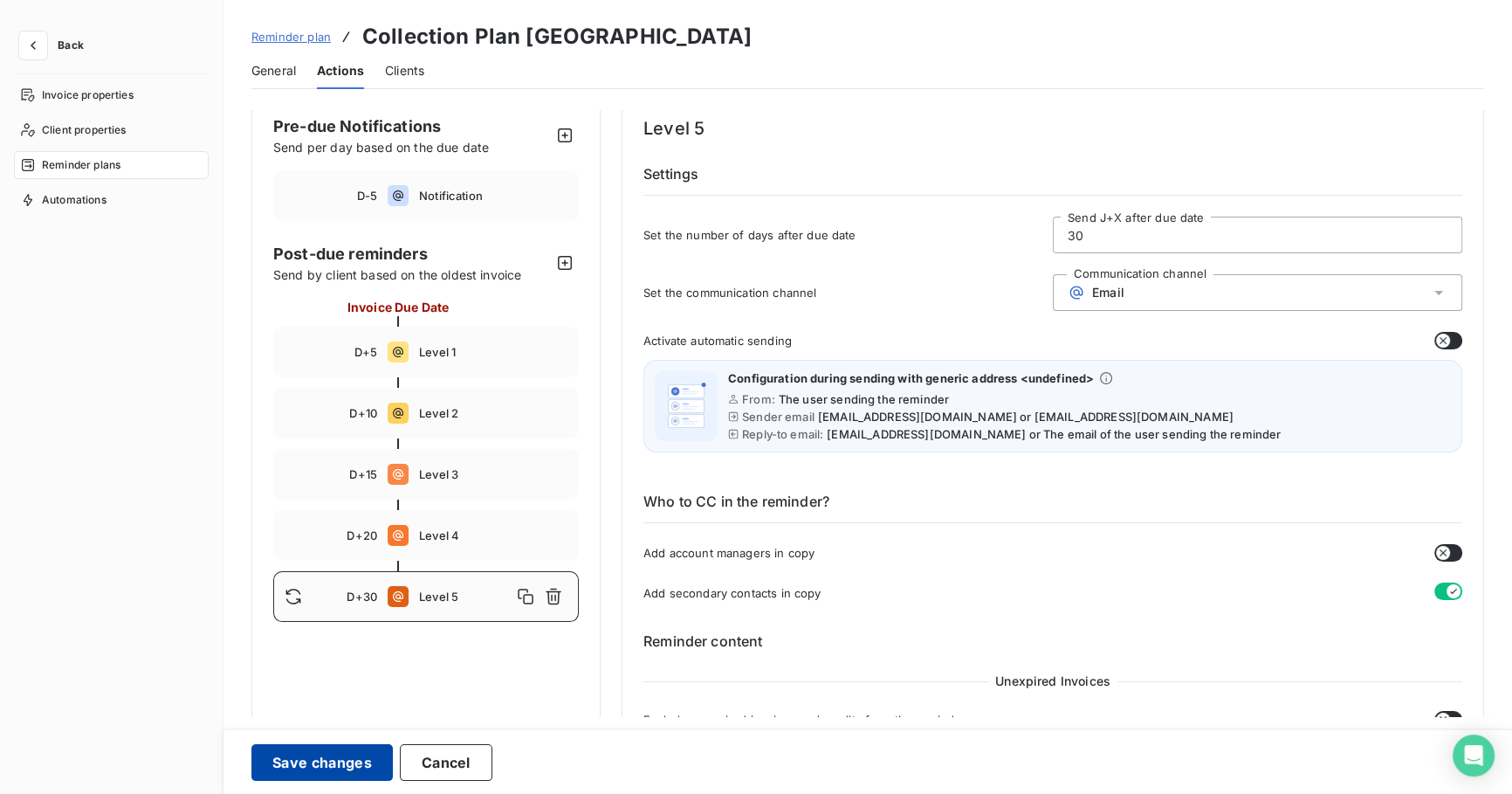
click at [356, 755] on button "Save changes" at bounding box center [321, 762] width 141 height 36
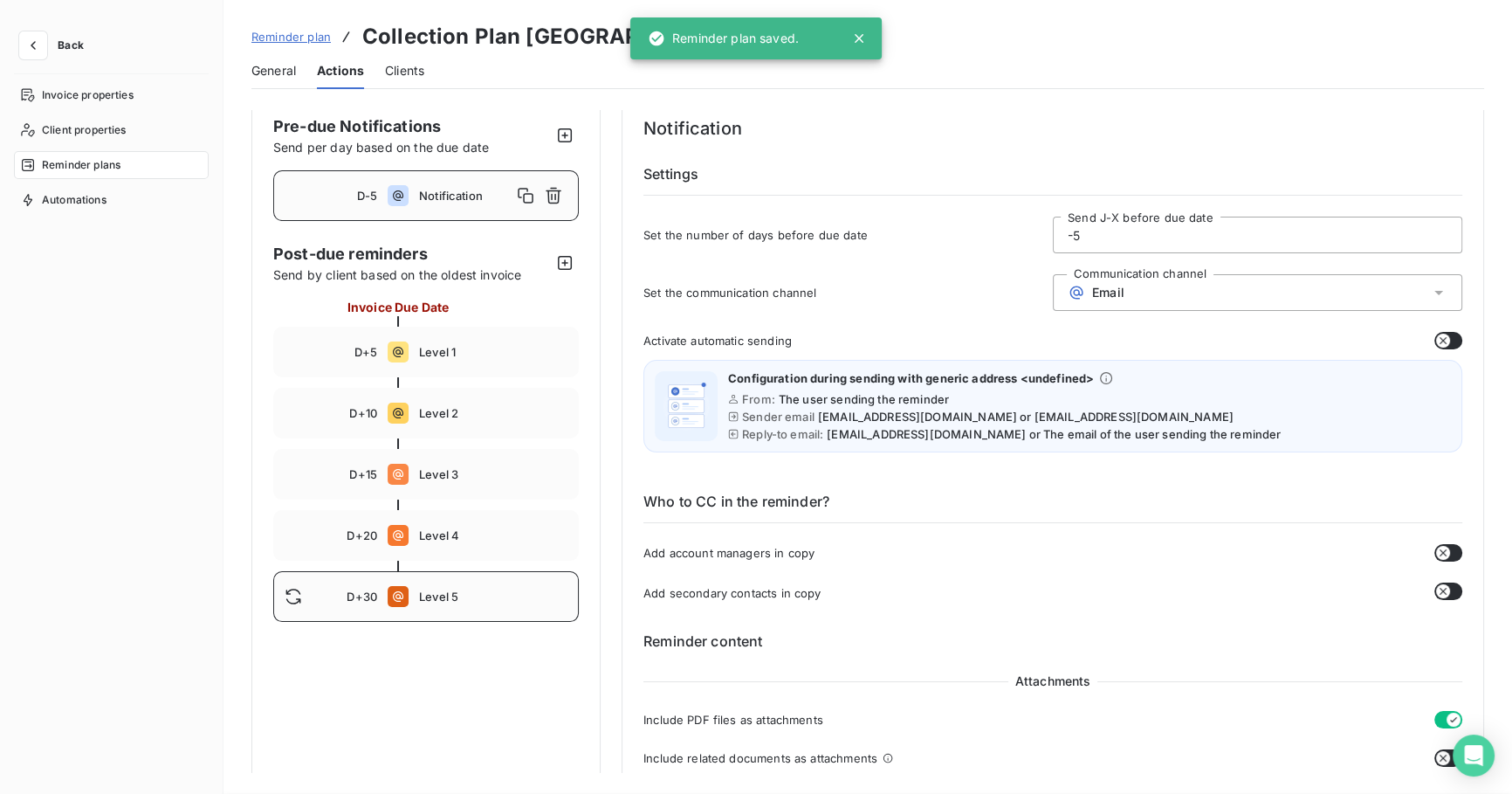
scroll to position [0, 0]
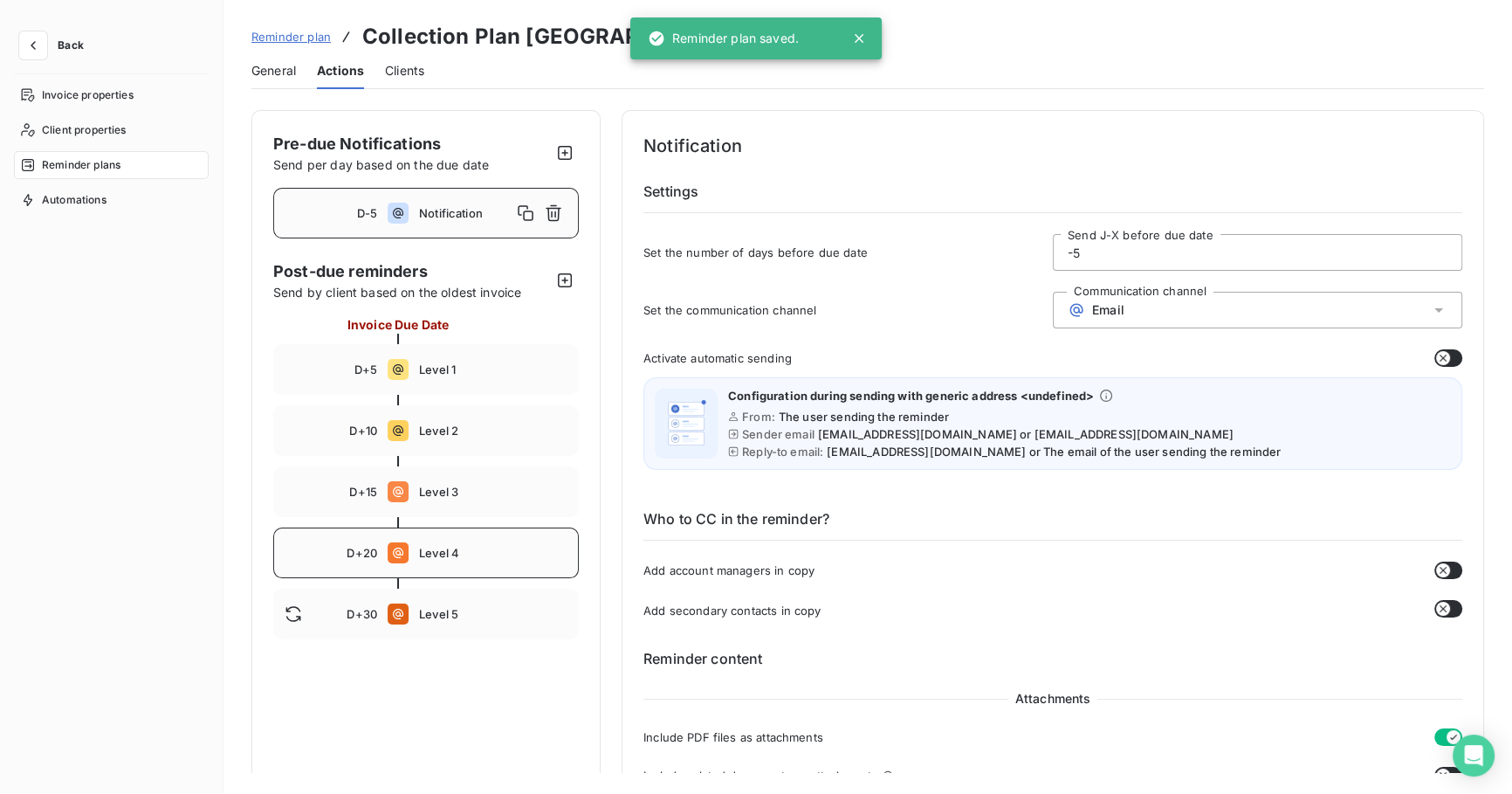
click at [460, 556] on span "Level 4" at bounding box center [492, 552] width 148 height 14
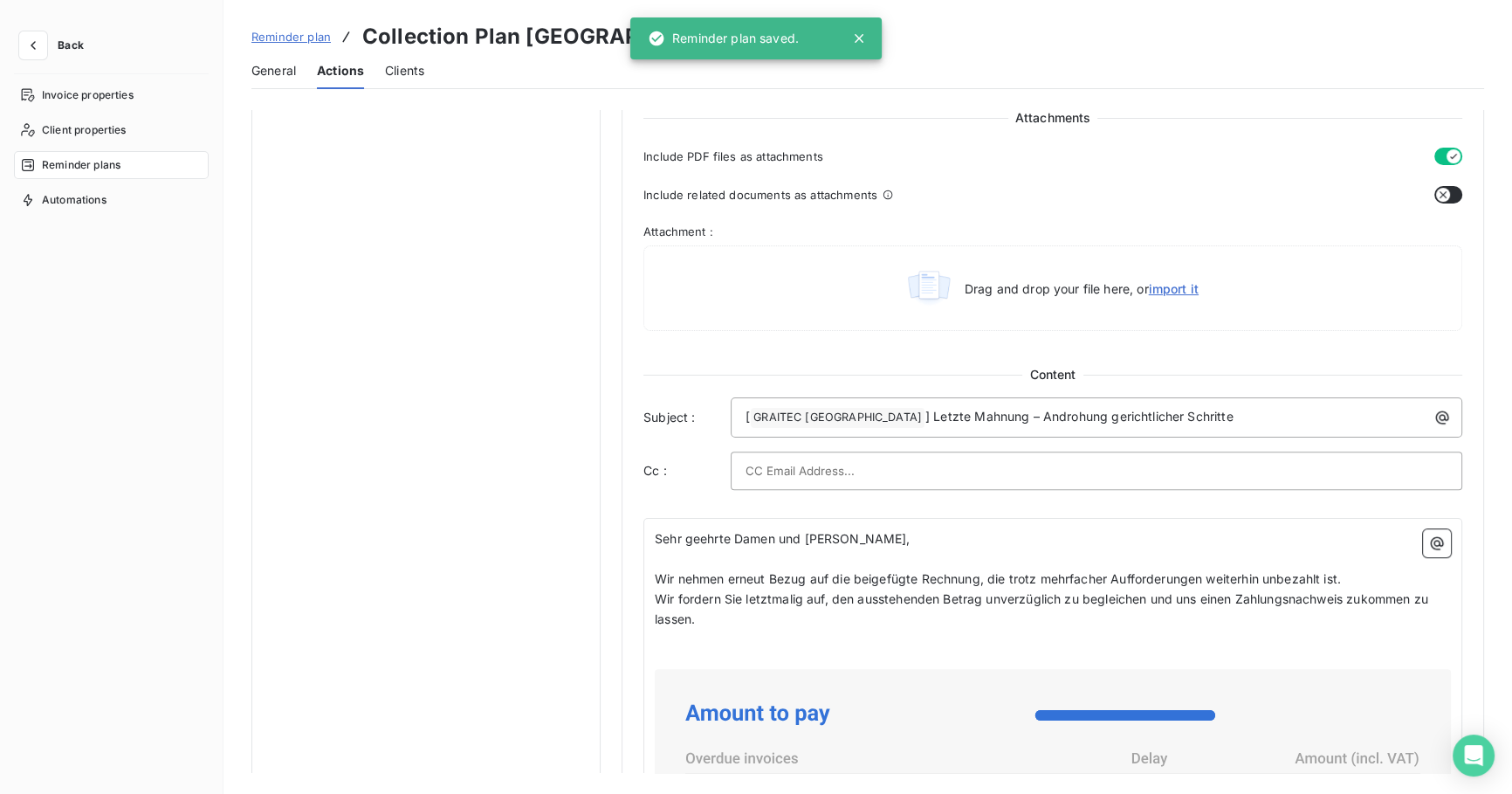
scroll to position [794, 0]
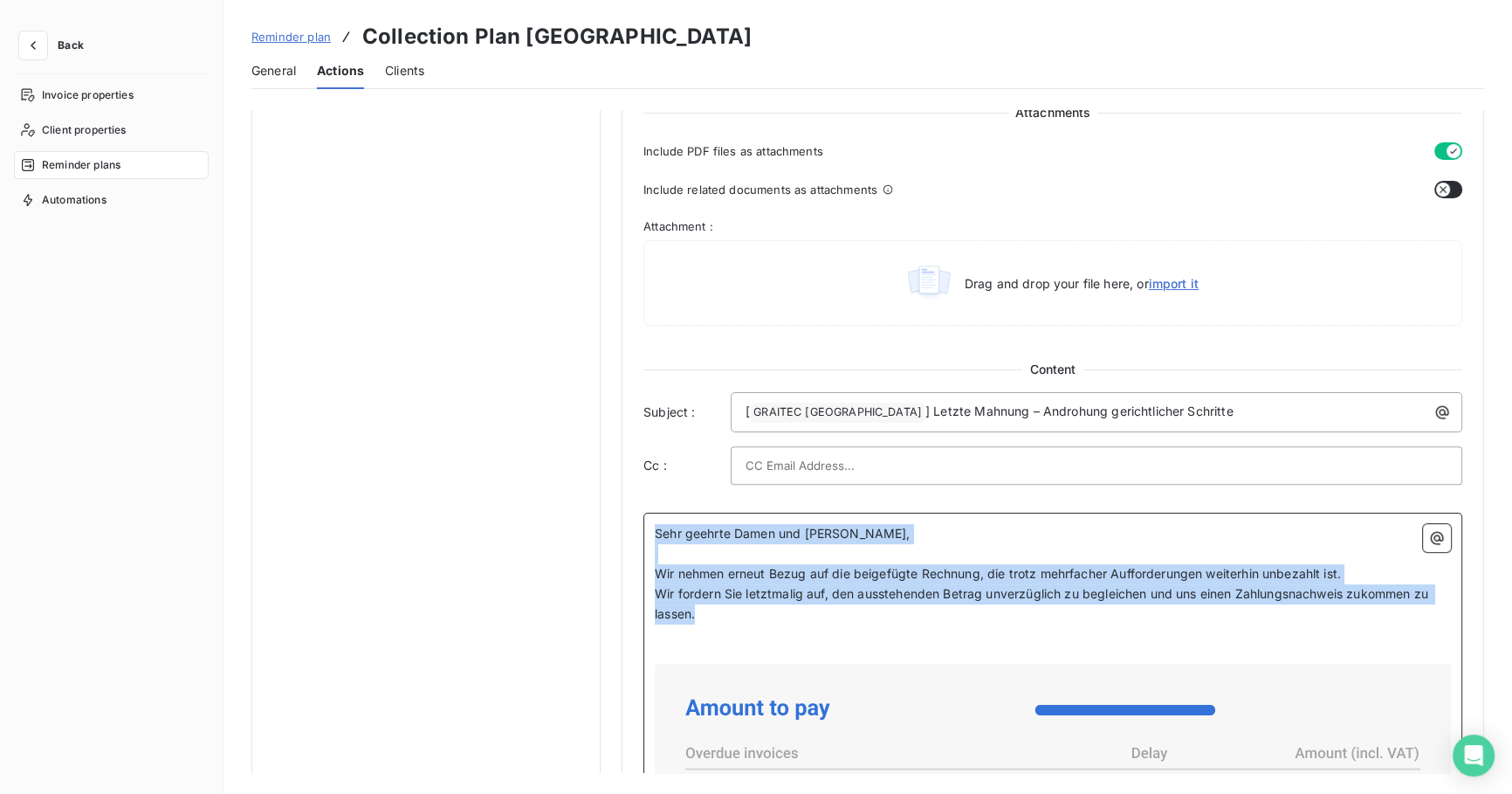
drag, startPoint x: 657, startPoint y: 534, endPoint x: 715, endPoint y: 612, distance: 97.2
copy div "Sehr geehrte Damen und [PERSON_NAME], ﻿ Wir nehmen erneut Bezug auf die beigefü…"
click at [125, 335] on div "Invoice properties Client properties Reminder plans Automations" at bounding box center [111, 422] width 195 height 681
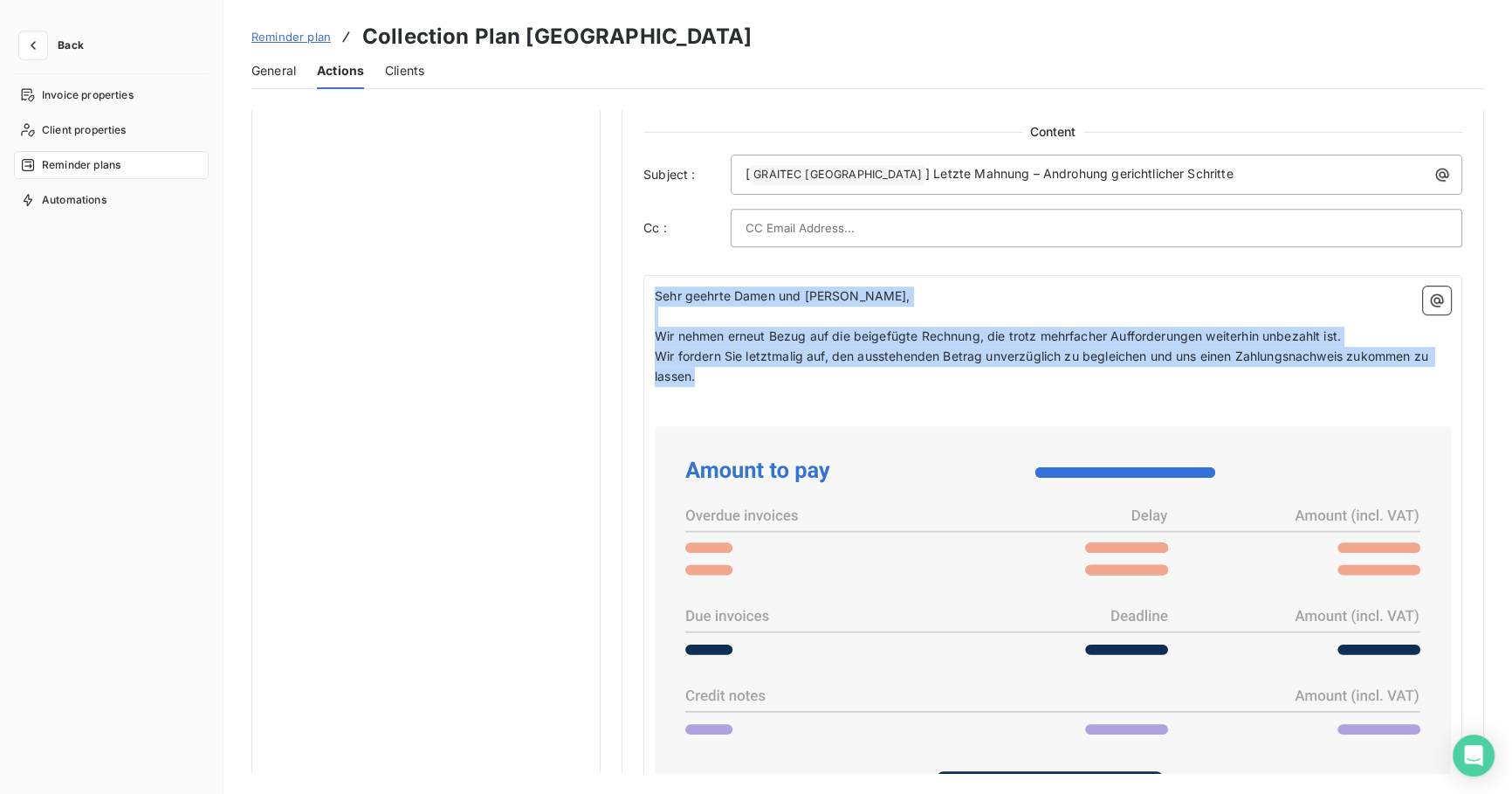
scroll to position [1349, 0]
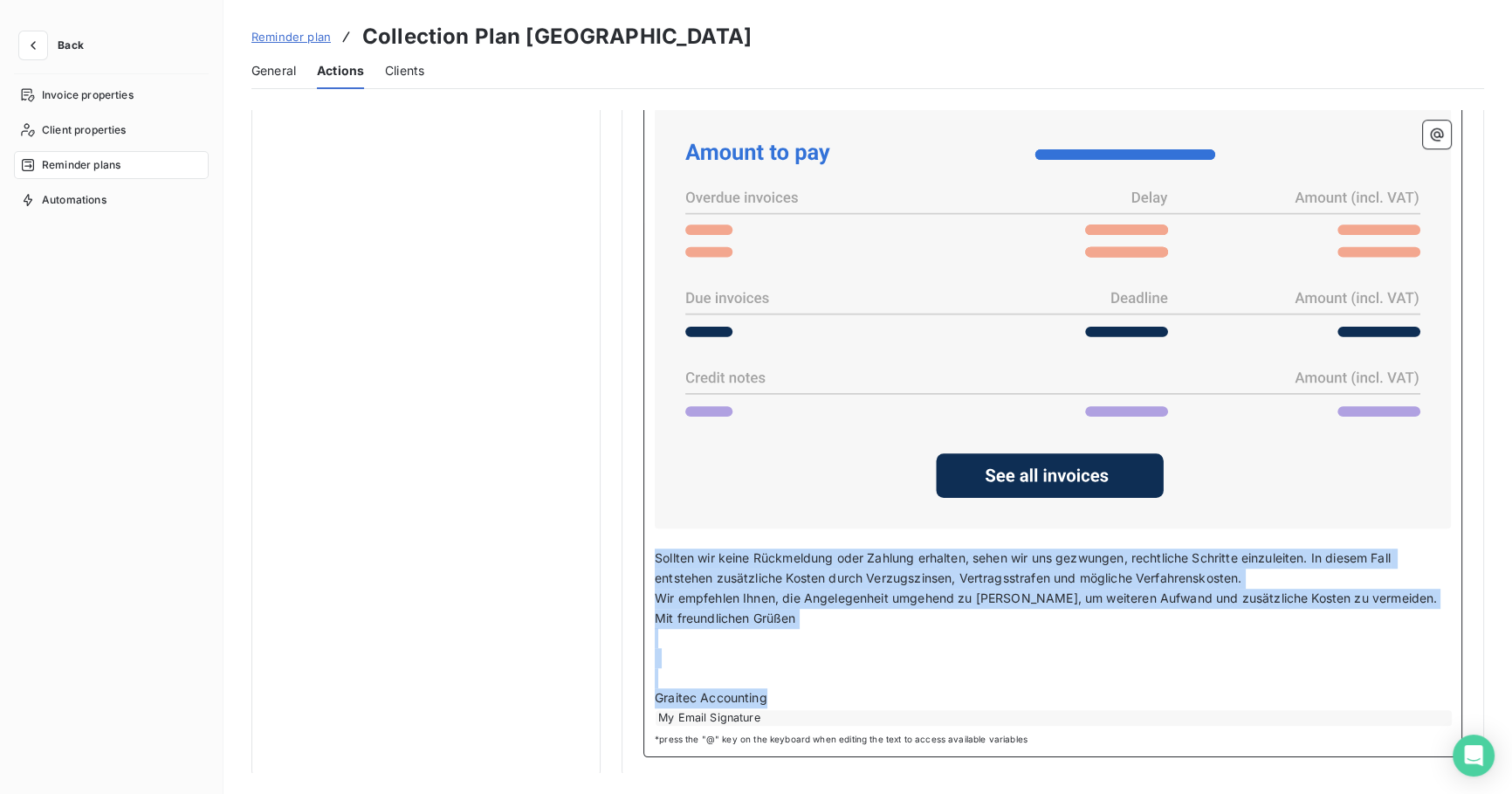
drag, startPoint x: 769, startPoint y: 690, endPoint x: 637, endPoint y: 550, distance: 192.4
copy div "Sollten wir keine Rückmeldung oder Zahlung erhalten, sehen wir uns gezwungen, r…"
drag, startPoint x: 108, startPoint y: 371, endPoint x: 159, endPoint y: 374, distance: 51.1
click at [108, 371] on div "Invoice properties Client properties Reminder plans Automations" at bounding box center [111, 422] width 195 height 681
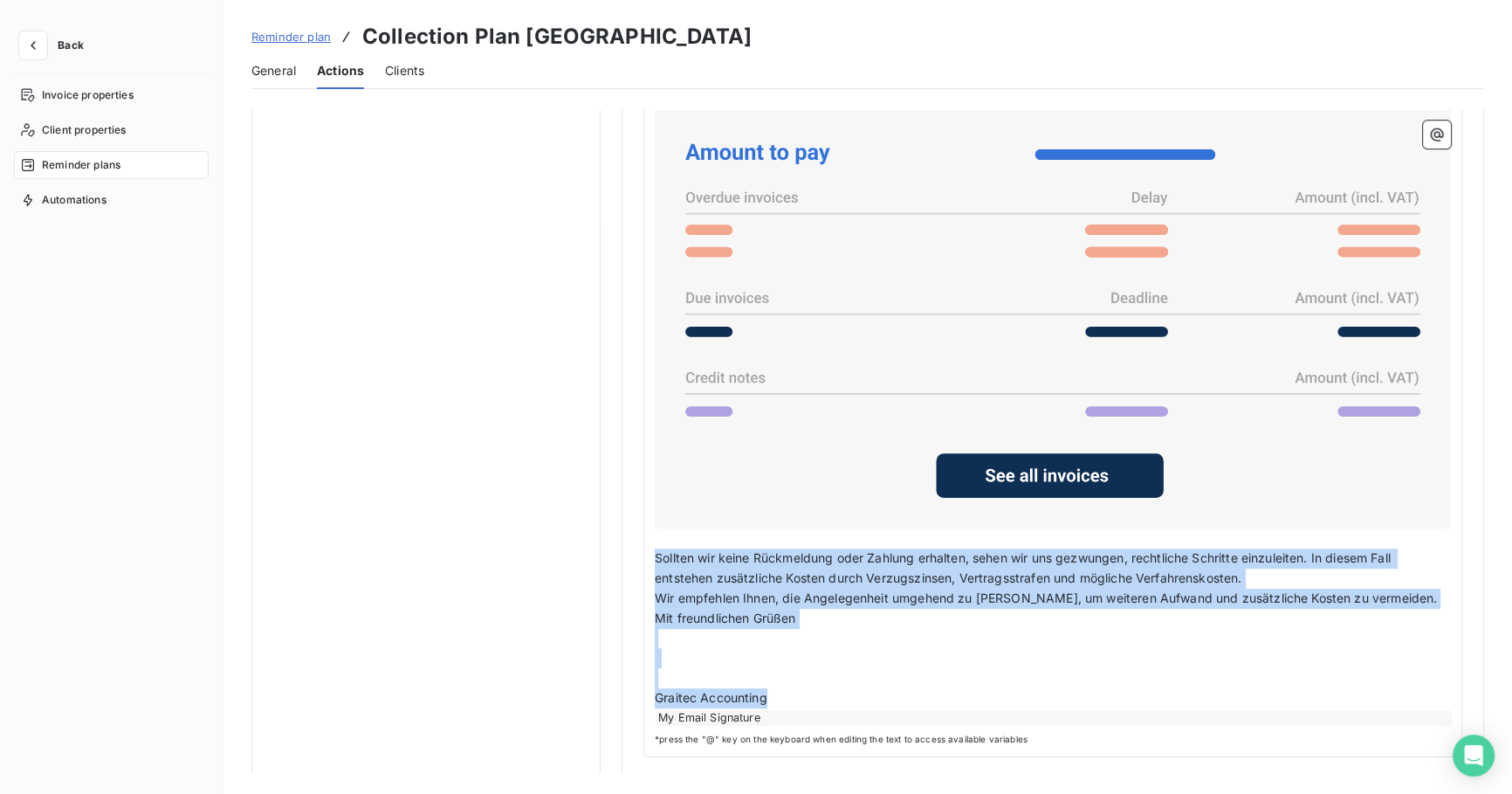
scroll to position [794, 0]
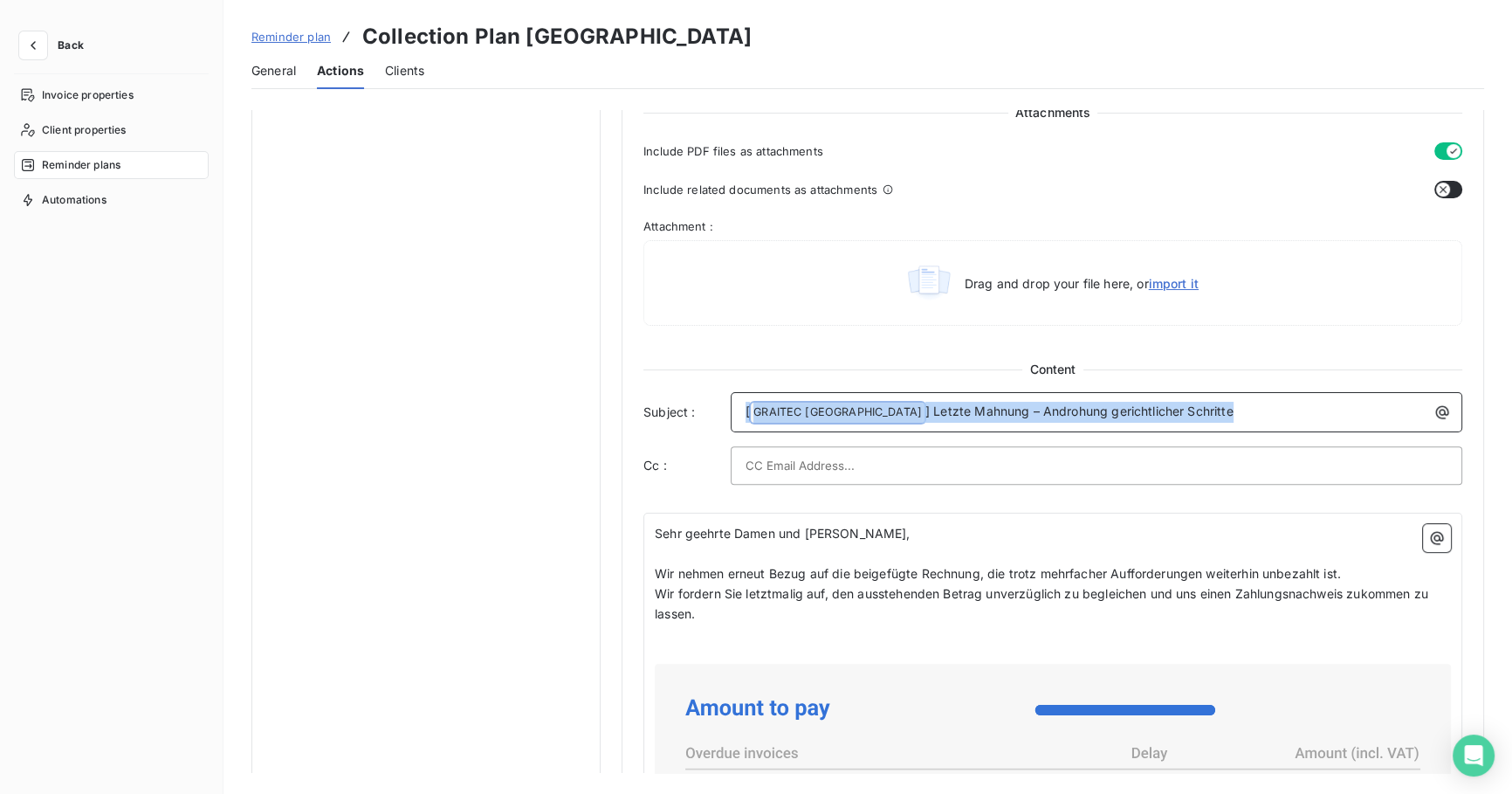
drag, startPoint x: 1197, startPoint y: 404, endPoint x: 655, endPoint y: 406, distance: 542.0
click at [655, 406] on div "Subject : [ GRAITEC [GEOGRAPHIC_DATA] ﻿ ] Letzte Mahnung – Androhung gerichtlic…" at bounding box center [1052, 412] width 818 height 40
copy p "[ GRAITEC [GEOGRAPHIC_DATA] ﻿ ] Letzte Mahnung – Androhung gerichtlicher Schrit…"
click at [35, 401] on div "Invoice properties Client properties Reminder plans Automations" at bounding box center [111, 422] width 195 height 681
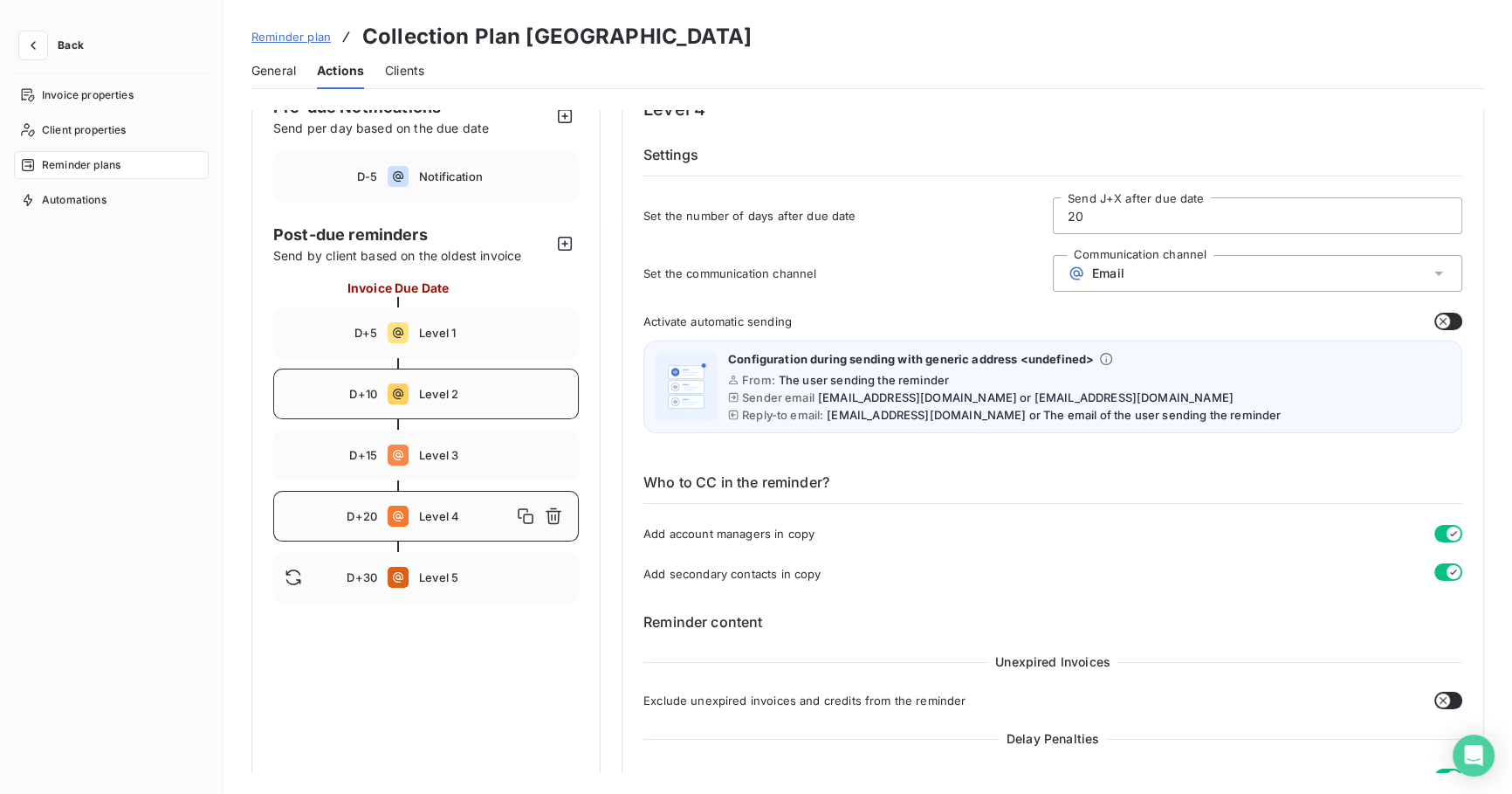
scroll to position [0, 0]
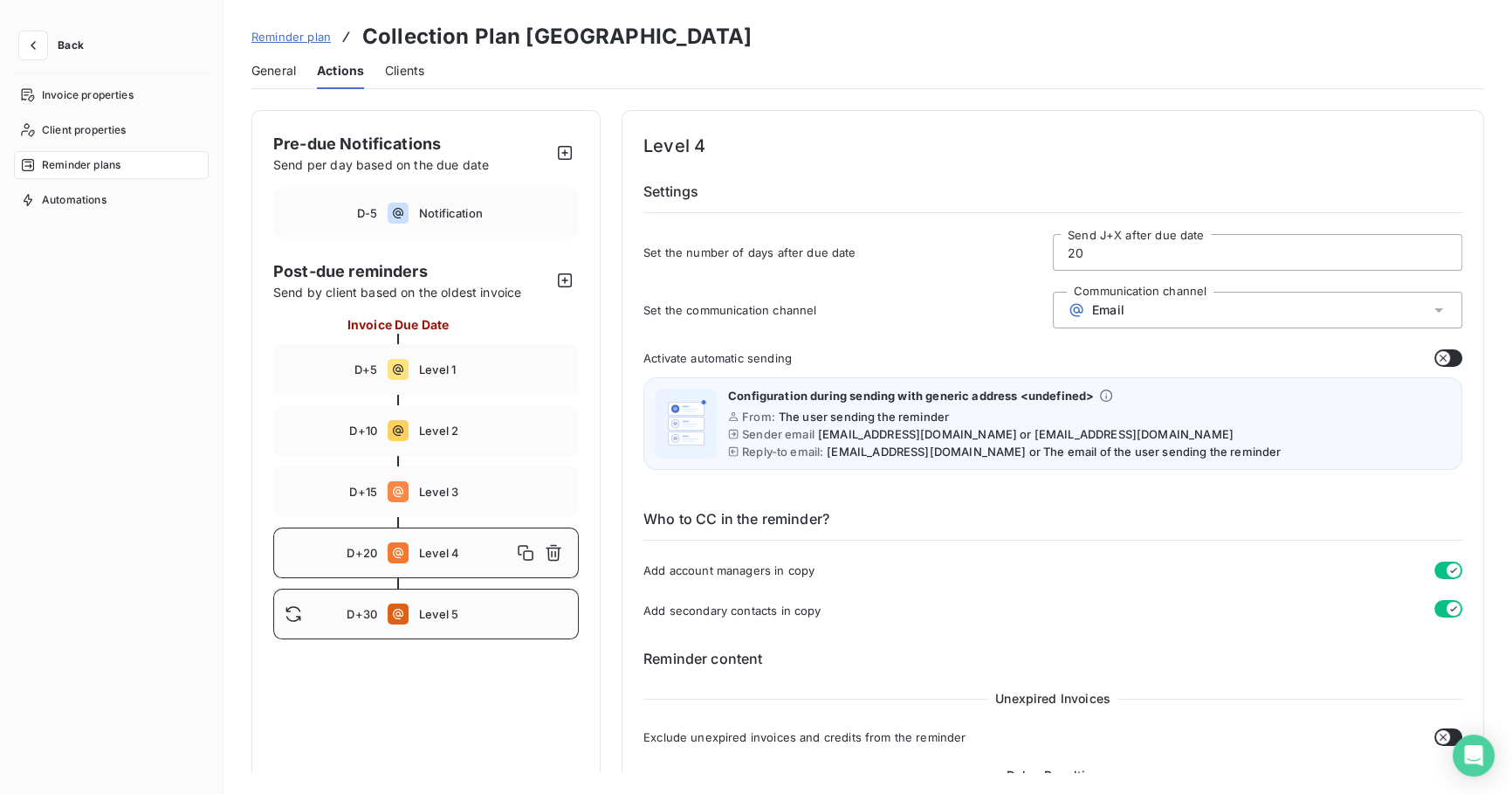
click at [419, 616] on span "Level 5" at bounding box center [492, 613] width 148 height 14
type input "30"
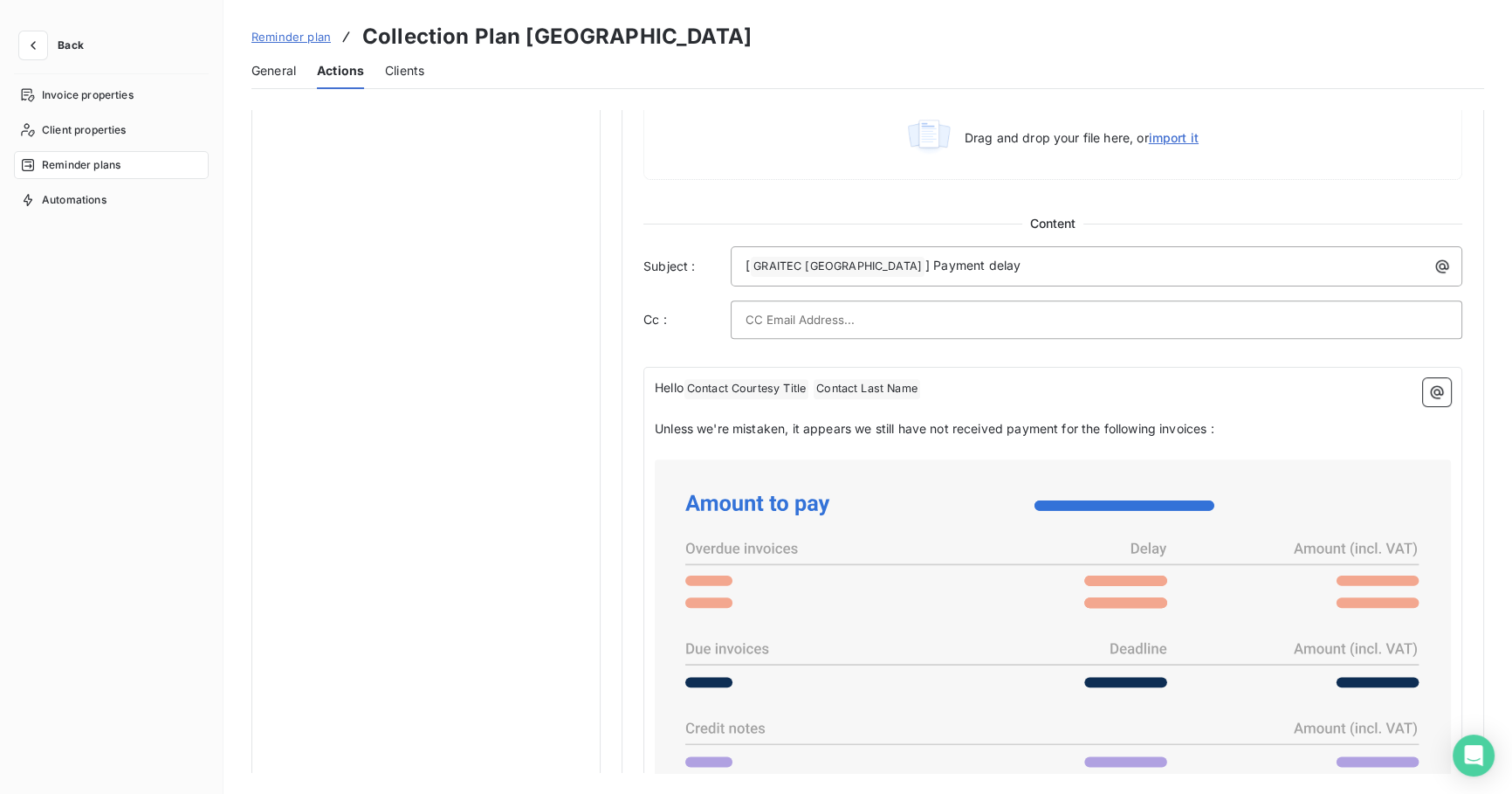
scroll to position [952, 0]
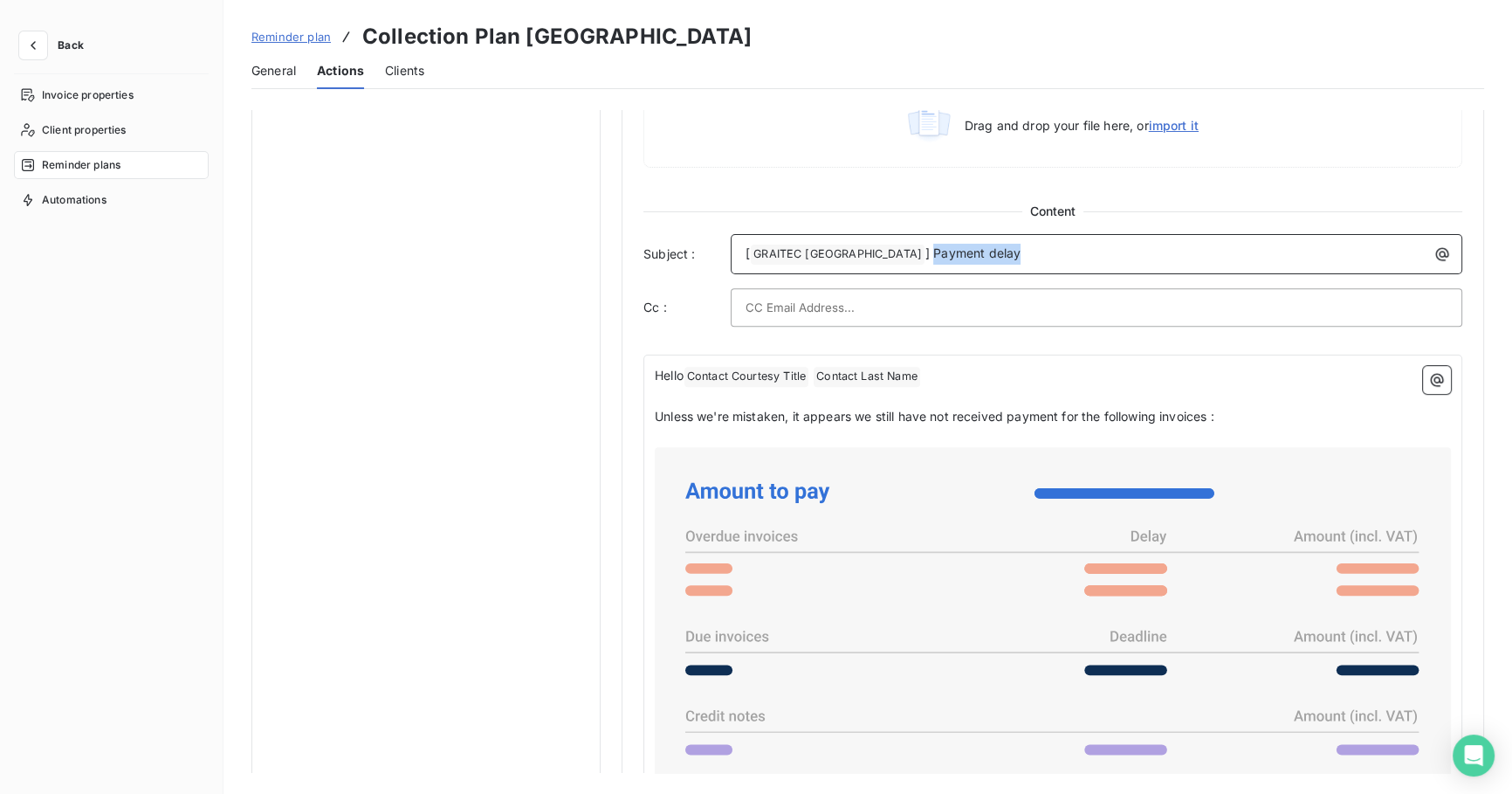
drag, startPoint x: 1003, startPoint y: 261, endPoint x: 873, endPoint y: 255, distance: 130.1
click at [873, 255] on p "[ GRAITEC [GEOGRAPHIC_DATA] ﻿ ] Payment delay" at bounding box center [1101, 254] width 710 height 21
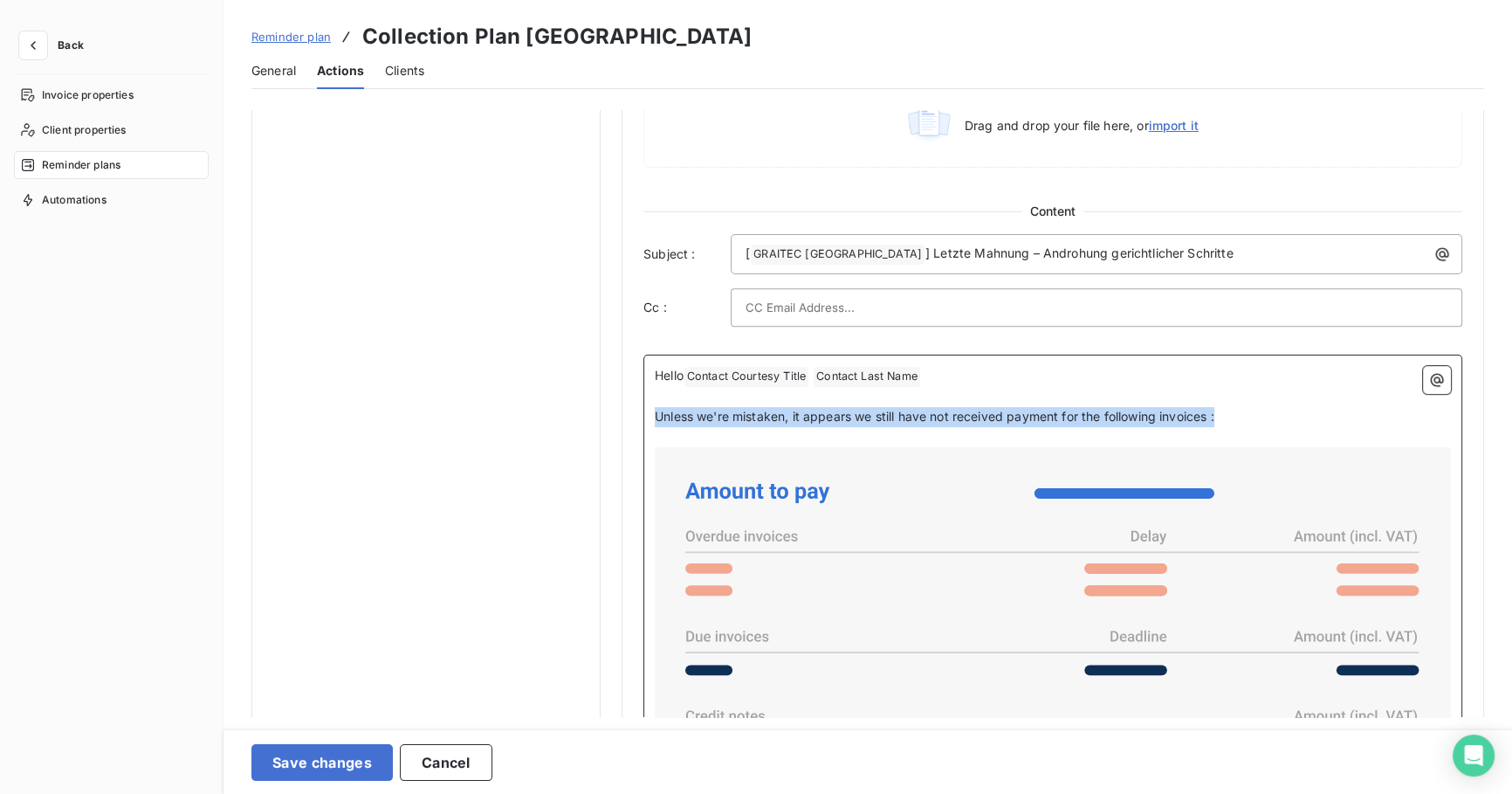
drag, startPoint x: 1240, startPoint y: 411, endPoint x: 657, endPoint y: 417, distance: 583.0
click at [657, 417] on p "Unless we're mistaken, it appears we still have not received payment for the fo…" at bounding box center [1052, 417] width 796 height 20
click at [1253, 418] on p "Unless we're mistaken, it appears we still have not received payment for the fo…" at bounding box center [1052, 417] width 796 height 20
drag, startPoint x: 1236, startPoint y: 414, endPoint x: 559, endPoint y: 365, distance: 678.8
click at [559, 365] on div "Pre-due Notifications Send per day based on the due date D-5 Notification Post-…" at bounding box center [868, 107] width 1233 height 1898
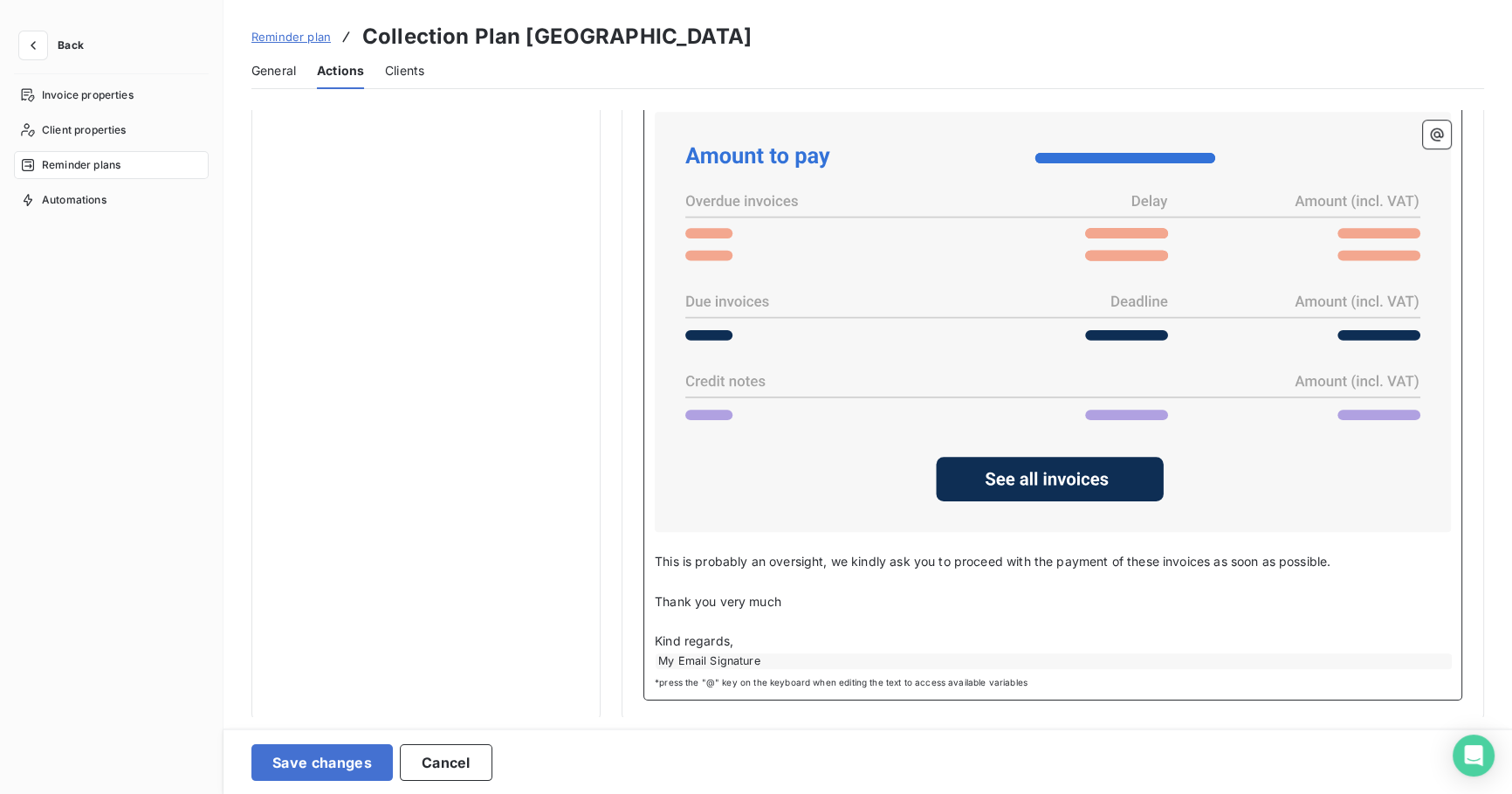
scroll to position [1367, 0]
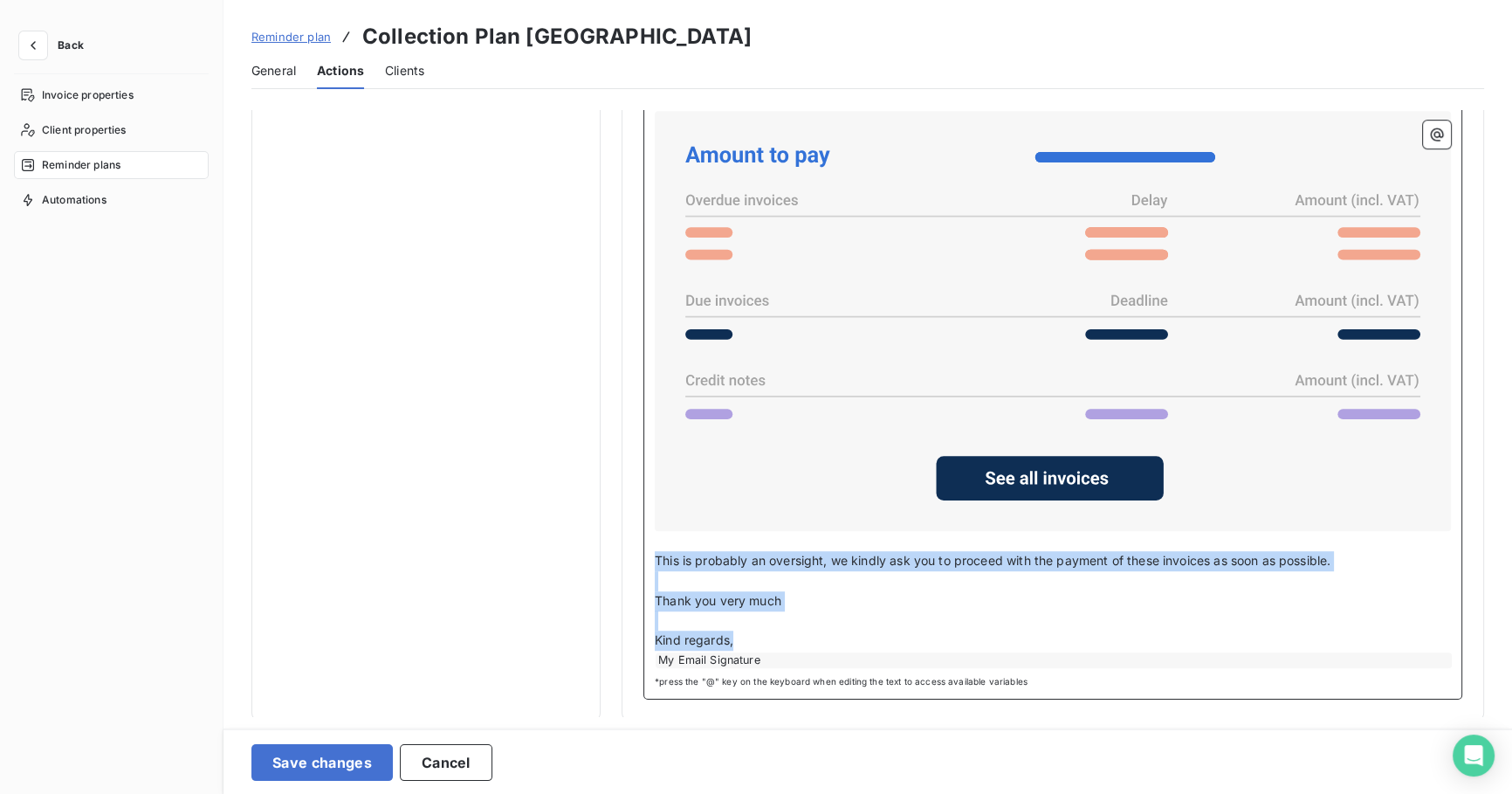
drag, startPoint x: 712, startPoint y: 625, endPoint x: 639, endPoint y: 562, distance: 96.4
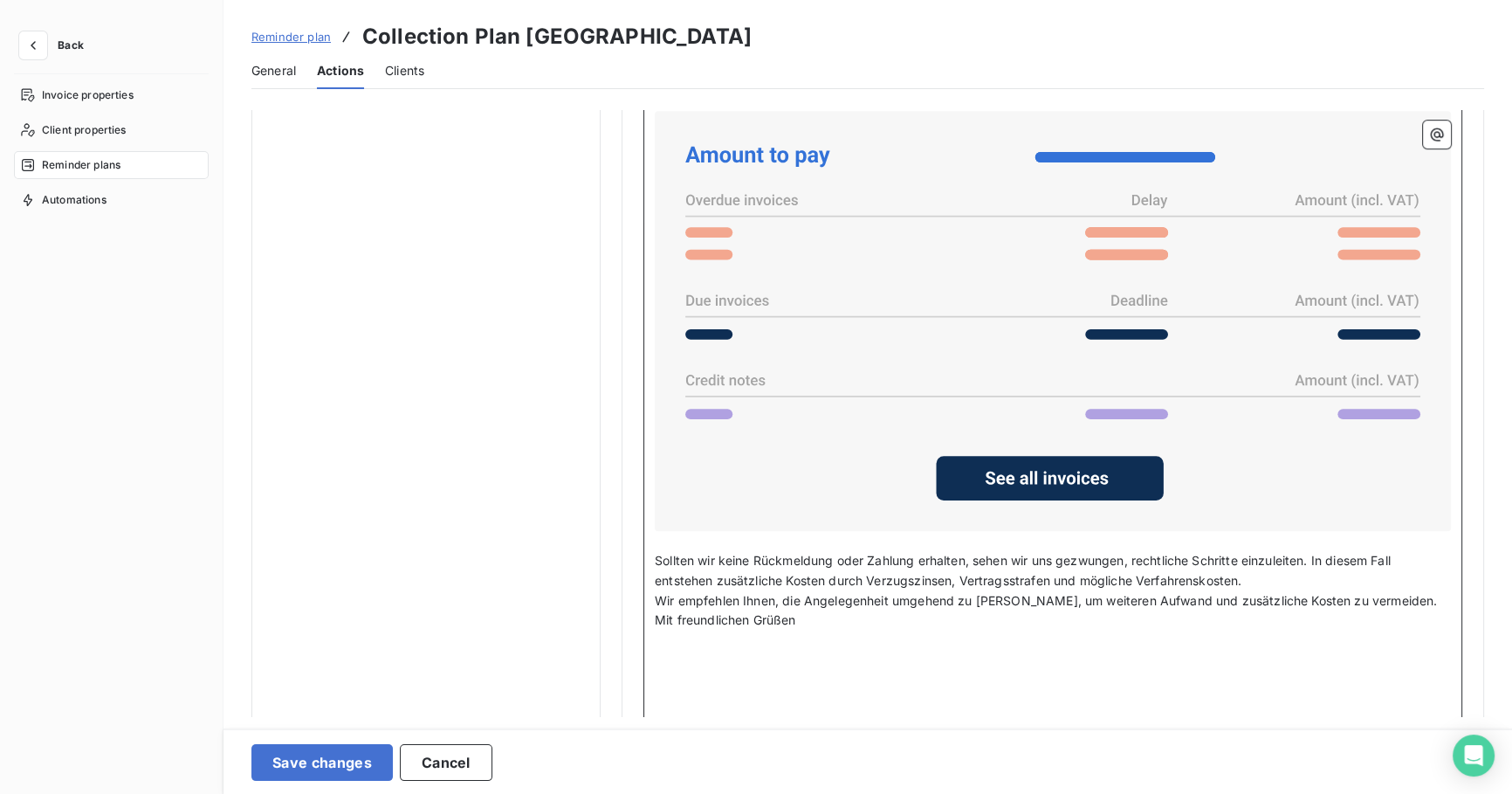
scroll to position [1467, 0]
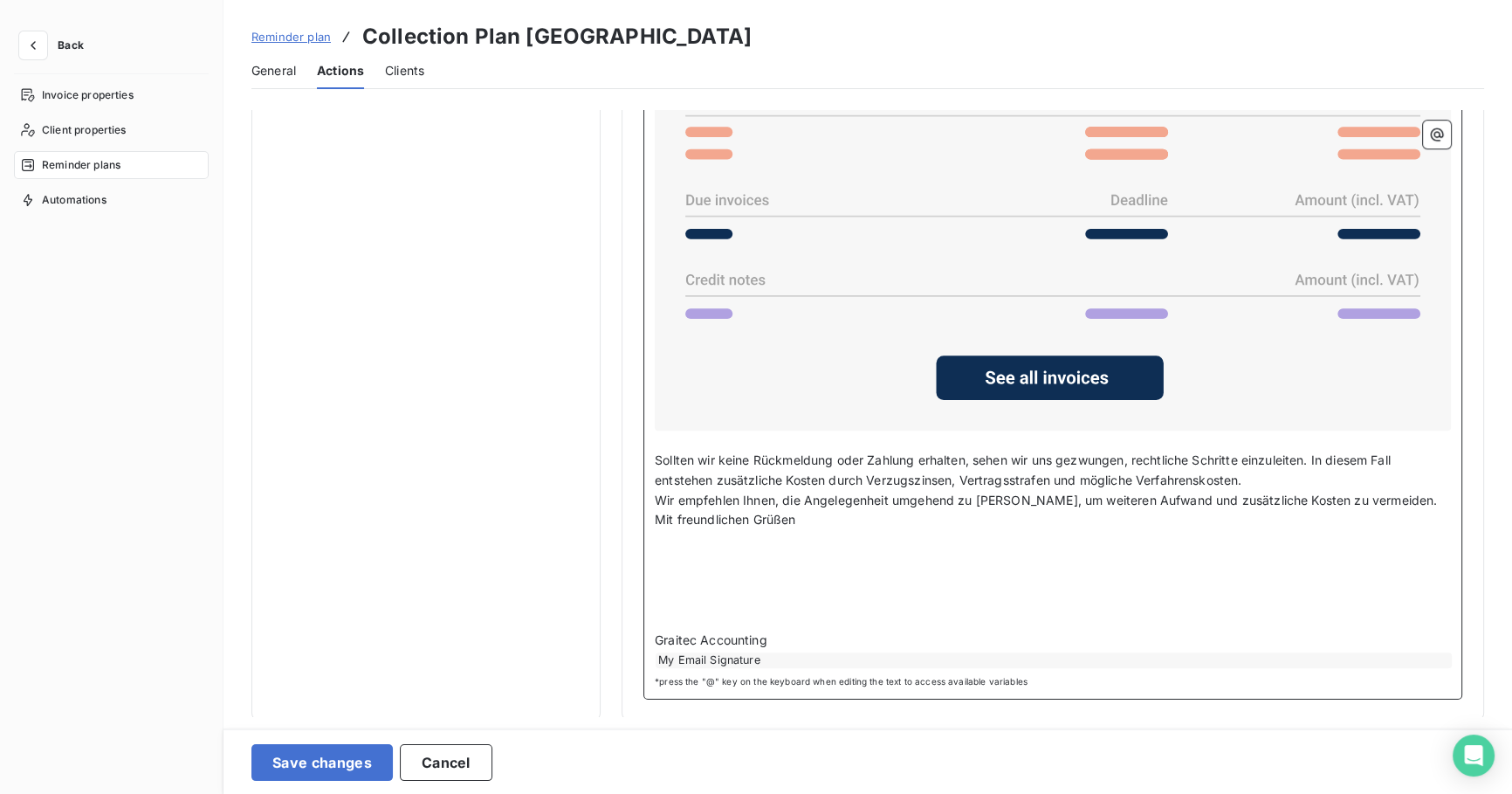
click at [710, 565] on p "﻿" at bounding box center [1052, 560] width 796 height 20
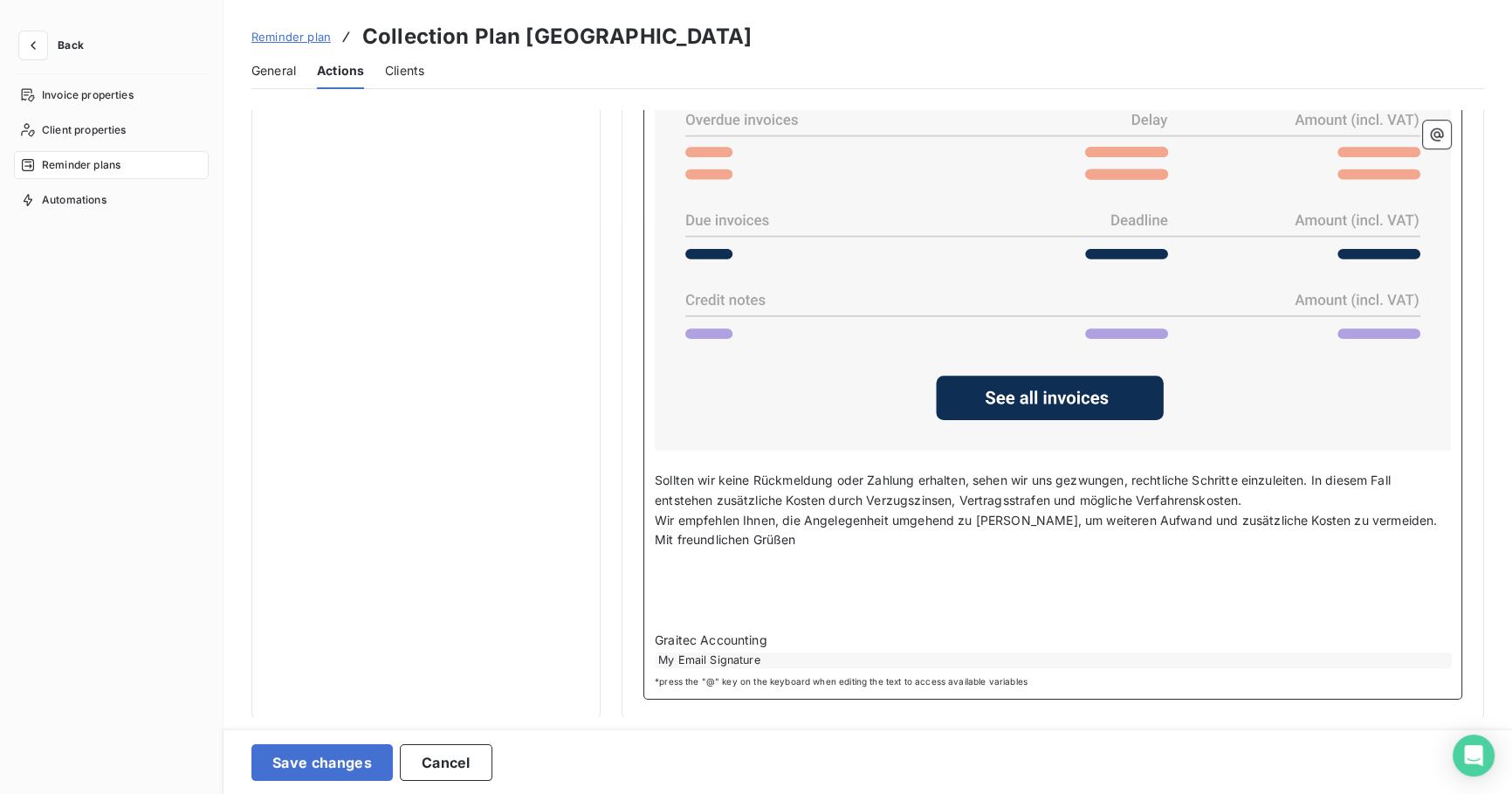
click at [703, 570] on p "﻿" at bounding box center [1052, 580] width 796 height 20
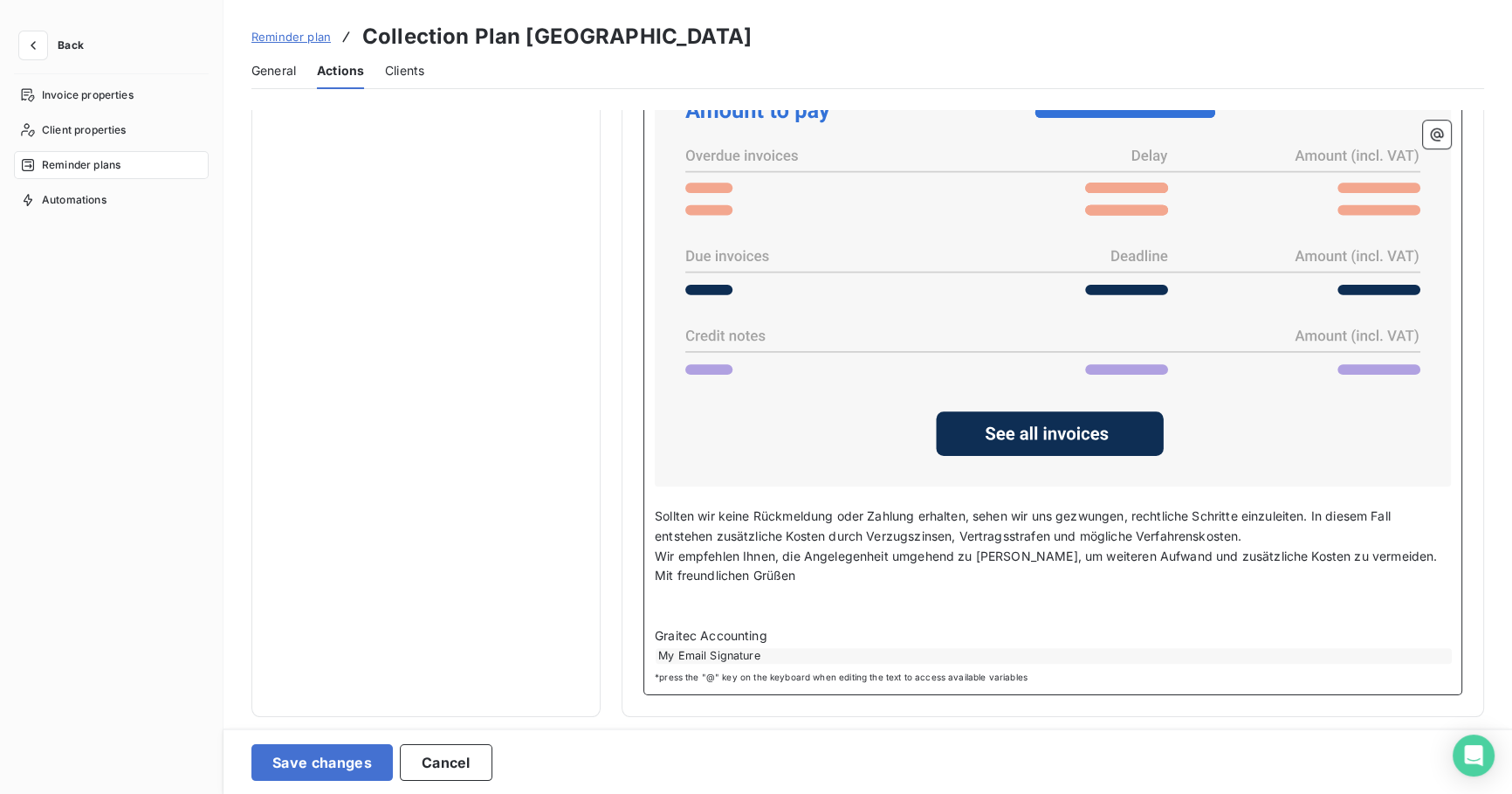
scroll to position [1407, 0]
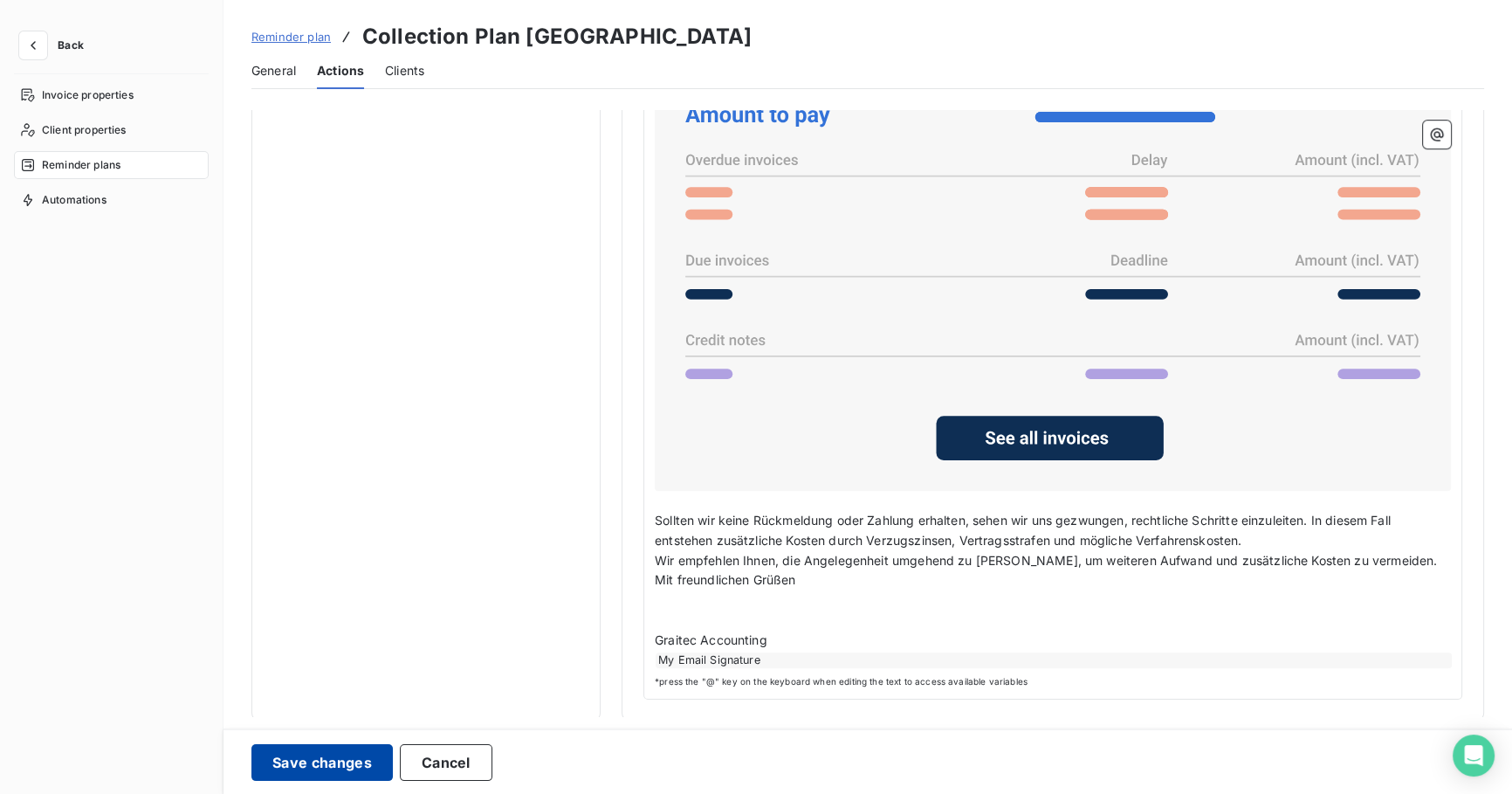
click at [358, 760] on button "Save changes" at bounding box center [321, 762] width 141 height 36
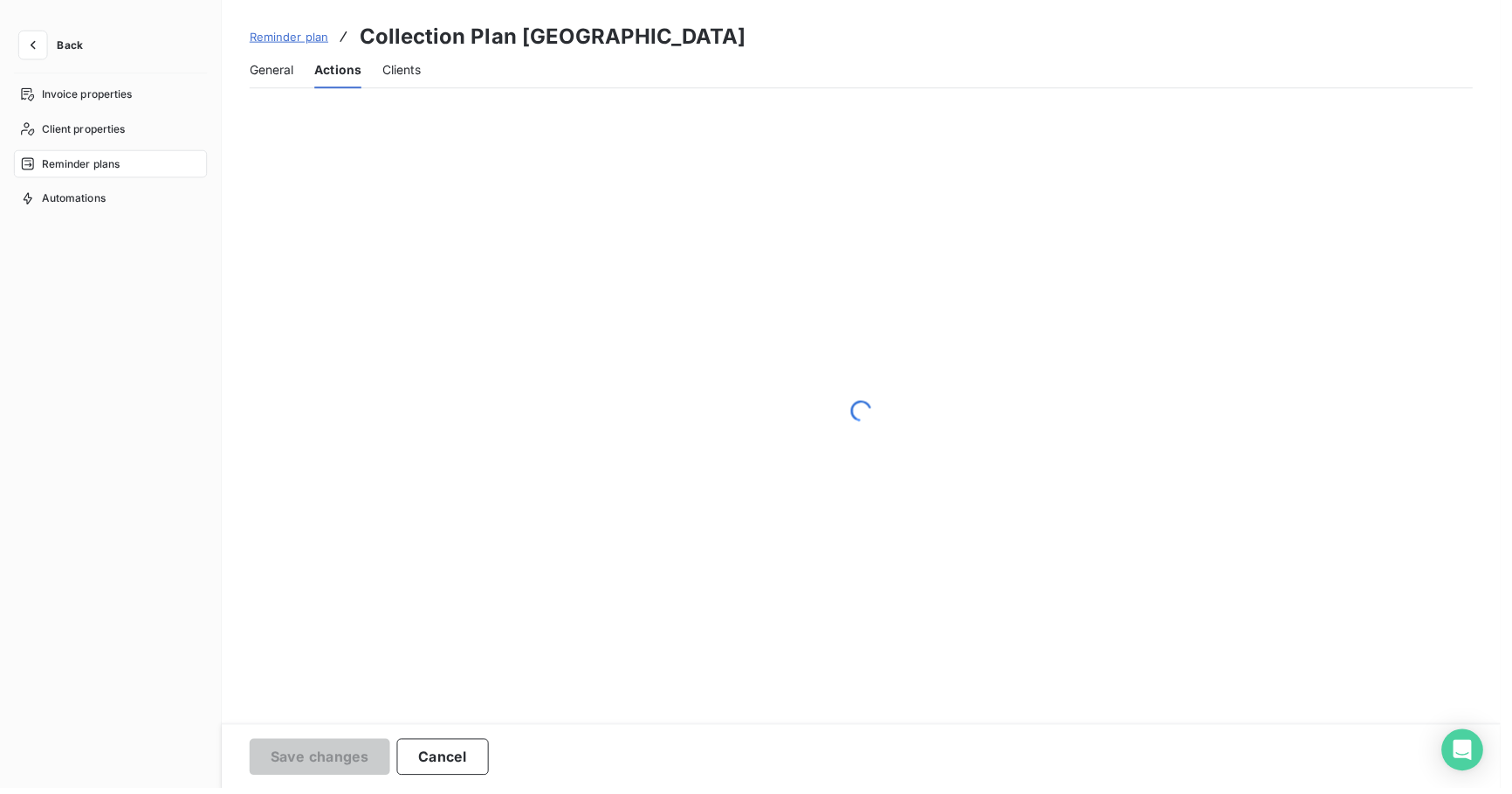
scroll to position [0, 0]
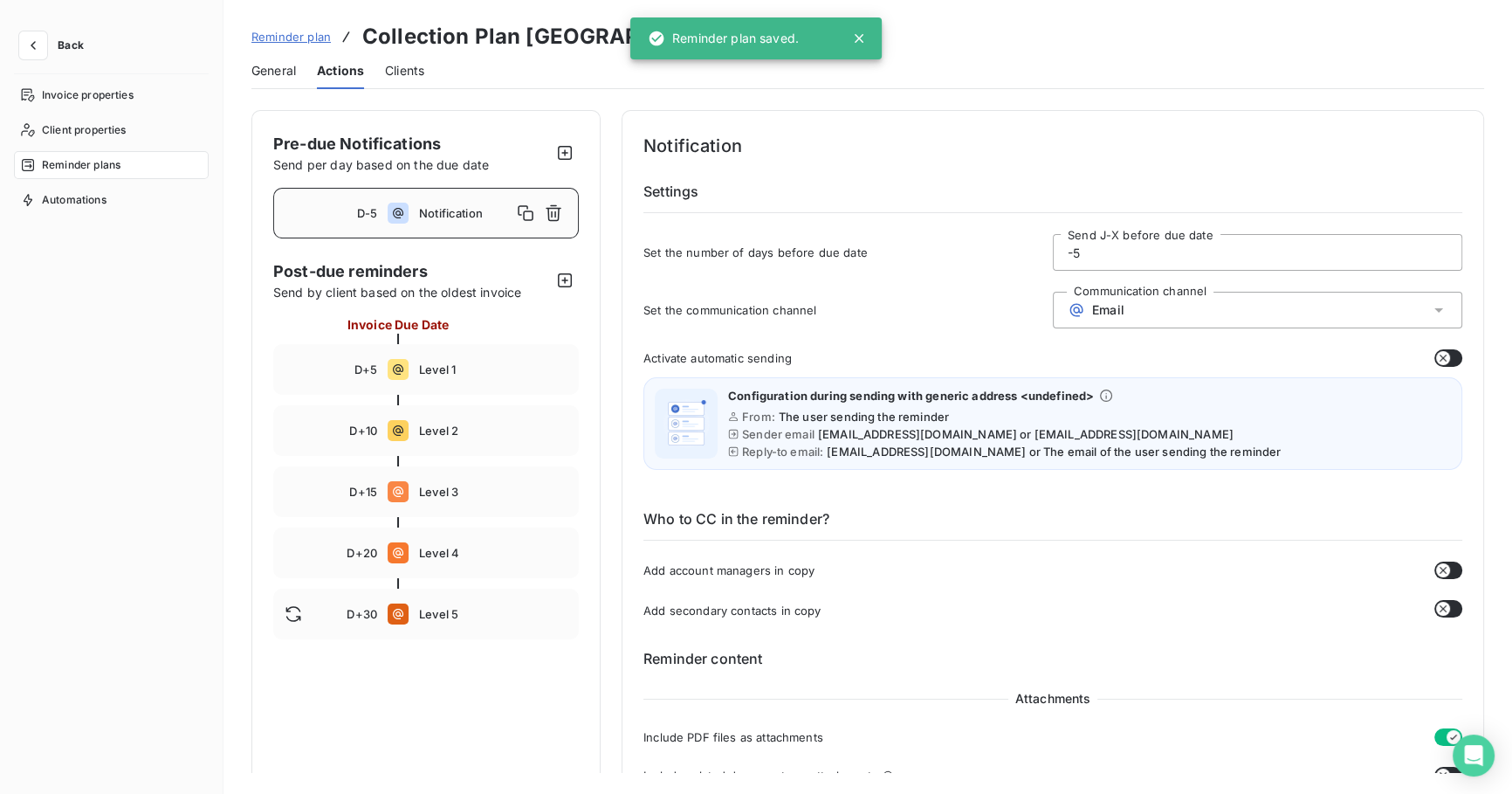
click at [1448, 569] on button "button" at bounding box center [1447, 570] width 28 height 17
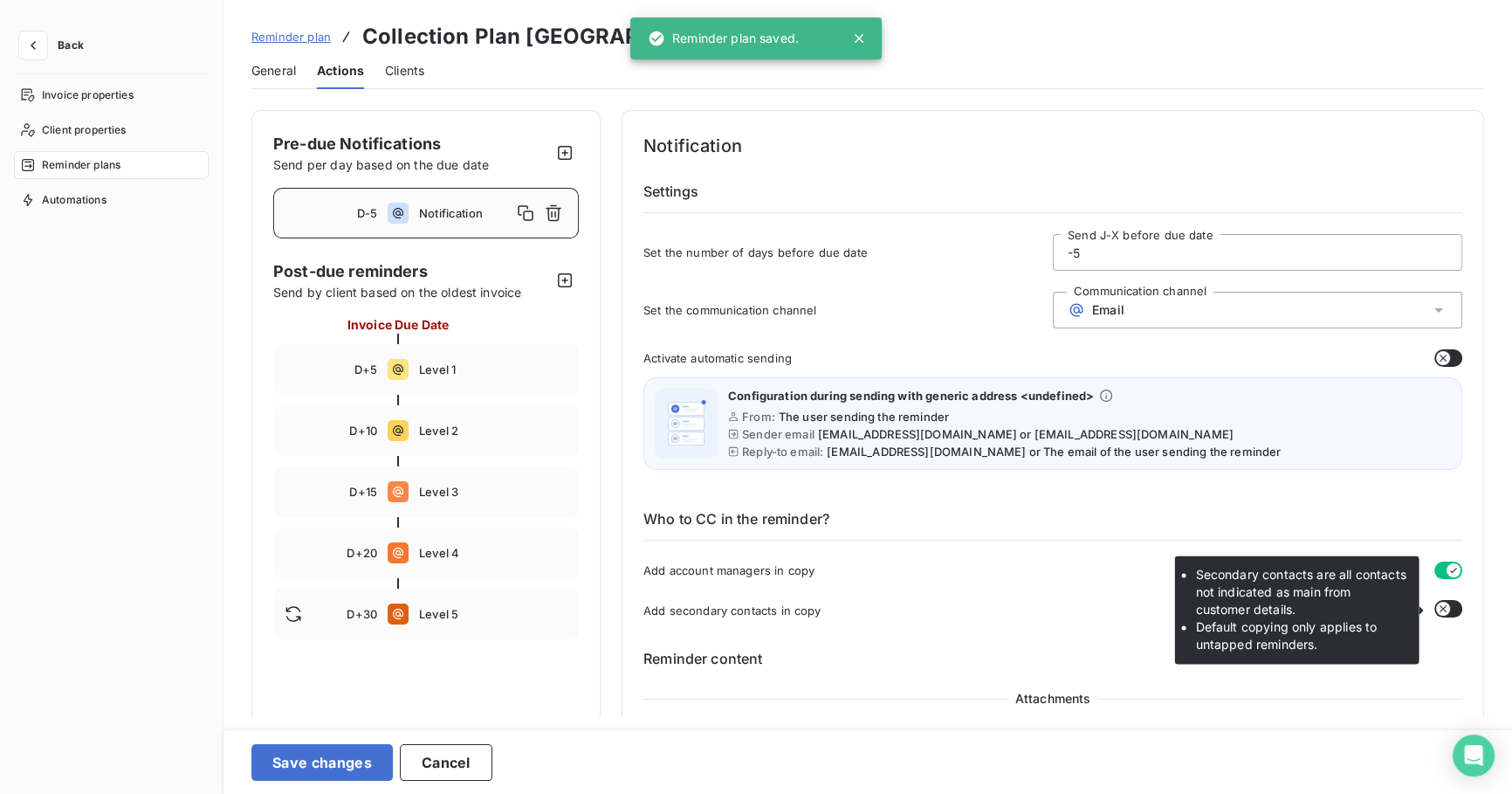
click at [1442, 613] on icon "button" at bounding box center [1442, 608] width 14 height 14
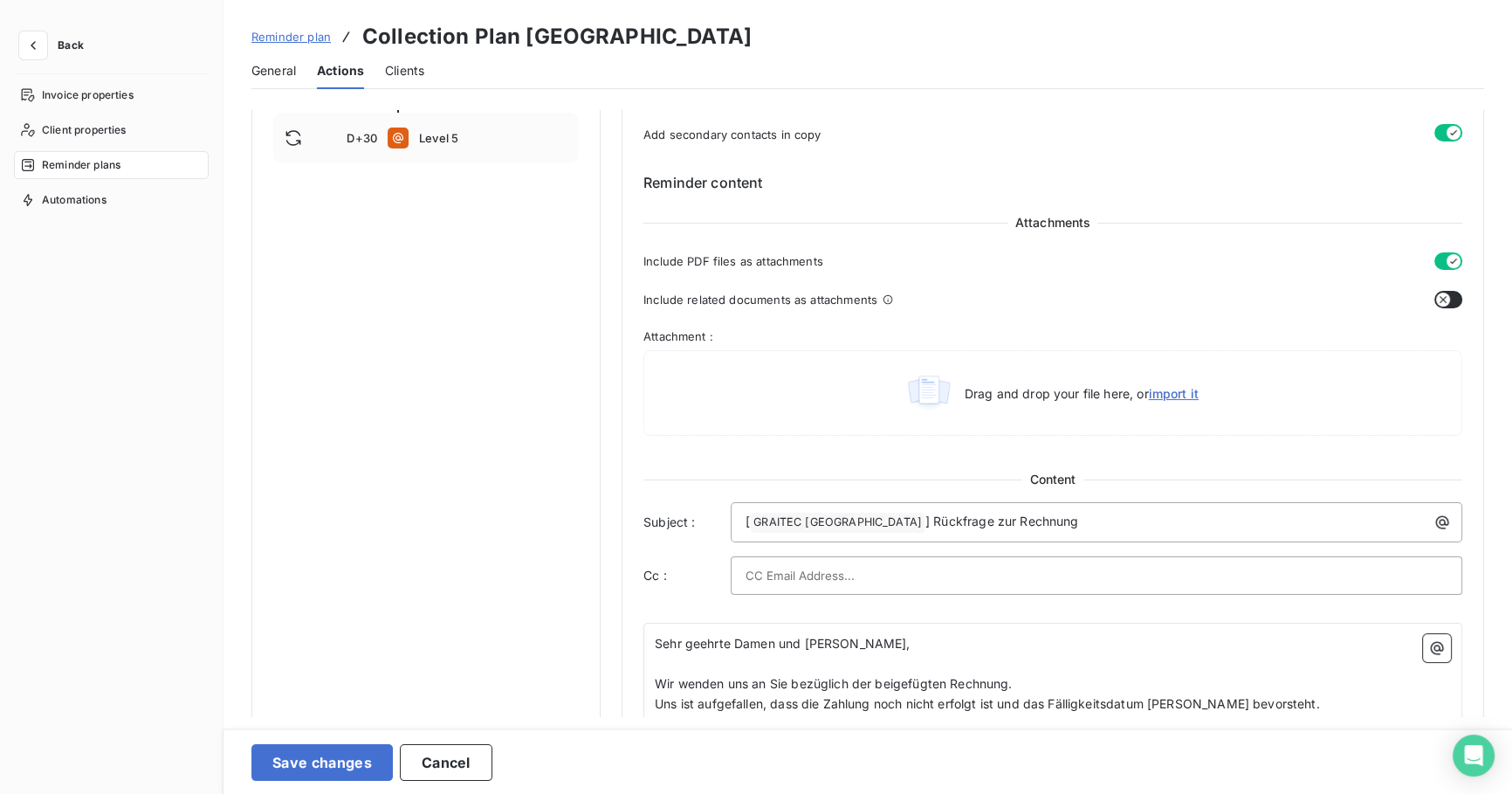
scroll to position [555, 0]
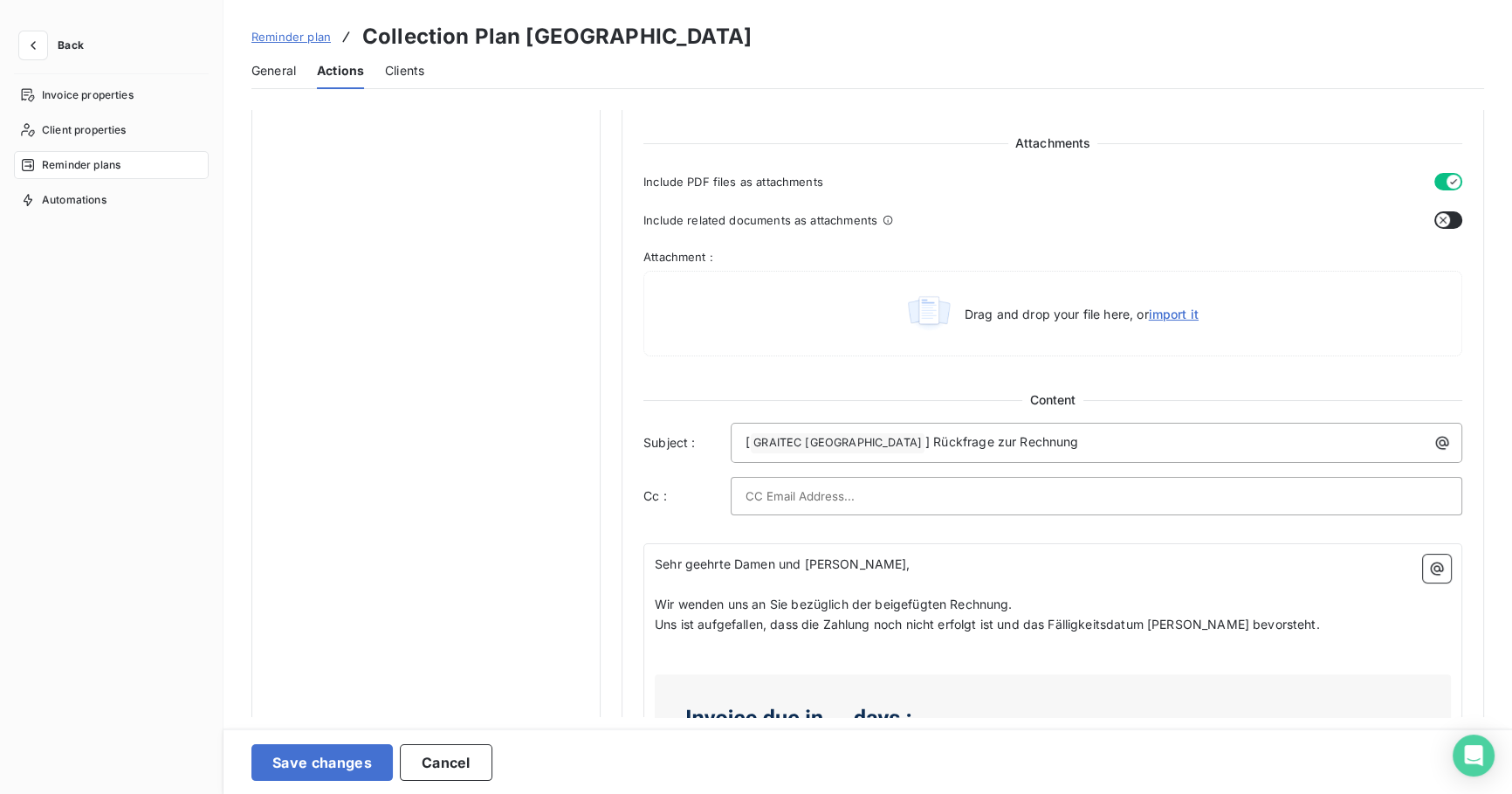
type button "on"
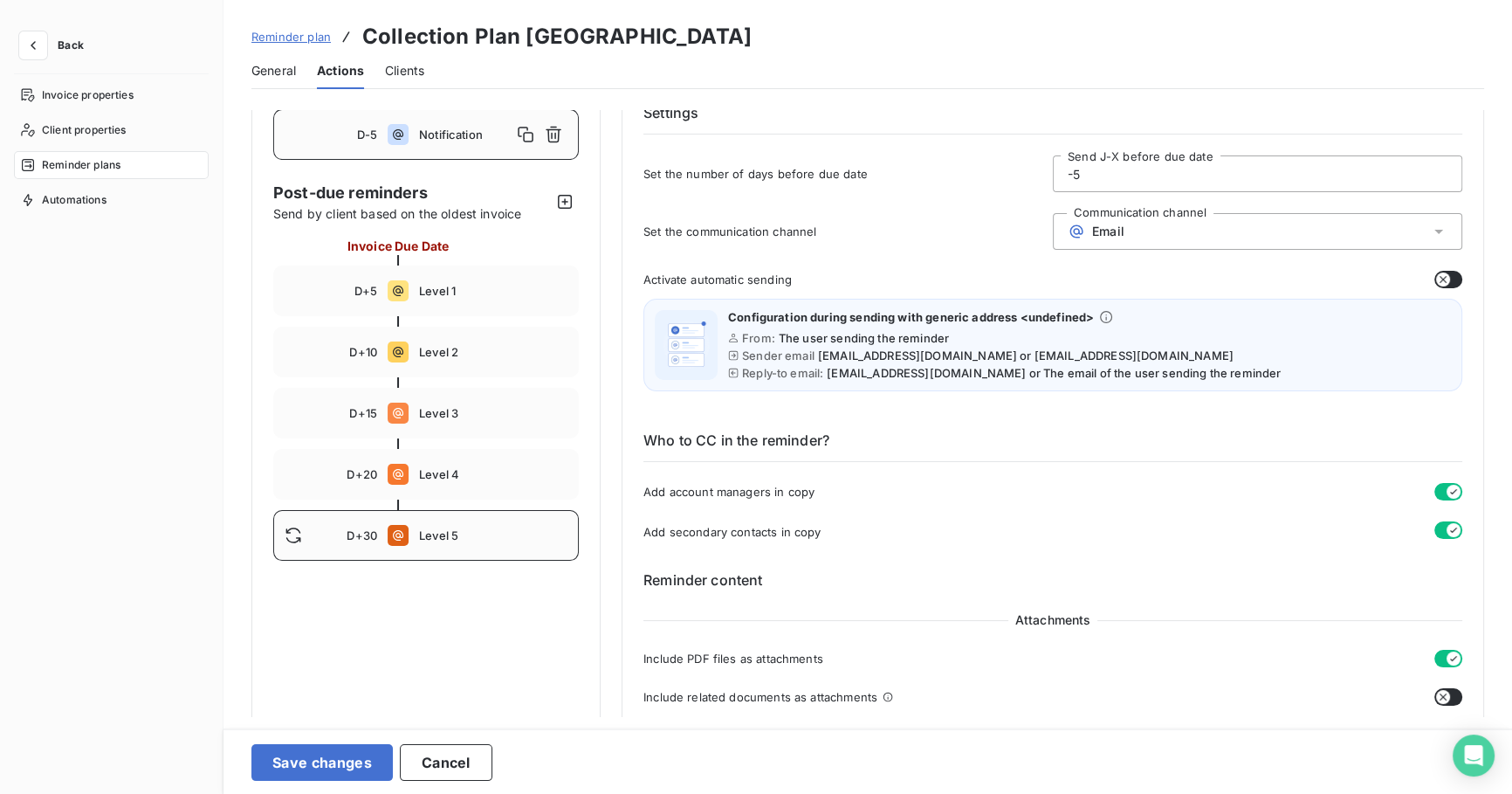
click at [466, 529] on span "Level 5" at bounding box center [492, 534] width 148 height 14
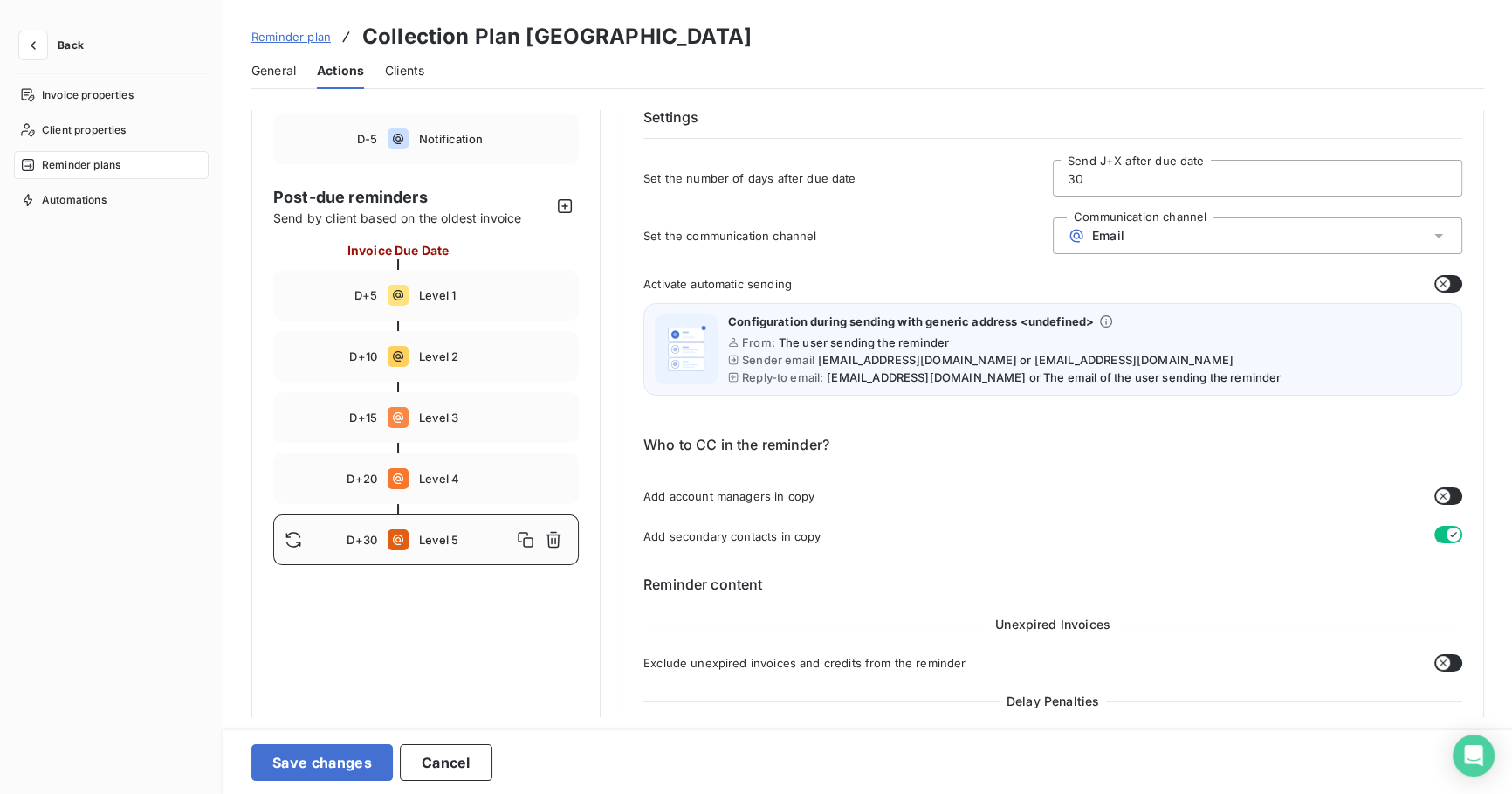
scroll to position [0, 0]
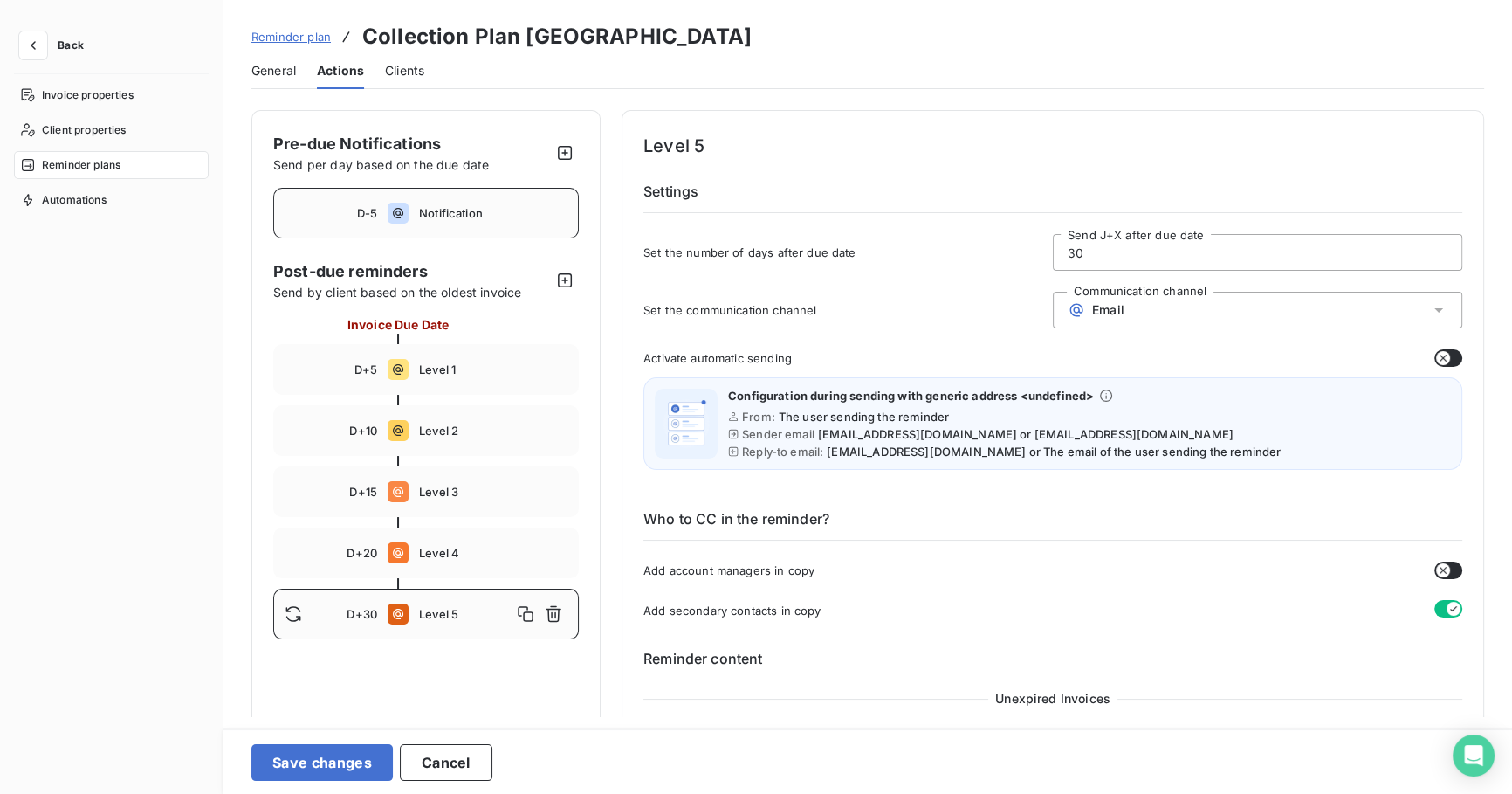
click at [482, 199] on div "D-5 Notification" at bounding box center [426, 213] width 306 height 51
drag, startPoint x: 1428, startPoint y: 569, endPoint x: 1438, endPoint y: 586, distance: 19.7
click at [1434, 572] on button "button" at bounding box center [1447, 570] width 28 height 17
click at [1446, 605] on icon "button" at bounding box center [1453, 608] width 14 height 14
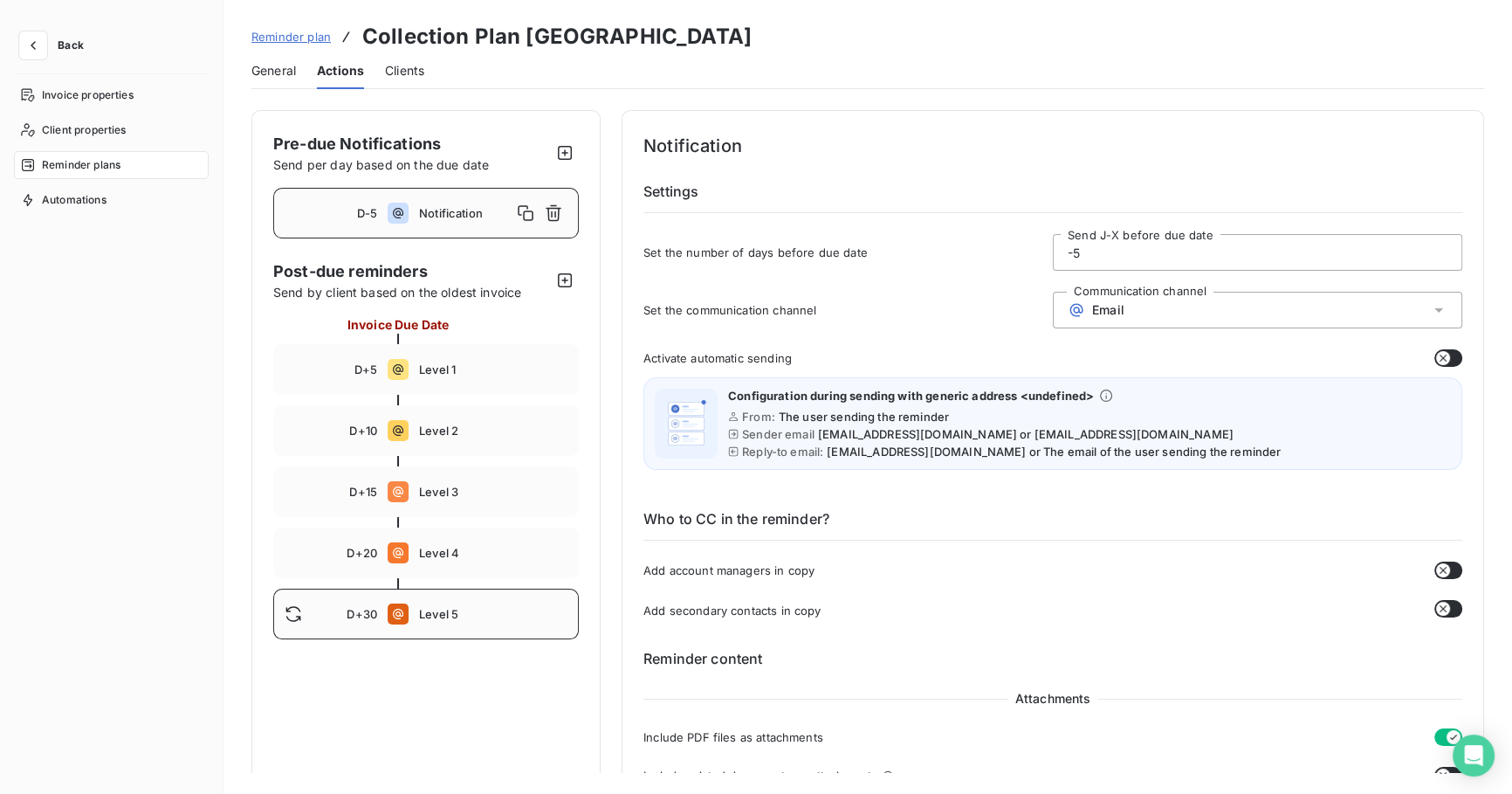
click at [427, 615] on span "Level 5" at bounding box center [492, 613] width 148 height 14
type input "30"
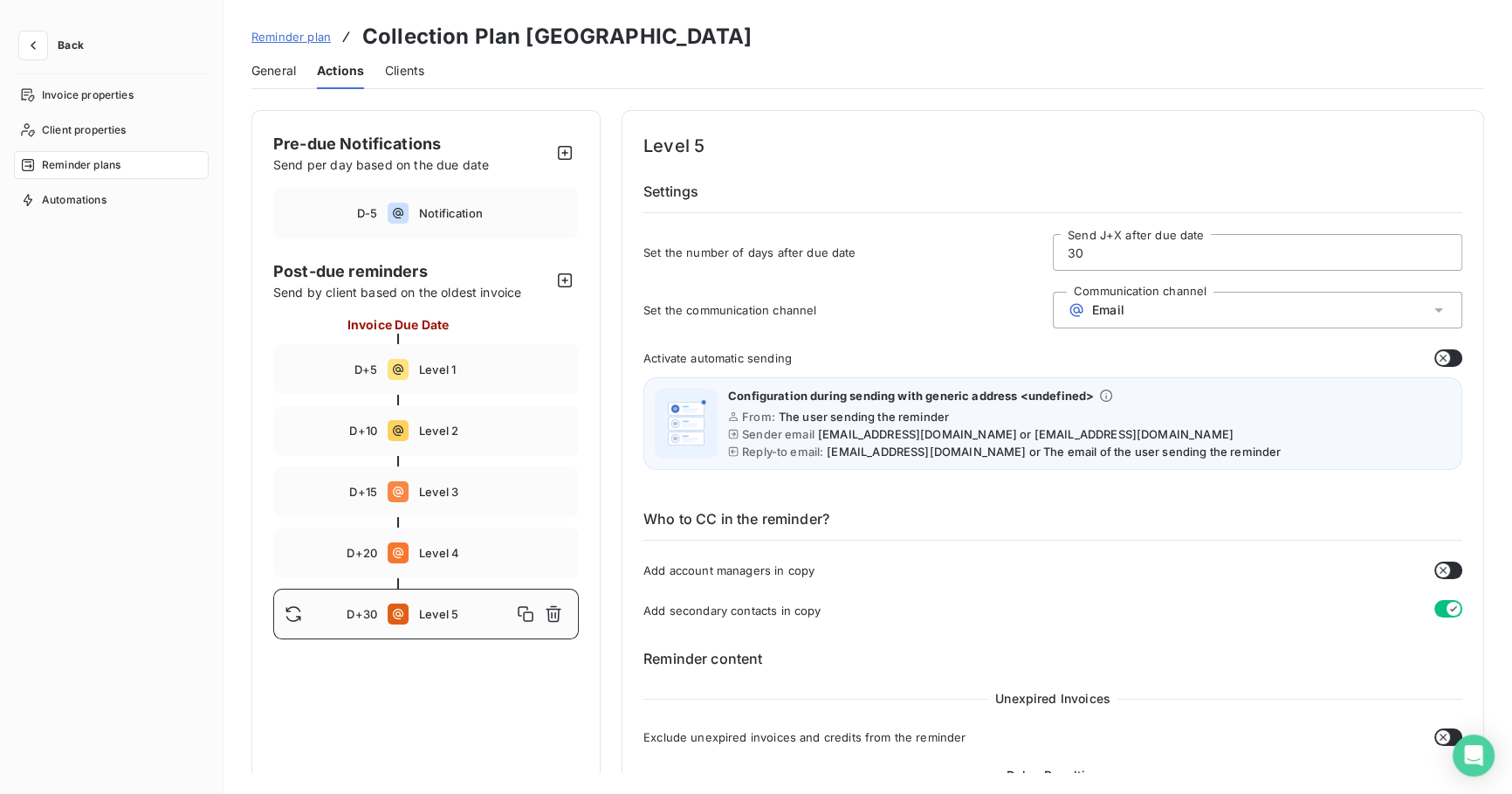
click at [1445, 570] on button "button" at bounding box center [1447, 570] width 28 height 17
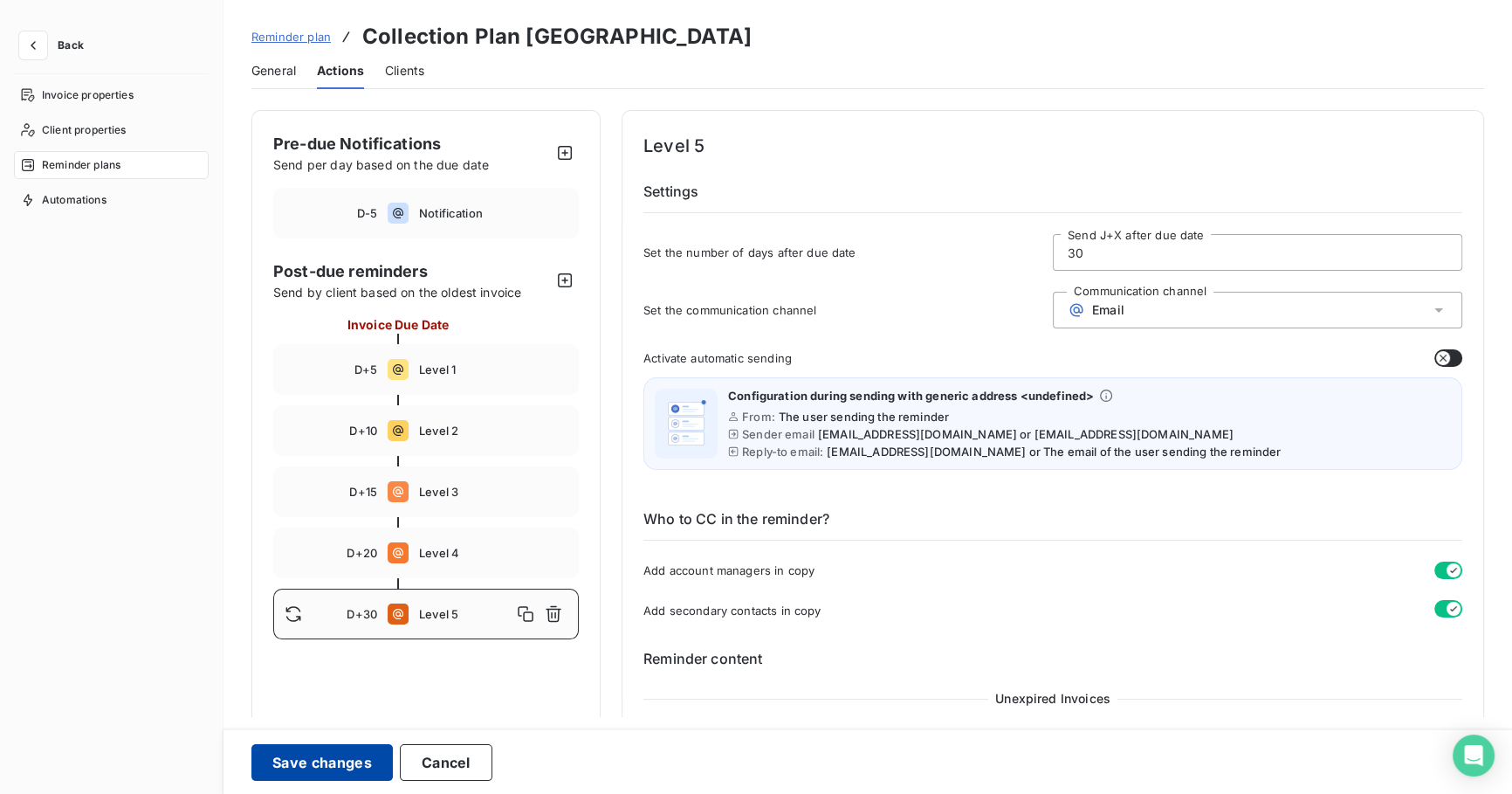
click at [311, 756] on button "Save changes" at bounding box center [321, 762] width 141 height 36
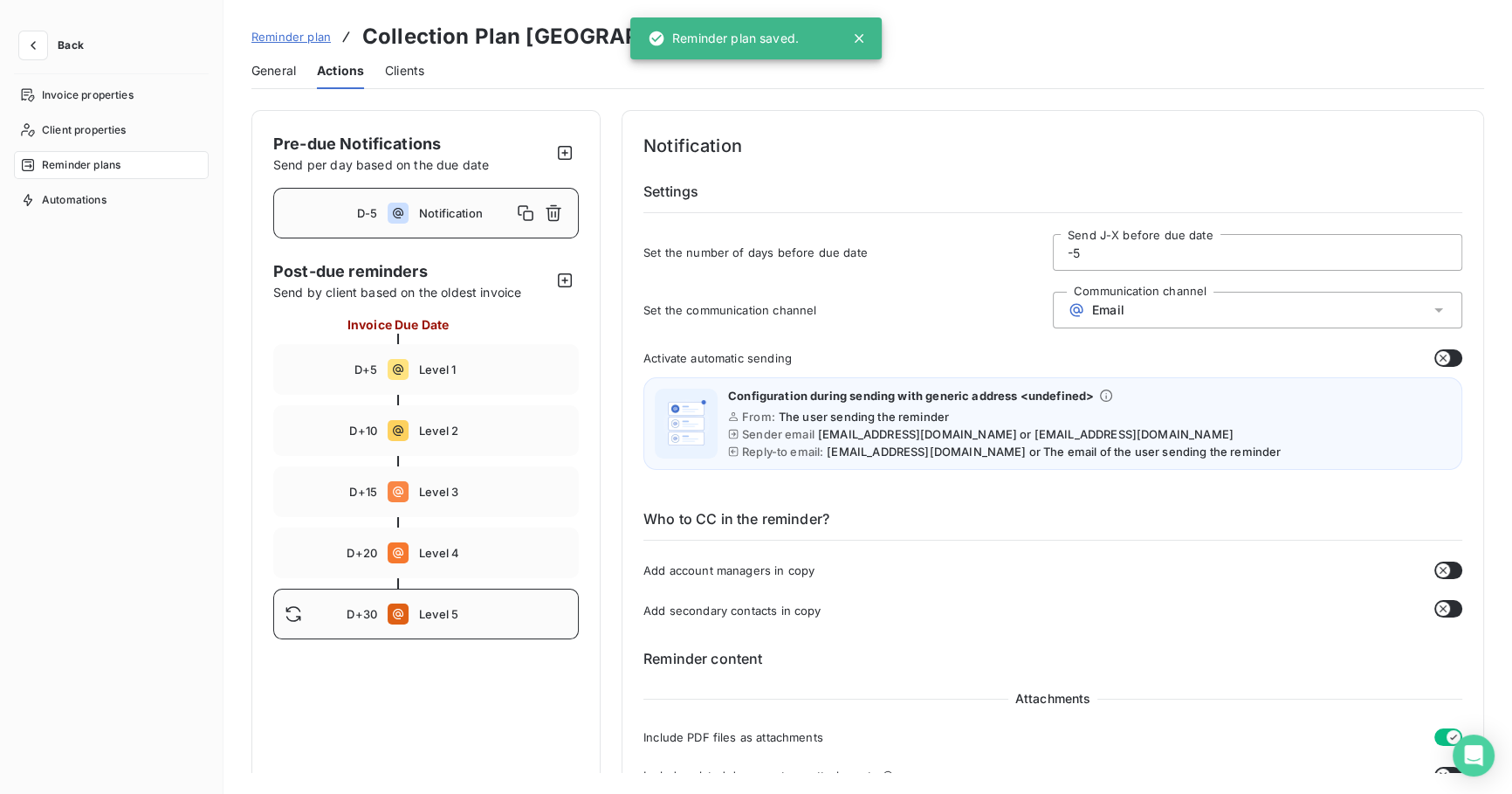
click at [463, 622] on div "D+30 Level 5" at bounding box center [426, 614] width 306 height 51
type input "30"
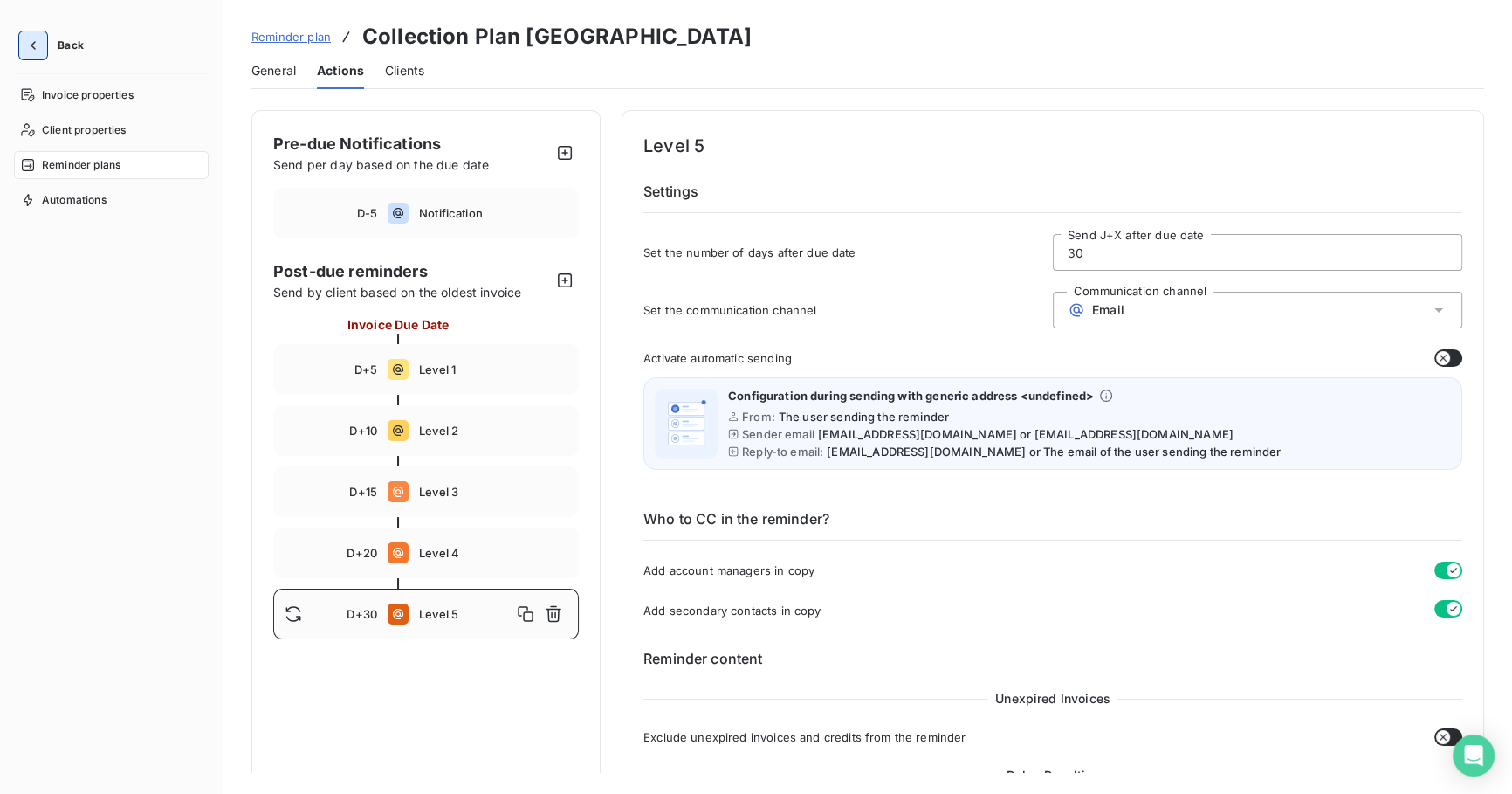
click at [35, 44] on icon "button" at bounding box center [33, 45] width 17 height 17
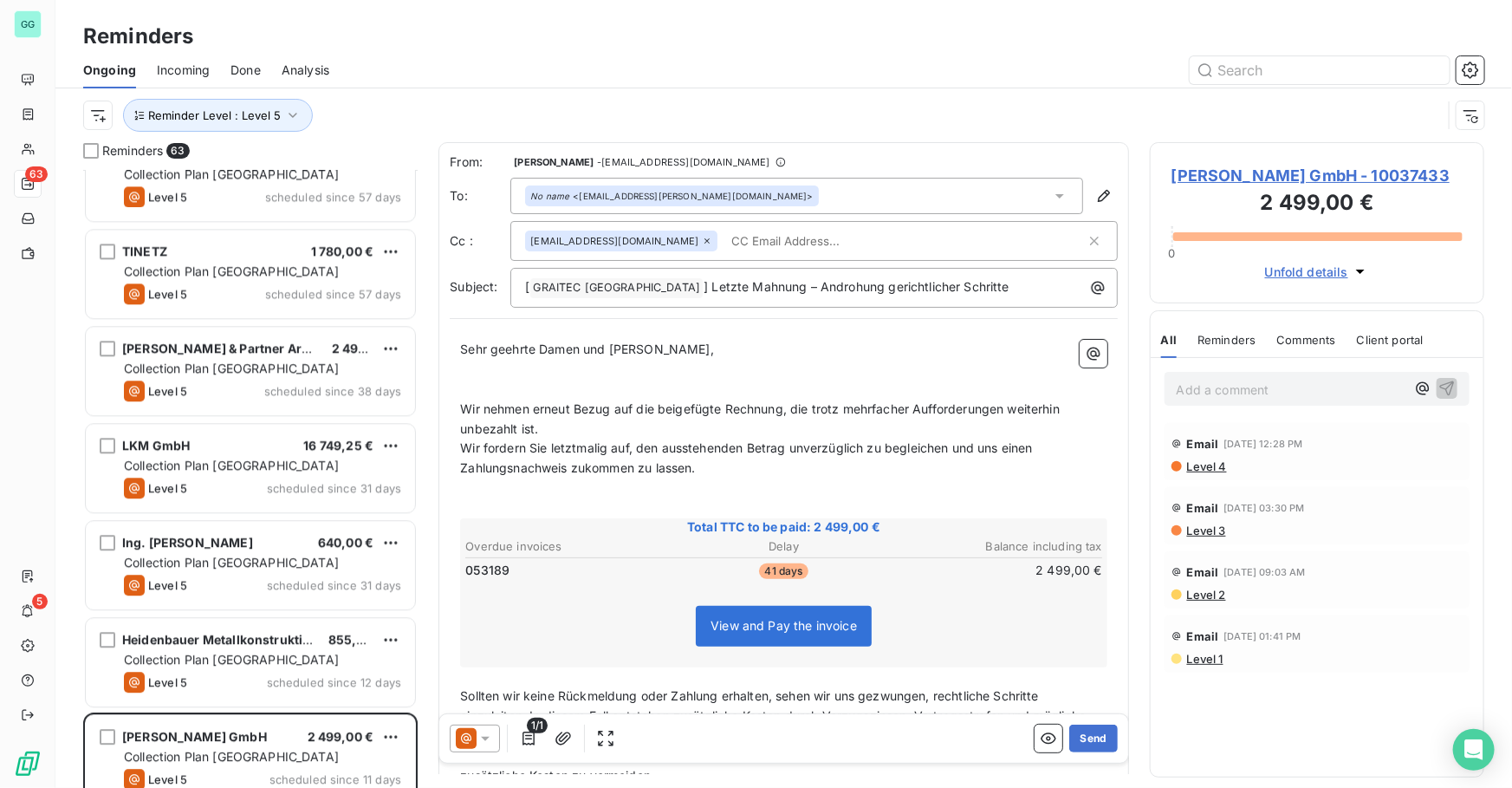
scroll to position [5497, 0]
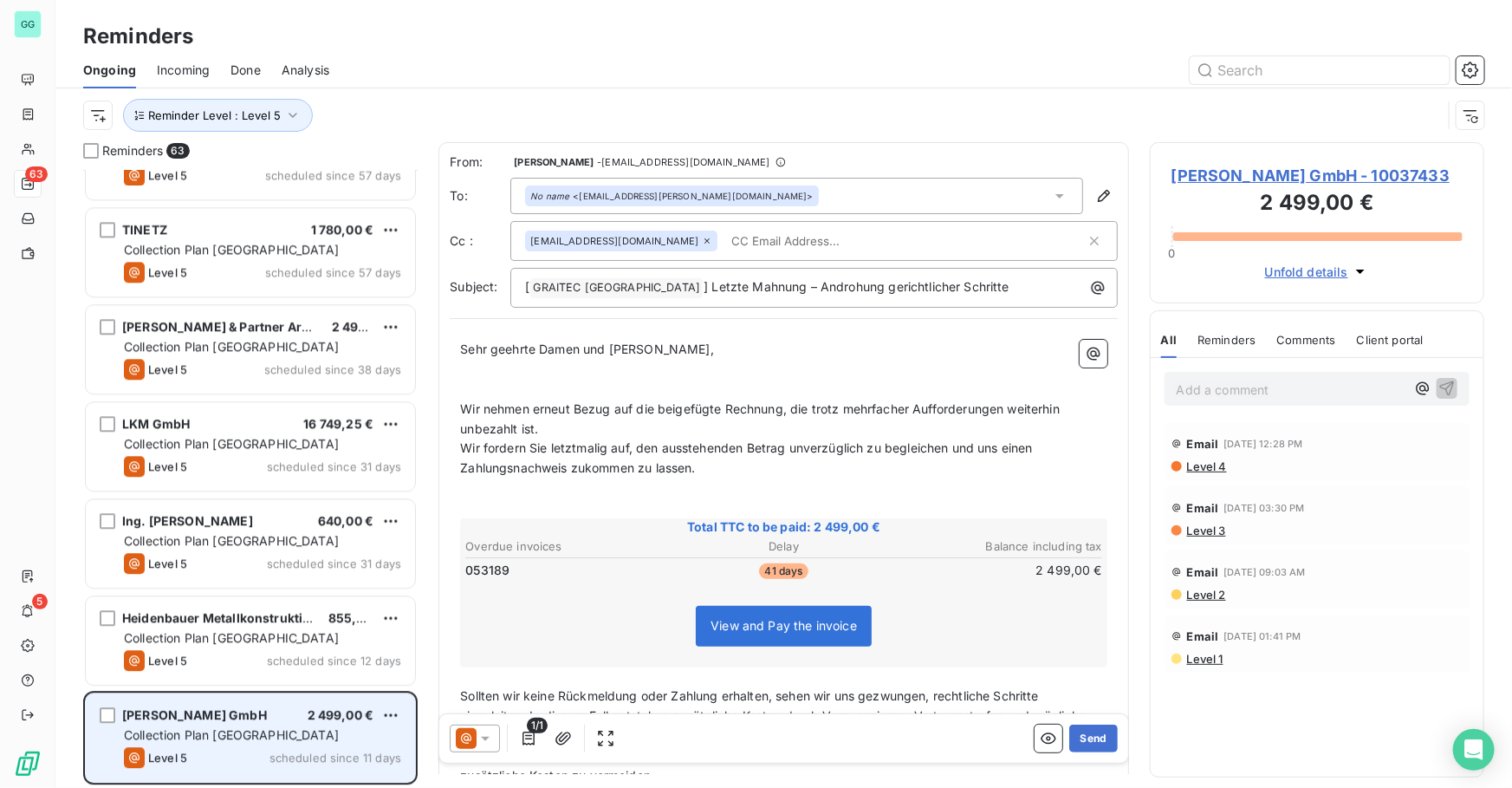
click at [222, 731] on span "Collection Plan [GEOGRAPHIC_DATA]" at bounding box center [231, 734] width 215 height 14
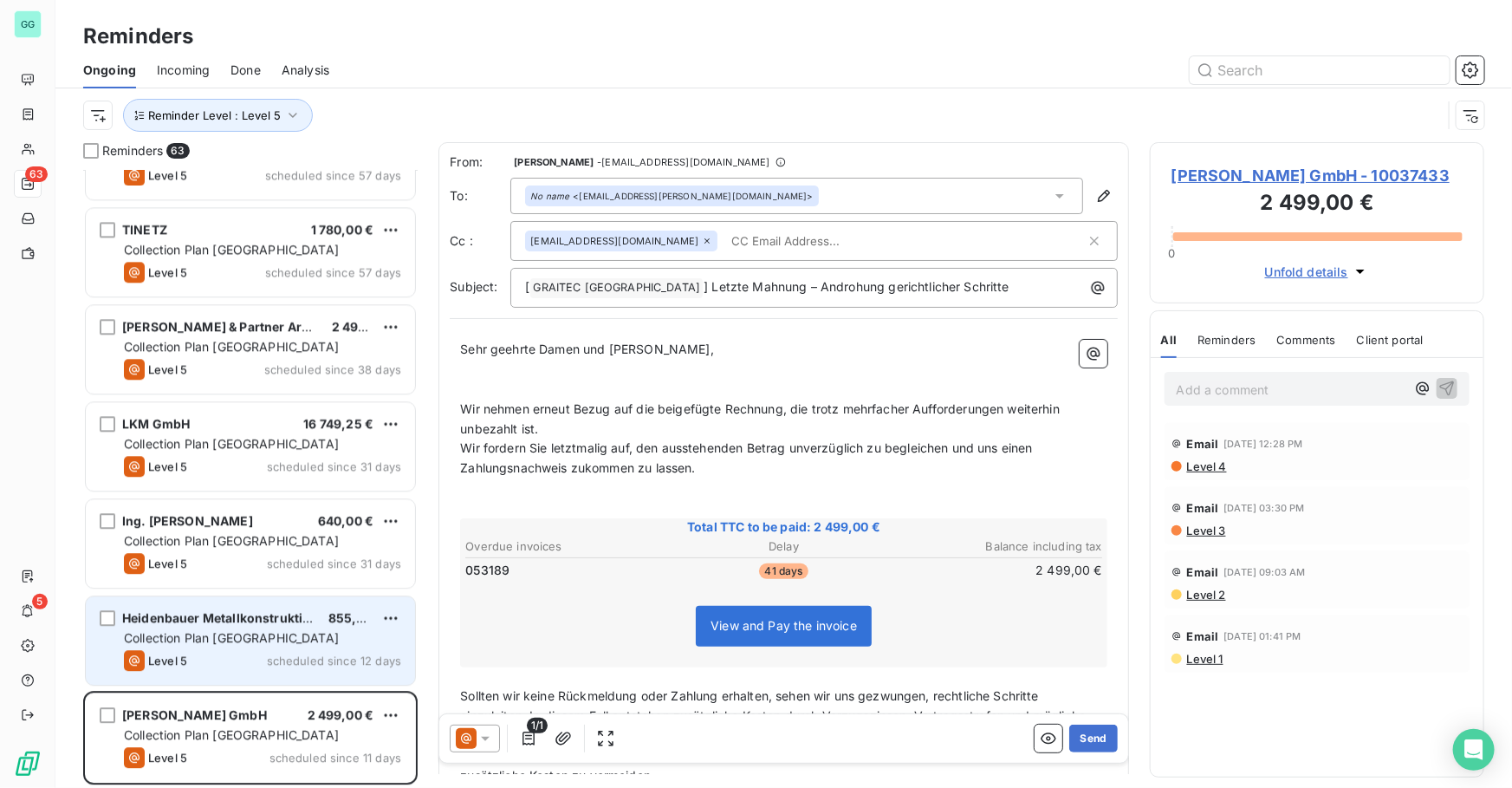
click at [258, 670] on div "Heidenbauer Metallkonstruktion GmbH 855,00 € Collection Plan [GEOGRAPHIC_DATA] …" at bounding box center [250, 641] width 329 height 89
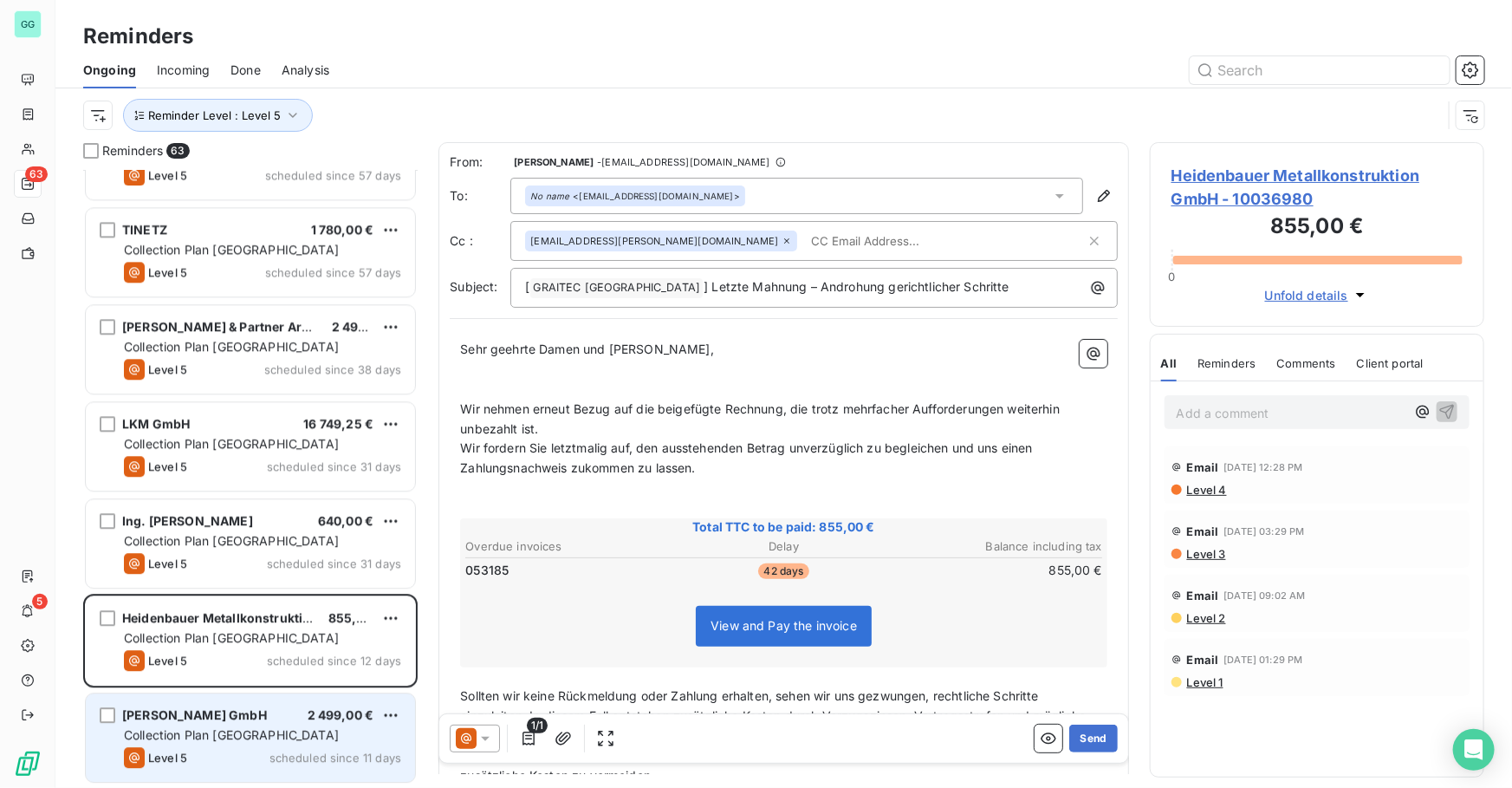
click at [237, 737] on span "Collection Plan [GEOGRAPHIC_DATA]" at bounding box center [231, 734] width 215 height 14
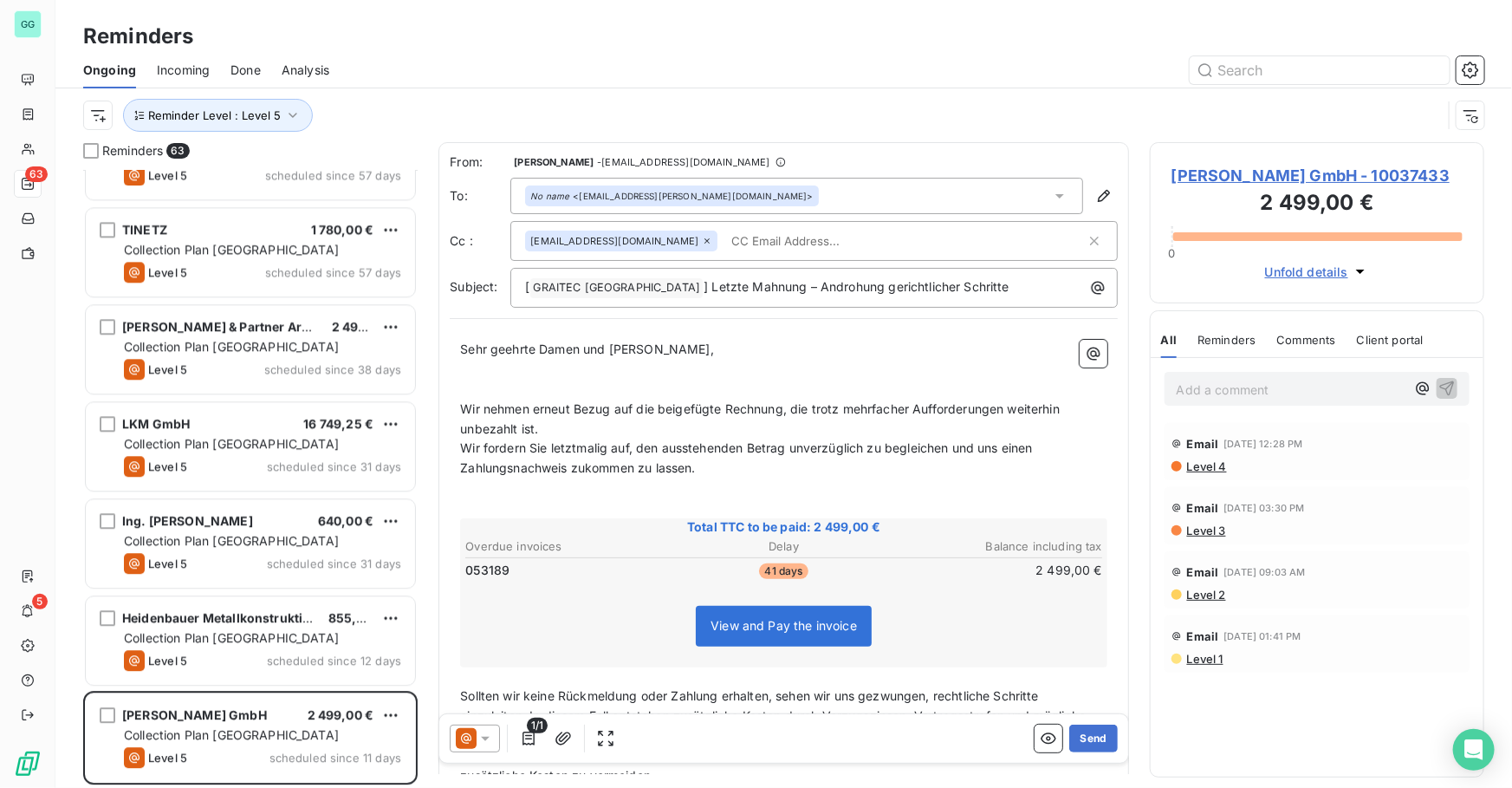
click at [1255, 178] on span "[PERSON_NAME] GmbH - 10037433" at bounding box center [1317, 175] width 291 height 23
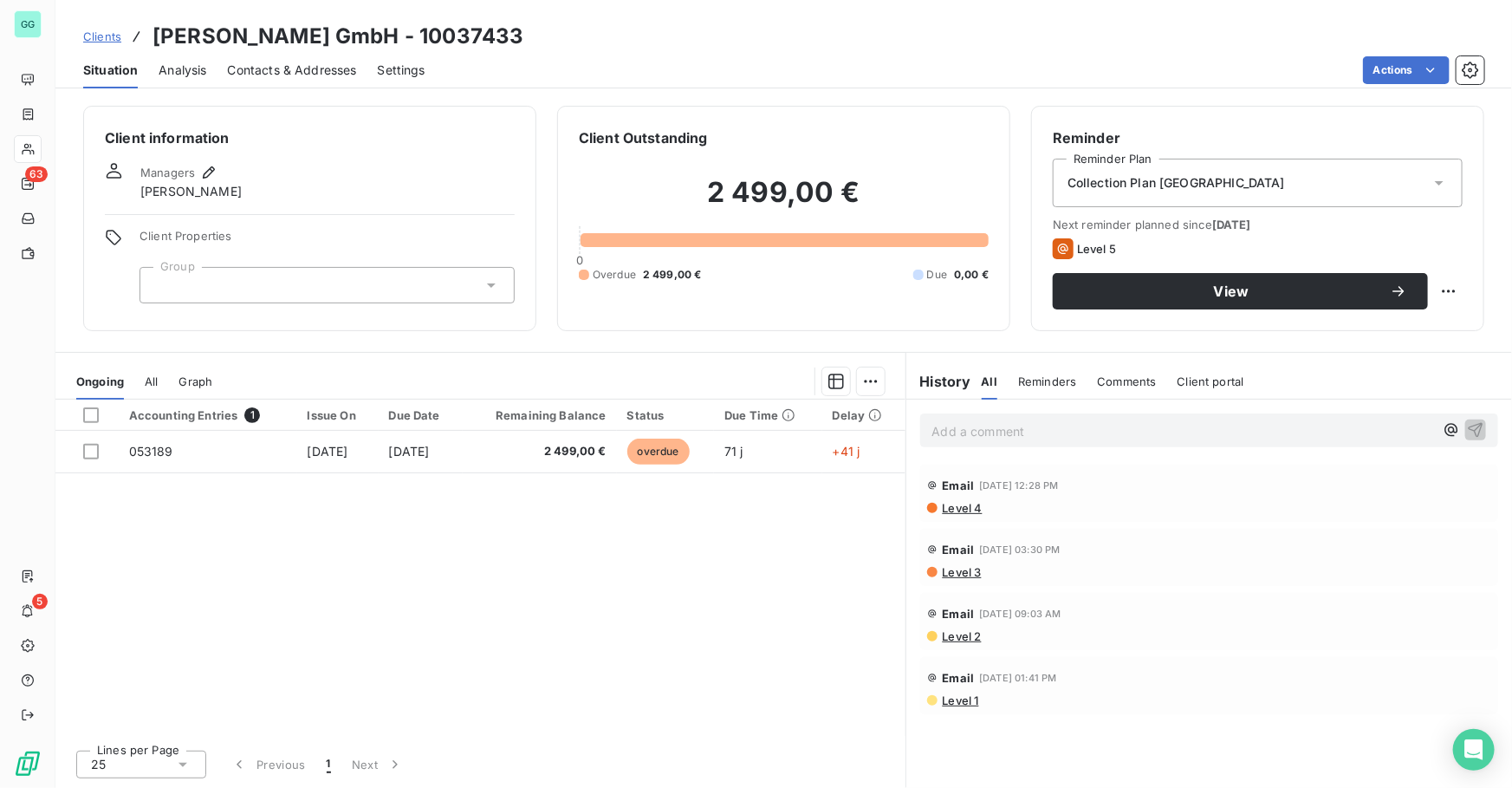
click at [305, 71] on span "Contacts & Addresses" at bounding box center [292, 70] width 129 height 17
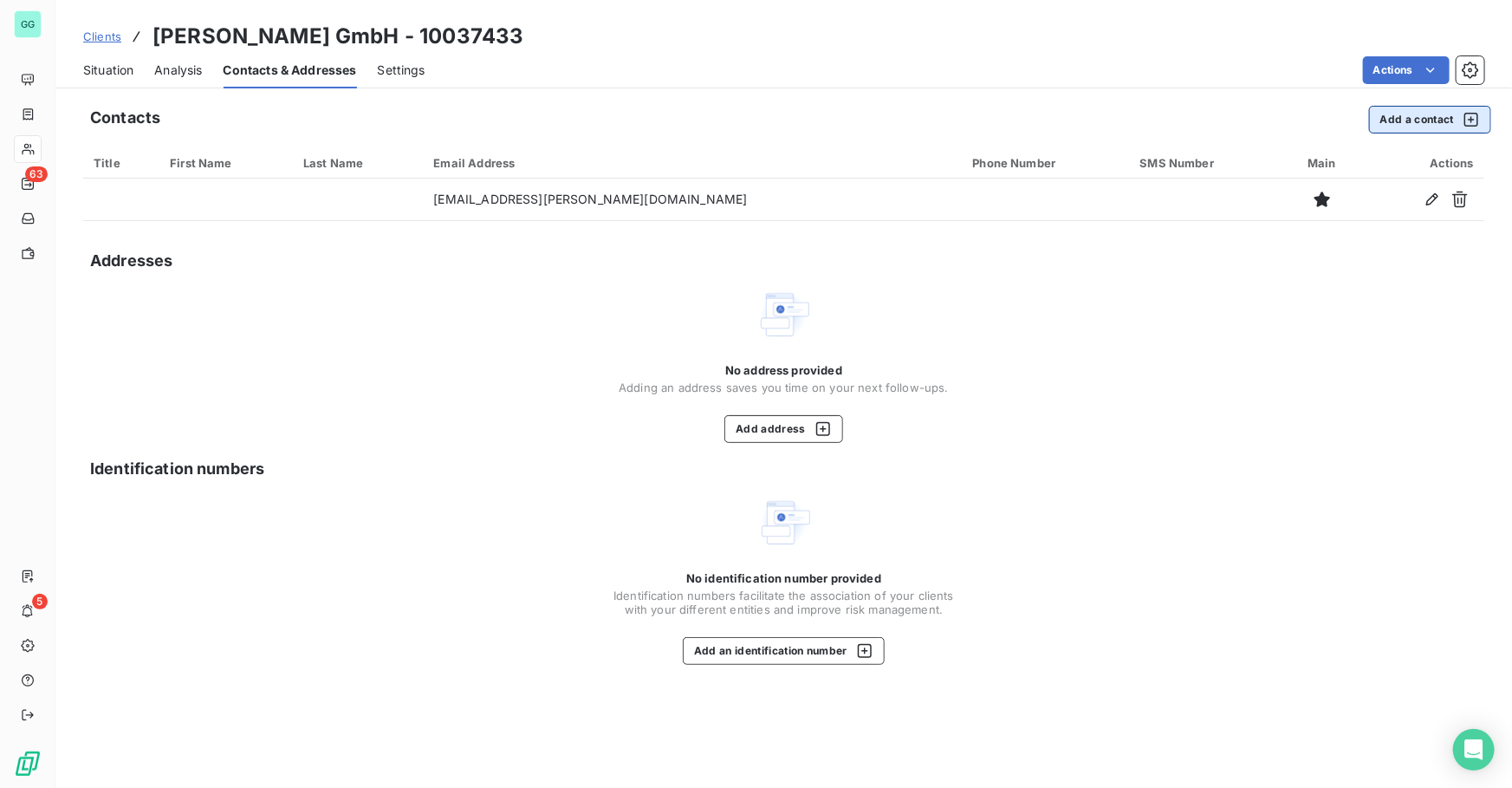
click at [1408, 119] on button "Add a contact" at bounding box center [1430, 119] width 122 height 28
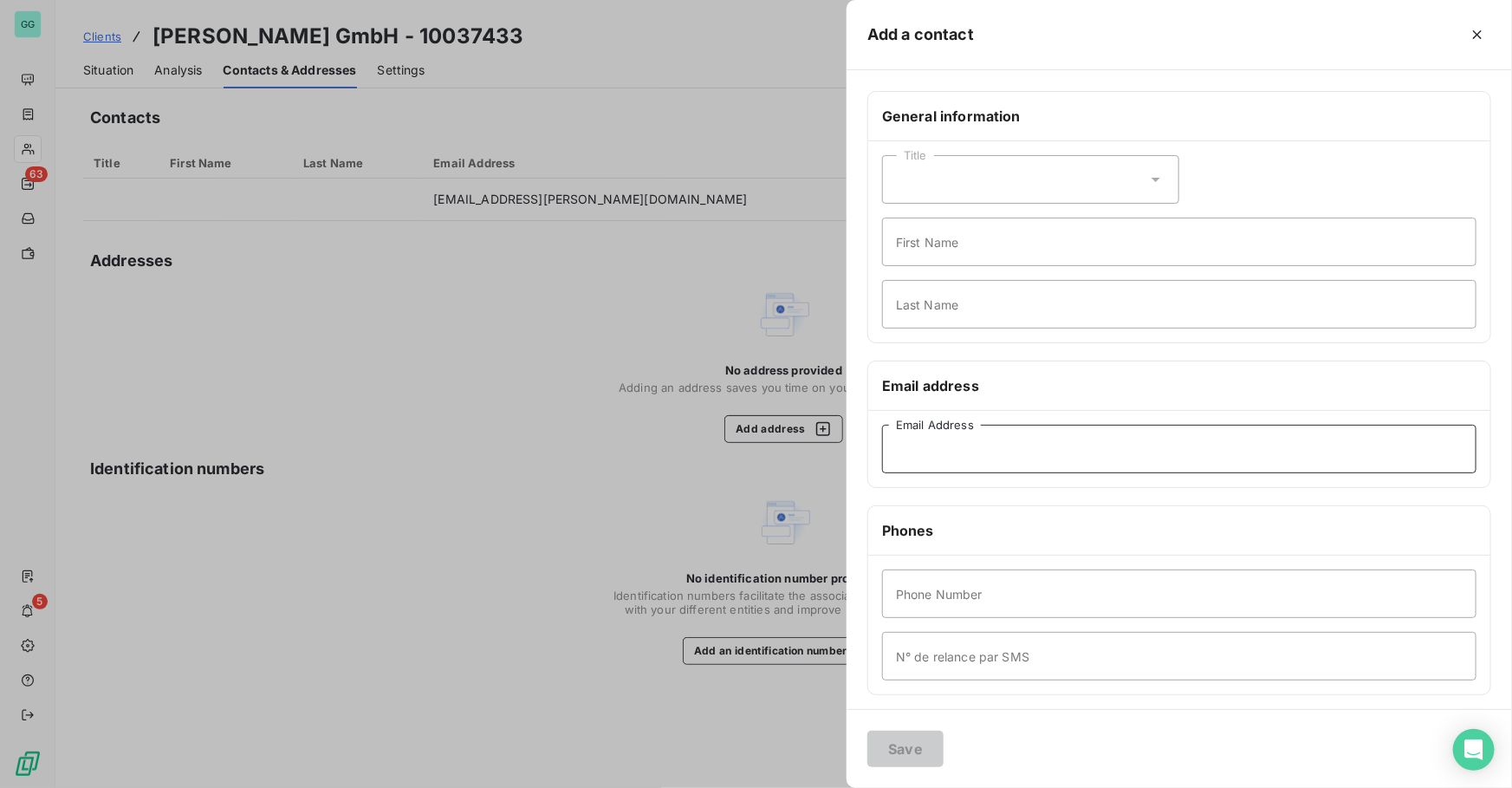
click at [993, 465] on input "Email Address" at bounding box center [1179, 449] width 595 height 49
paste input "[PERSON_NAME][EMAIL_ADDRESS][PERSON_NAME][PERSON_NAME][DOMAIN_NAME]"
type input "[PERSON_NAME][EMAIL_ADDRESS][PERSON_NAME][PERSON_NAME][DOMAIN_NAME]"
click at [909, 750] on button "Save" at bounding box center [906, 748] width 76 height 36
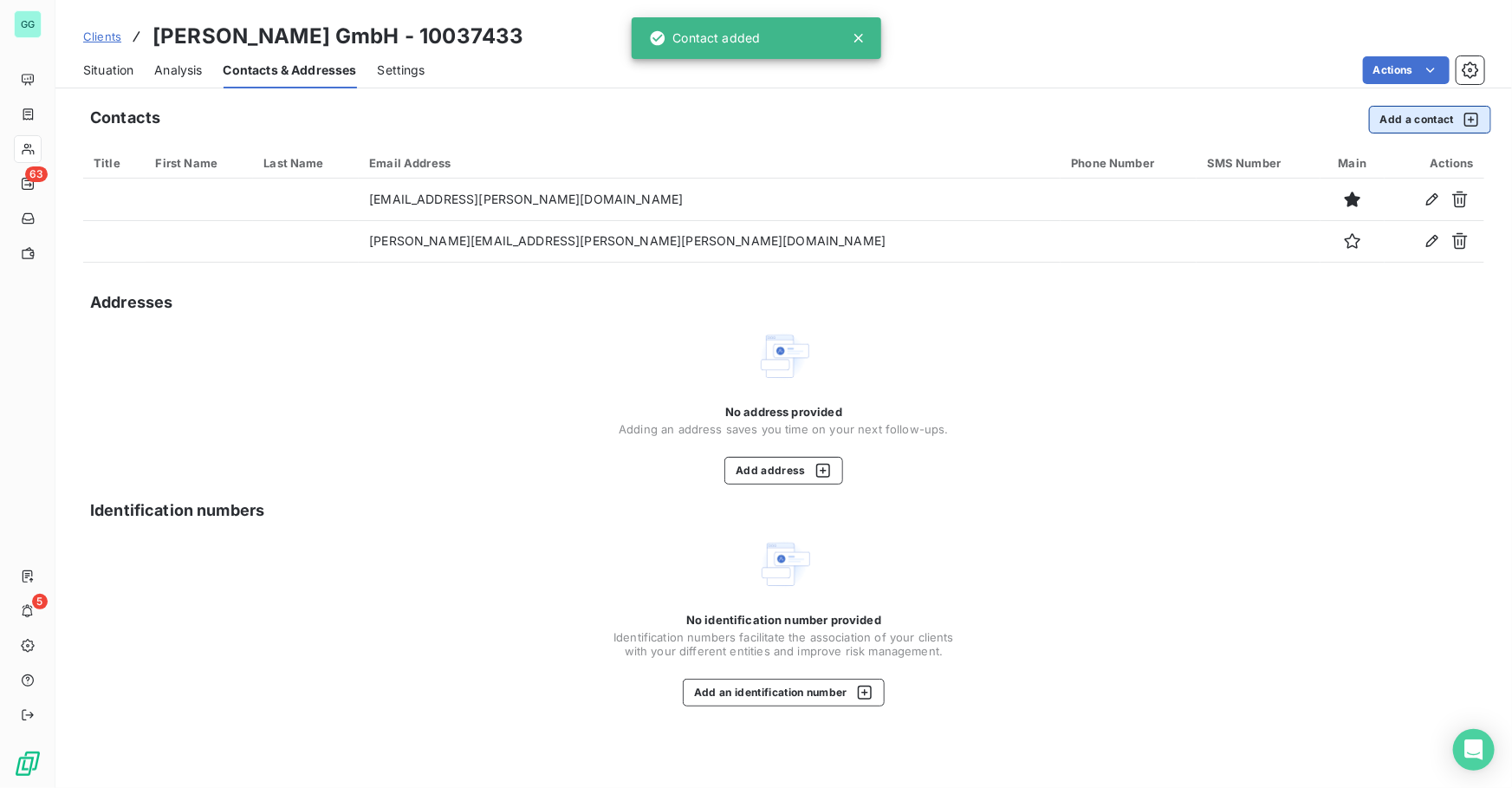
click at [1387, 121] on button "Add a contact" at bounding box center [1430, 119] width 122 height 28
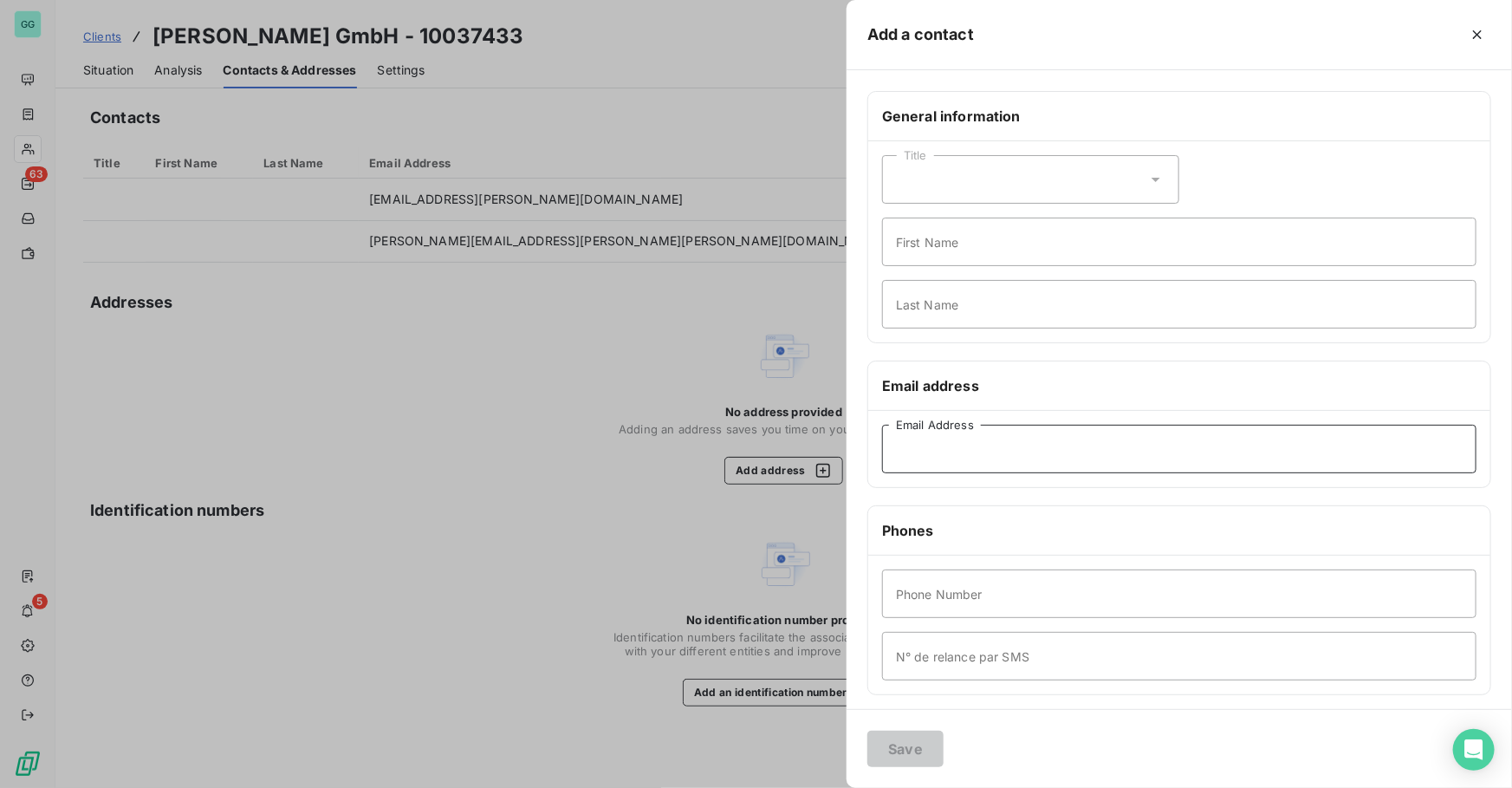
click at [966, 436] on input "Email Address" at bounding box center [1179, 449] width 595 height 49
paste input "[DOMAIN_NAME][EMAIL_ADDRESS][PERSON_NAME][PERSON_NAME][DOMAIN_NAME]"
type input "[DOMAIN_NAME][EMAIL_ADDRESS][PERSON_NAME][PERSON_NAME][DOMAIN_NAME]"
click at [913, 748] on button "Save" at bounding box center [906, 748] width 76 height 36
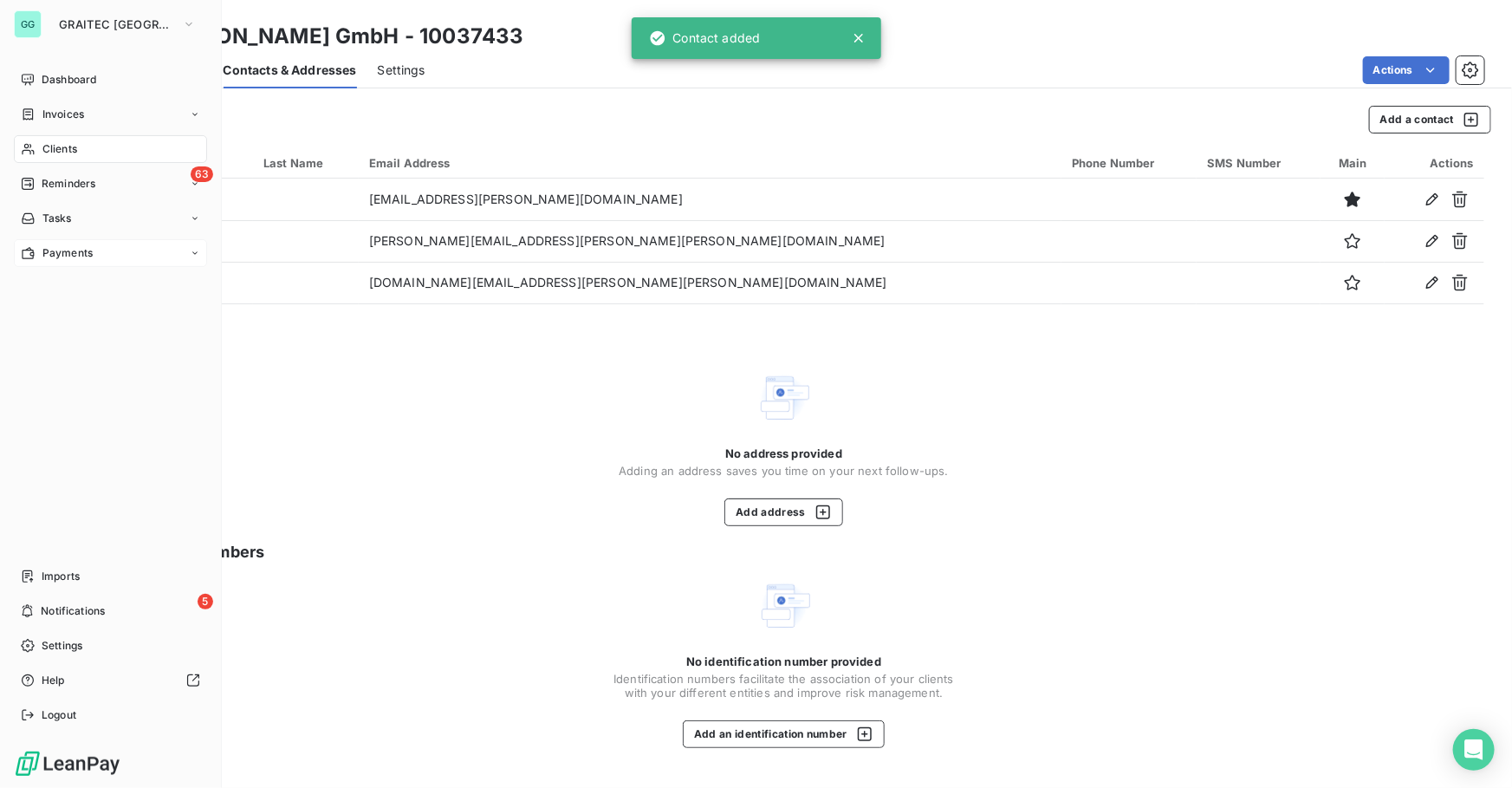
drag, startPoint x: 65, startPoint y: 180, endPoint x: 125, endPoint y: 244, distance: 87.7
click at [65, 181] on span "Reminders" at bounding box center [68, 183] width 53 height 15
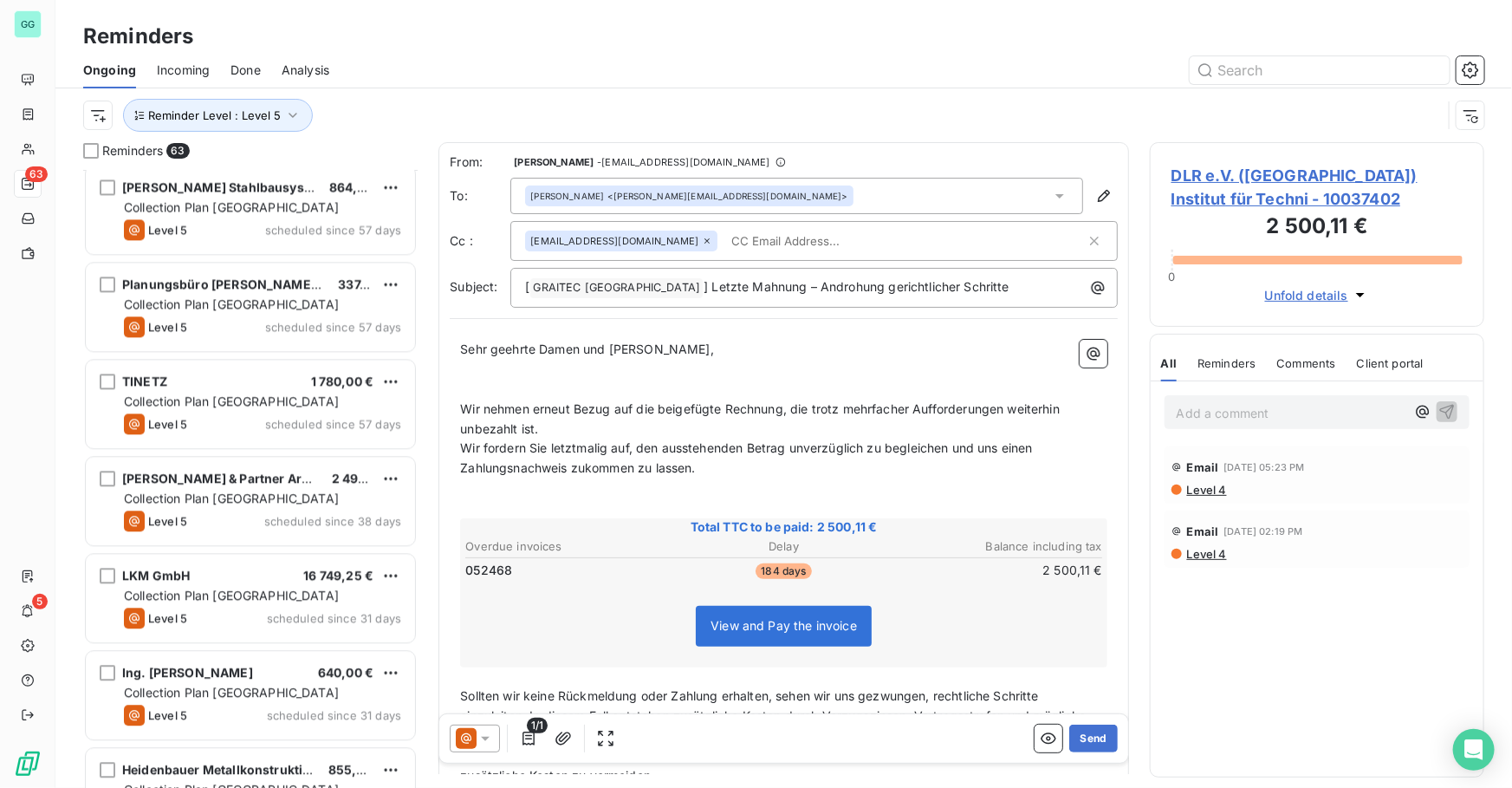
scroll to position [5497, 0]
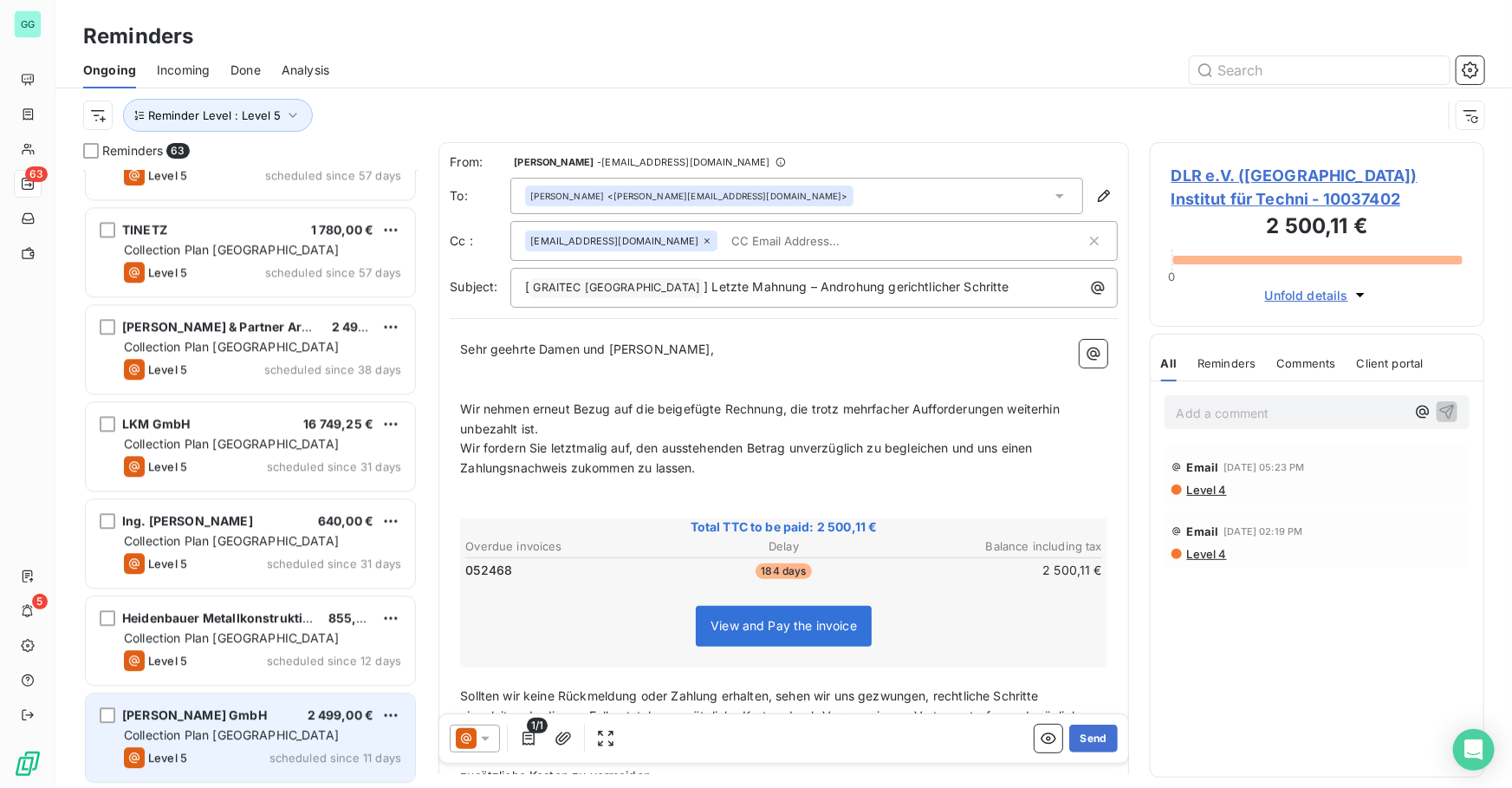
click at [323, 719] on span "2 499,00 €" at bounding box center [341, 714] width 67 height 14
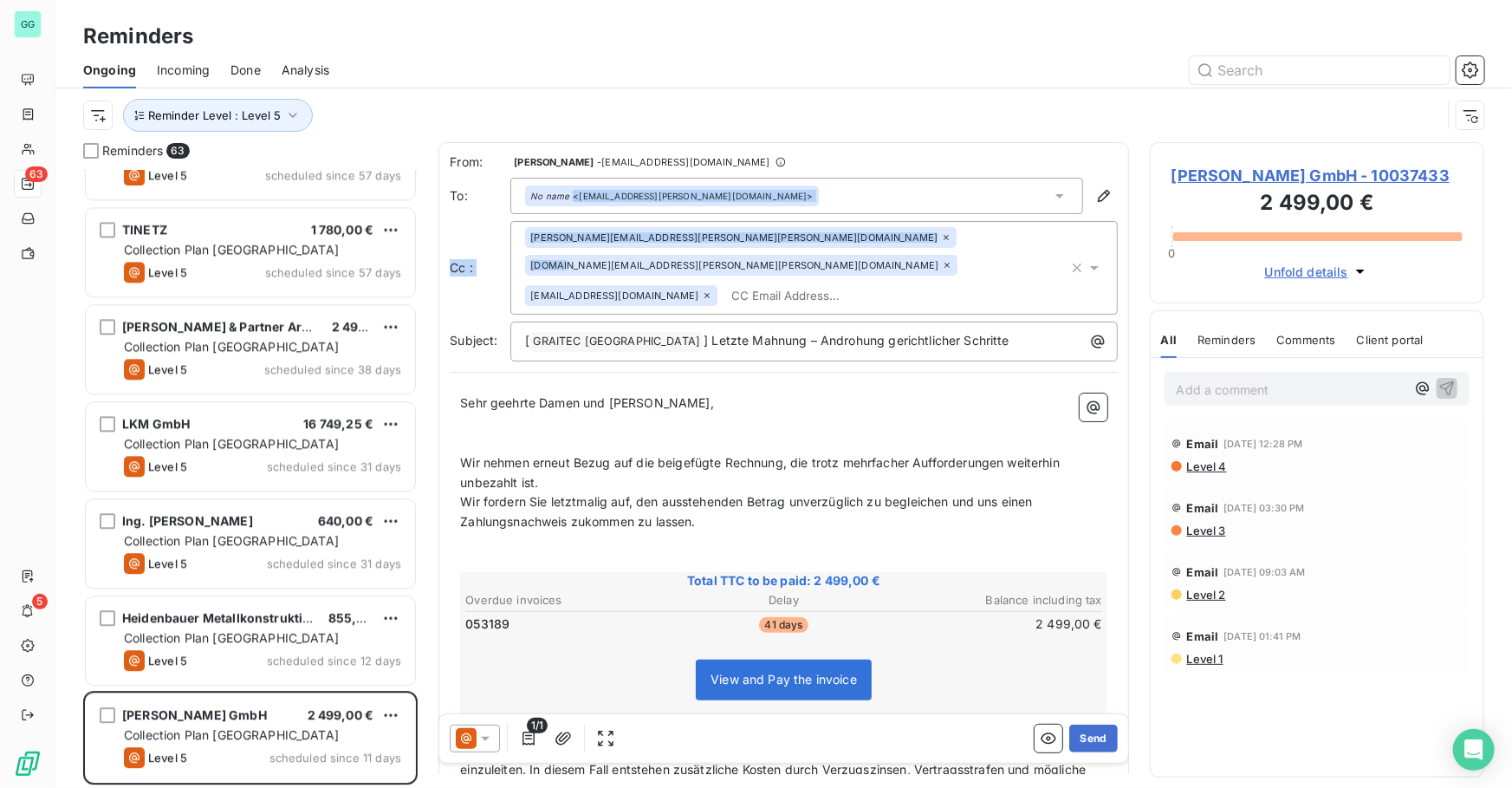
drag, startPoint x: 764, startPoint y: 236, endPoint x: 790, endPoint y: 192, distance: 51.1
click at [790, 192] on div "From: [PERSON_NAME] - [EMAIL_ADDRESS][DOMAIN_NAME] To: No name <[EMAIL_ADDRESS]…" at bounding box center [784, 258] width 668 height 208
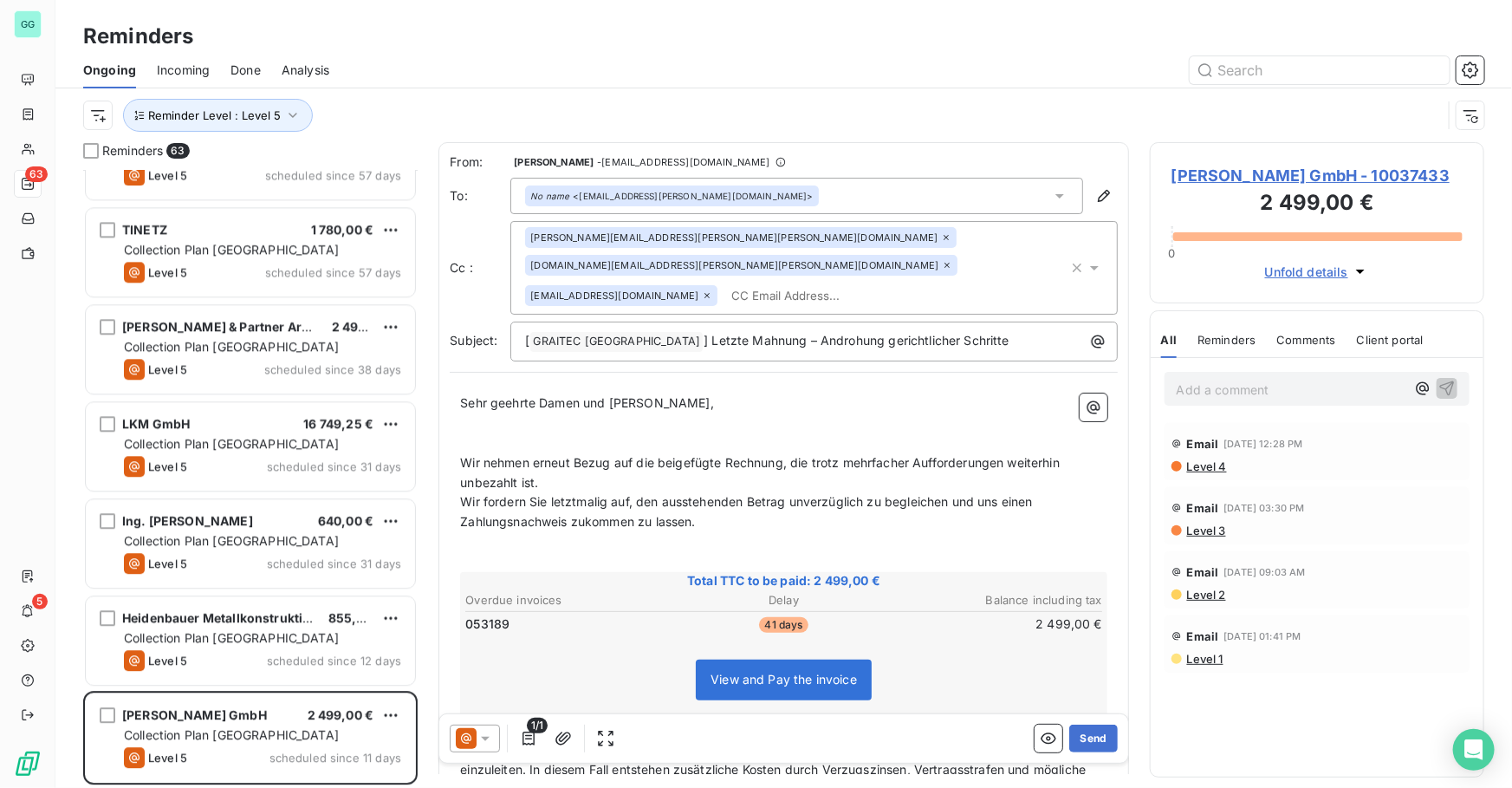
click at [938, 142] on div "From: [PERSON_NAME] - [EMAIL_ADDRESS][DOMAIN_NAME] To: No name <[EMAIL_ADDRESS]…" at bounding box center [784, 549] width 690 height 815
click at [1097, 737] on button "Send" at bounding box center [1093, 738] width 48 height 28
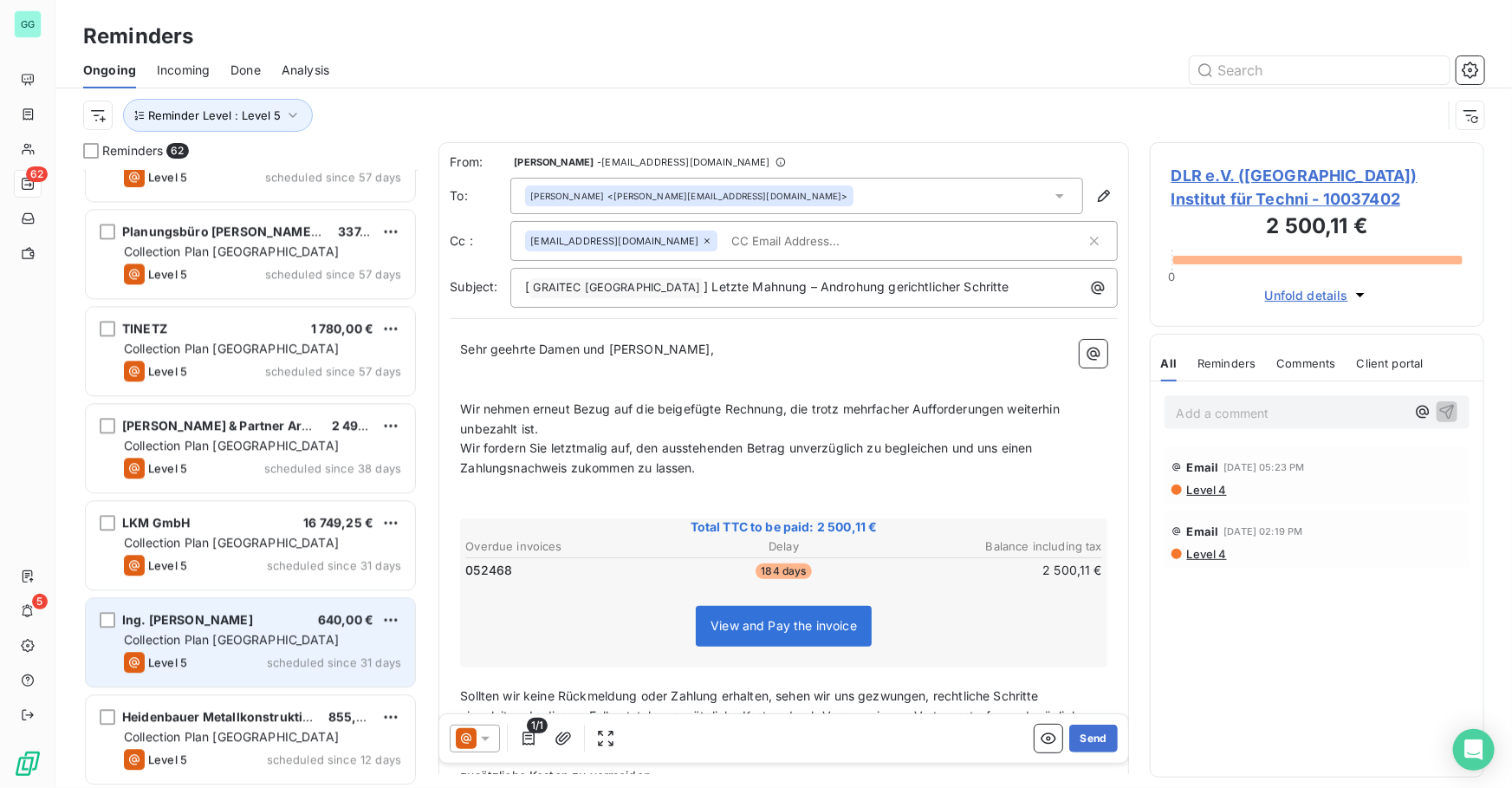
scroll to position [5399, 0]
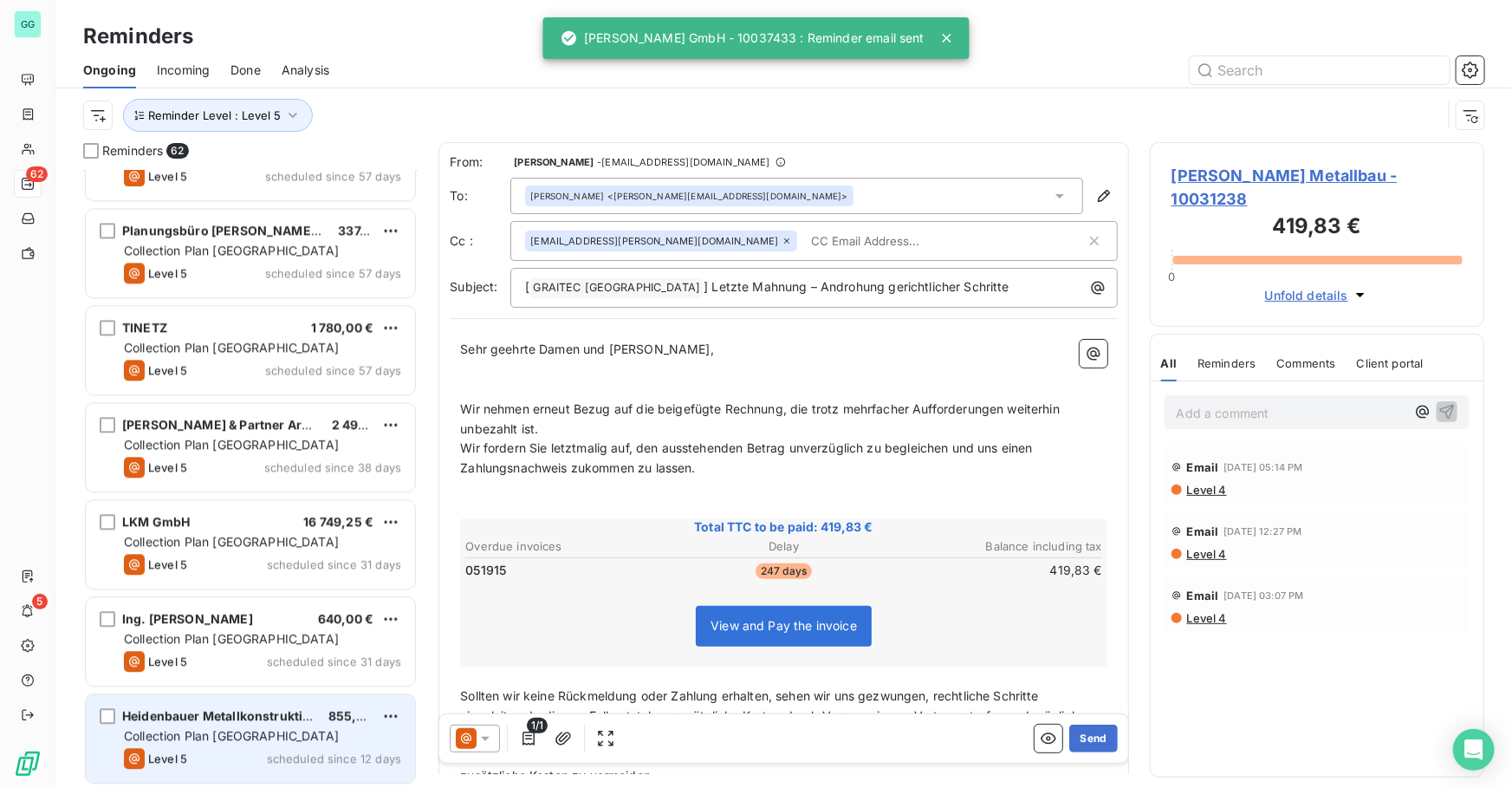
click at [227, 726] on div "Heidenbauer Metallkonstruktion GmbH 855,00 € Collection Plan [GEOGRAPHIC_DATA] …" at bounding box center [250, 738] width 329 height 89
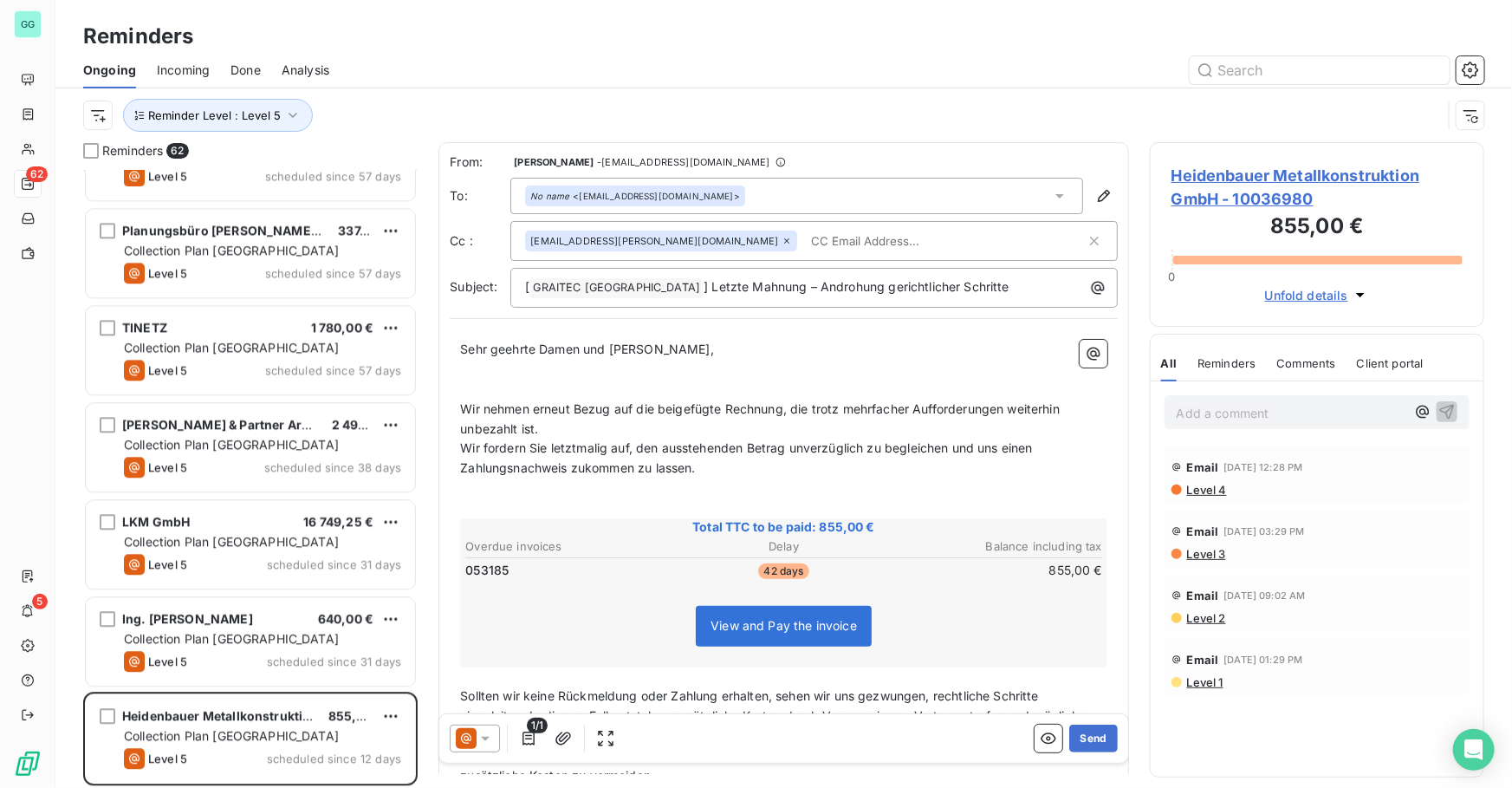
click at [1255, 172] on span "Heidenbauer Metallkonstruktion GmbH - 10036980" at bounding box center [1317, 187] width 291 height 47
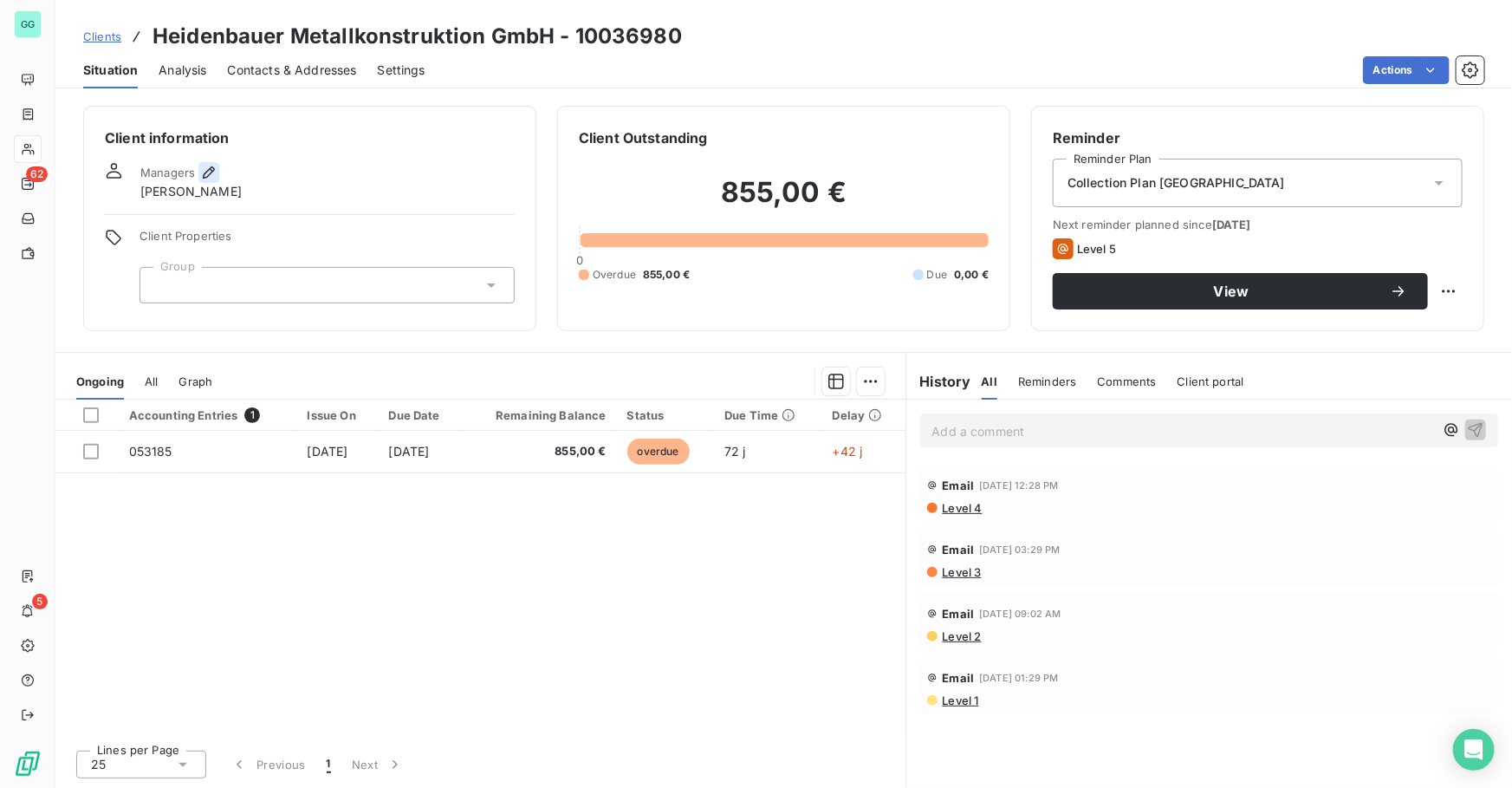
click at [217, 174] on button "button" at bounding box center [209, 172] width 21 height 21
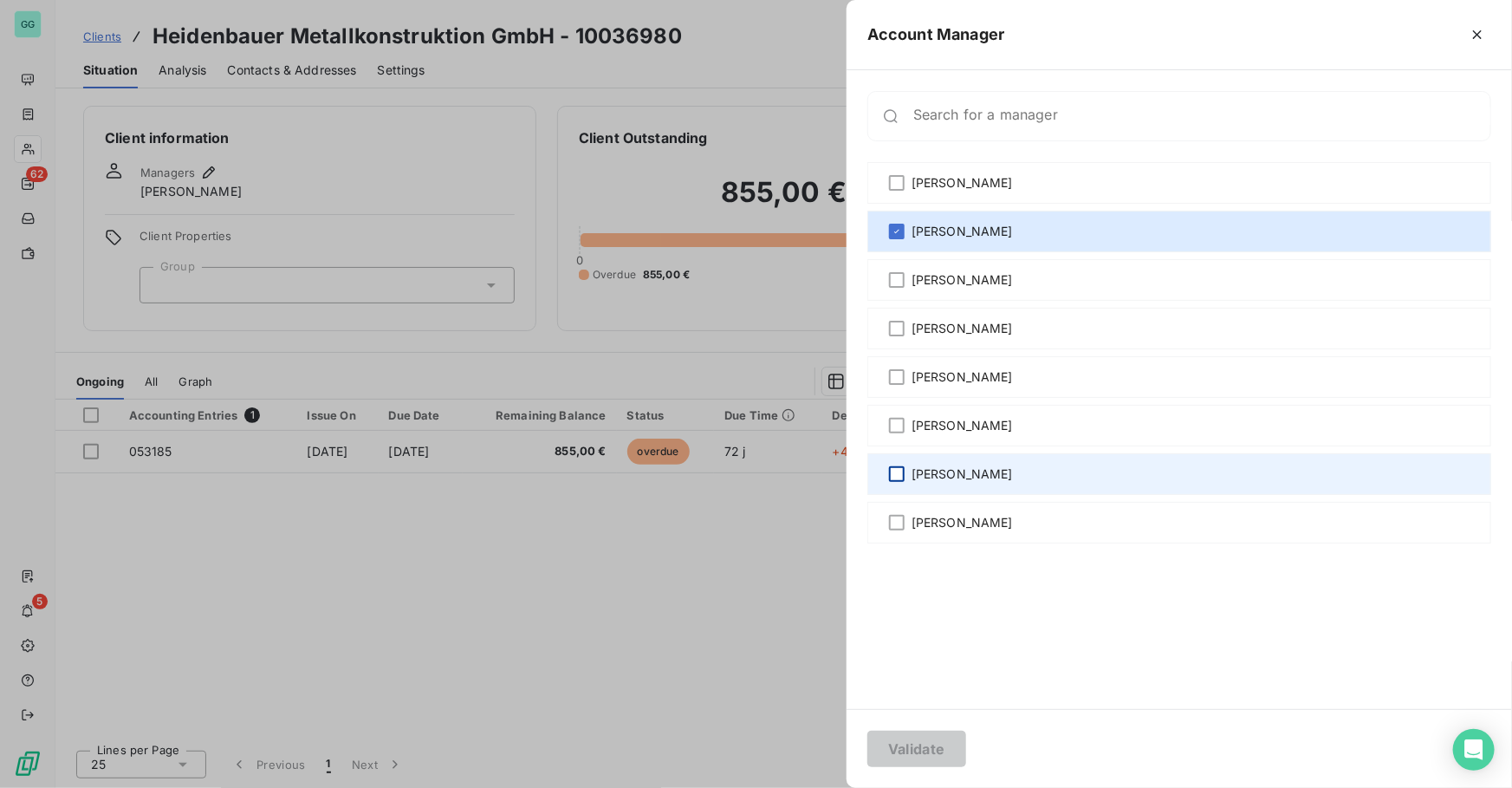
click at [897, 475] on div at bounding box center [897, 474] width 15 height 15
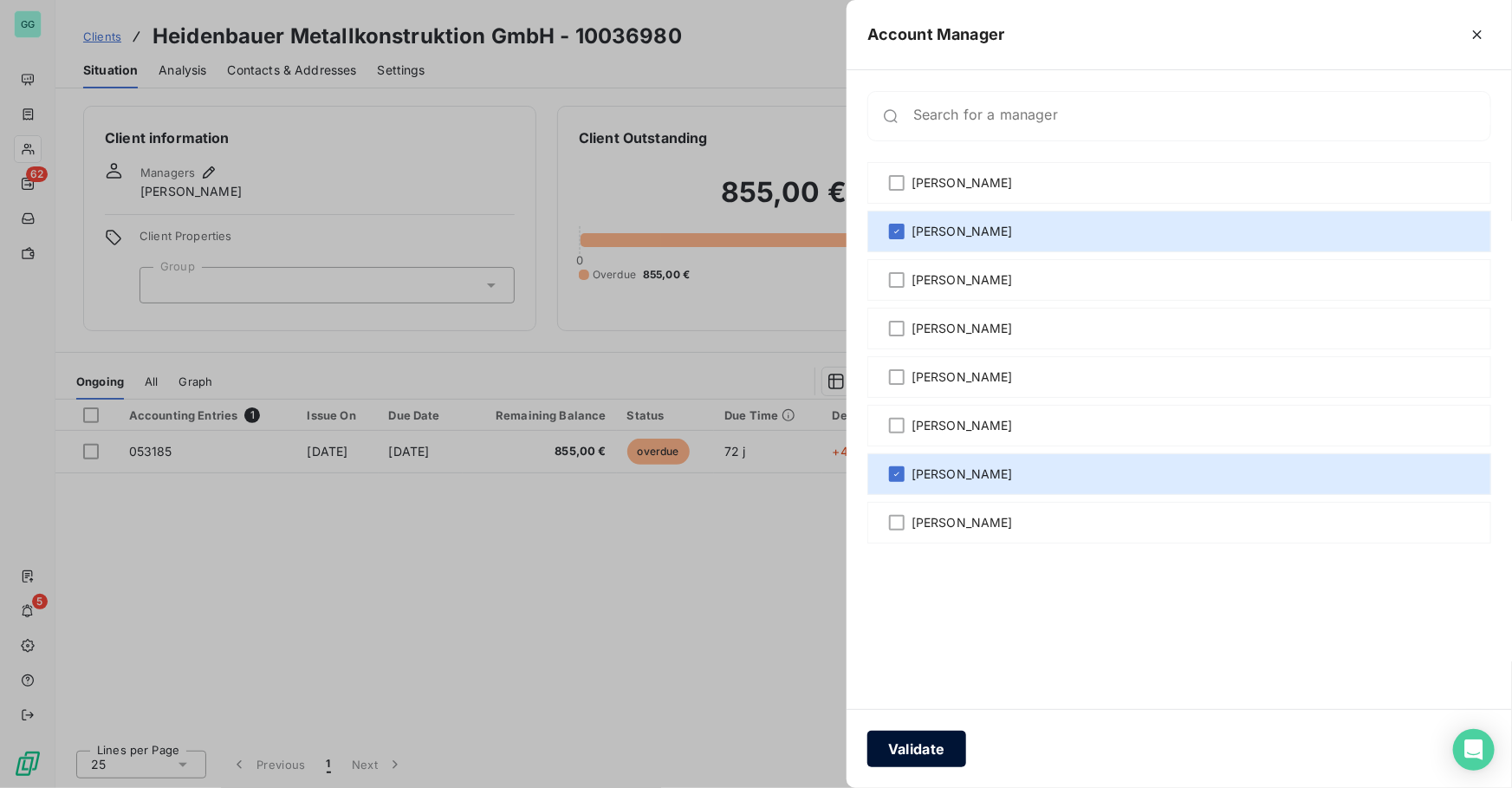
click at [906, 741] on button "Validate" at bounding box center [916, 748] width 99 height 36
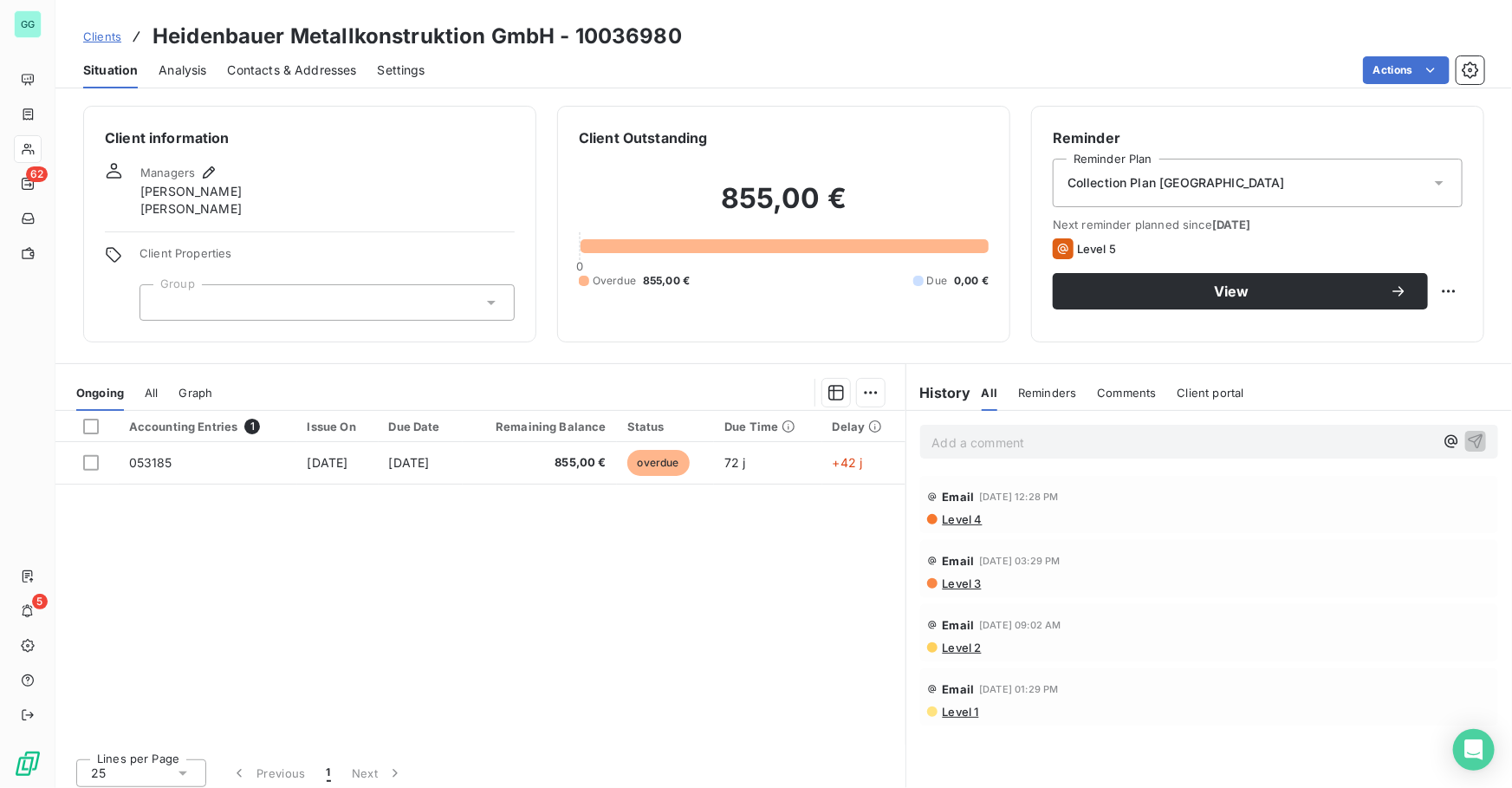
click at [305, 71] on span "Contacts & Addresses" at bounding box center [292, 70] width 129 height 17
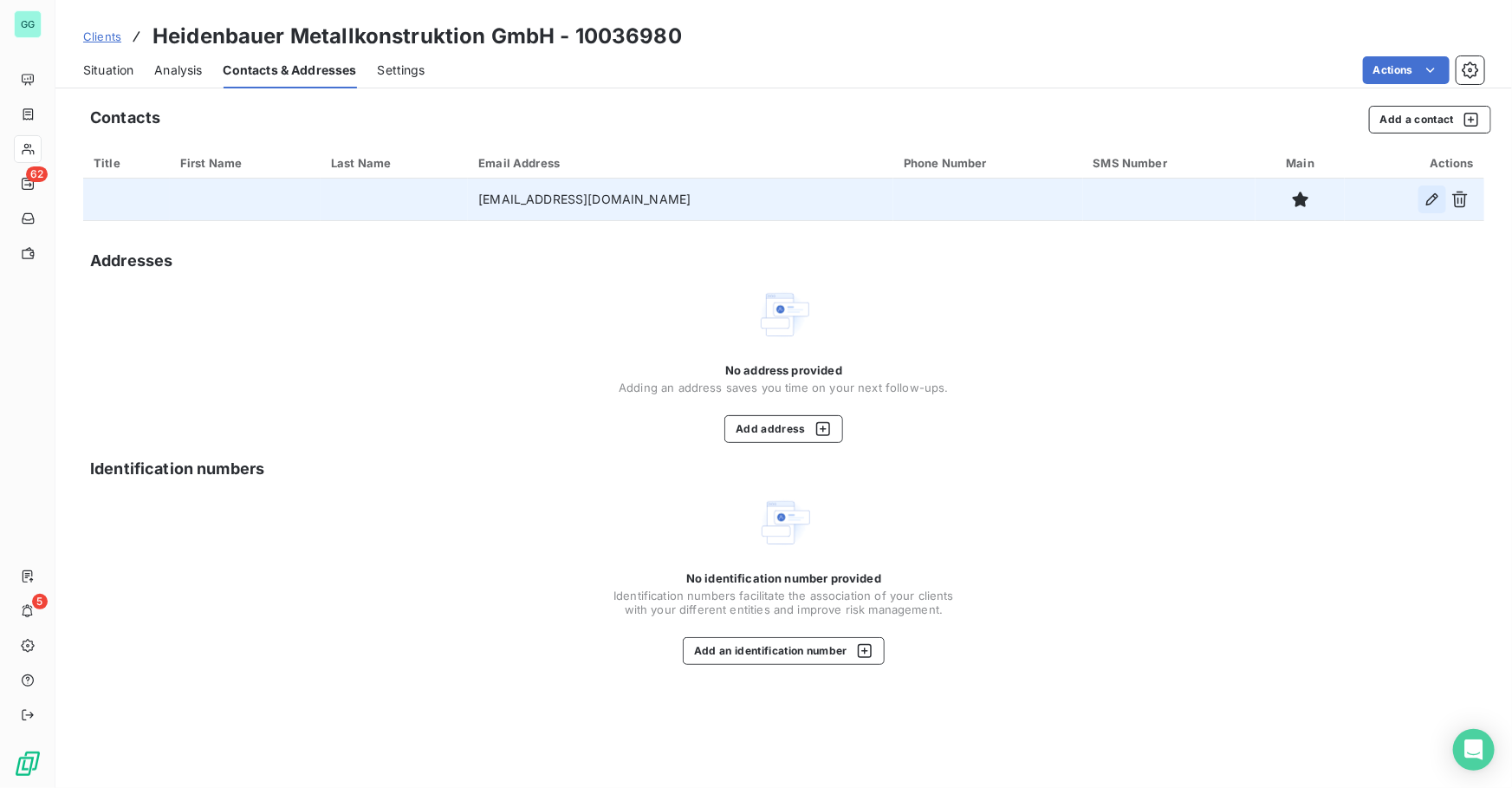
click at [1435, 195] on icon "button" at bounding box center [1432, 199] width 17 height 17
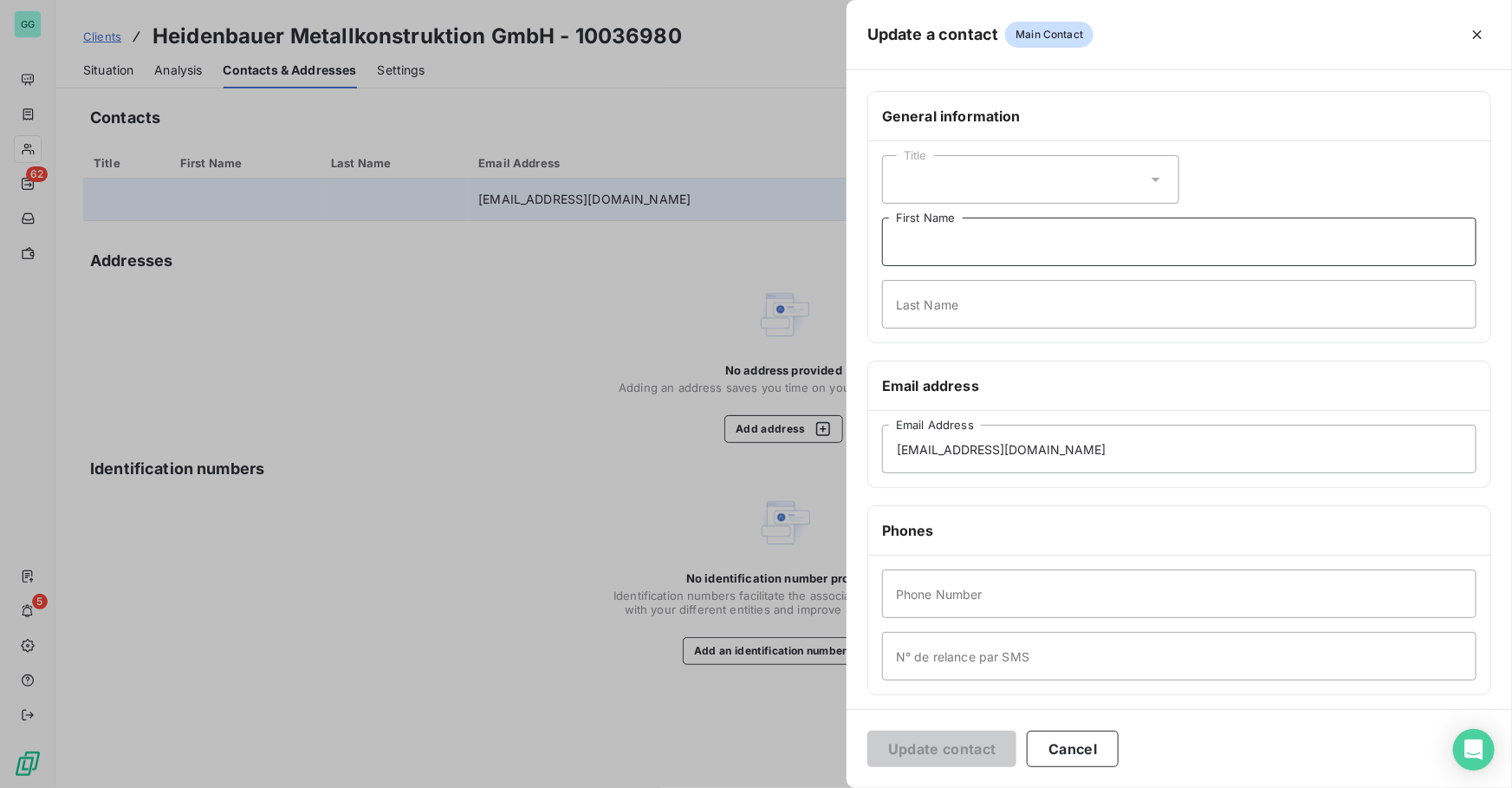
click at [921, 242] on input "First Name" at bounding box center [1179, 242] width 595 height 49
type input "Sanghi"
type input "Jun"
click at [988, 242] on input "Sanghi" at bounding box center [1179, 242] width 595 height 49
type input "Sangho"
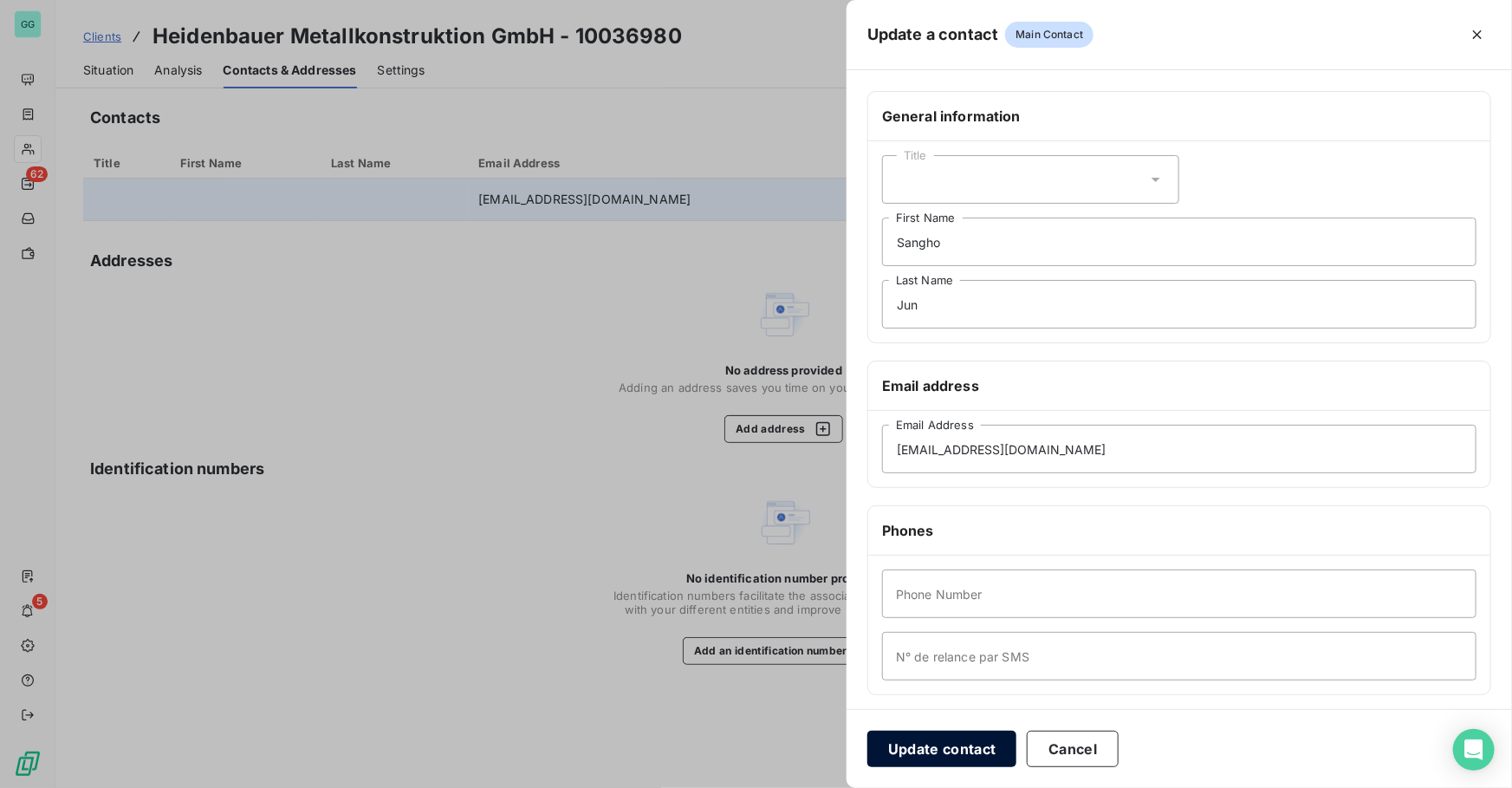
click at [954, 736] on button "Update contact" at bounding box center [942, 748] width 149 height 36
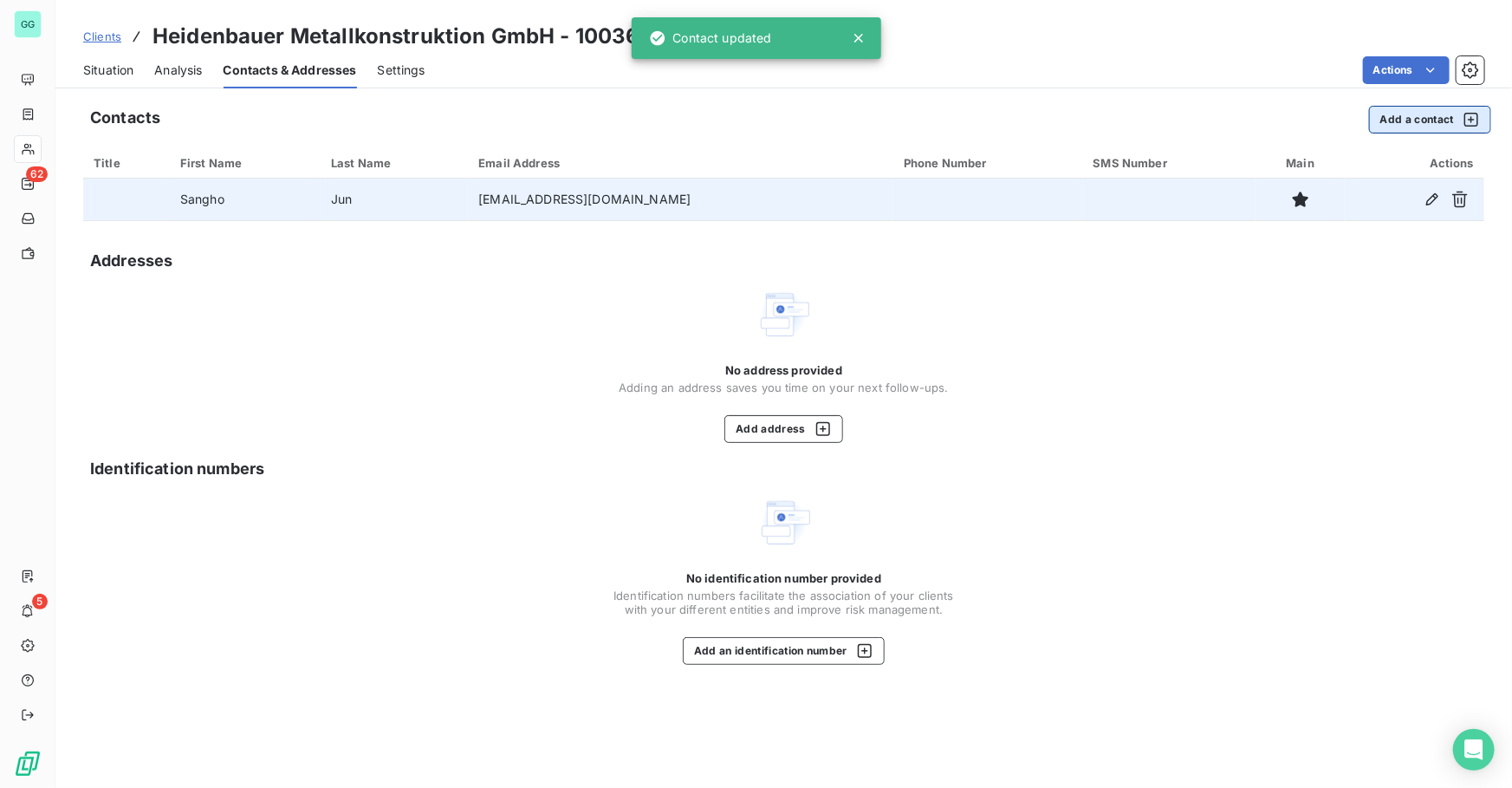
click at [1413, 117] on button "Add a contact" at bounding box center [1430, 119] width 122 height 28
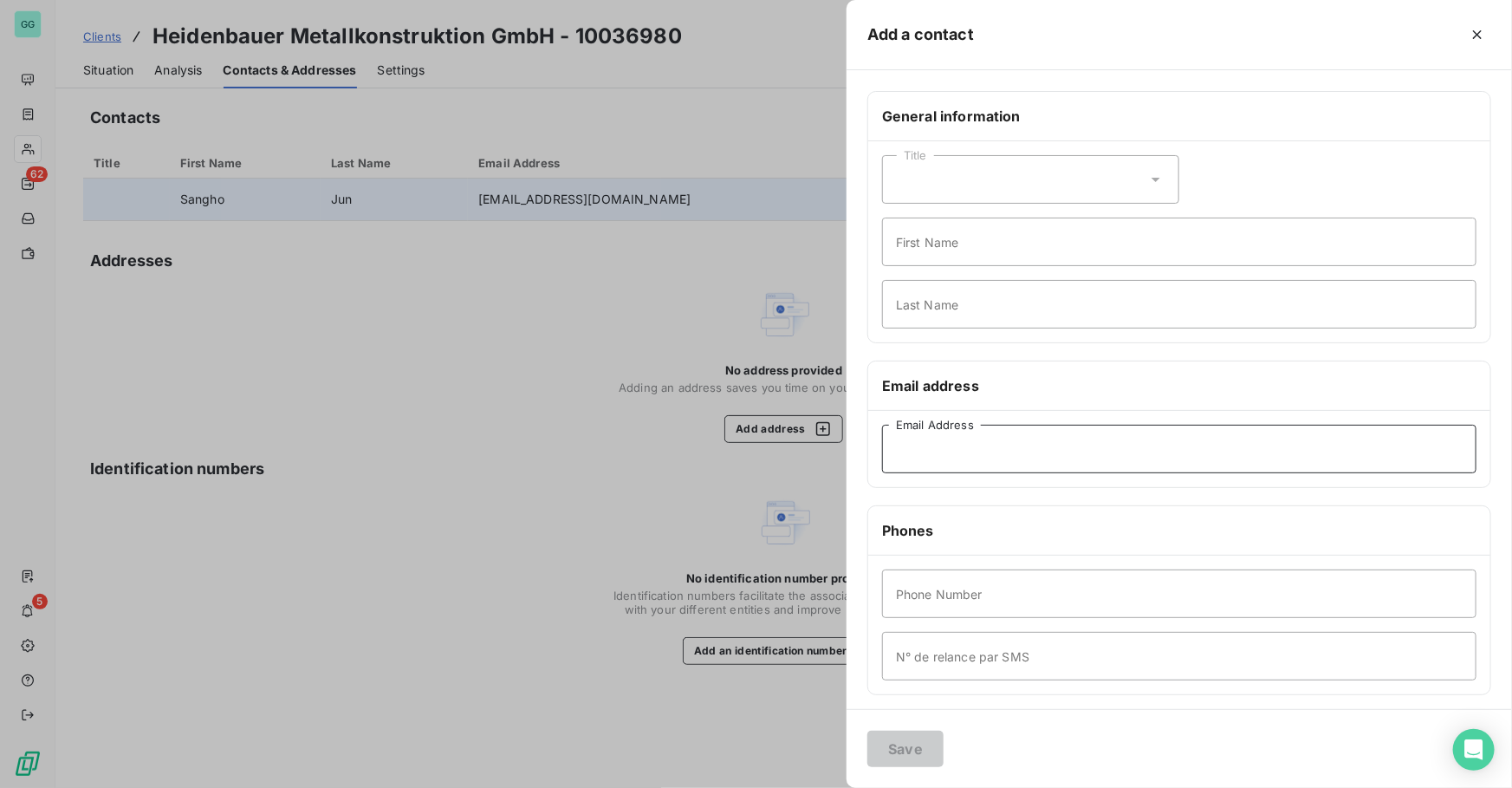
click at [972, 456] on input "Email Address" at bounding box center [1179, 449] width 595 height 49
paste input "[EMAIL_ADDRESS][DOMAIN_NAME]"
type input "[EMAIL_ADDRESS][DOMAIN_NAME]"
click at [903, 751] on button "Save" at bounding box center [906, 748] width 76 height 36
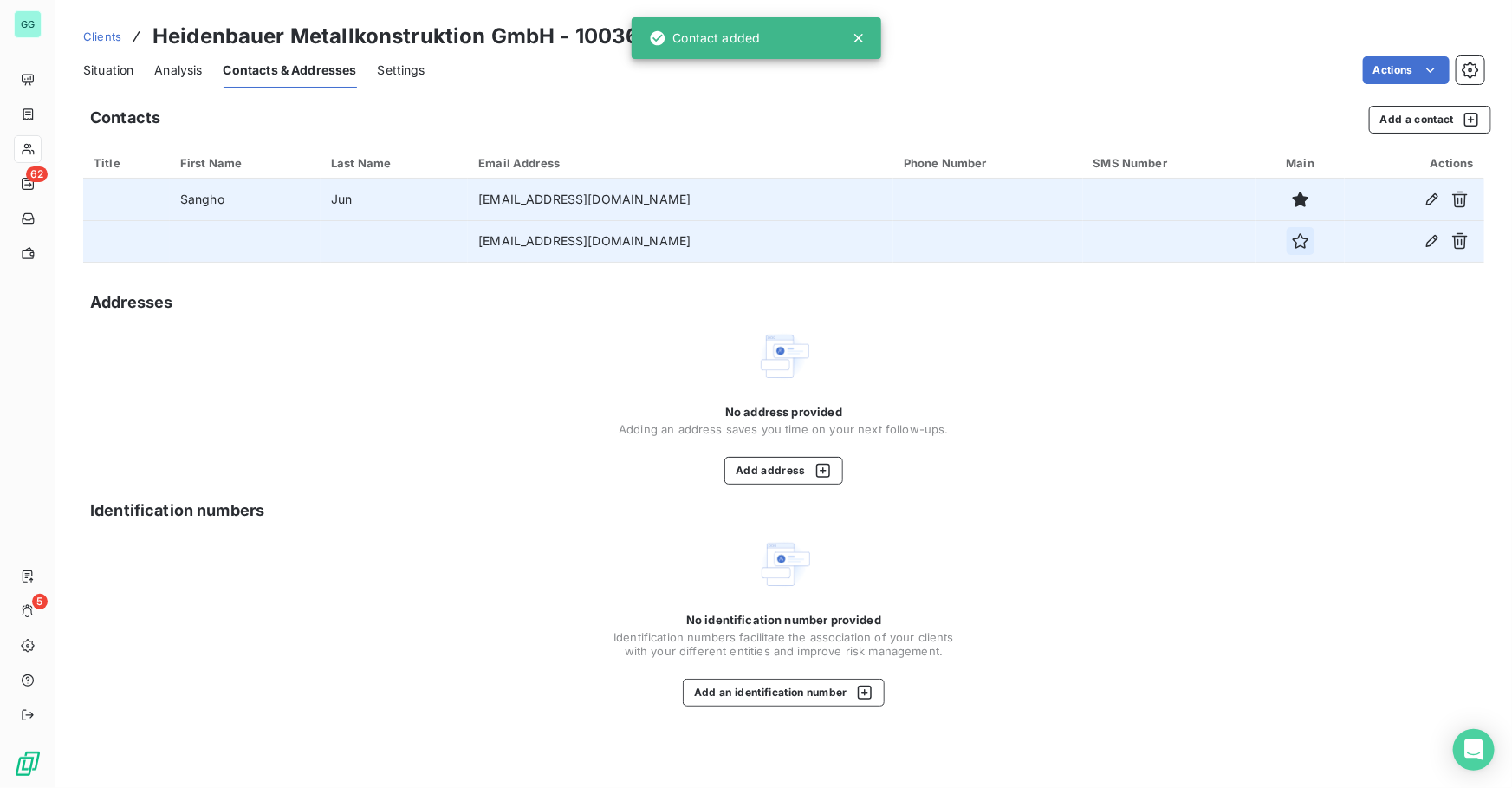
click at [1293, 242] on icon "button" at bounding box center [1301, 240] width 17 height 17
click at [1423, 115] on button "Add a contact" at bounding box center [1430, 119] width 122 height 28
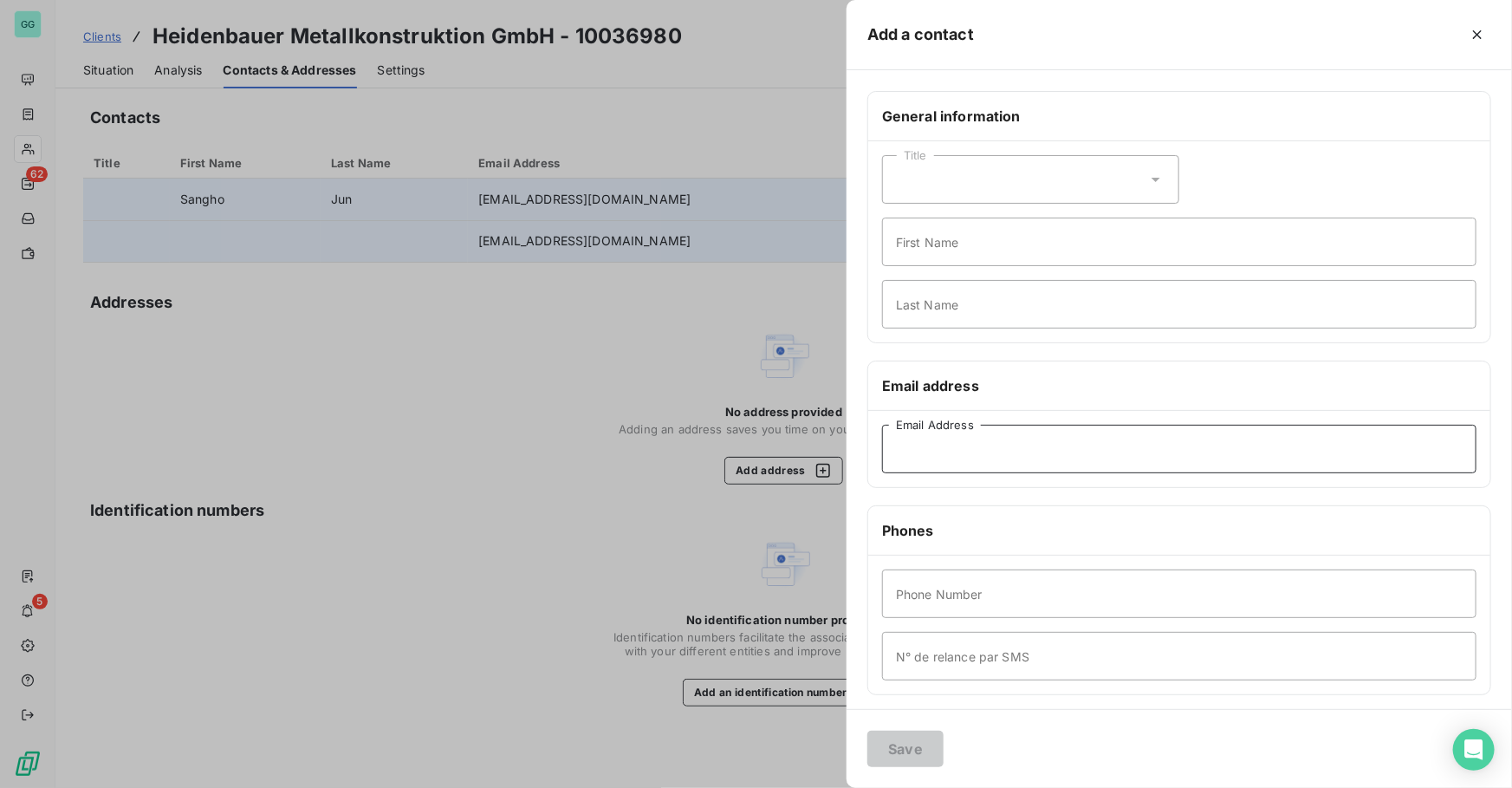
click at [972, 444] on input "Email Address" at bounding box center [1179, 449] width 595 height 49
paste input "[PERSON_NAME][EMAIL_ADDRESS][DOMAIN_NAME]"
type input "[PERSON_NAME][EMAIL_ADDRESS][DOMAIN_NAME]"
click at [868, 730] on button "Save" at bounding box center [906, 748] width 76 height 36
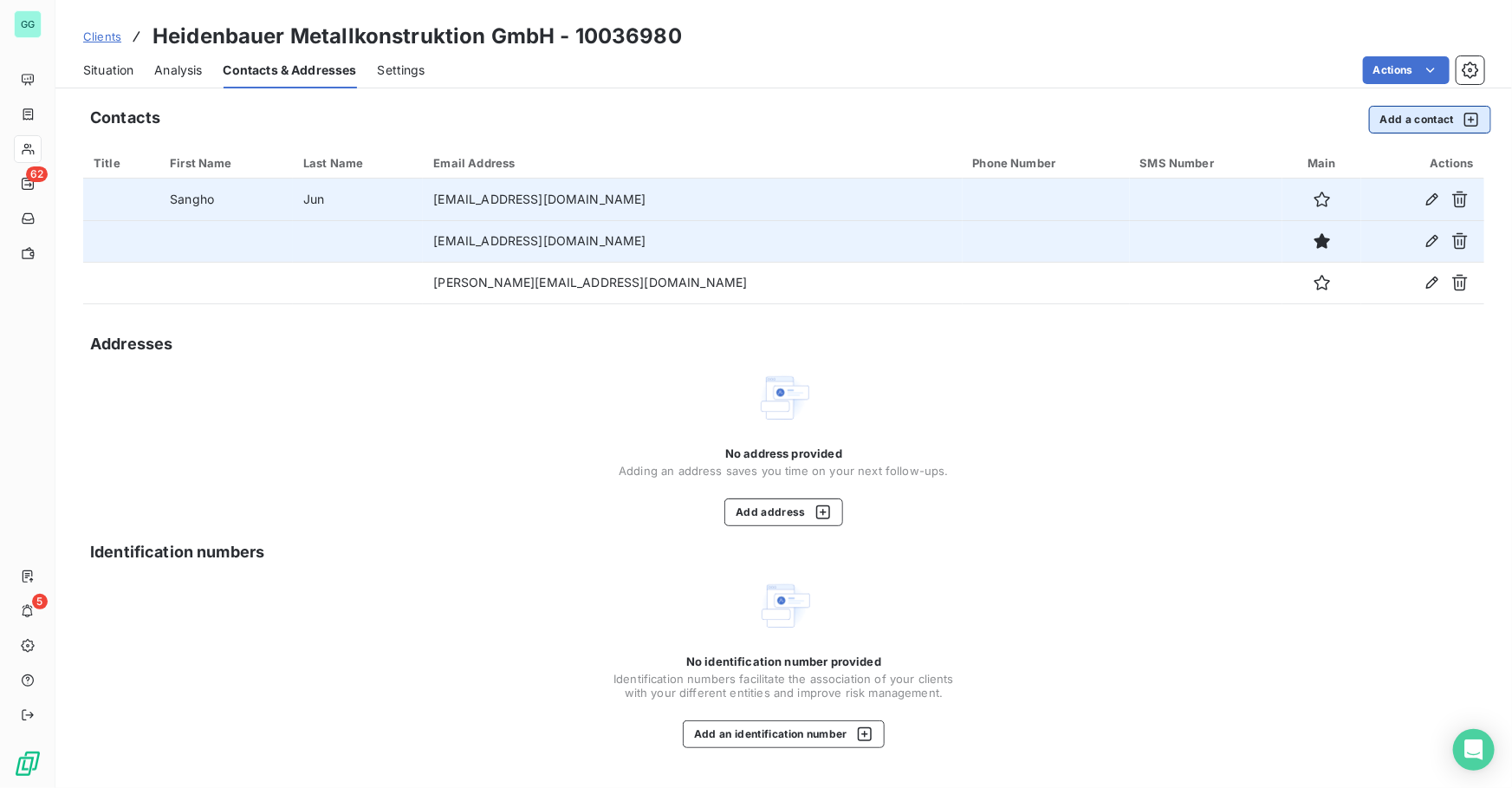
click at [1382, 121] on button "Add a contact" at bounding box center [1430, 119] width 122 height 28
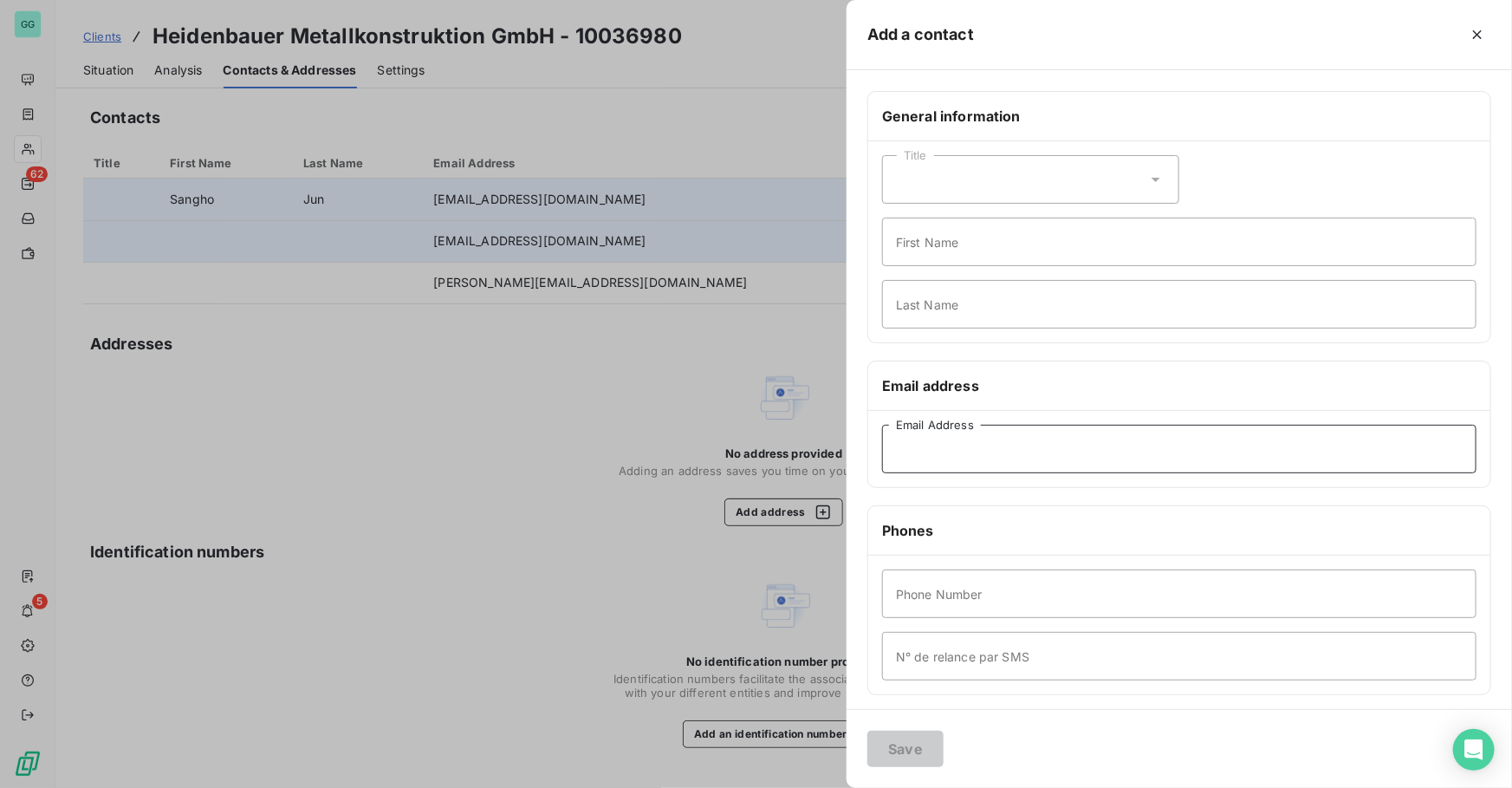
click at [925, 436] on input "Email Address" at bounding box center [1179, 449] width 595 height 49
paste input "[EMAIL_ADDRESS][PERSON_NAME][DOMAIN_NAME]"
type input "[EMAIL_ADDRESS][PERSON_NAME][DOMAIN_NAME]"
click at [897, 749] on button "Save" at bounding box center [906, 748] width 76 height 36
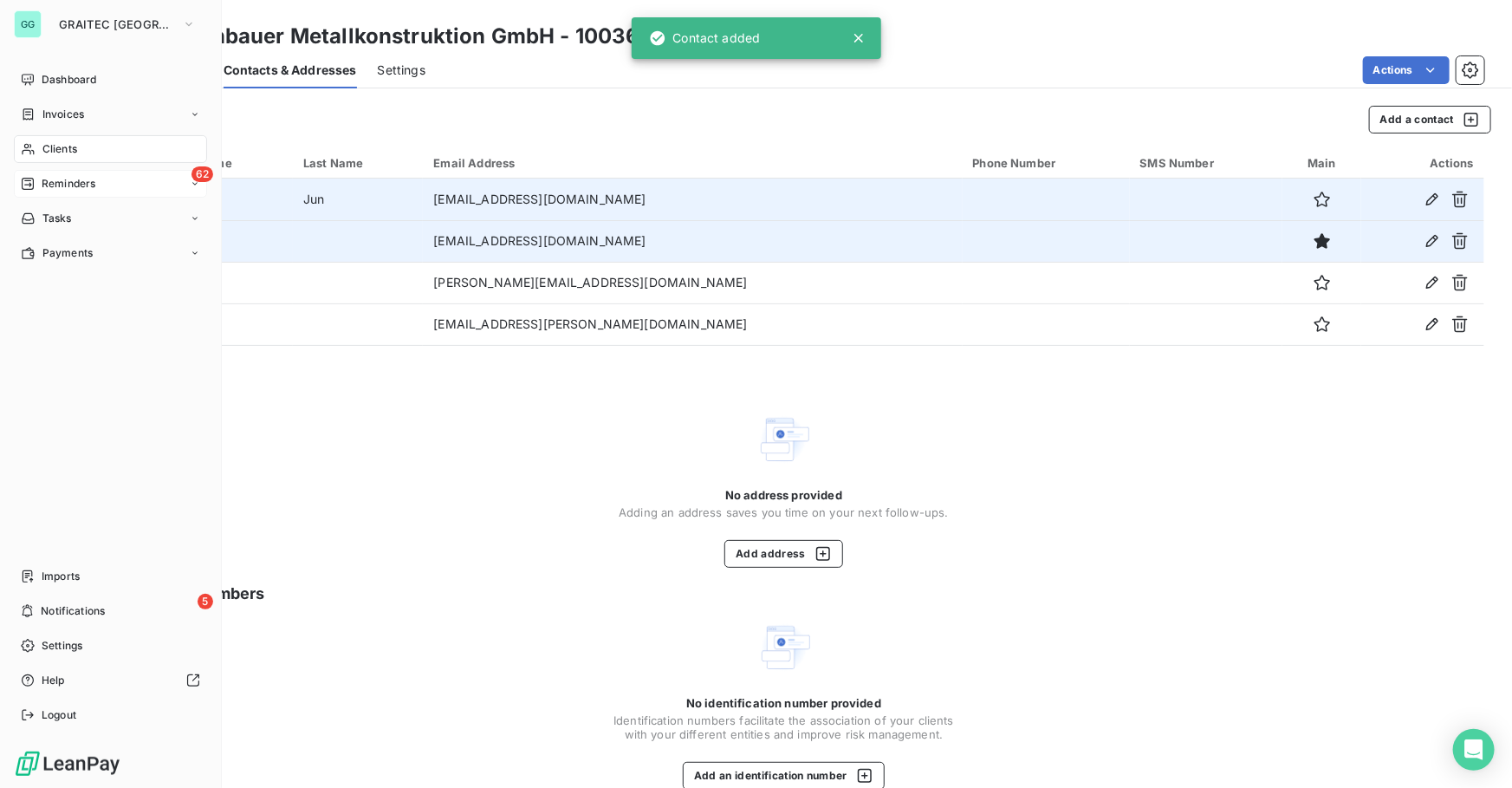
click at [79, 170] on div "62 Reminders" at bounding box center [110, 183] width 193 height 28
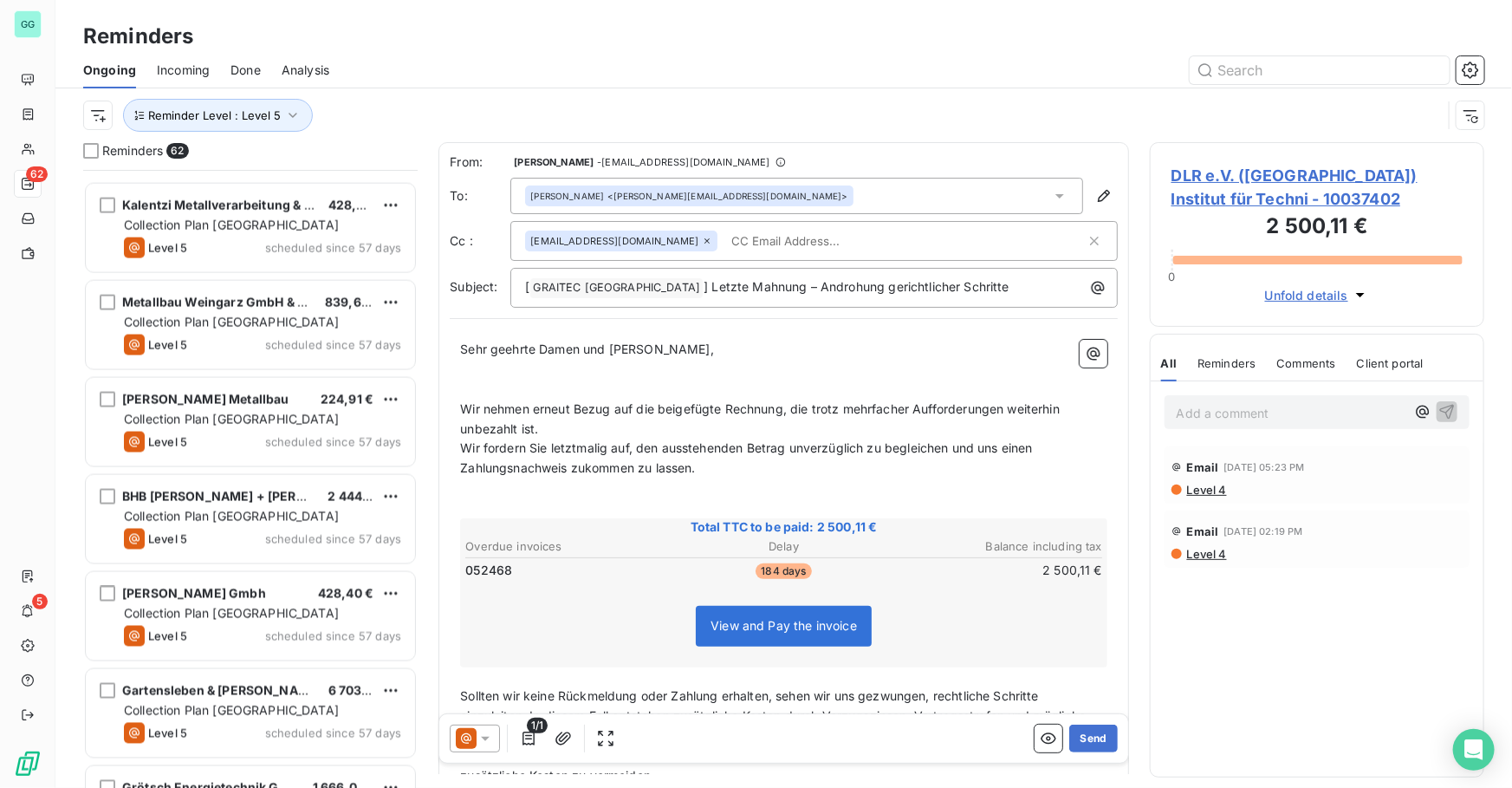
scroll to position [5399, 0]
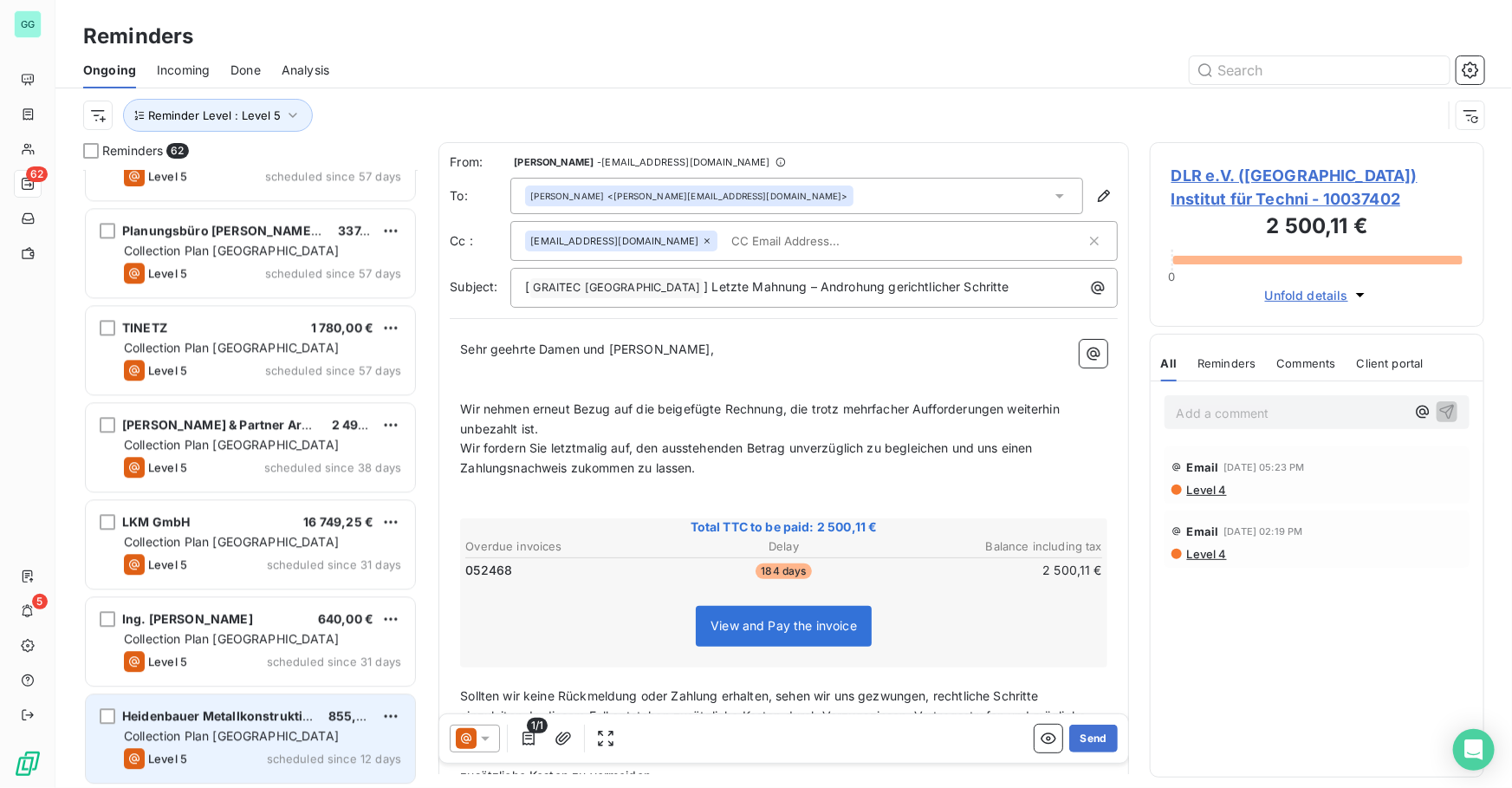
click at [259, 745] on div "Heidenbauer Metallkonstruktion GmbH 855,00 € Collection Plan [GEOGRAPHIC_DATA] …" at bounding box center [250, 738] width 329 height 89
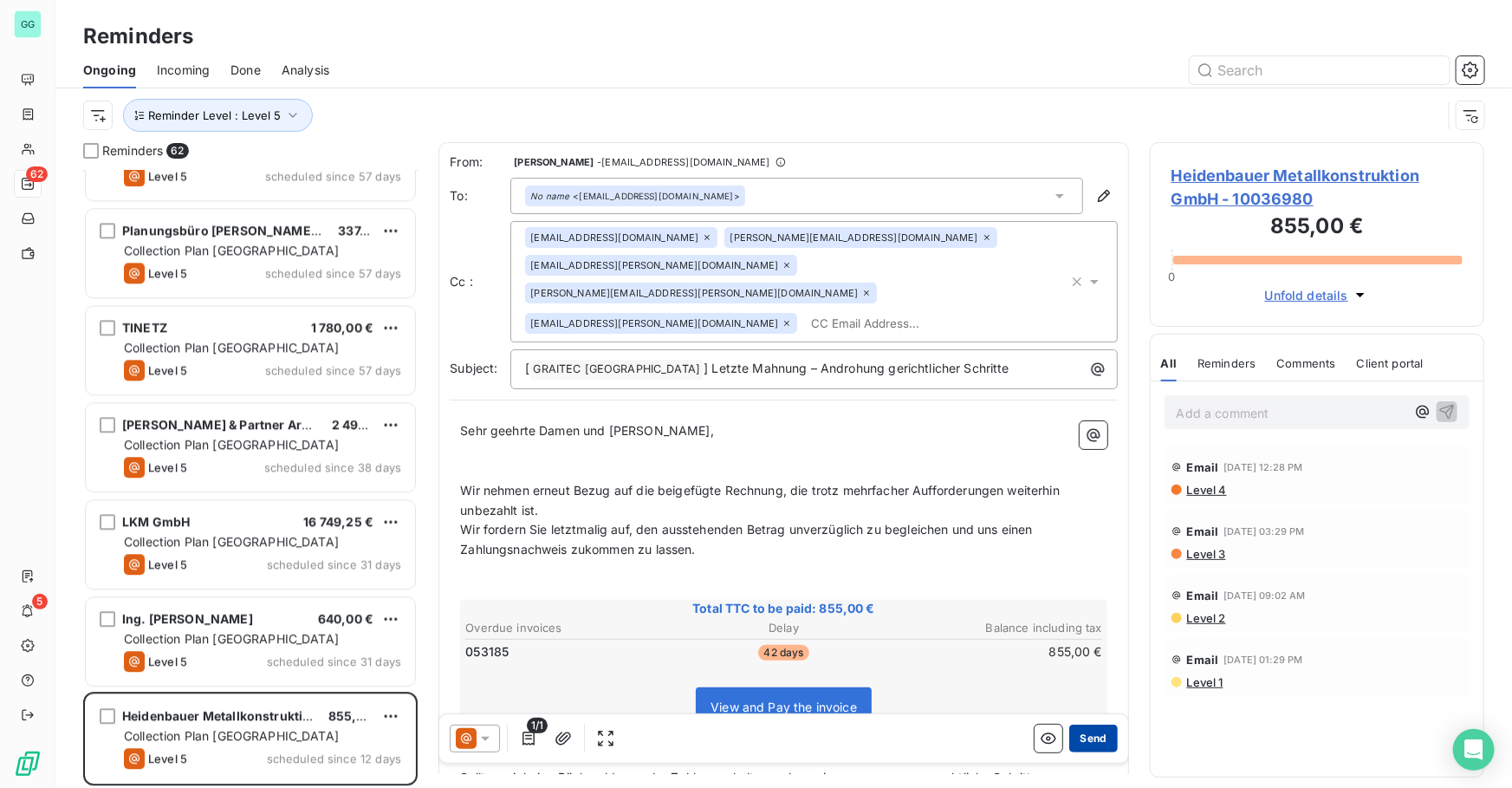
click at [1089, 742] on button "Send" at bounding box center [1093, 738] width 48 height 28
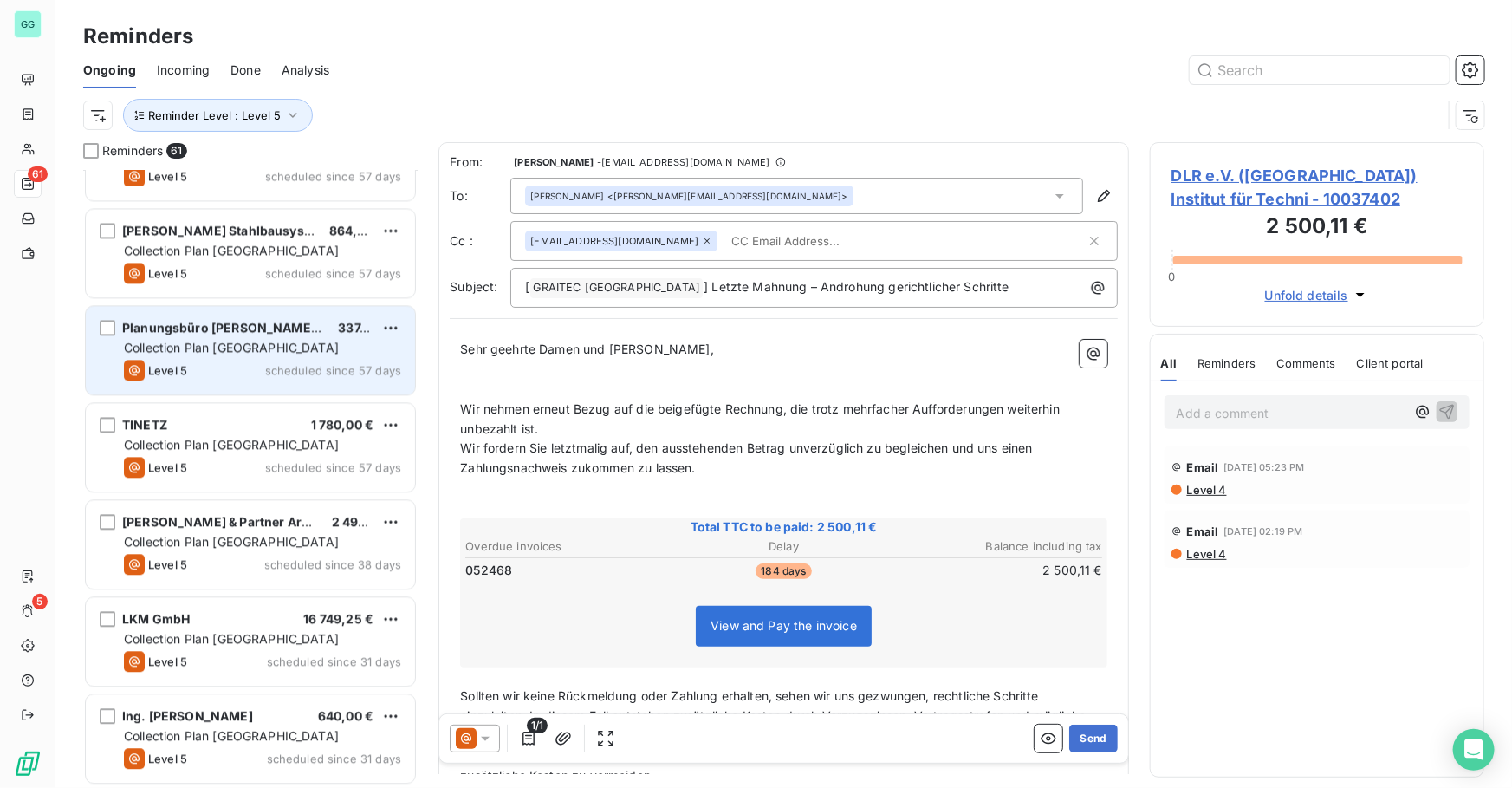
scroll to position [5303, 0]
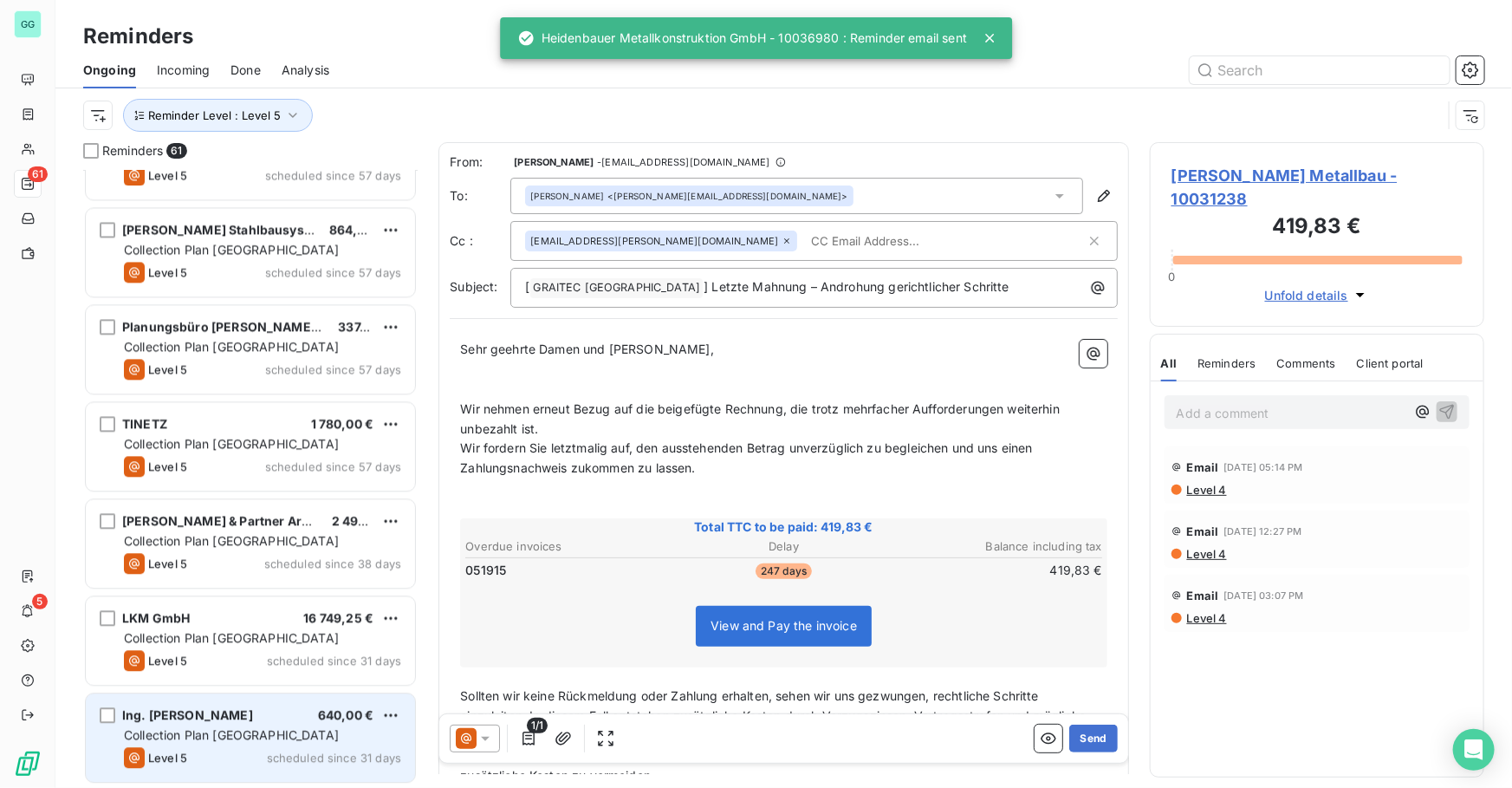
click at [280, 750] on span "scheduled since 31 days" at bounding box center [333, 756] width 135 height 14
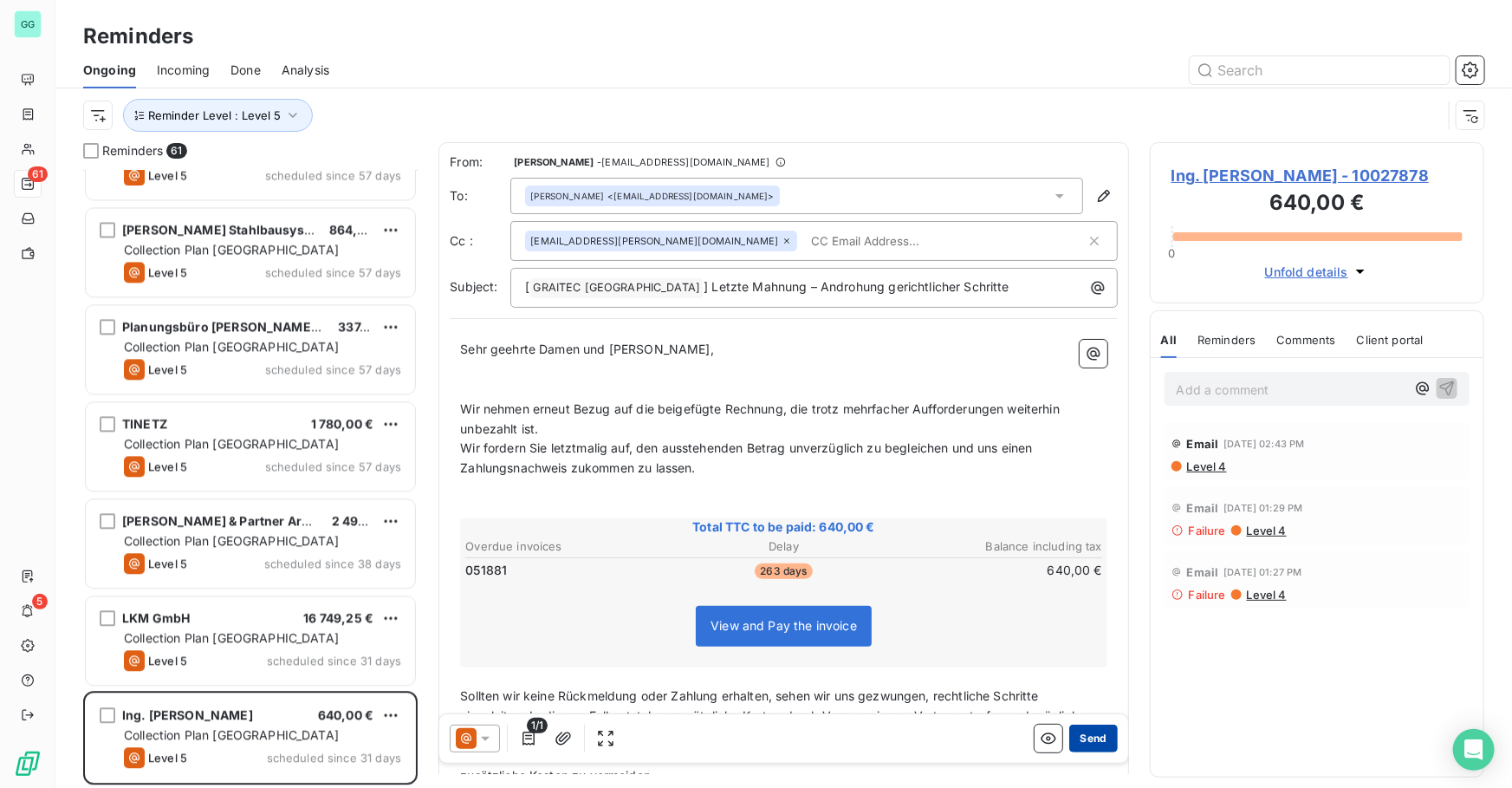
click at [1081, 739] on button "Send" at bounding box center [1093, 738] width 48 height 28
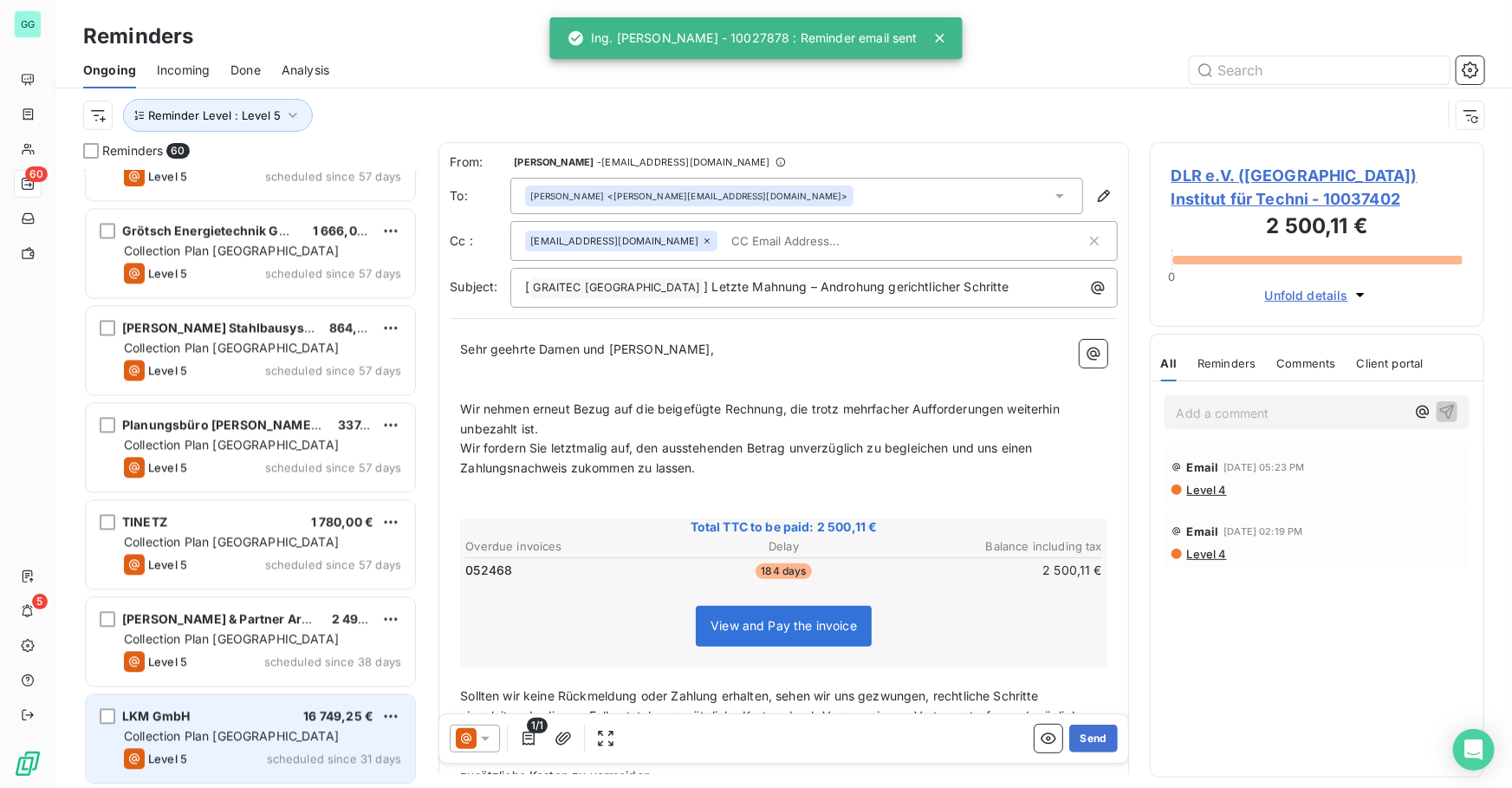
scroll to position [5205, 0]
click at [290, 711] on div "LKM GmbH 16 749,25 €" at bounding box center [262, 714] width 277 height 15
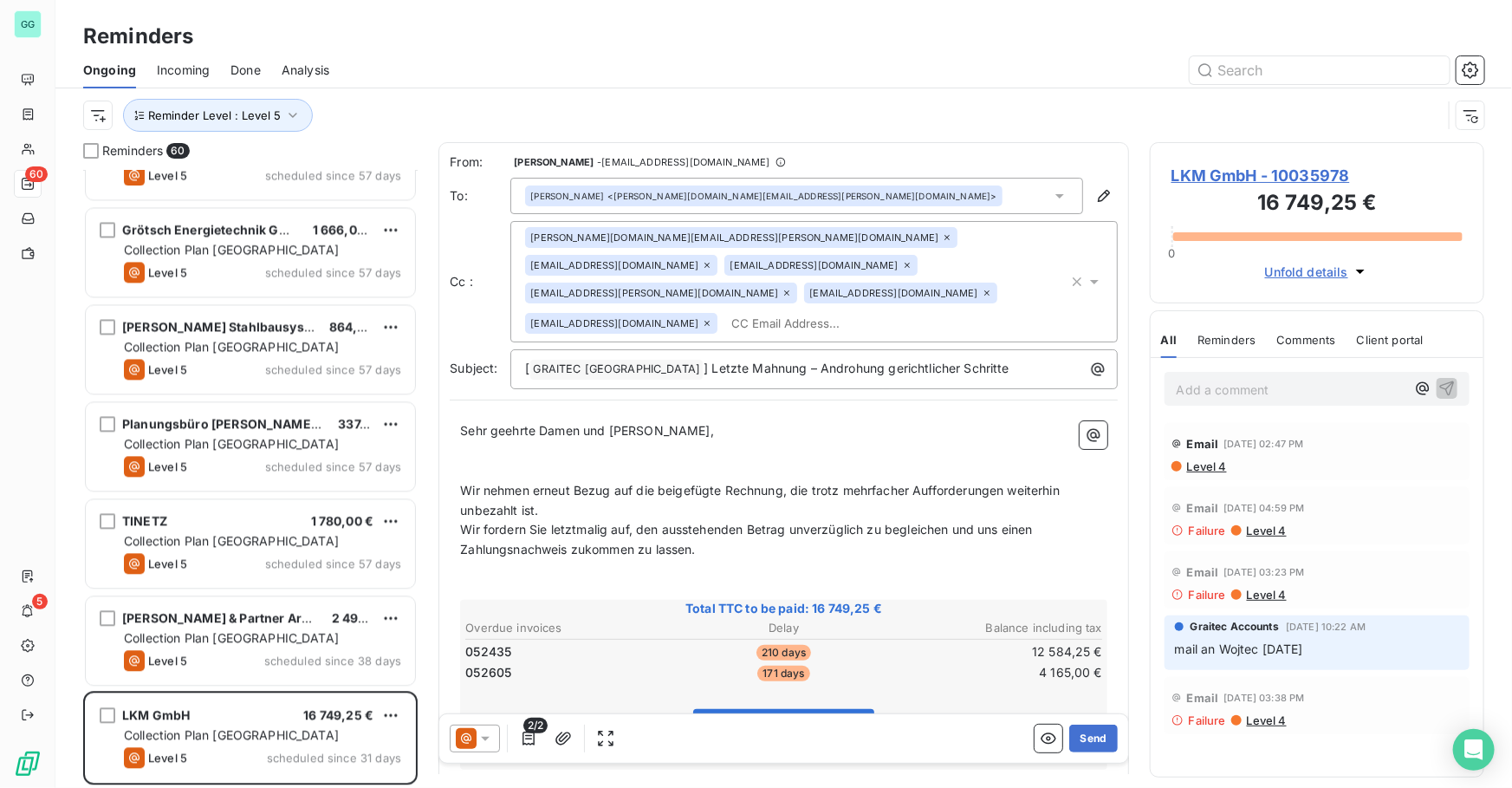
click at [1275, 167] on span "LKM GmbH - 10035978" at bounding box center [1317, 175] width 291 height 23
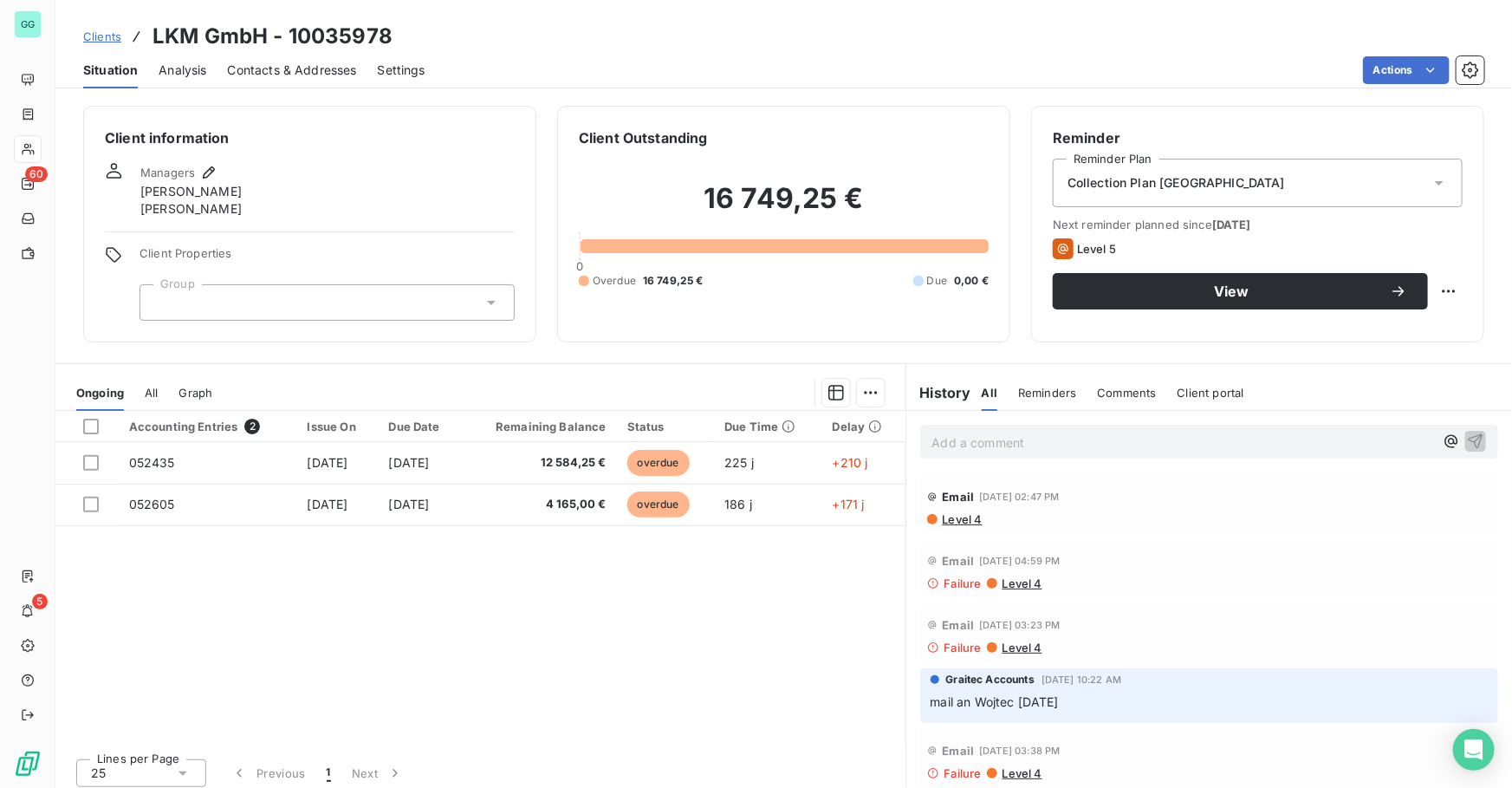
click at [268, 70] on span "Contacts & Addresses" at bounding box center [292, 70] width 129 height 17
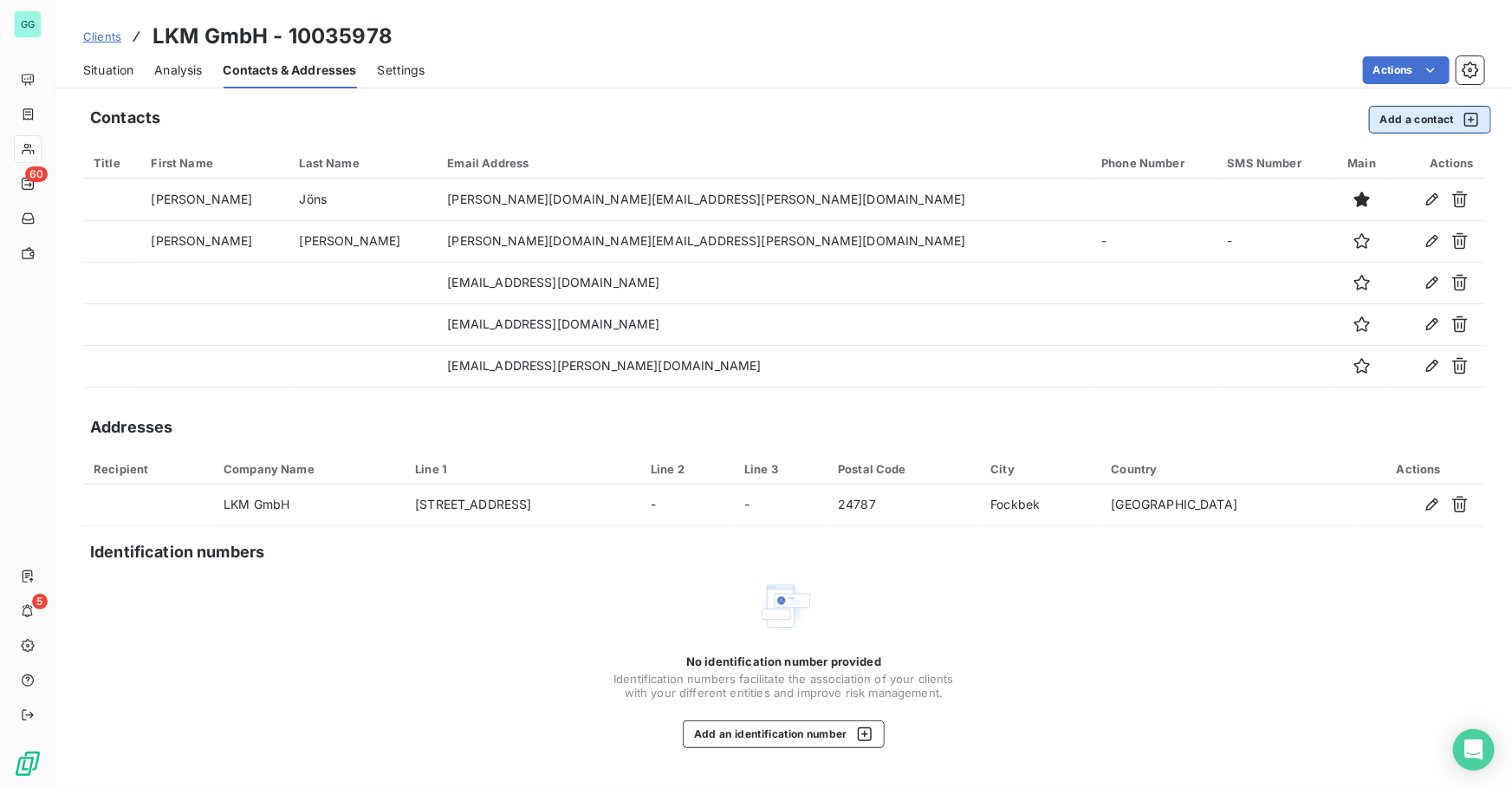
click at [1394, 123] on button "Add a contact" at bounding box center [1430, 119] width 122 height 28
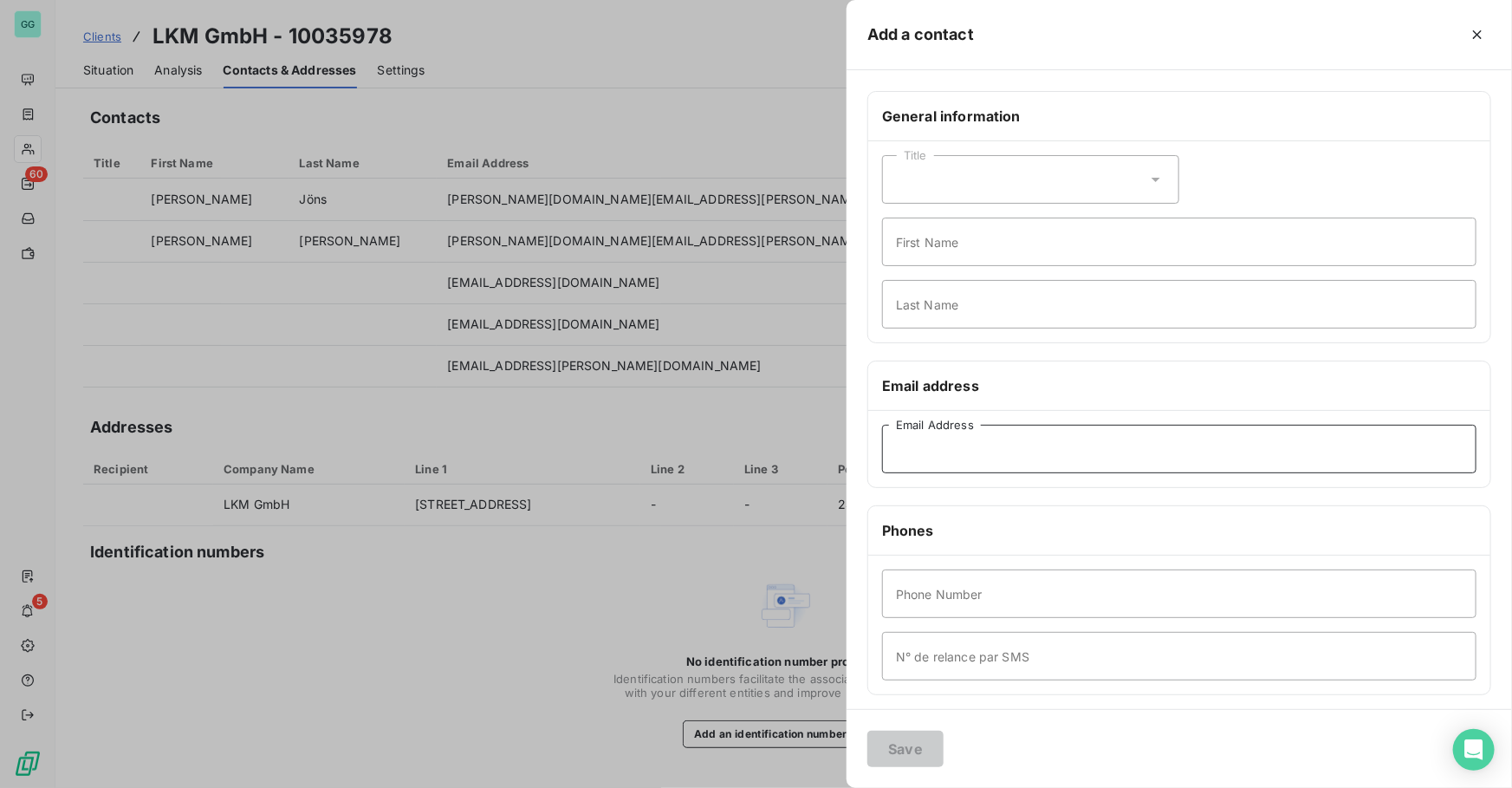
click at [946, 451] on input "Email Address" at bounding box center [1179, 449] width 595 height 49
paste input "[EMAIL_ADDRESS][DOMAIN_NAME]"
type input "[EMAIL_ADDRESS][DOMAIN_NAME]"
click at [901, 756] on button "Save" at bounding box center [906, 748] width 76 height 36
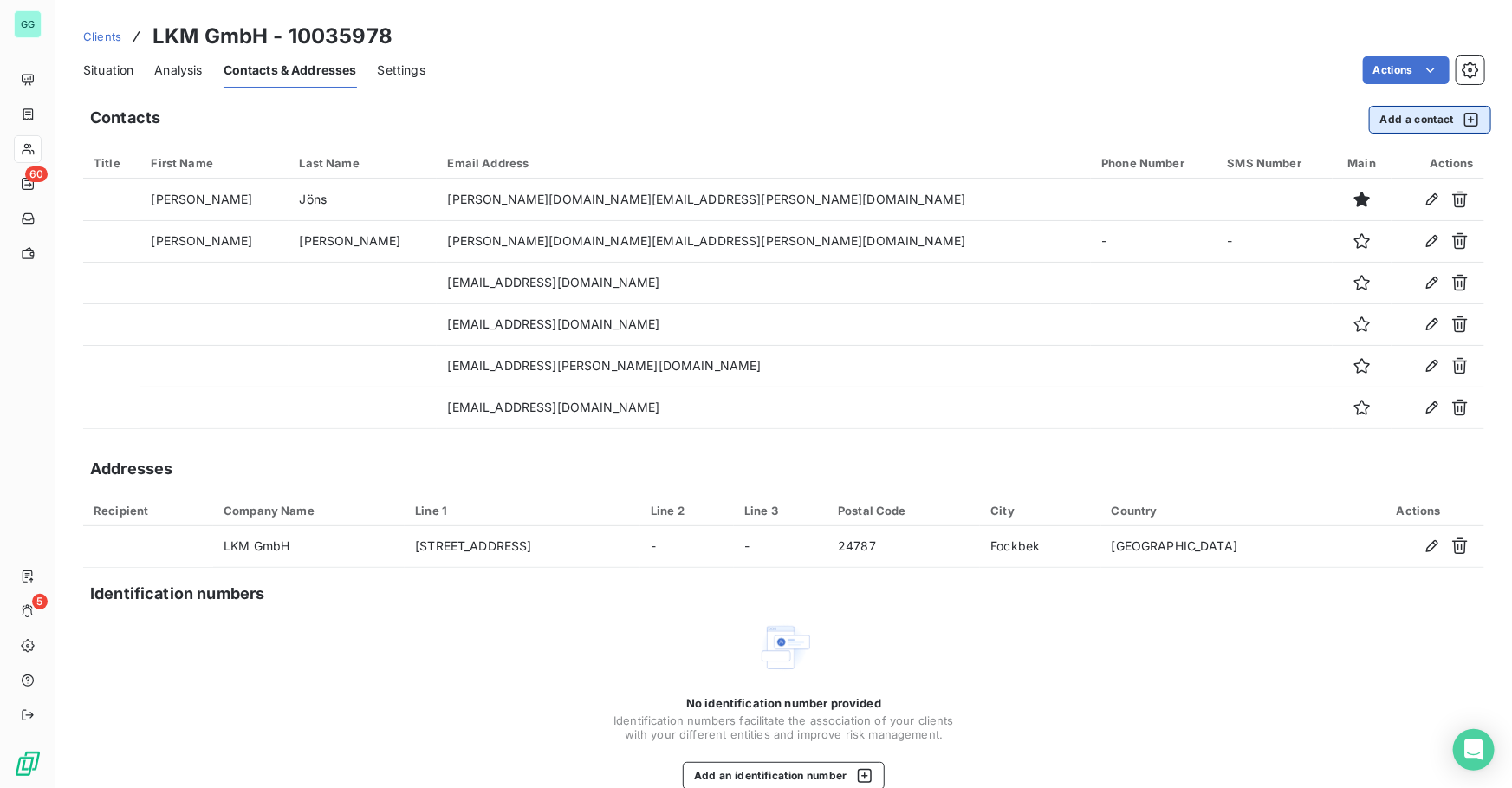
click at [1414, 124] on button "Add a contact" at bounding box center [1430, 119] width 122 height 28
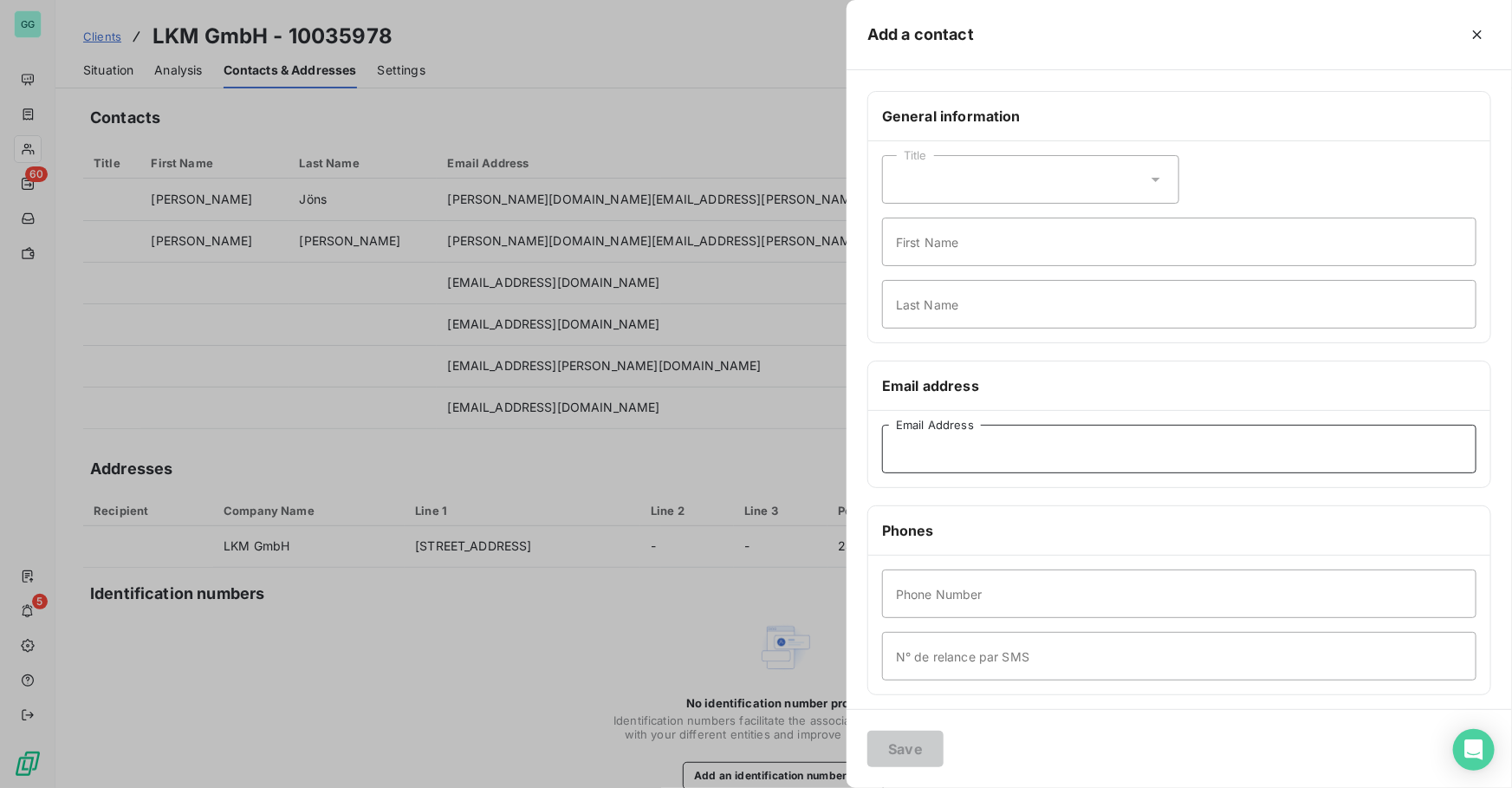
click at [962, 450] on input "Email Address" at bounding box center [1179, 449] width 595 height 49
paste input "[EMAIL_ADDRESS][PERSON_NAME][DOMAIN_NAME]"
type input "[EMAIL_ADDRESS][PERSON_NAME][DOMAIN_NAME]"
click at [903, 755] on button "Save" at bounding box center [906, 748] width 76 height 36
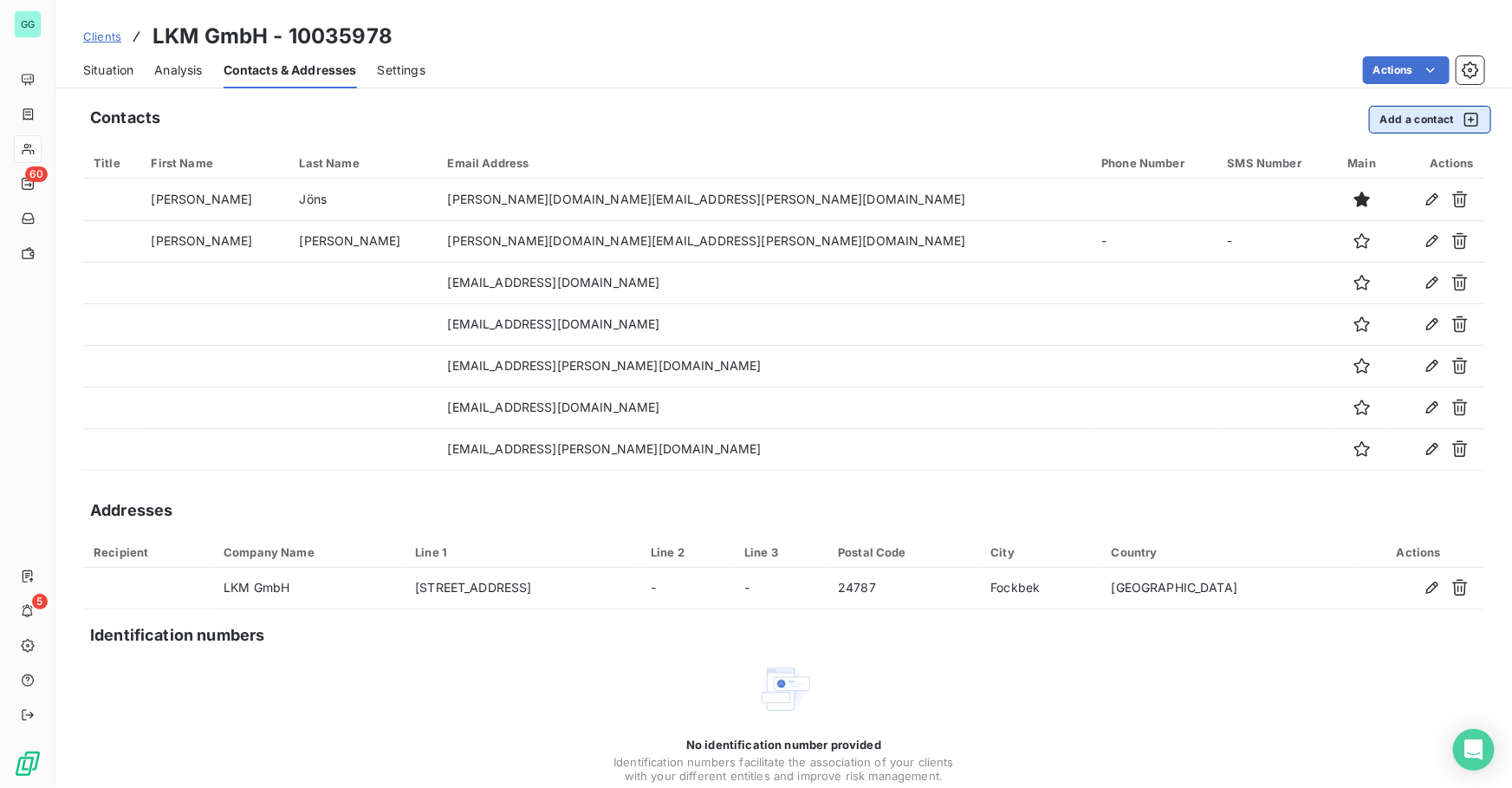
click at [1383, 118] on button "Add a contact" at bounding box center [1430, 119] width 122 height 28
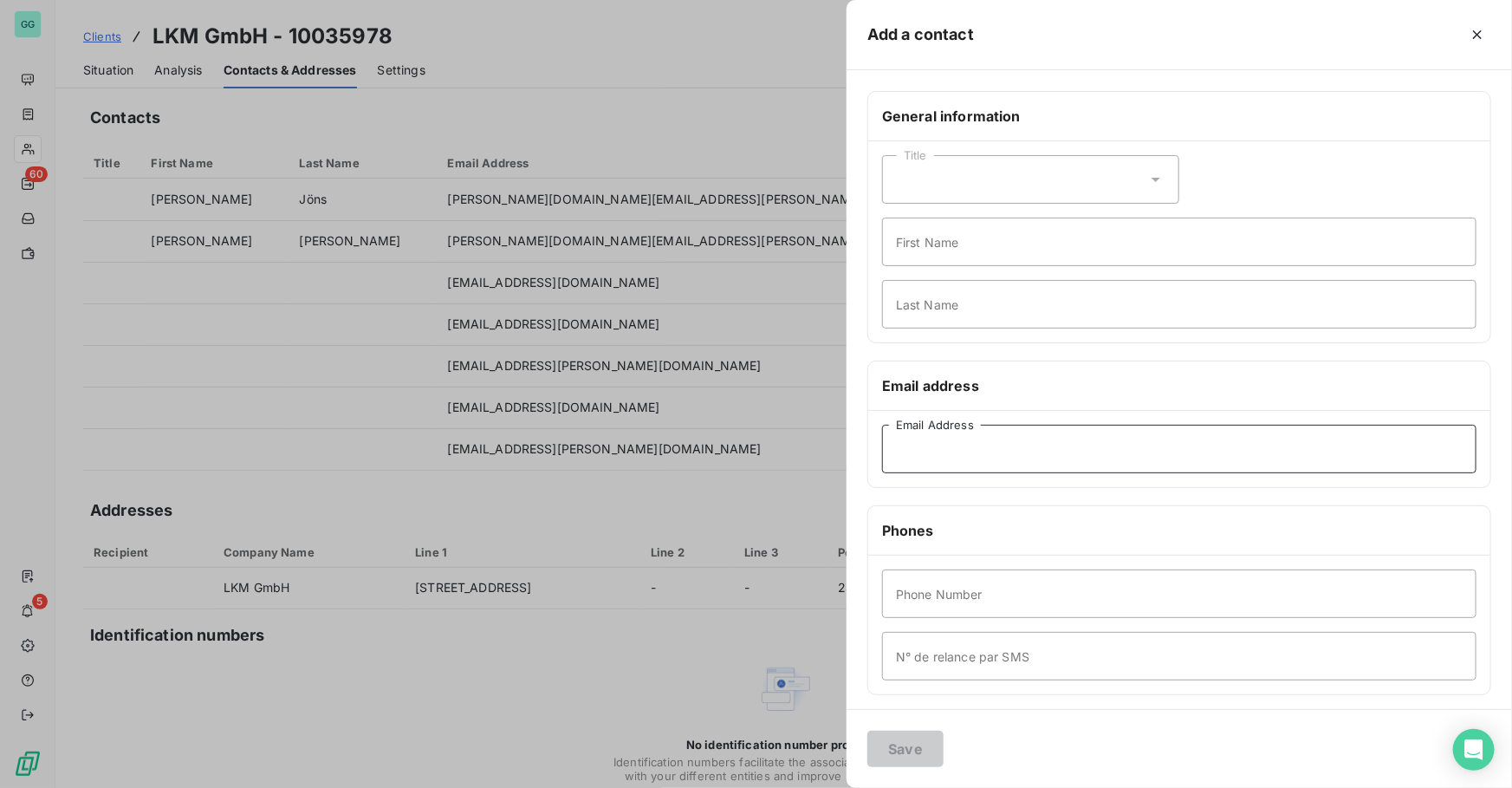
click at [964, 448] on input "Email Address" at bounding box center [1179, 449] width 595 height 49
paste input "[PERSON_NAME][EMAIL_ADDRESS][PERSON_NAME][DOMAIN_NAME]"
type input "[PERSON_NAME][EMAIL_ADDRESS][PERSON_NAME][DOMAIN_NAME]"
click at [902, 745] on button "Save" at bounding box center [906, 748] width 76 height 36
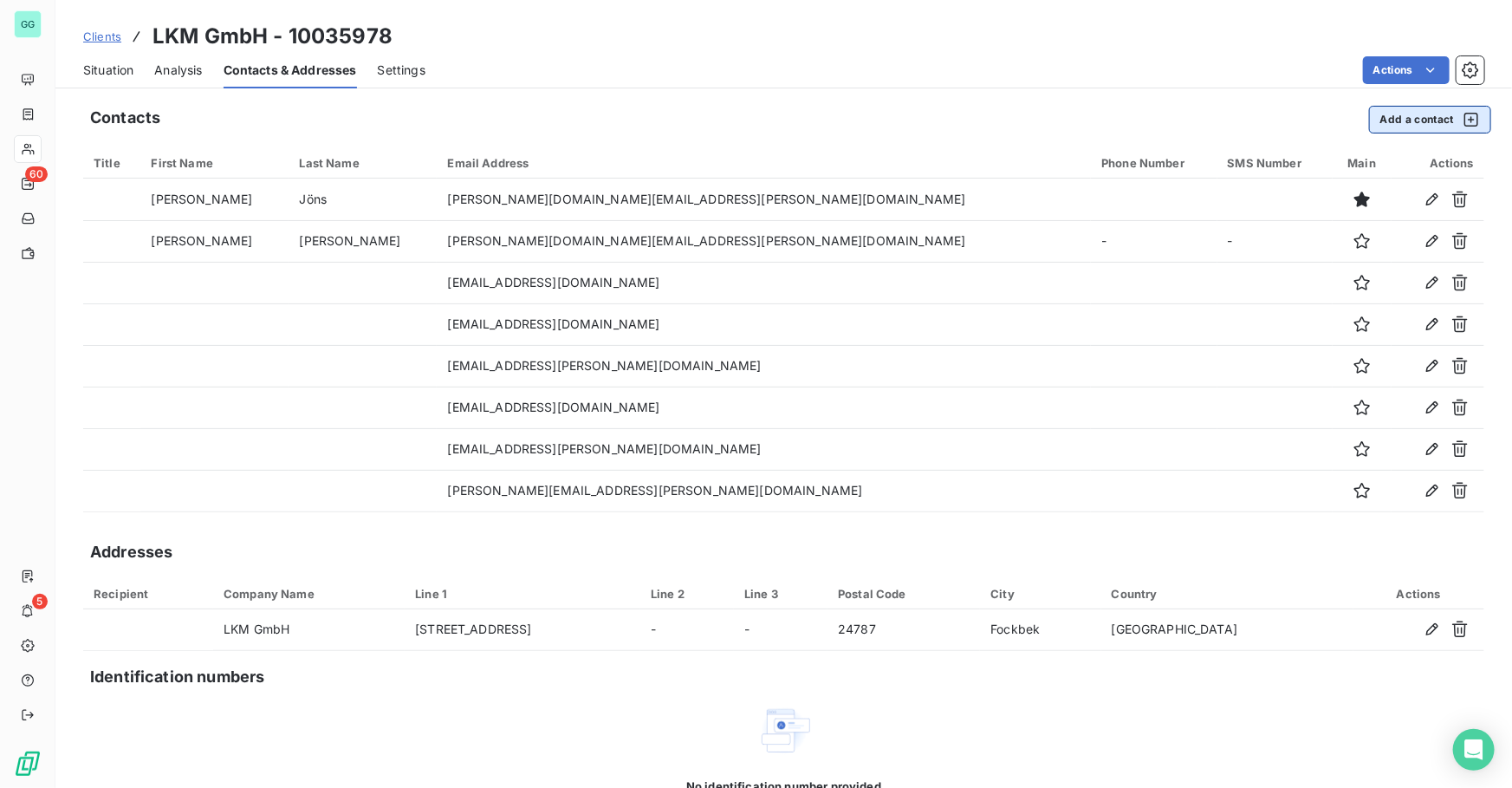
click at [1377, 111] on button "Add a contact" at bounding box center [1430, 119] width 122 height 28
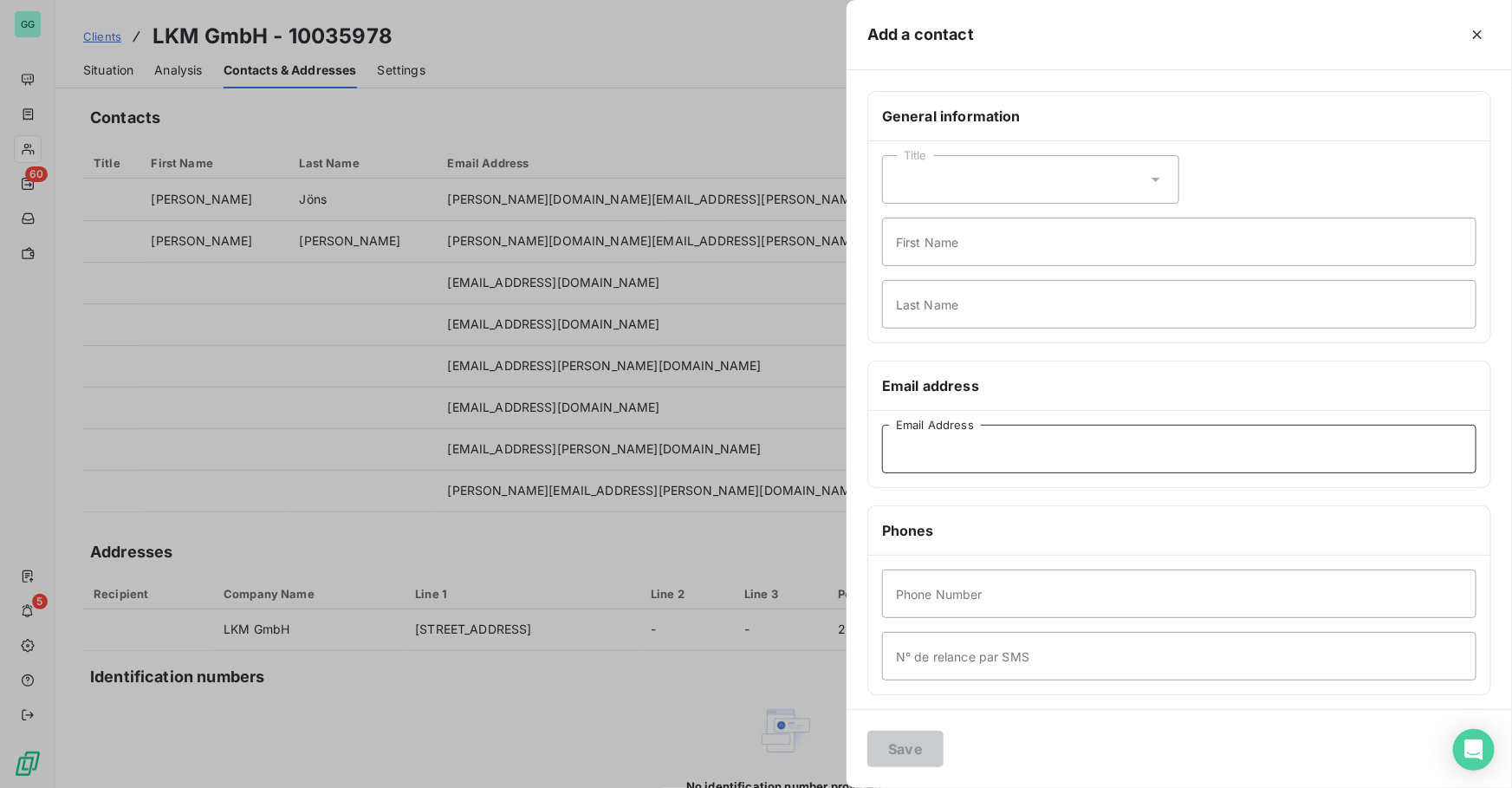
click at [956, 458] on input "Email Address" at bounding box center [1179, 449] width 595 height 49
paste input "[PERSON_NAME][EMAIL_ADDRESS][PERSON_NAME][DOMAIN_NAME]"
type input "[PERSON_NAME][EMAIL_ADDRESS][PERSON_NAME][DOMAIN_NAME]"
click at [906, 747] on button "Save" at bounding box center [906, 748] width 76 height 36
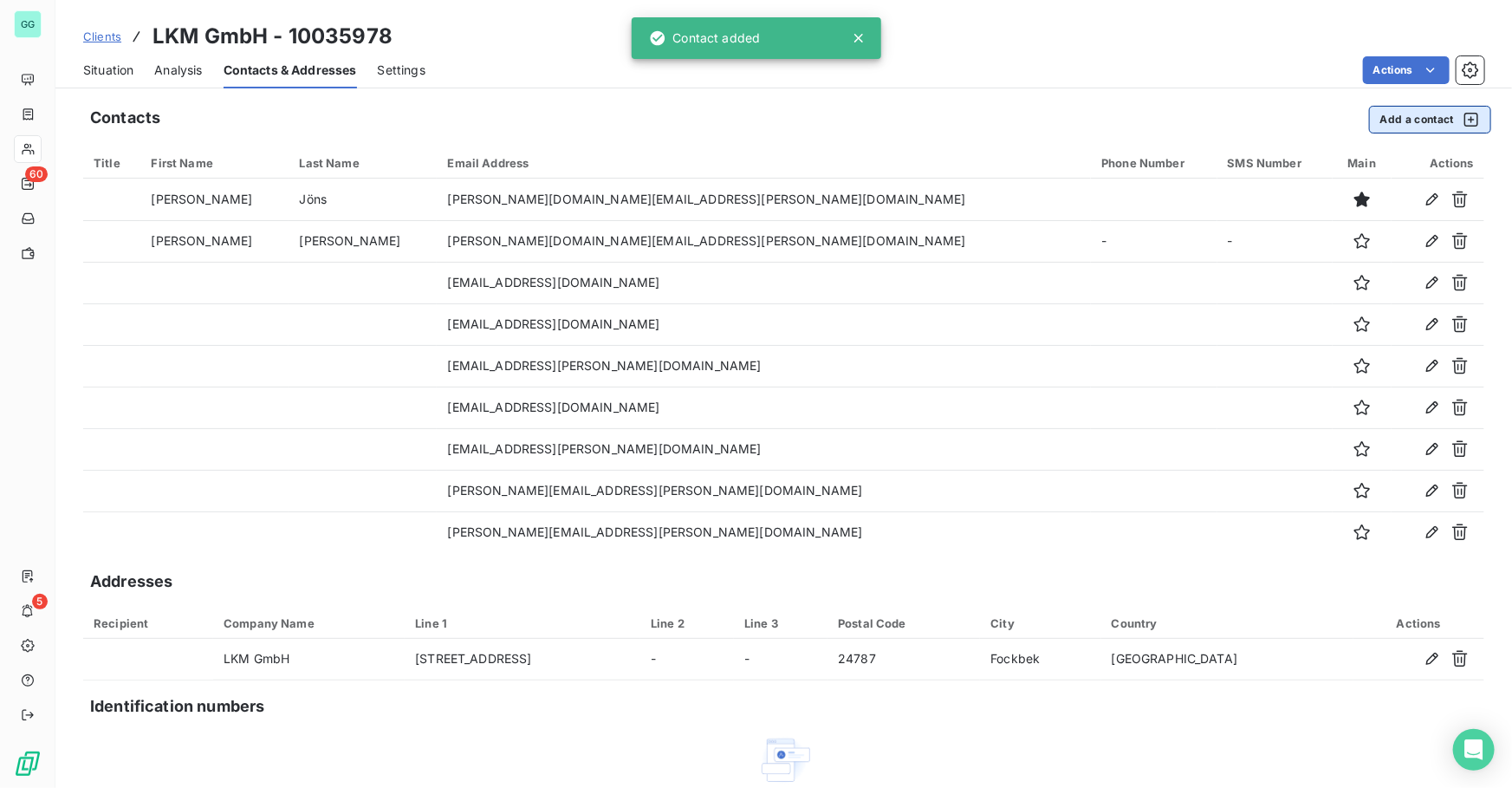
click at [1399, 122] on button "Add a contact" at bounding box center [1430, 119] width 122 height 28
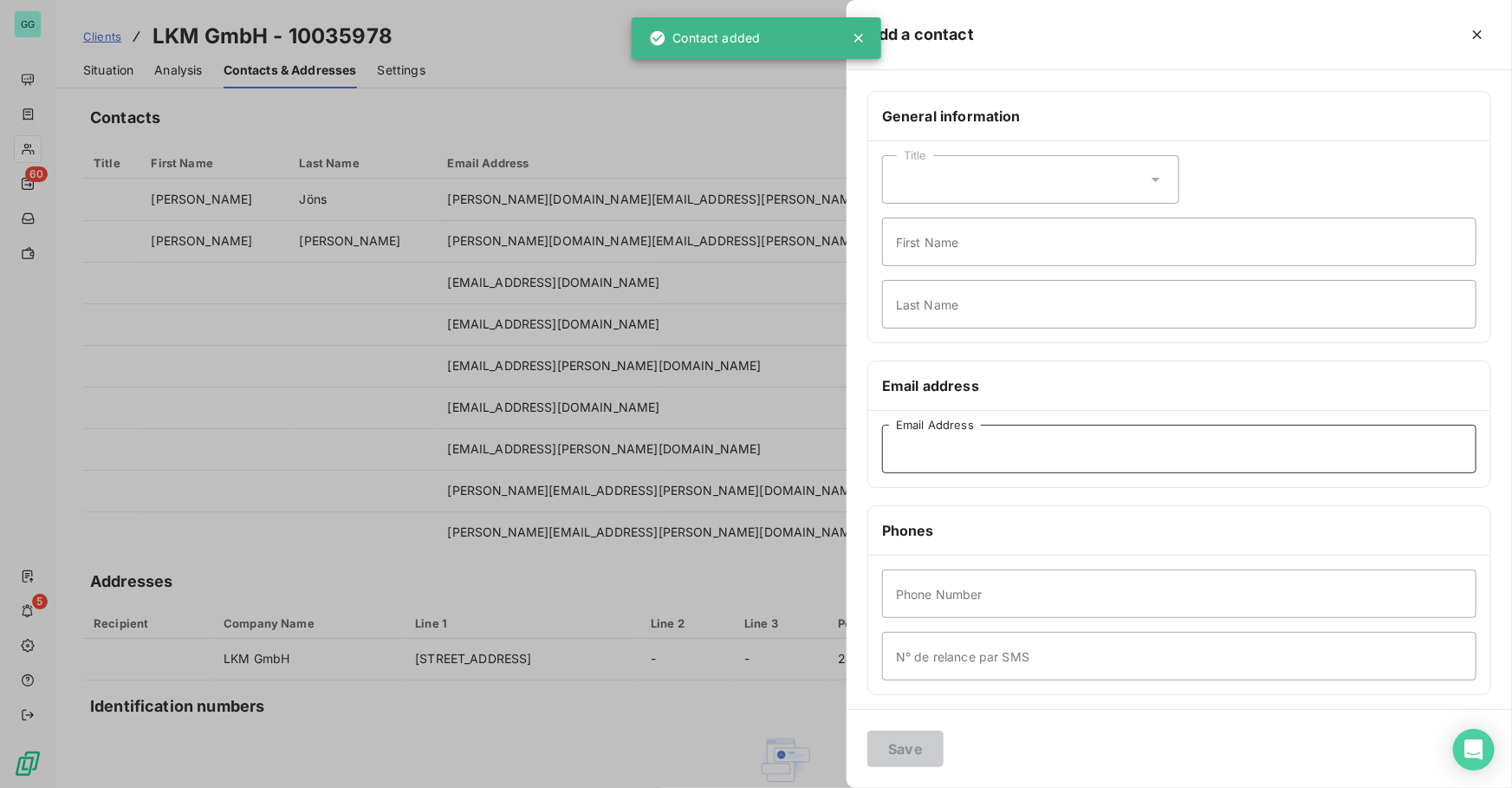
click at [964, 455] on input "Email Address" at bounding box center [1179, 449] width 595 height 49
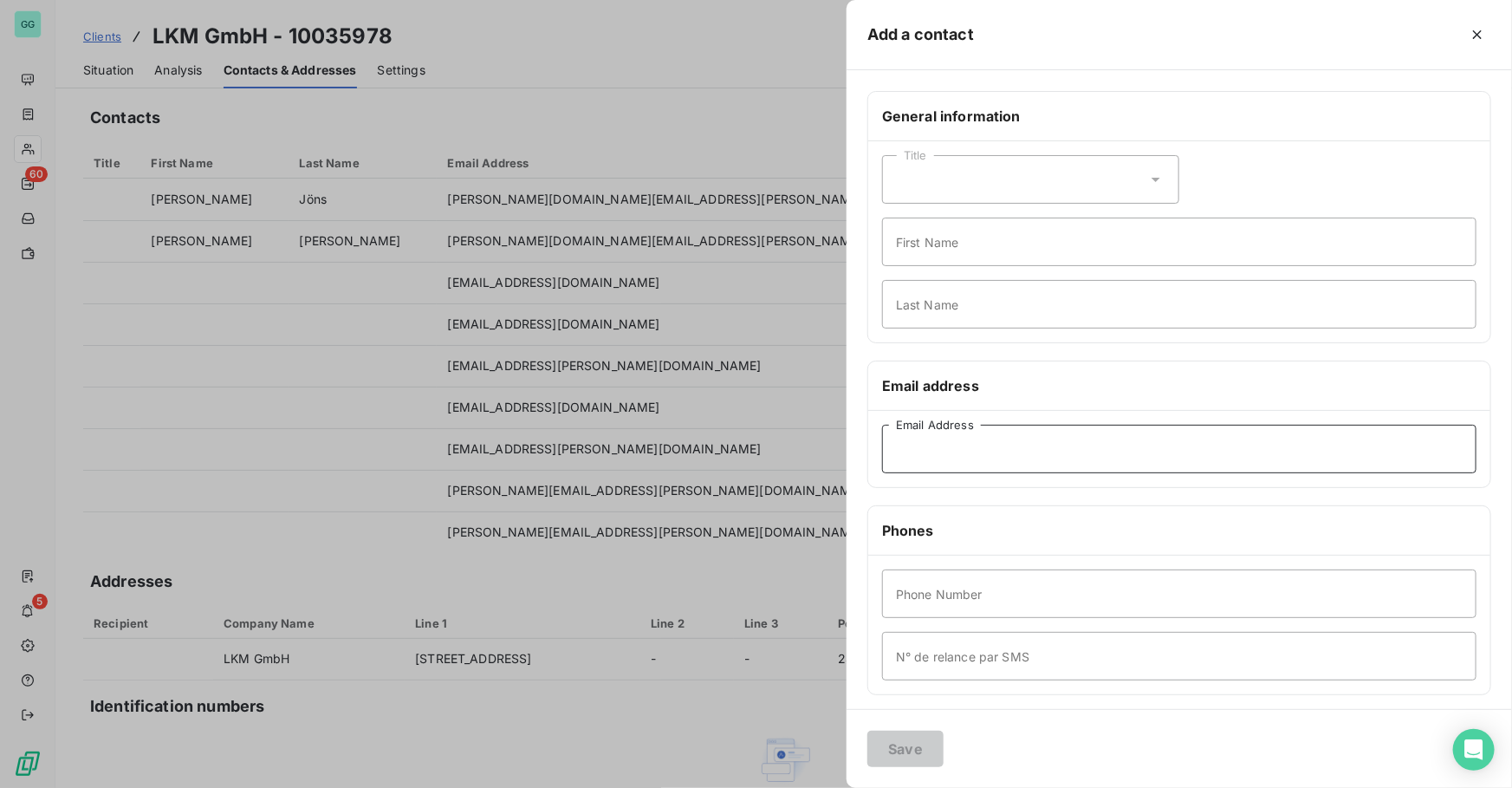
paste input "[PERSON_NAME][DOMAIN_NAME][EMAIL_ADDRESS][PERSON_NAME][DOMAIN_NAME]"
type input "[PERSON_NAME][DOMAIN_NAME][EMAIL_ADDRESS][PERSON_NAME][DOMAIN_NAME]"
click at [894, 755] on button "Save" at bounding box center [906, 748] width 76 height 36
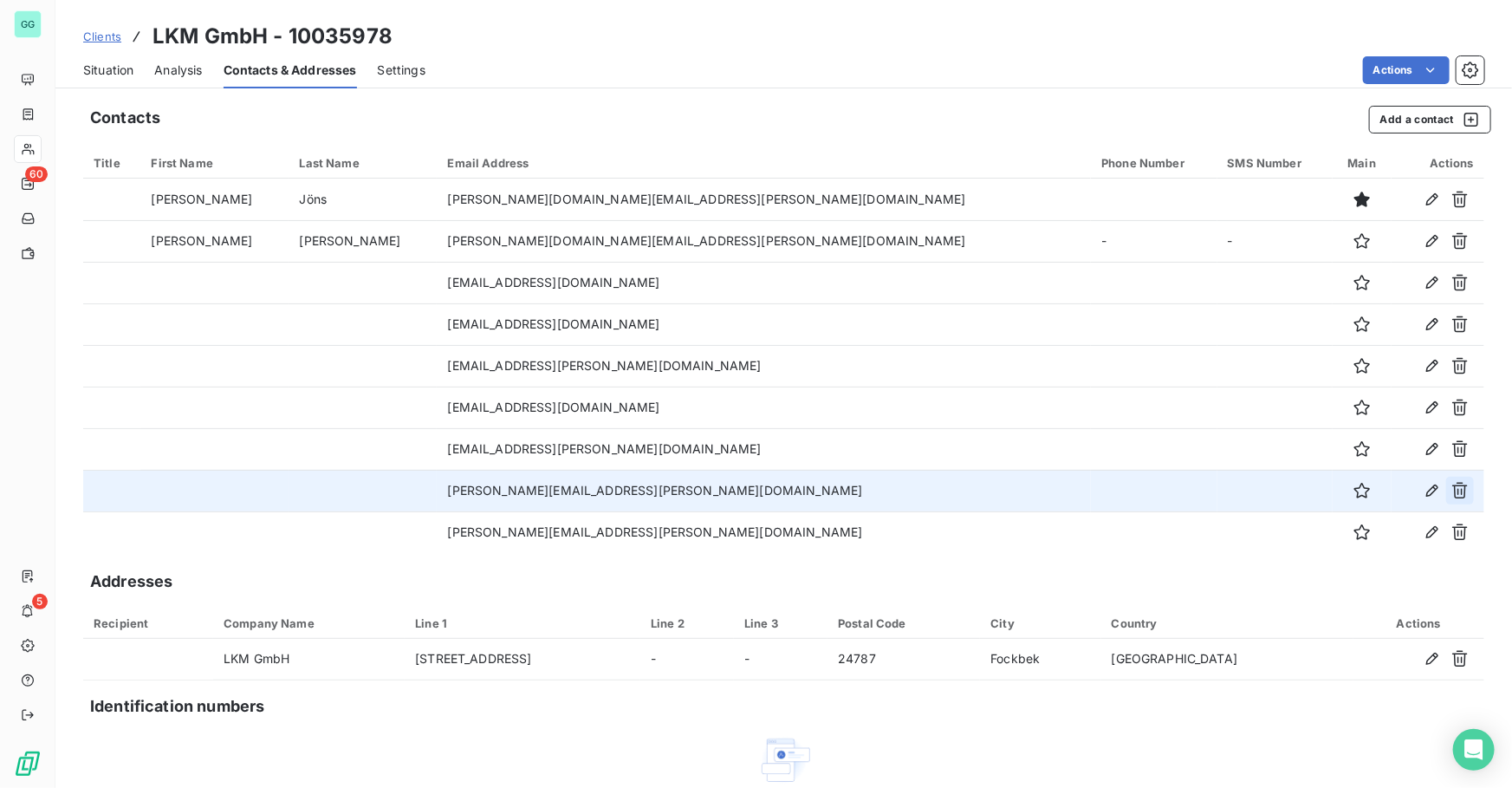
click at [1451, 492] on icon "button" at bounding box center [1460, 490] width 17 height 17
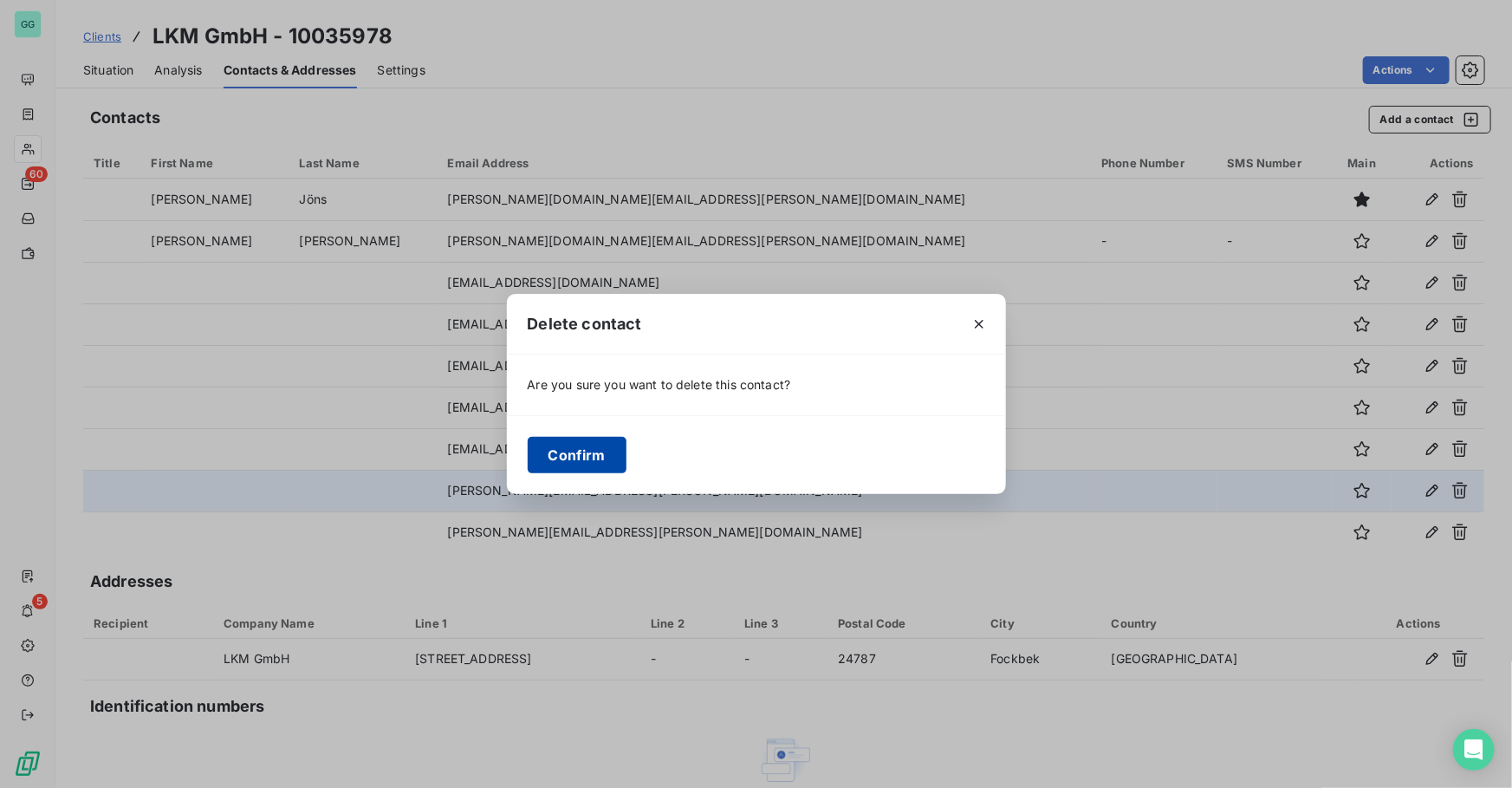
click at [569, 459] on button "Confirm" at bounding box center [577, 455] width 99 height 36
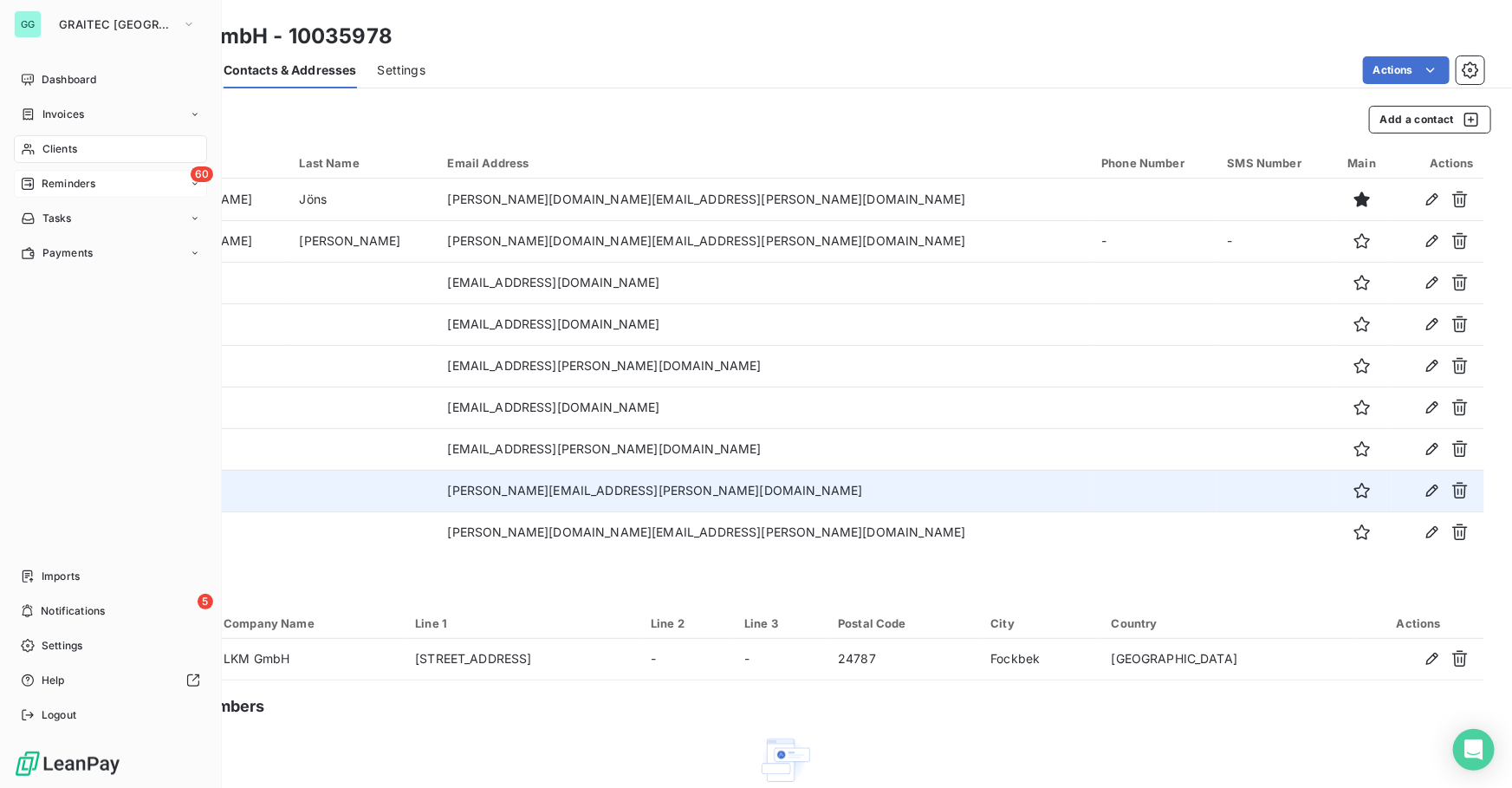
click at [76, 176] on span "Reminders" at bounding box center [68, 183] width 53 height 15
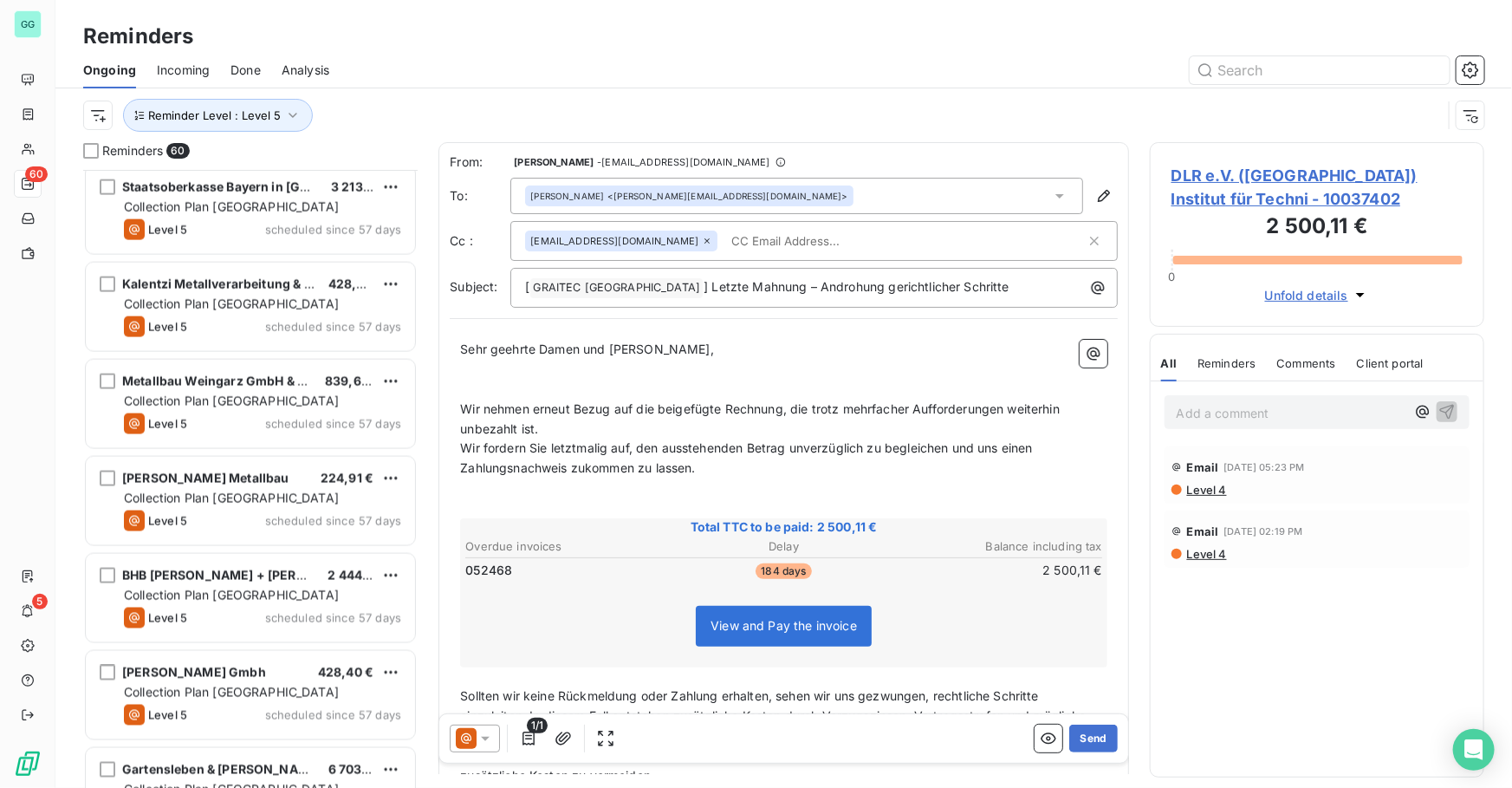
scroll to position [5205, 0]
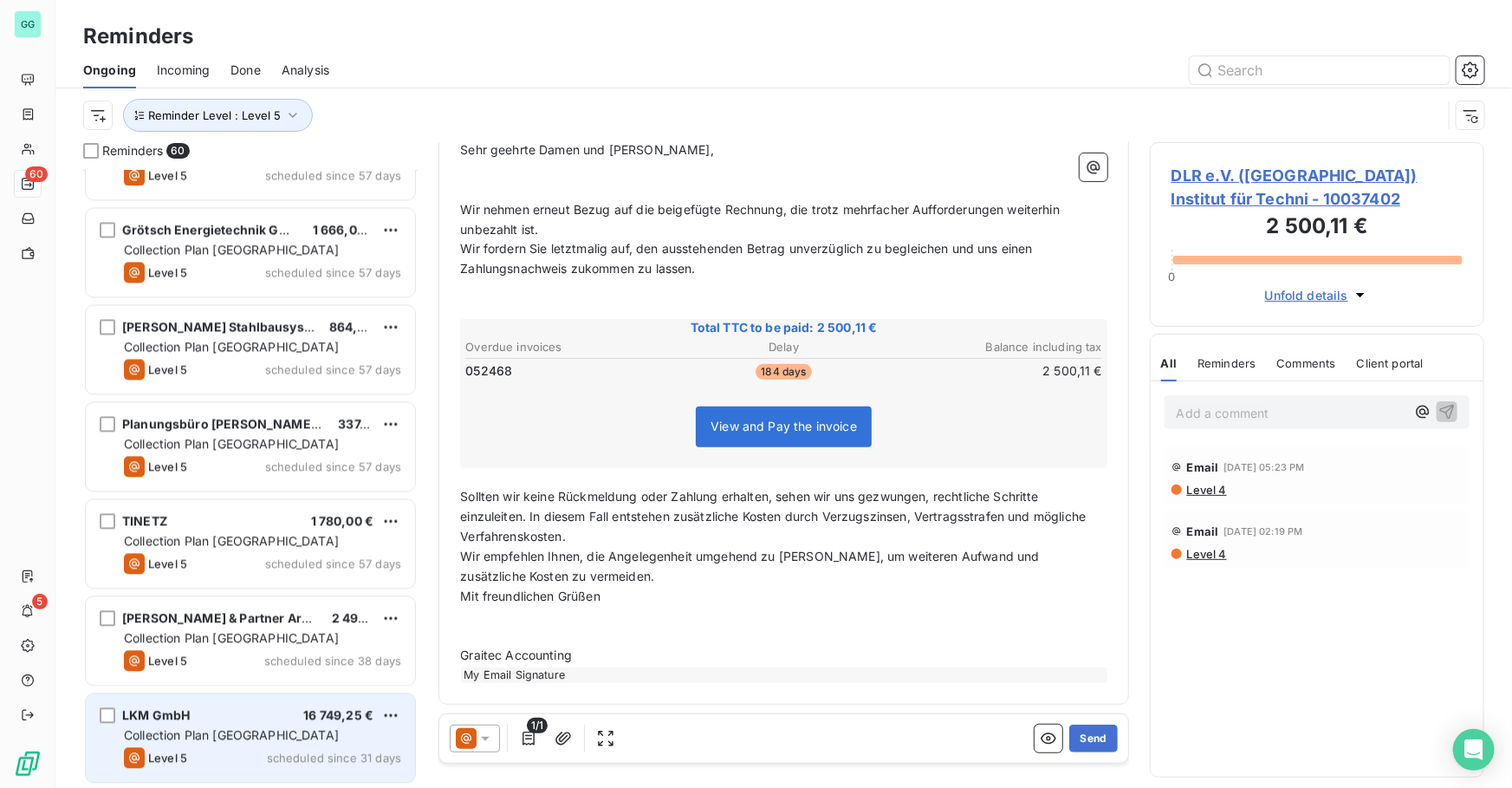
click at [290, 734] on div "Collection Plan [GEOGRAPHIC_DATA]" at bounding box center [262, 734] width 277 height 17
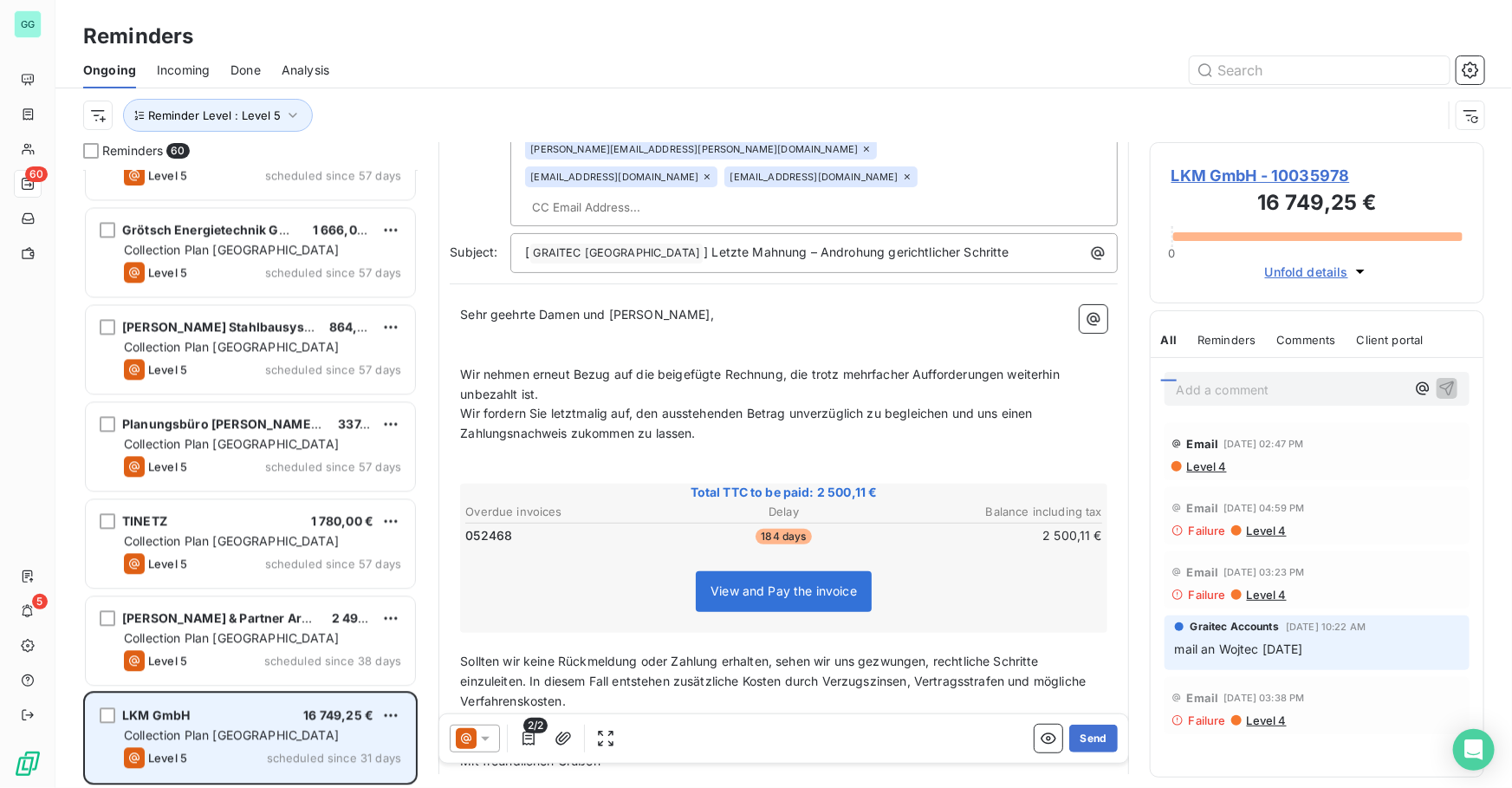
scroll to position [138, 0]
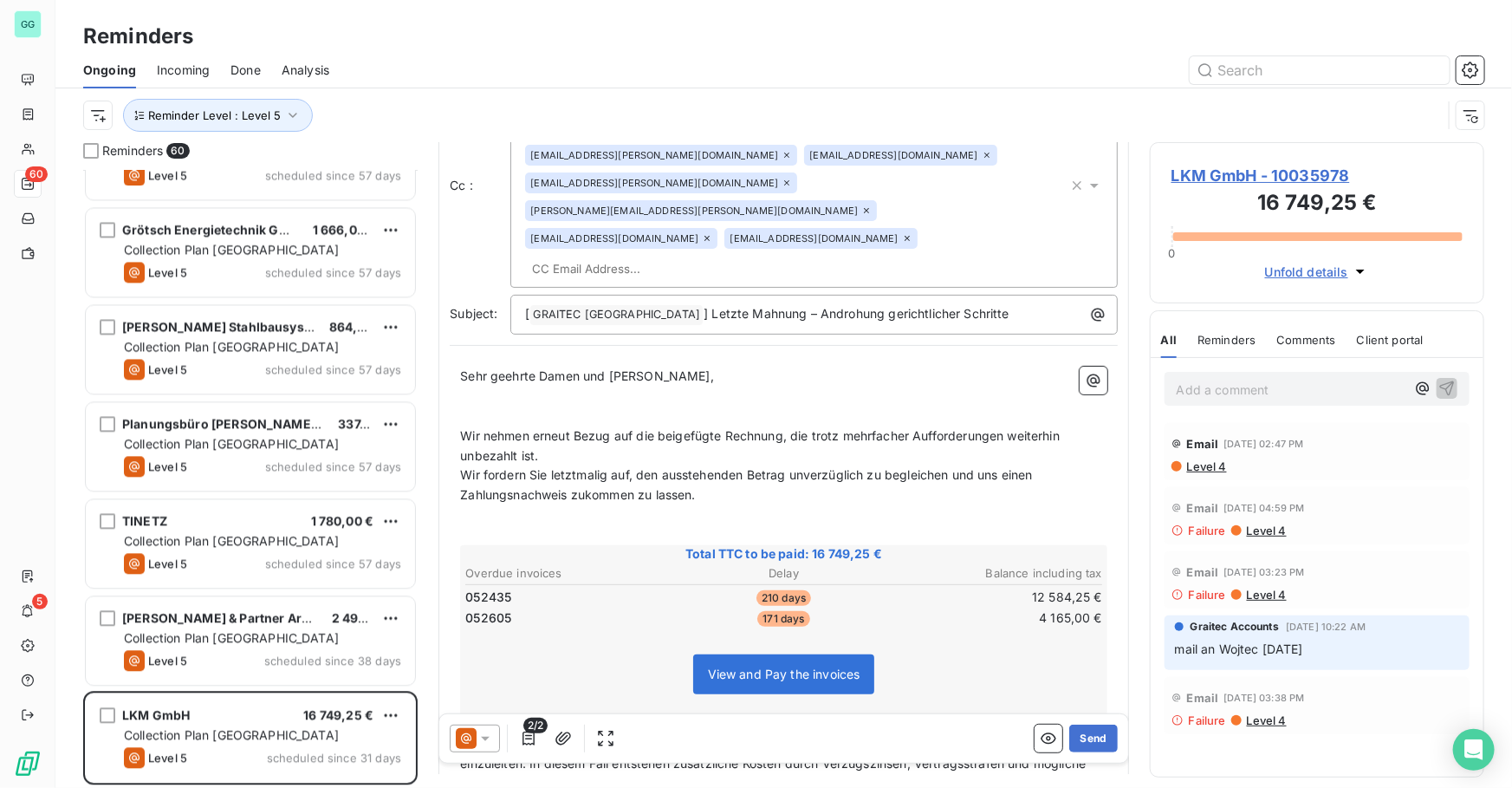
click at [1296, 170] on span "LKM GmbH - 10035978" at bounding box center [1317, 175] width 291 height 23
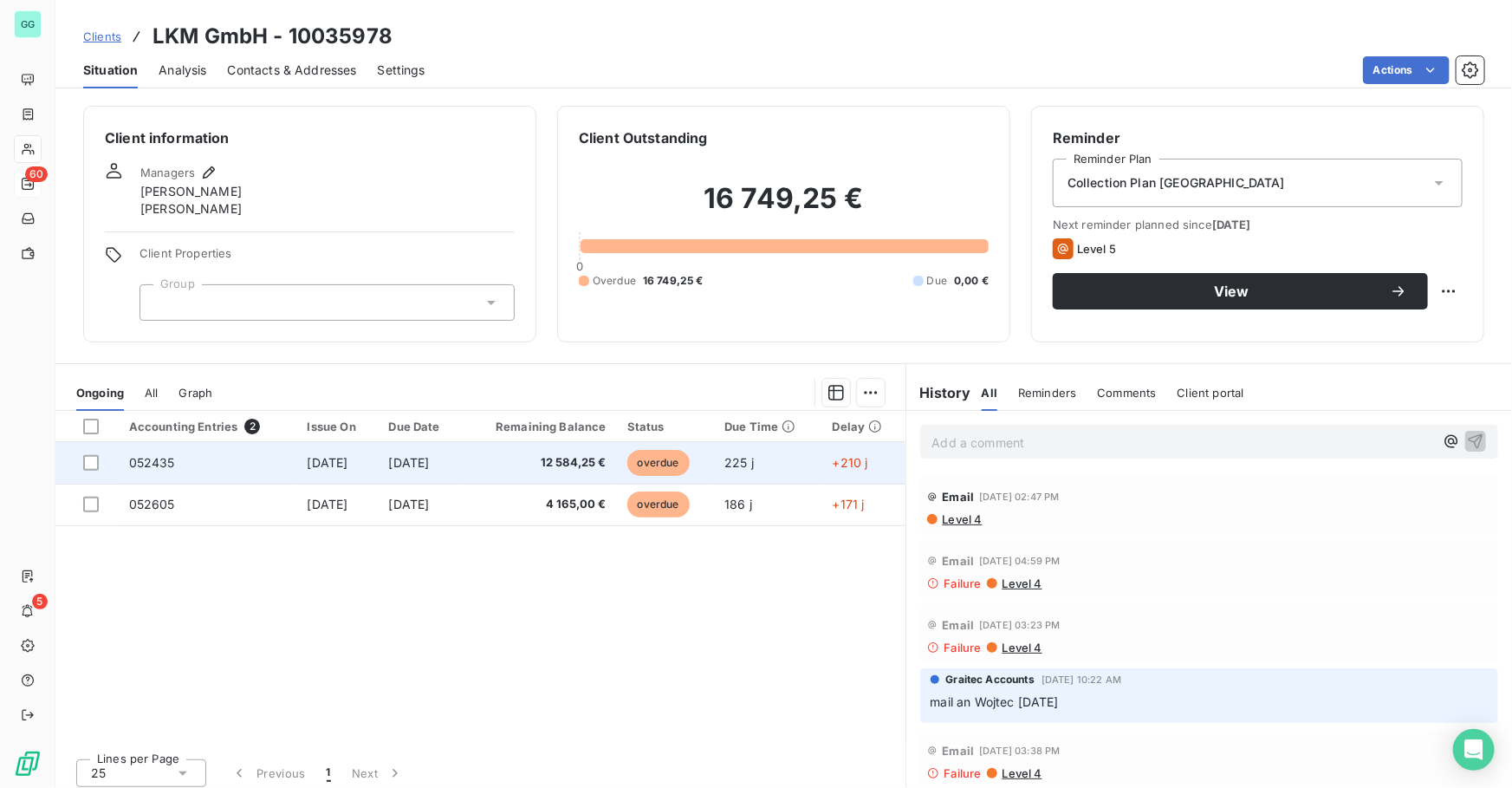
click at [342, 460] on span "[DATE]" at bounding box center [327, 462] width 41 height 14
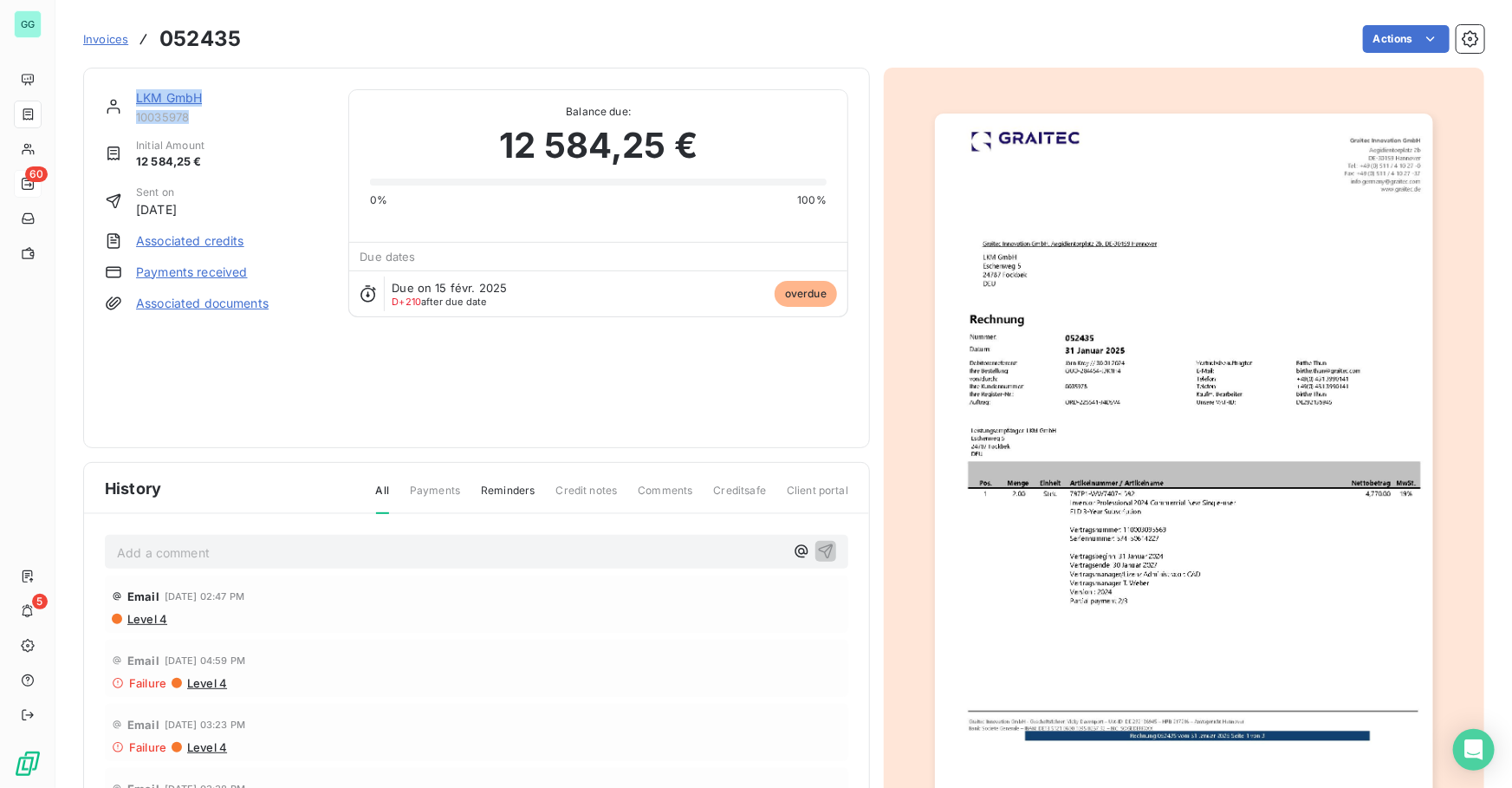
drag, startPoint x: 192, startPoint y: 120, endPoint x: 106, endPoint y: 102, distance: 87.9
click at [106, 102] on div "LKM GmbH 10035978" at bounding box center [216, 107] width 222 height 34
copy div "LKM GmbH 10035978"
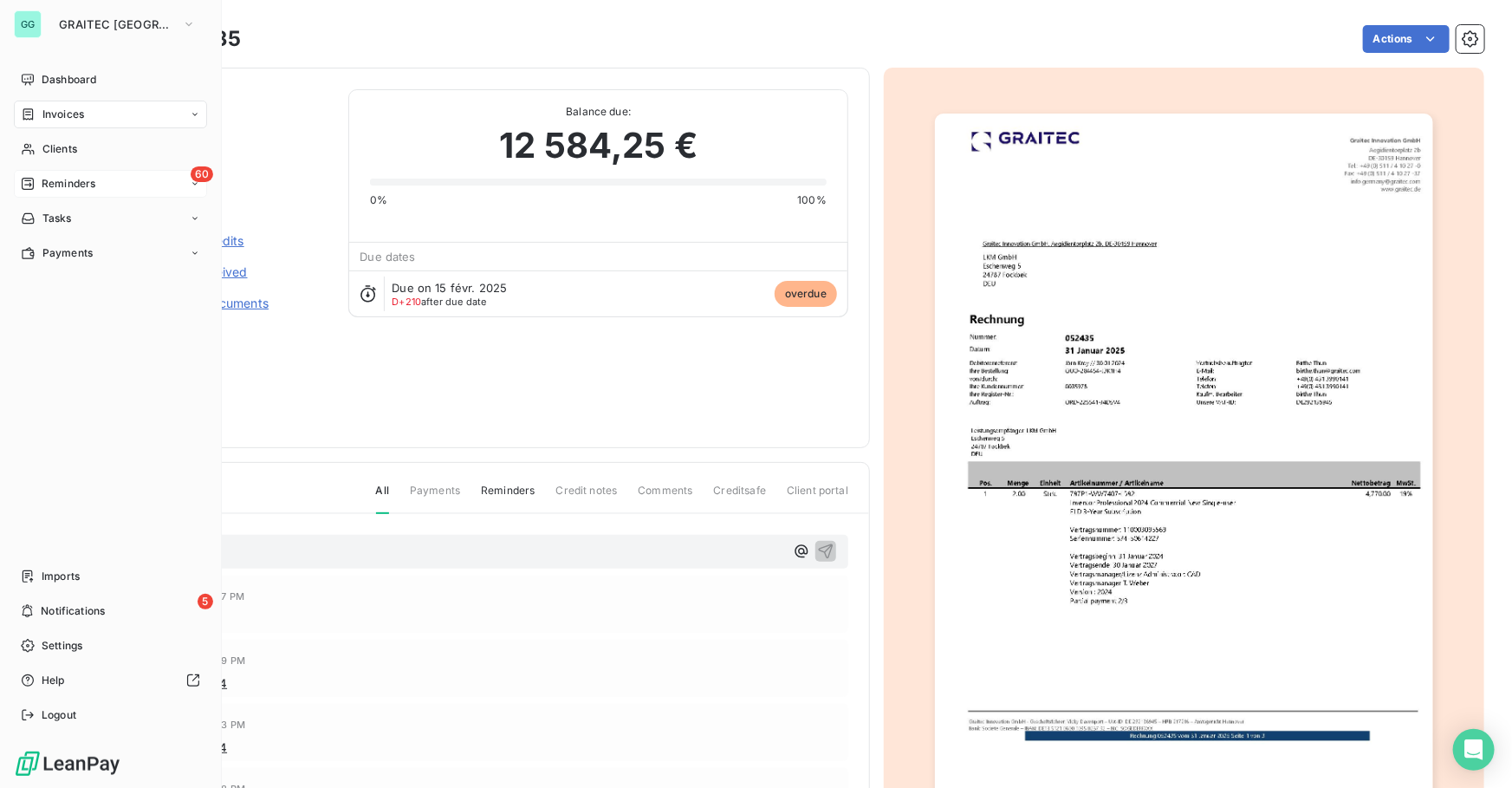
click at [76, 187] on span "Reminders" at bounding box center [68, 183] width 53 height 15
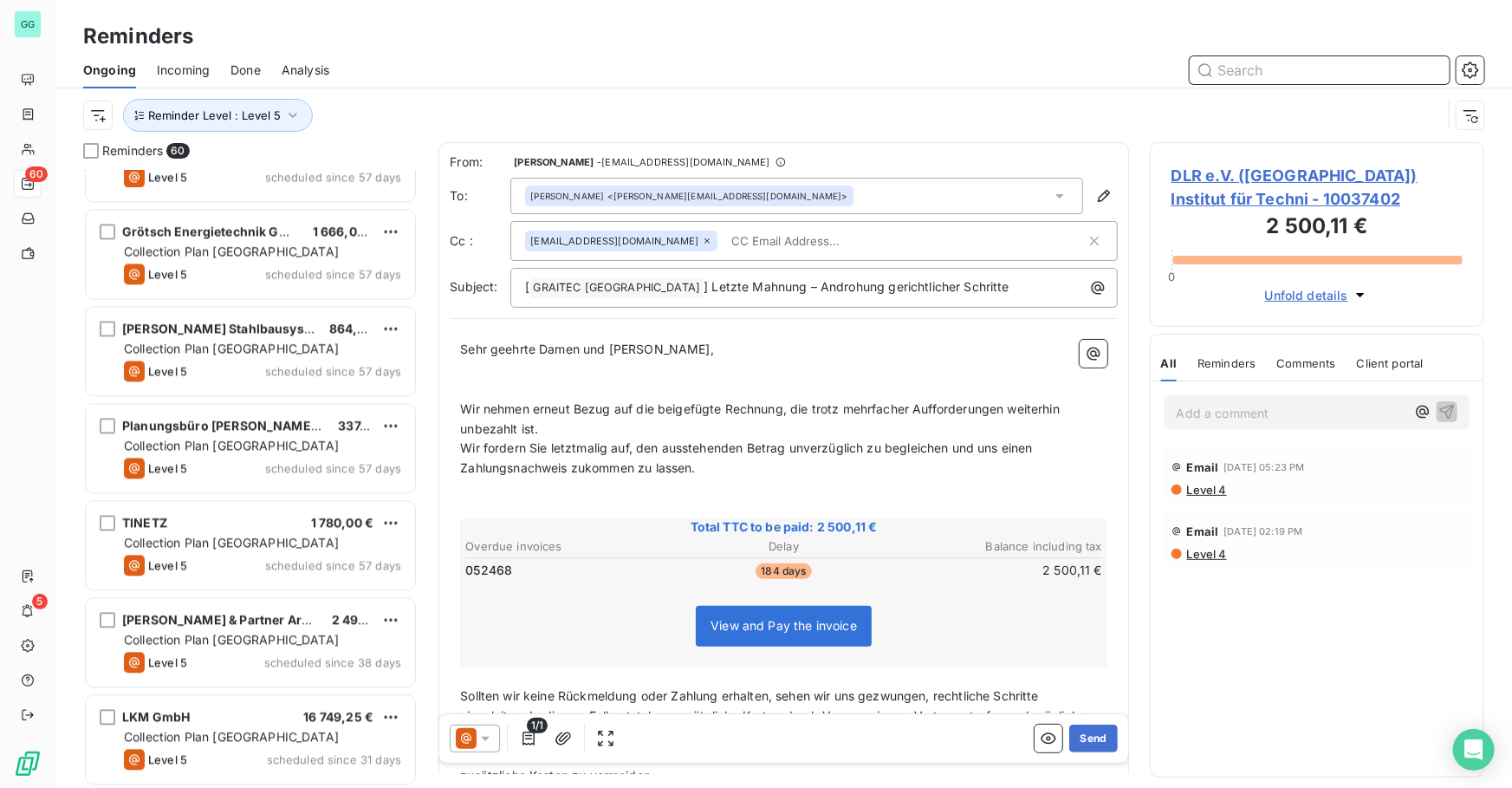
scroll to position [5205, 0]
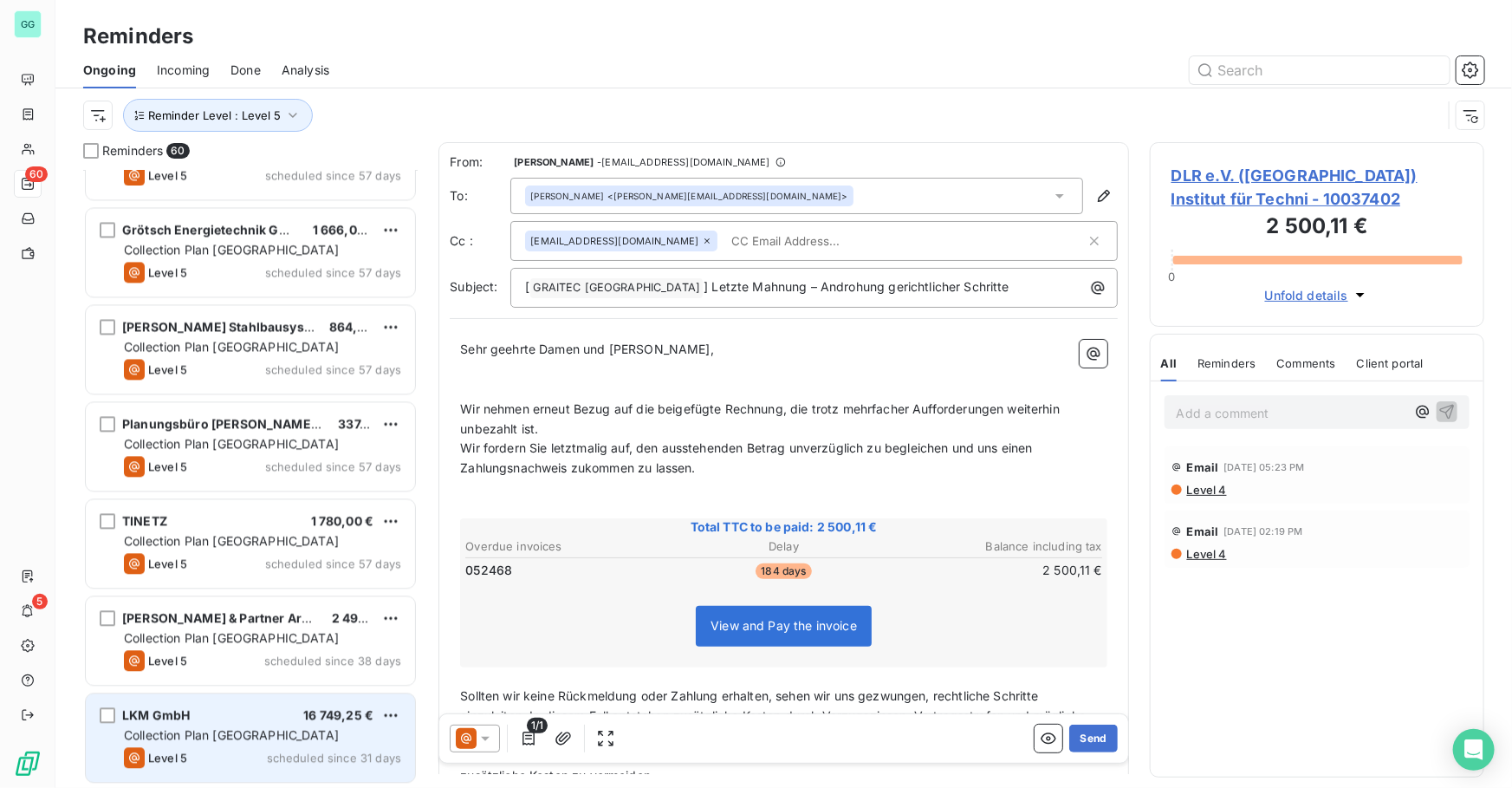
click at [260, 734] on span "Collection Plan [GEOGRAPHIC_DATA]" at bounding box center [231, 734] width 215 height 14
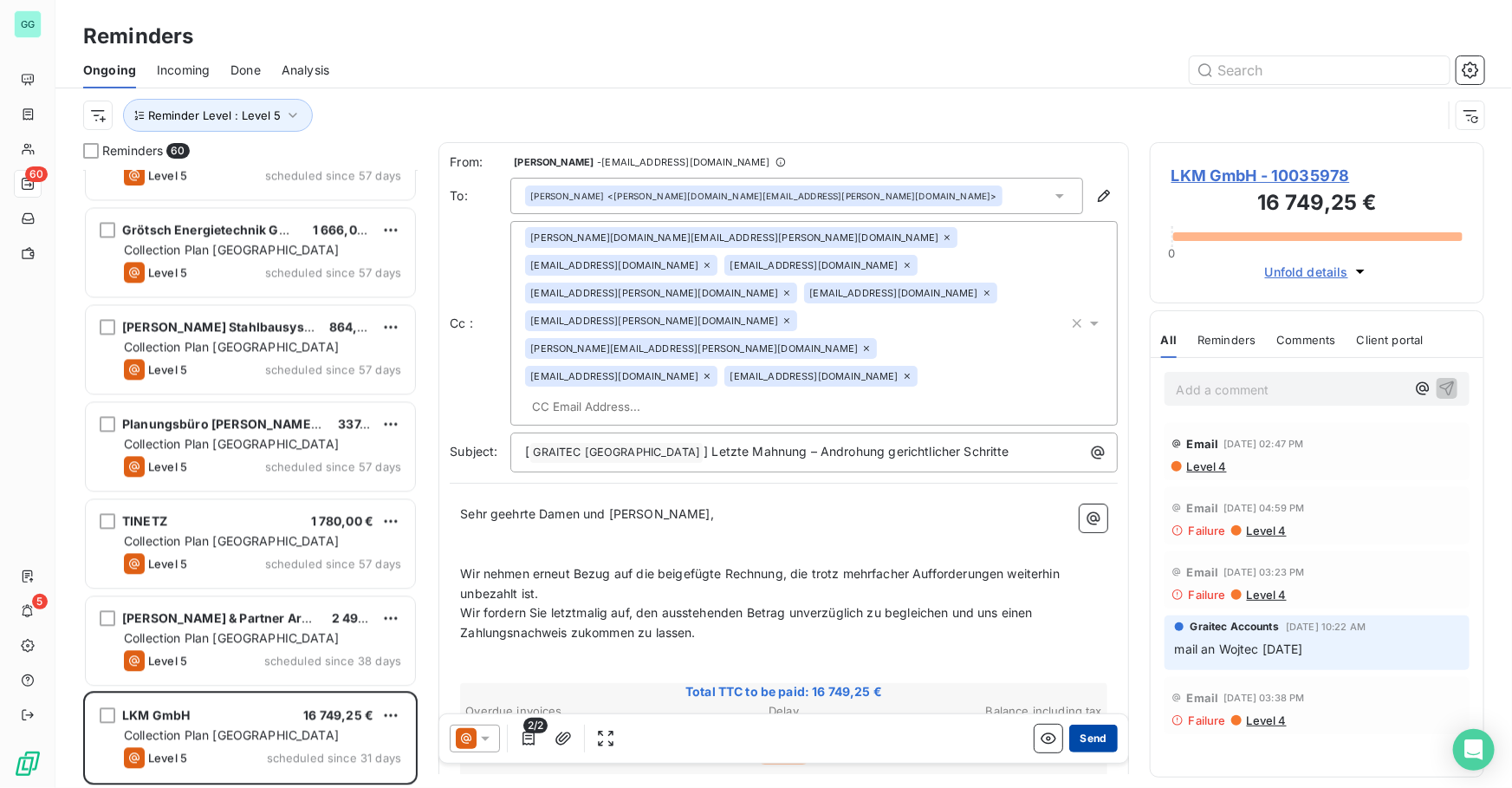
click at [1086, 740] on button "Send" at bounding box center [1093, 738] width 48 height 28
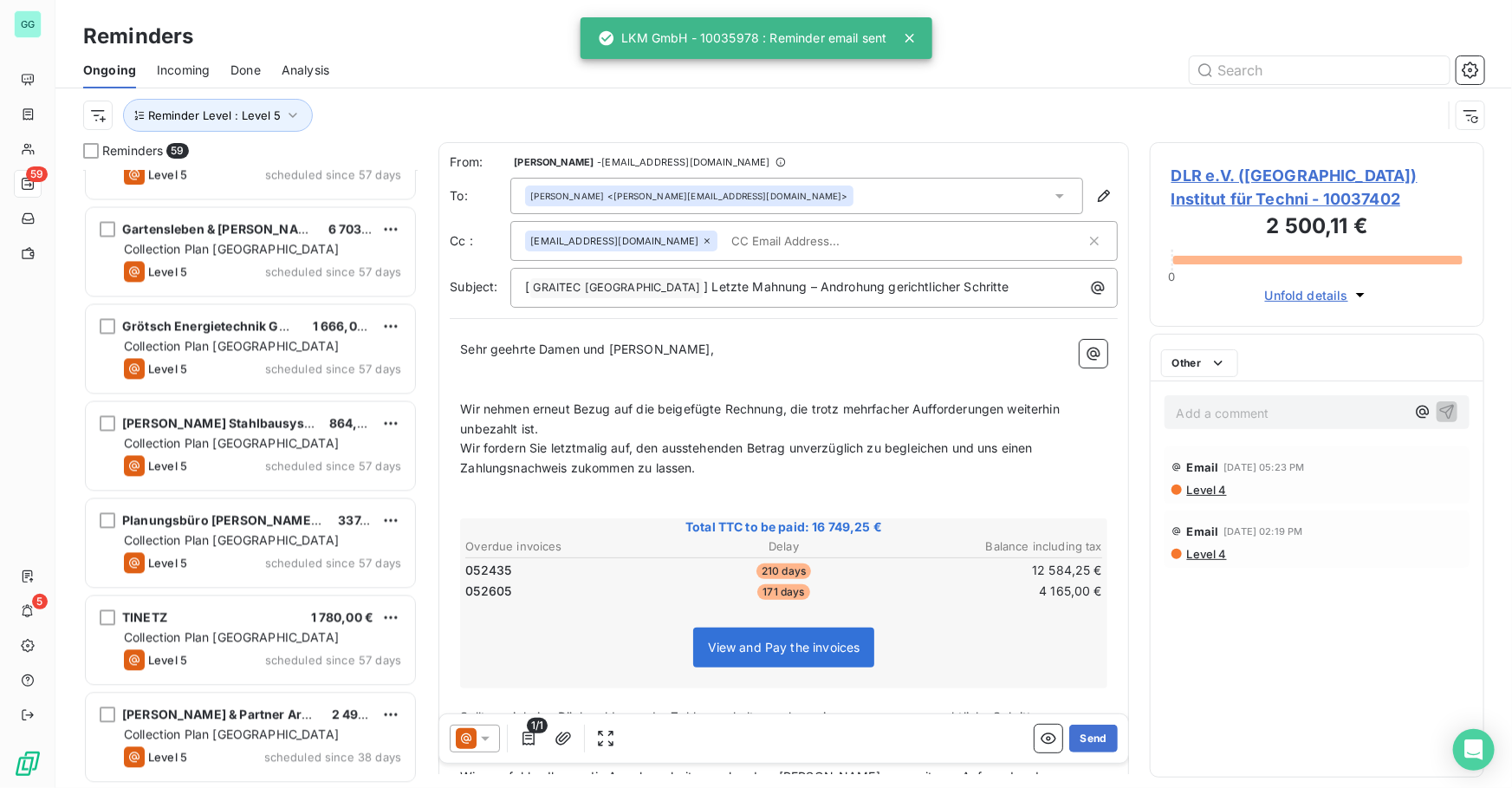
scroll to position [5108, 0]
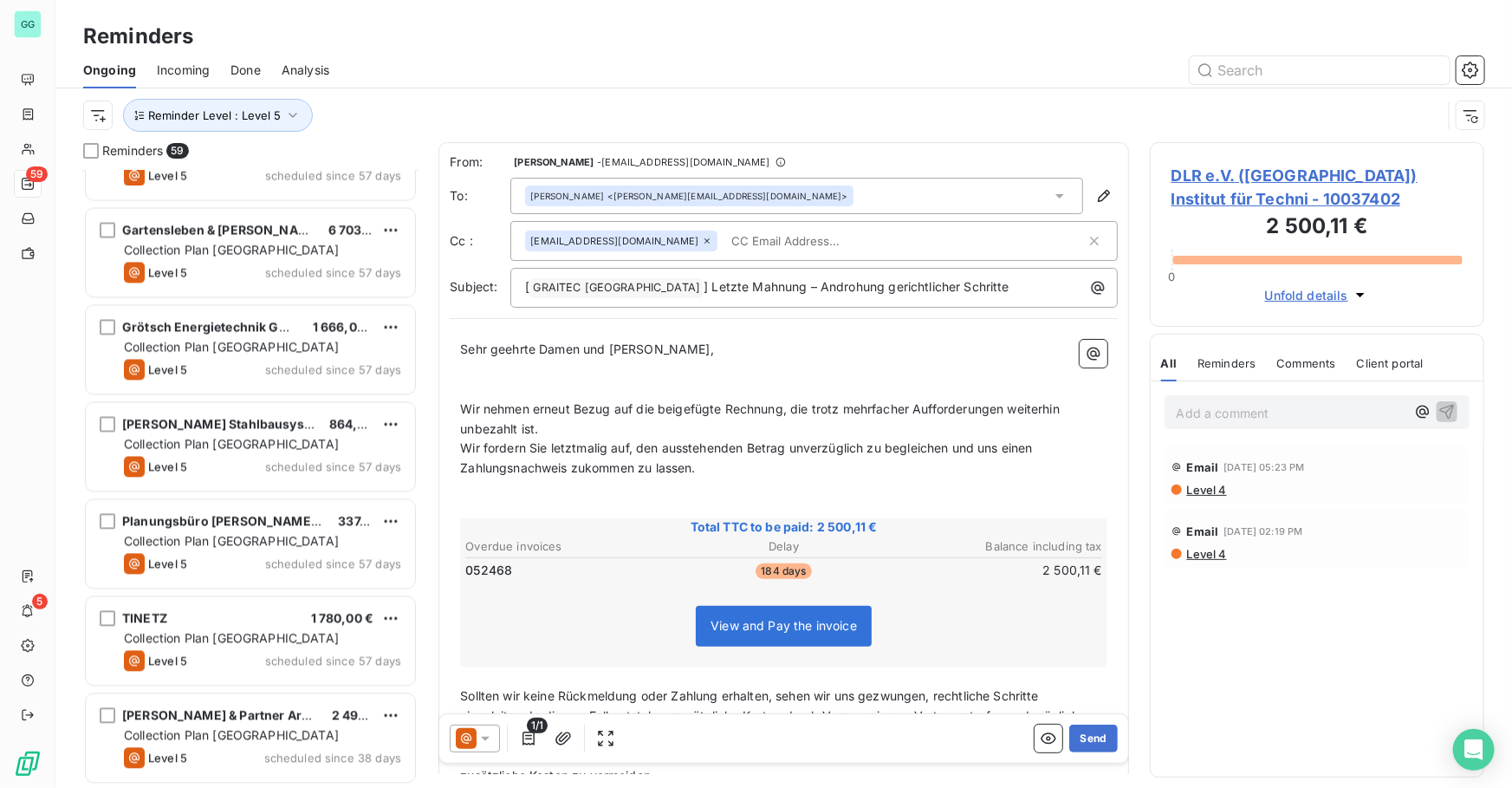
click at [242, 68] on span "Done" at bounding box center [246, 70] width 31 height 17
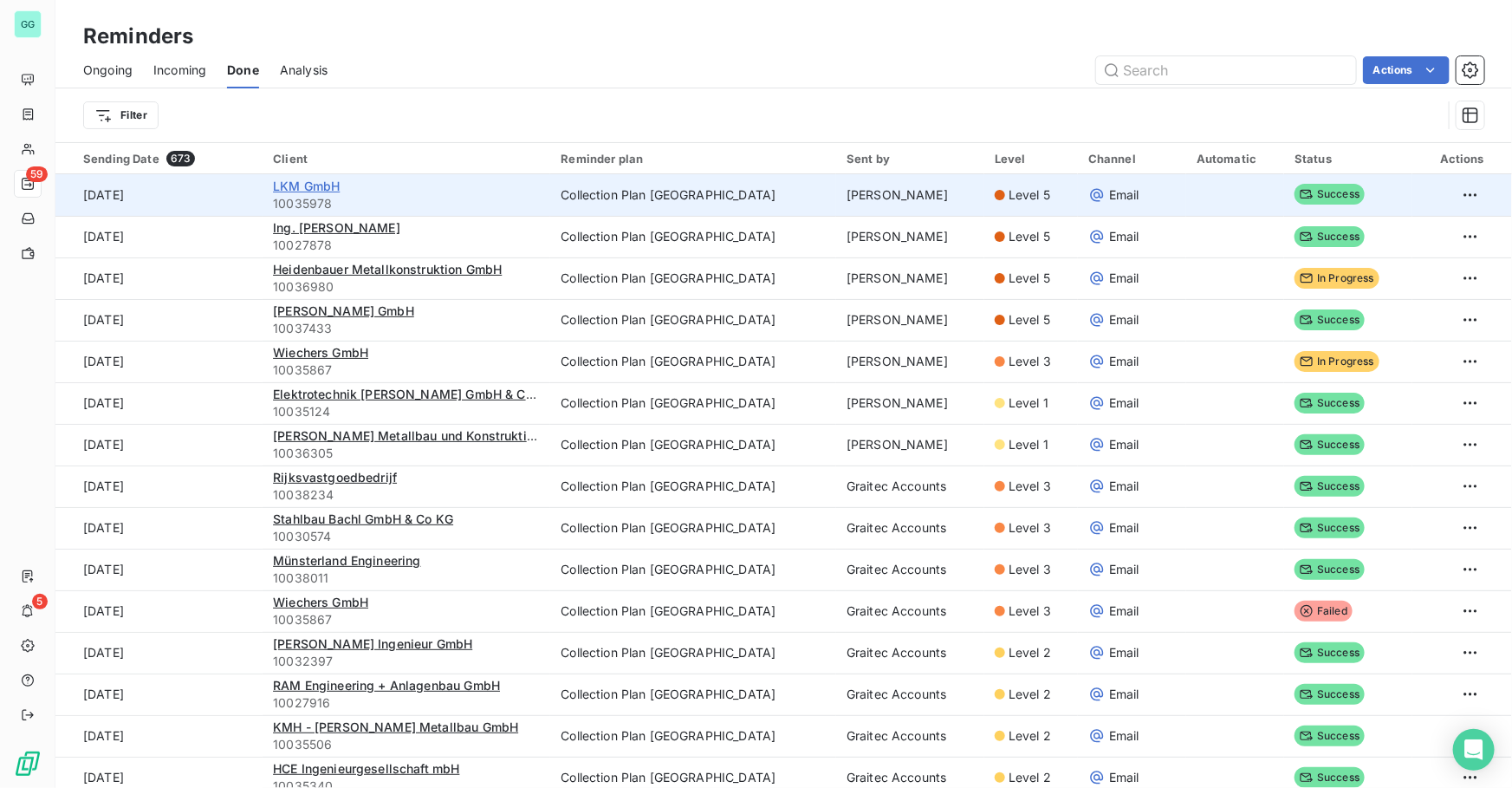
click at [321, 180] on span "LKM GmbH" at bounding box center [306, 186] width 67 height 14
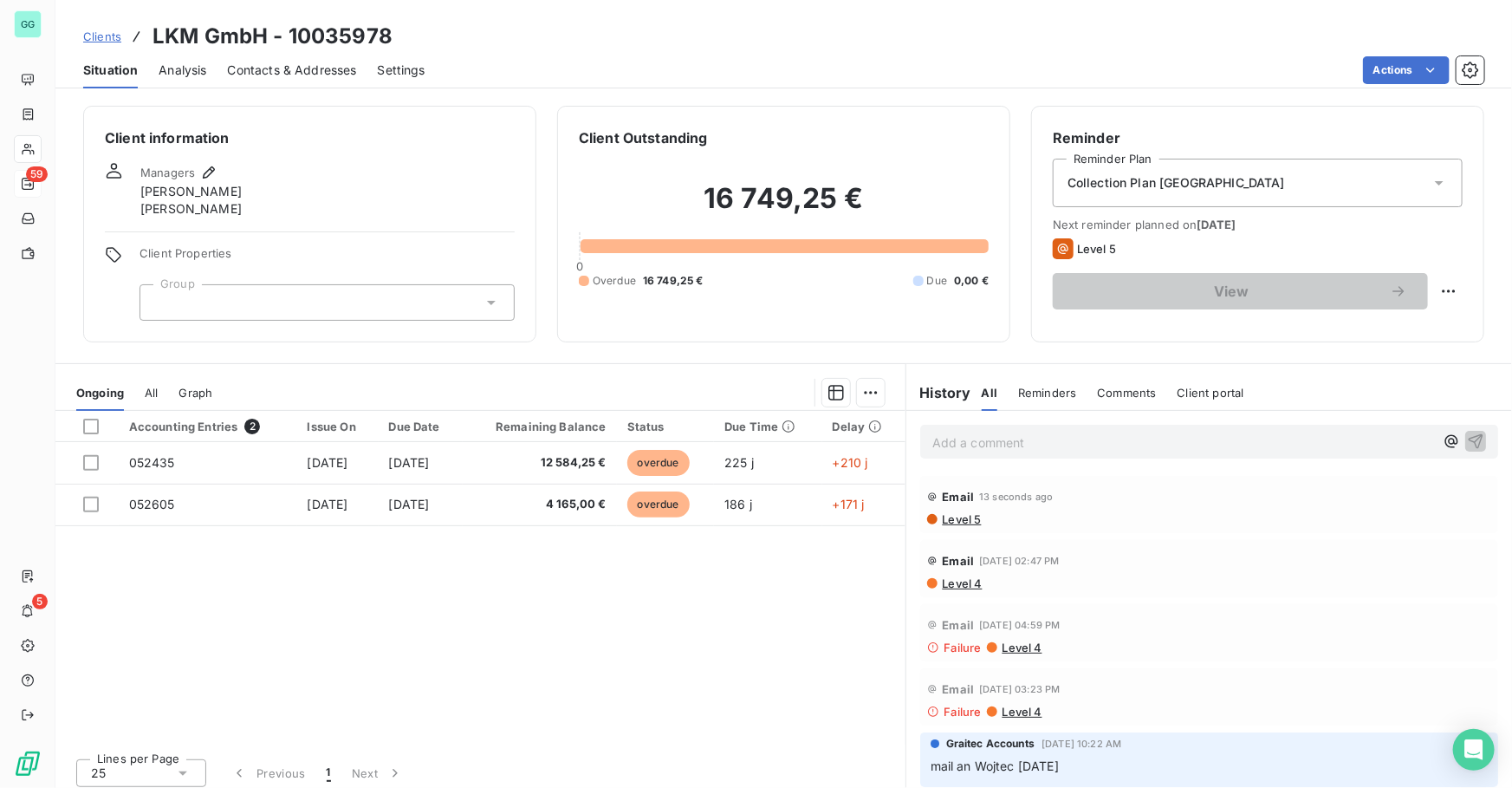
click at [1064, 446] on p "Add a comment ﻿" at bounding box center [1183, 442] width 502 height 22
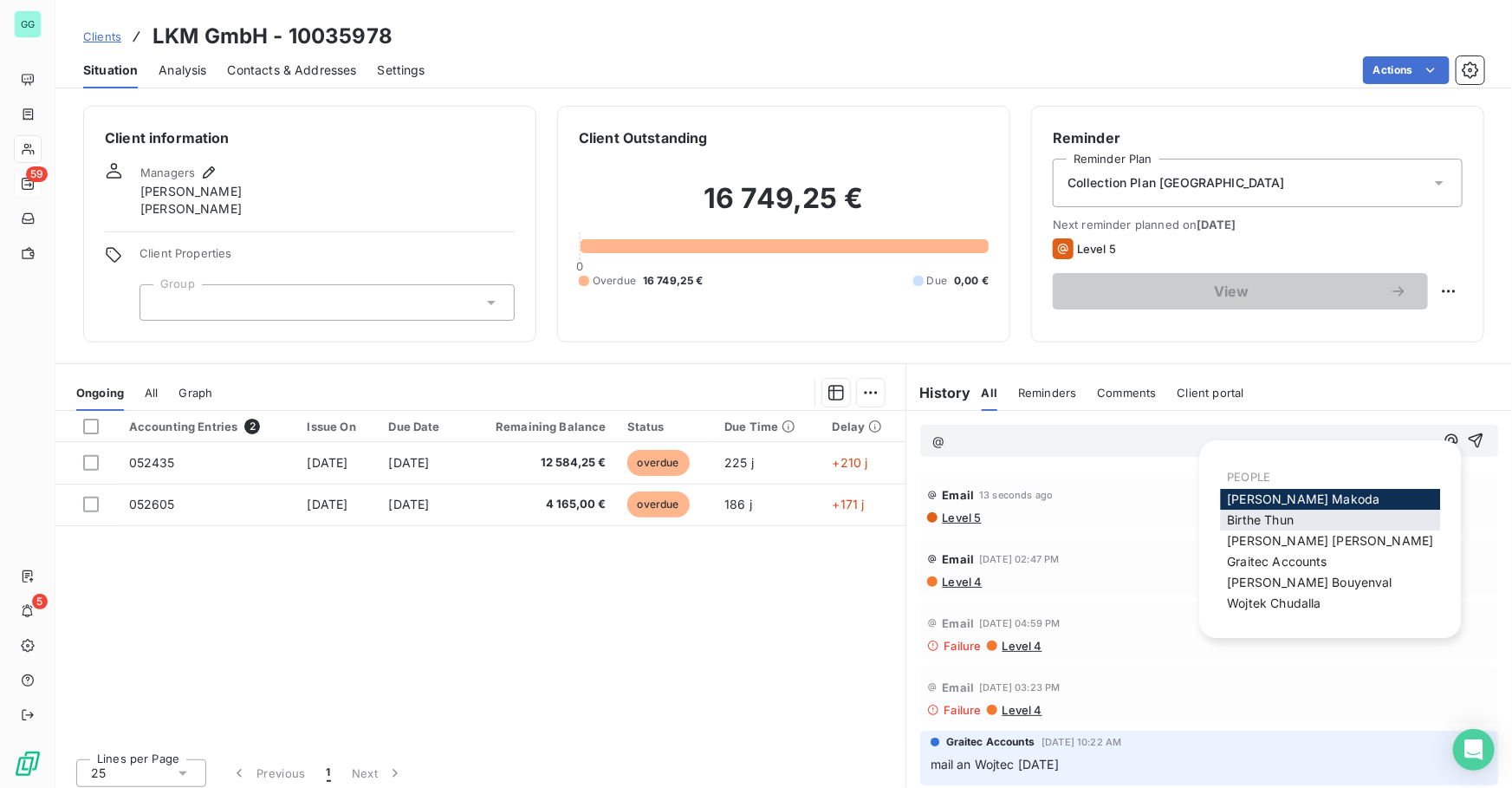
click at [1256, 515] on span "[PERSON_NAME]" at bounding box center [1262, 520] width 67 height 14
click at [1268, 597] on span "[PERSON_NAME]" at bounding box center [1275, 603] width 94 height 14
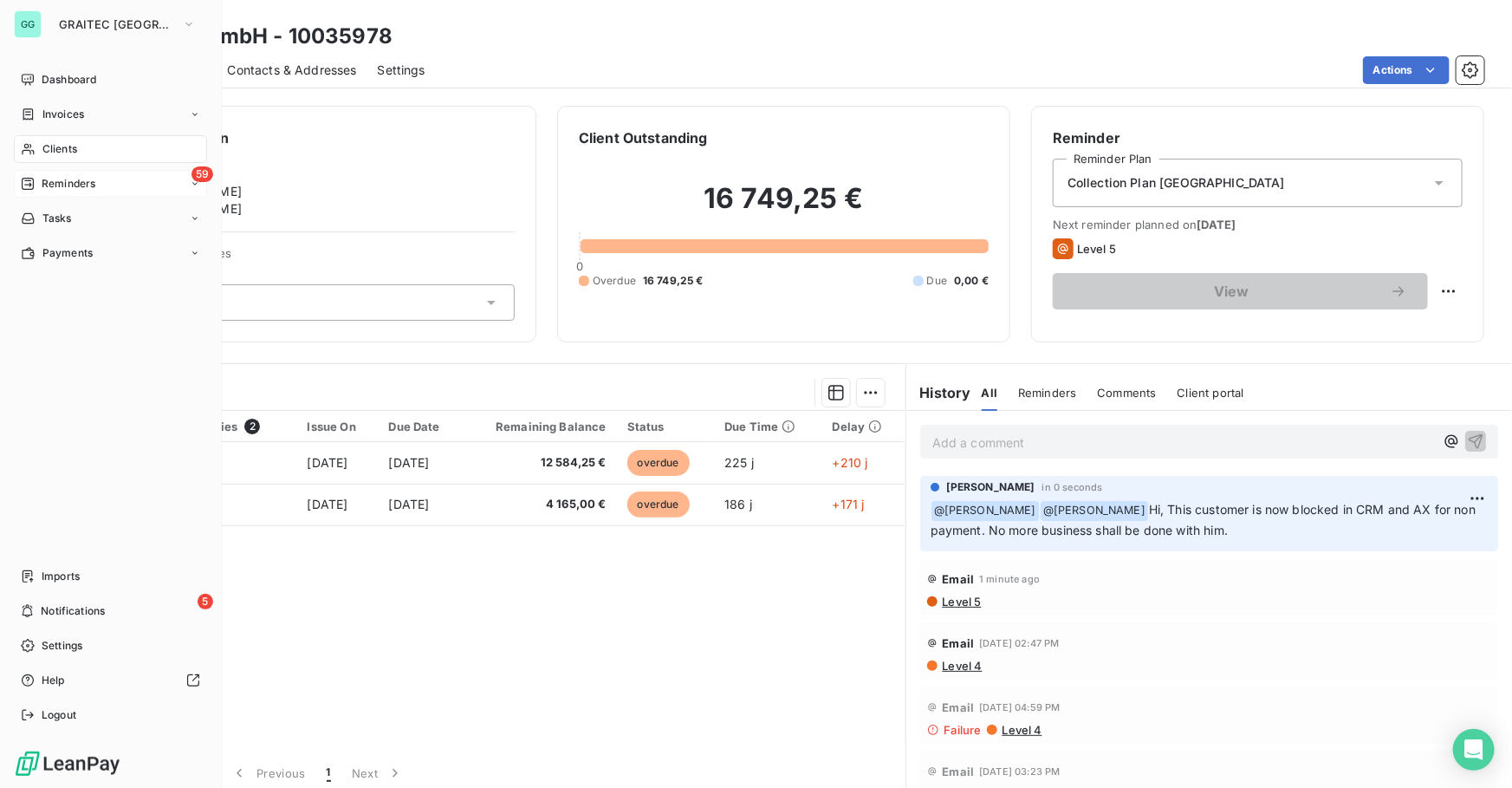
click at [66, 172] on div "59 Reminders" at bounding box center [110, 183] width 193 height 28
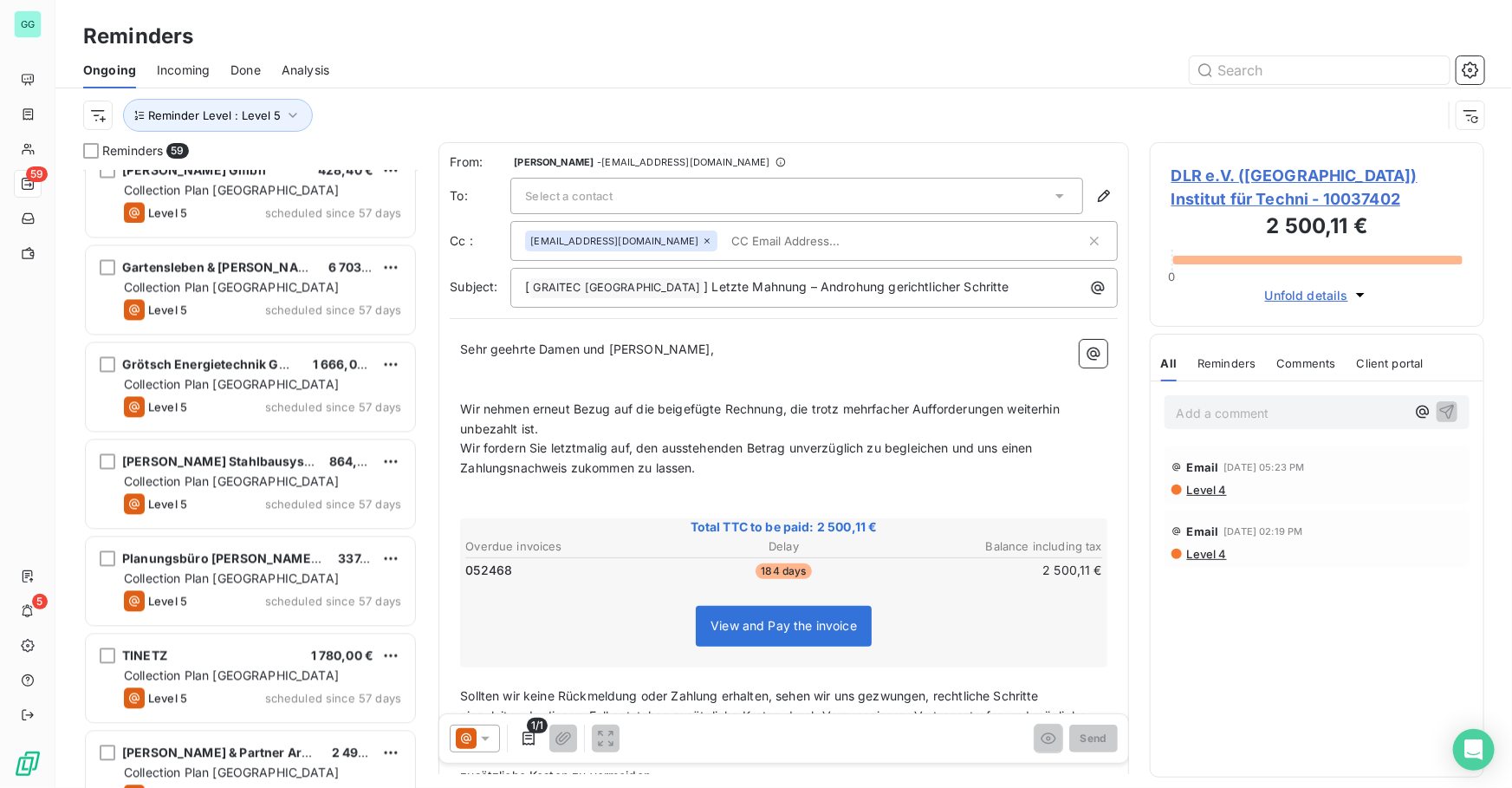
scroll to position [5108, 0]
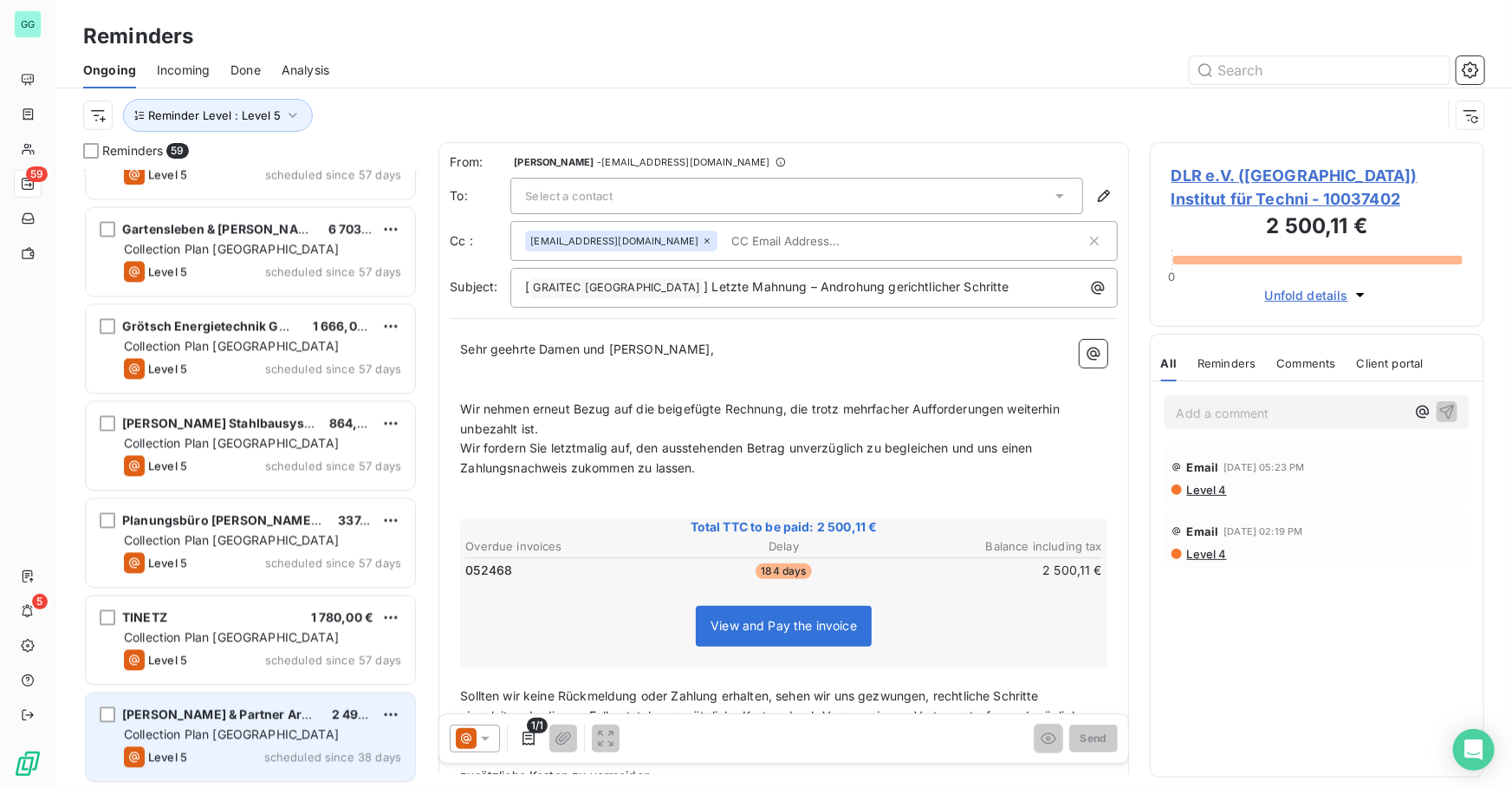
click at [275, 743] on div "Collection Plan [GEOGRAPHIC_DATA]" at bounding box center [262, 734] width 277 height 17
